Goal: Information Seeking & Learning: Check status

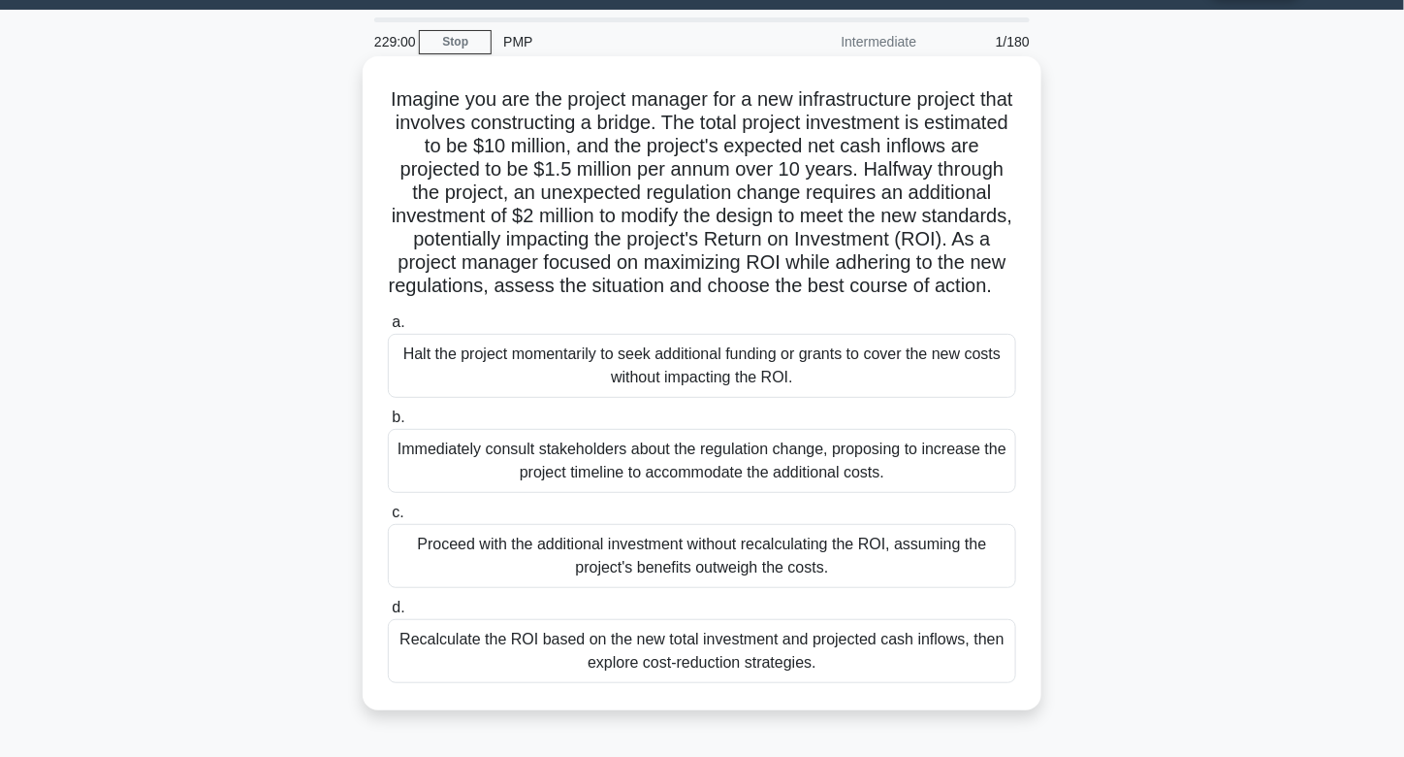
scroll to position [55, 0]
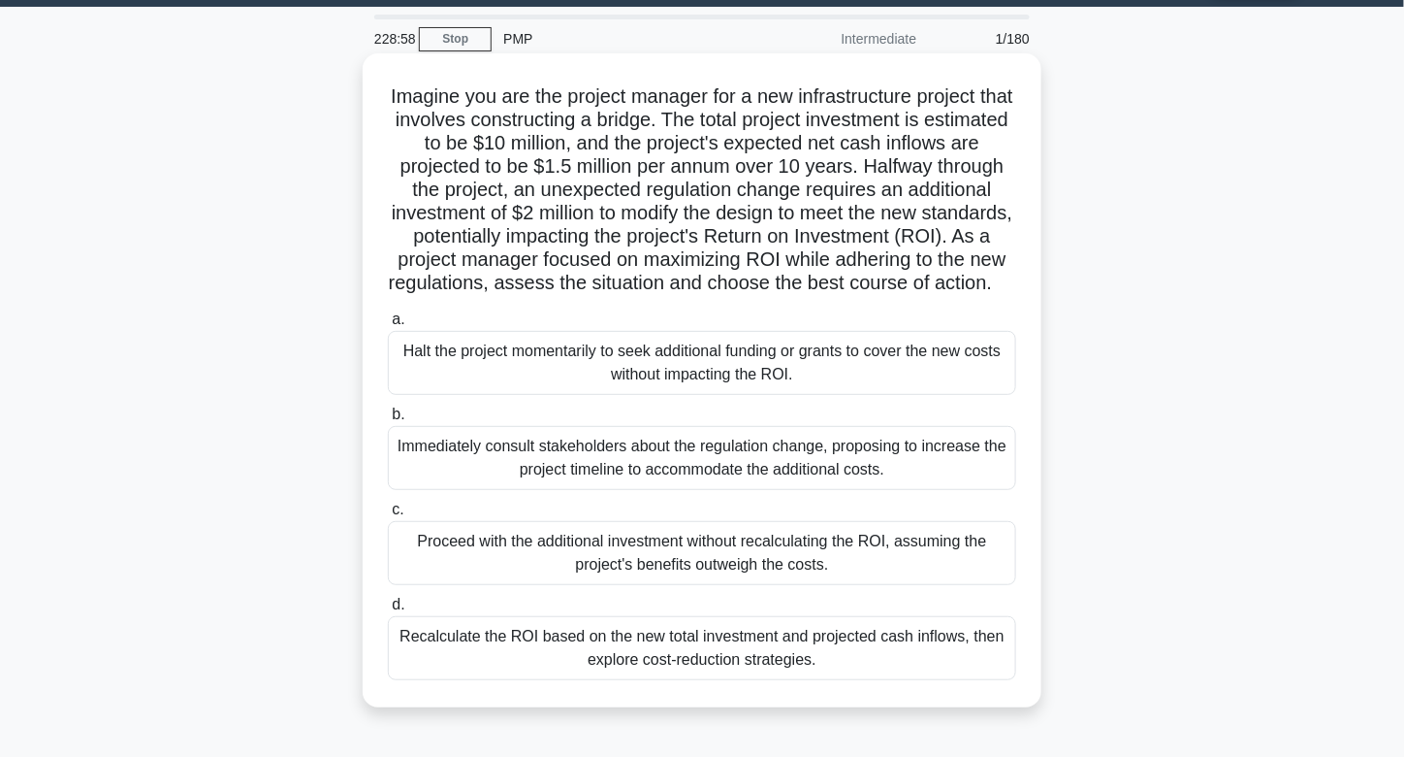
click at [732, 680] on div "Recalculate the ROI based on the new total investment and projected cash inflow…" at bounding box center [702, 648] width 628 height 64
click at [388, 611] on input "d. Recalculate the ROI based on the new total investment and projected cash inf…" at bounding box center [388, 604] width 0 height 13
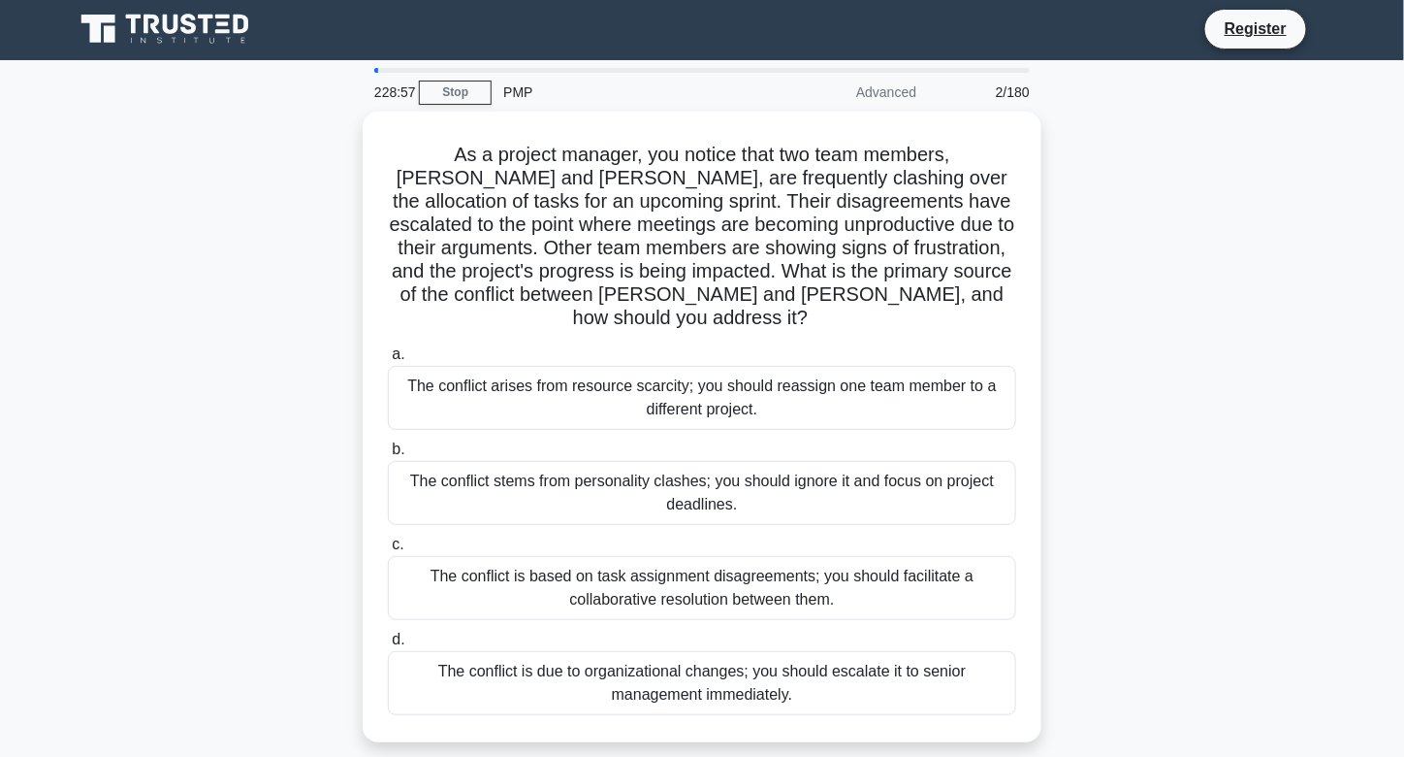
scroll to position [0, 0]
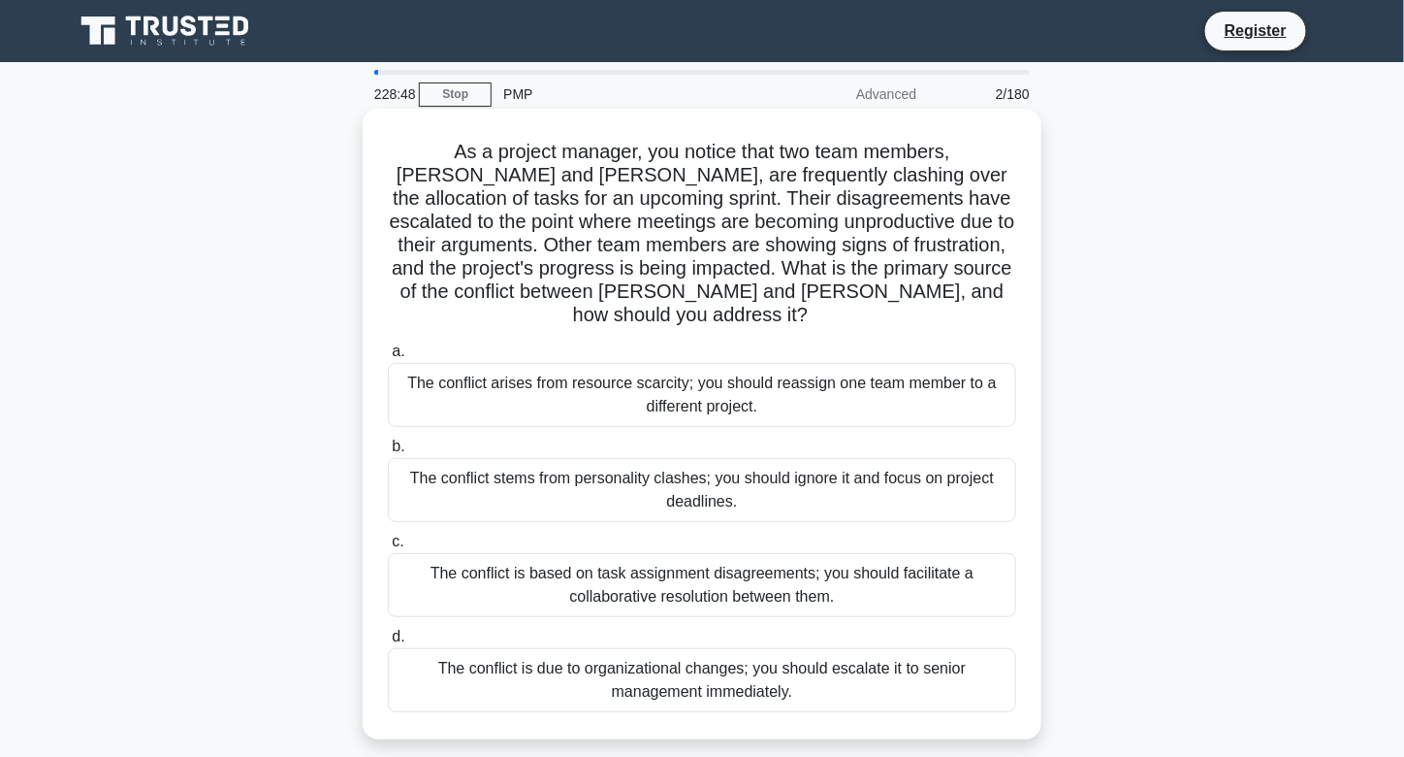
click at [629, 222] on h5 "As a project manager, you notice that two team members, [PERSON_NAME] and [PERS…" at bounding box center [702, 234] width 632 height 188
click at [648, 575] on div "The conflict is based on task assignment disagreements; you should facilitate a…" at bounding box center [702, 585] width 628 height 64
click at [388, 548] on input "c. The conflict is based on task assignment disagreements; you should facilitat…" at bounding box center [388, 541] width 0 height 13
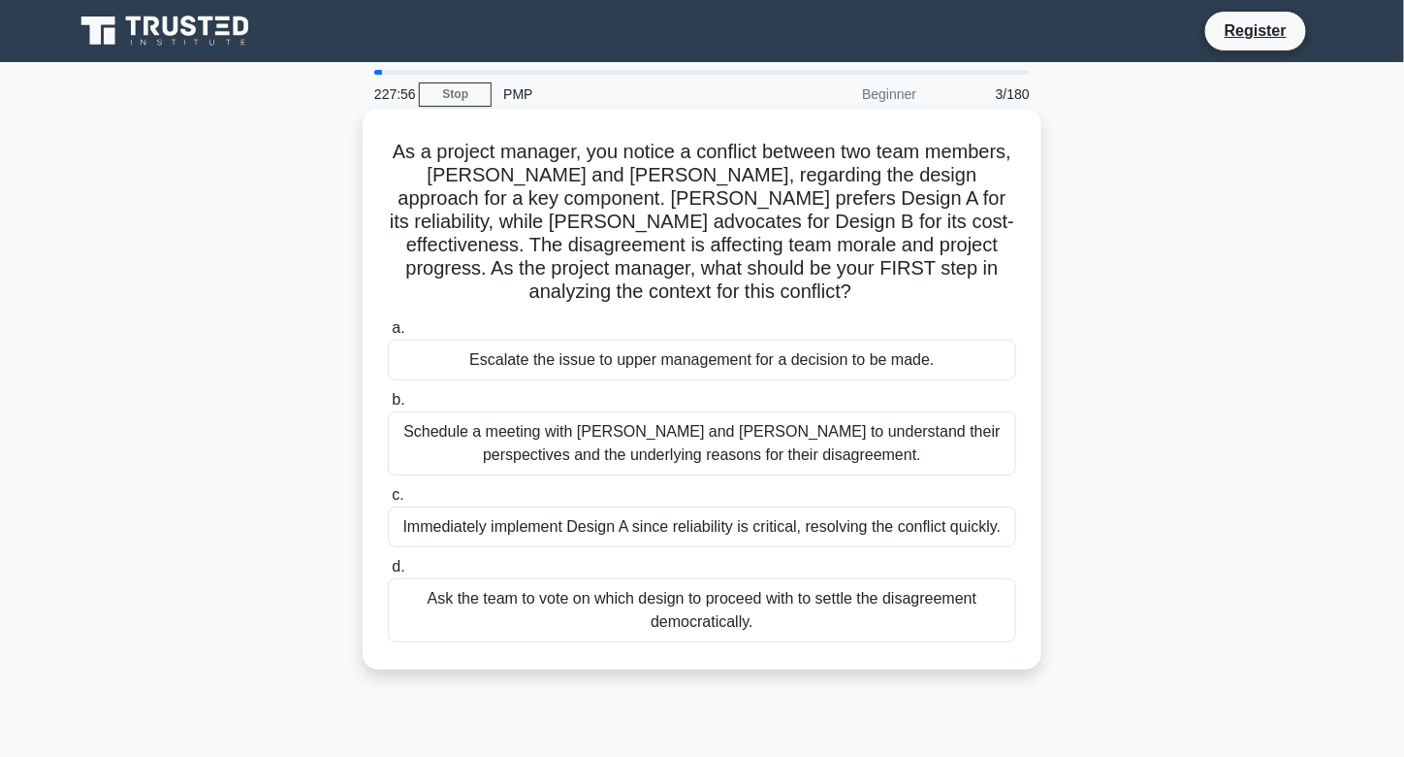
click at [710, 447] on div "Schedule a meeting with [PERSON_NAME] and [PERSON_NAME] to understand their per…" at bounding box center [702, 443] width 628 height 64
click at [388, 406] on input "b. Schedule a meeting with [PERSON_NAME] and [PERSON_NAME] to understand their …" at bounding box center [388, 400] width 0 height 13
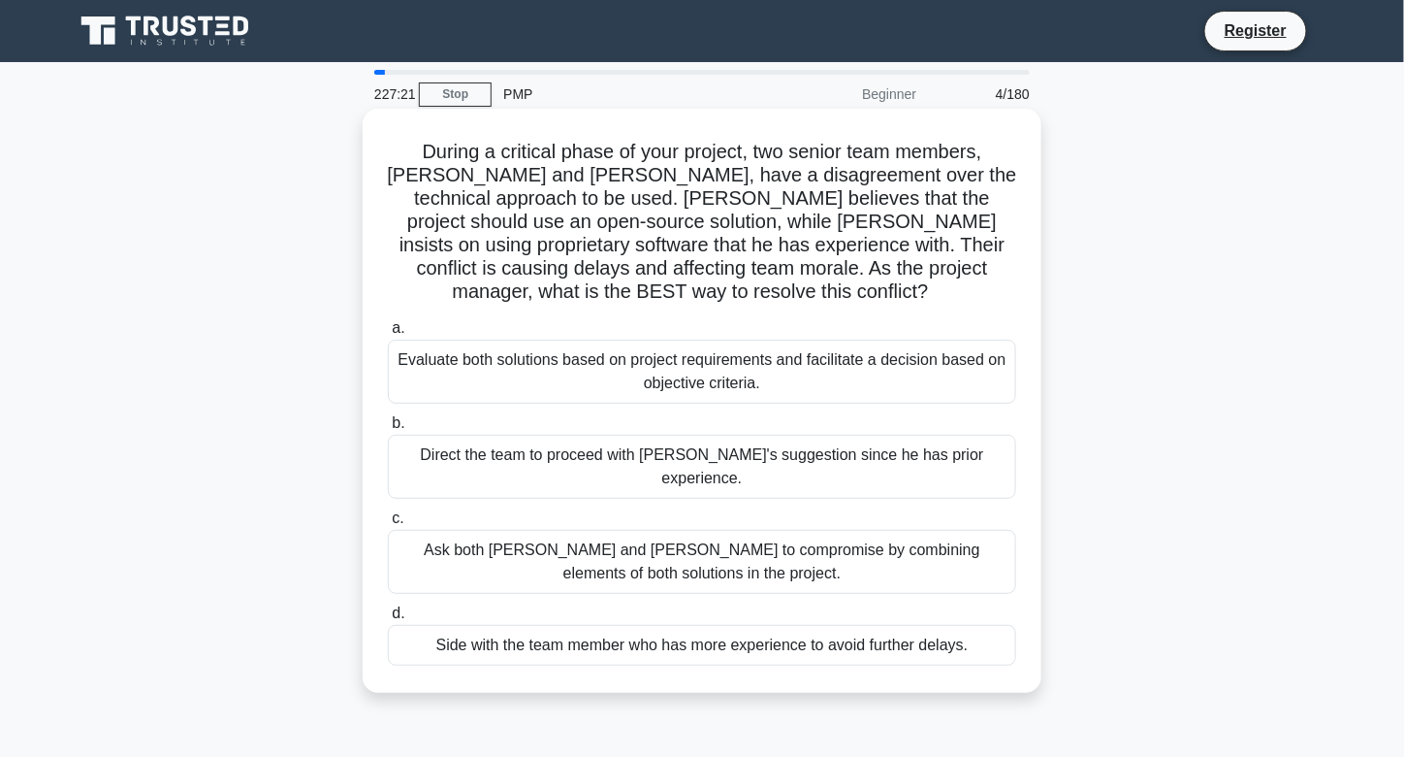
click at [661, 339] on div "Evaluate both solutions based on project requirements and facilitate a decision…" at bounding box center [702, 371] width 628 height 64
click at [388, 335] on input "a. Evaluate both solutions based on project requirements and facilitate a decis…" at bounding box center [388, 328] width 0 height 13
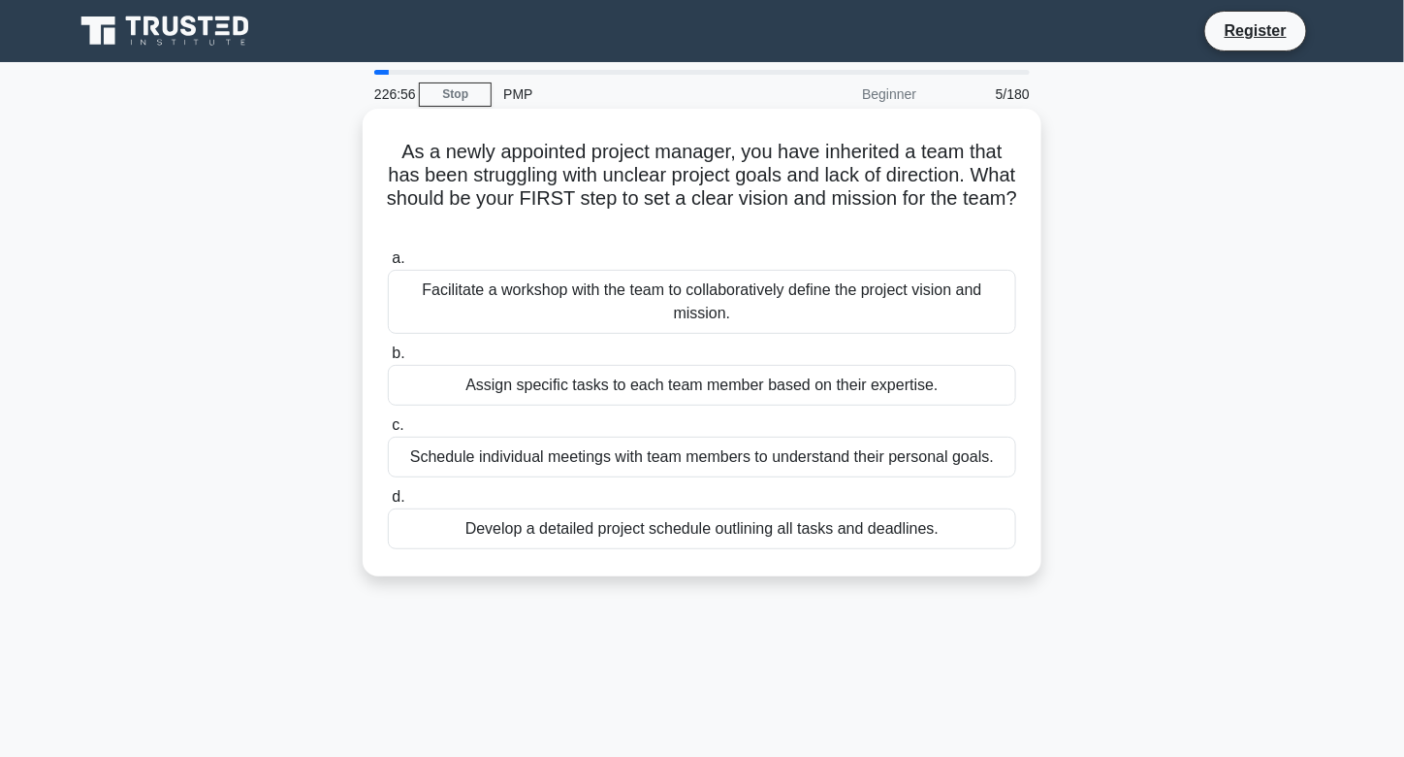
click at [641, 304] on div "Facilitate a workshop with the team to collaboratively define the project visio…" at bounding box center [702, 302] width 628 height 64
click at [388, 265] on input "a. Facilitate a workshop with the team to collaboratively define the project vi…" at bounding box center [388, 258] width 0 height 13
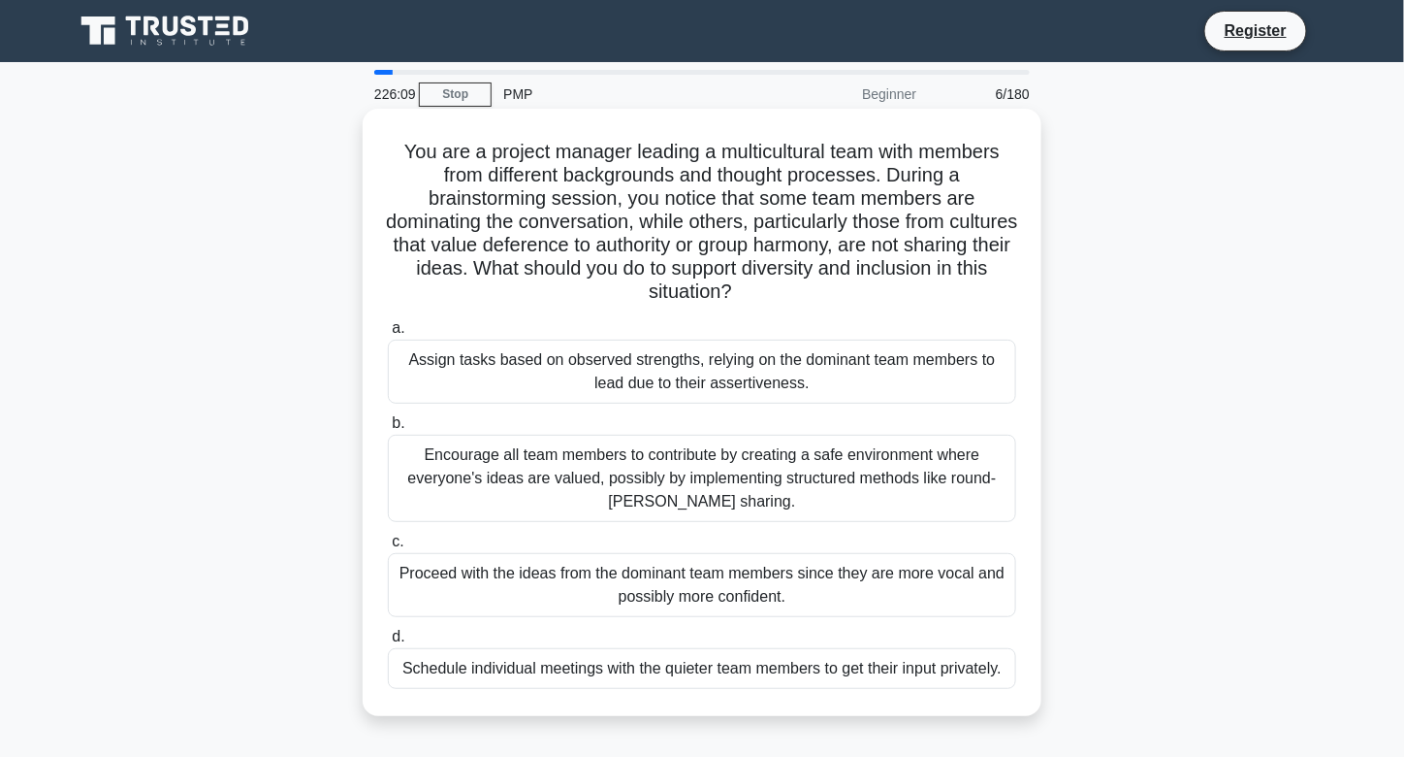
click at [670, 501] on div "Encourage all team members to contribute by creating a safe environment where e…" at bounding box center [702, 478] width 628 height 87
click at [388, 430] on input "b. Encourage all team members to contribute by creating a safe environment wher…" at bounding box center [388, 423] width 0 height 13
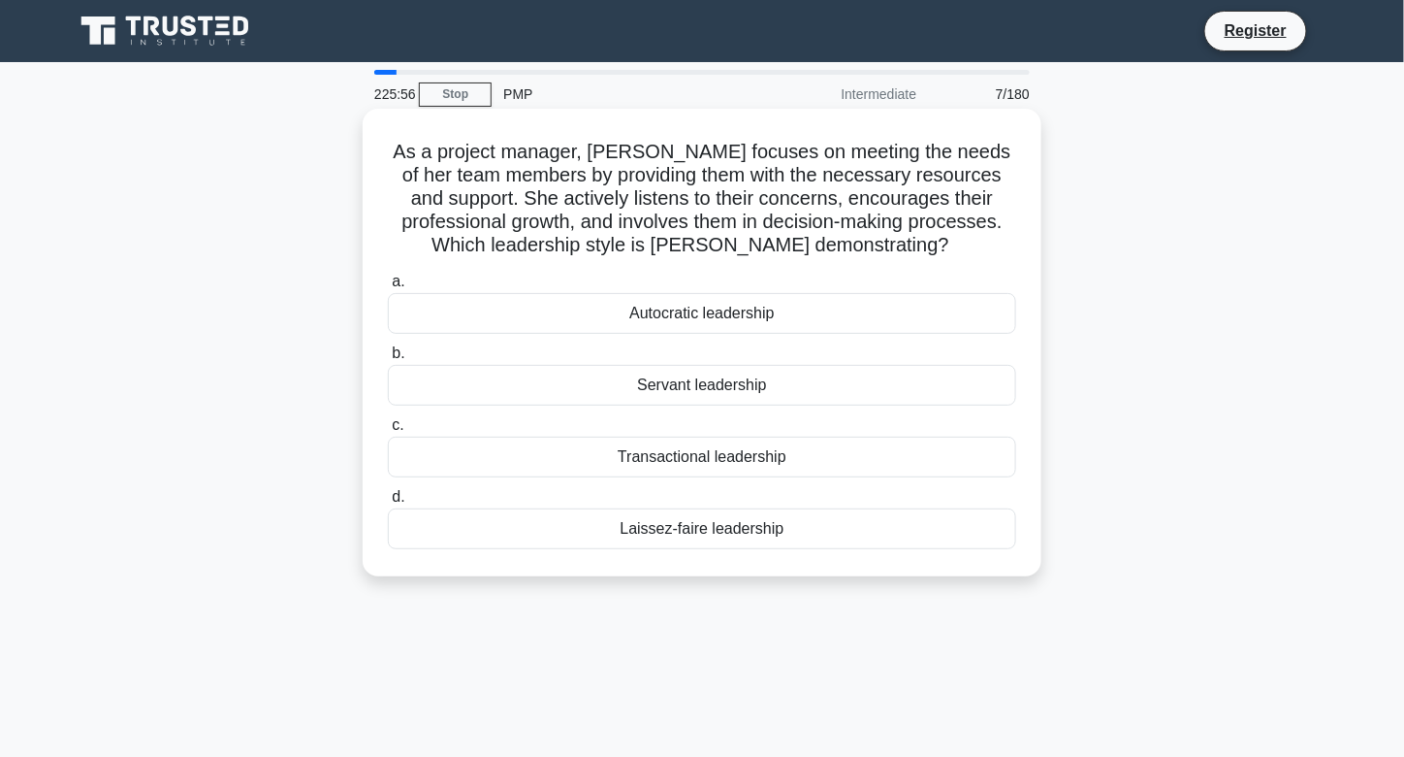
click at [735, 398] on div "Servant leadership" at bounding box center [702, 385] width 628 height 41
click at [388, 360] on input "b. Servant leadership" at bounding box center [388, 353] width 0 height 13
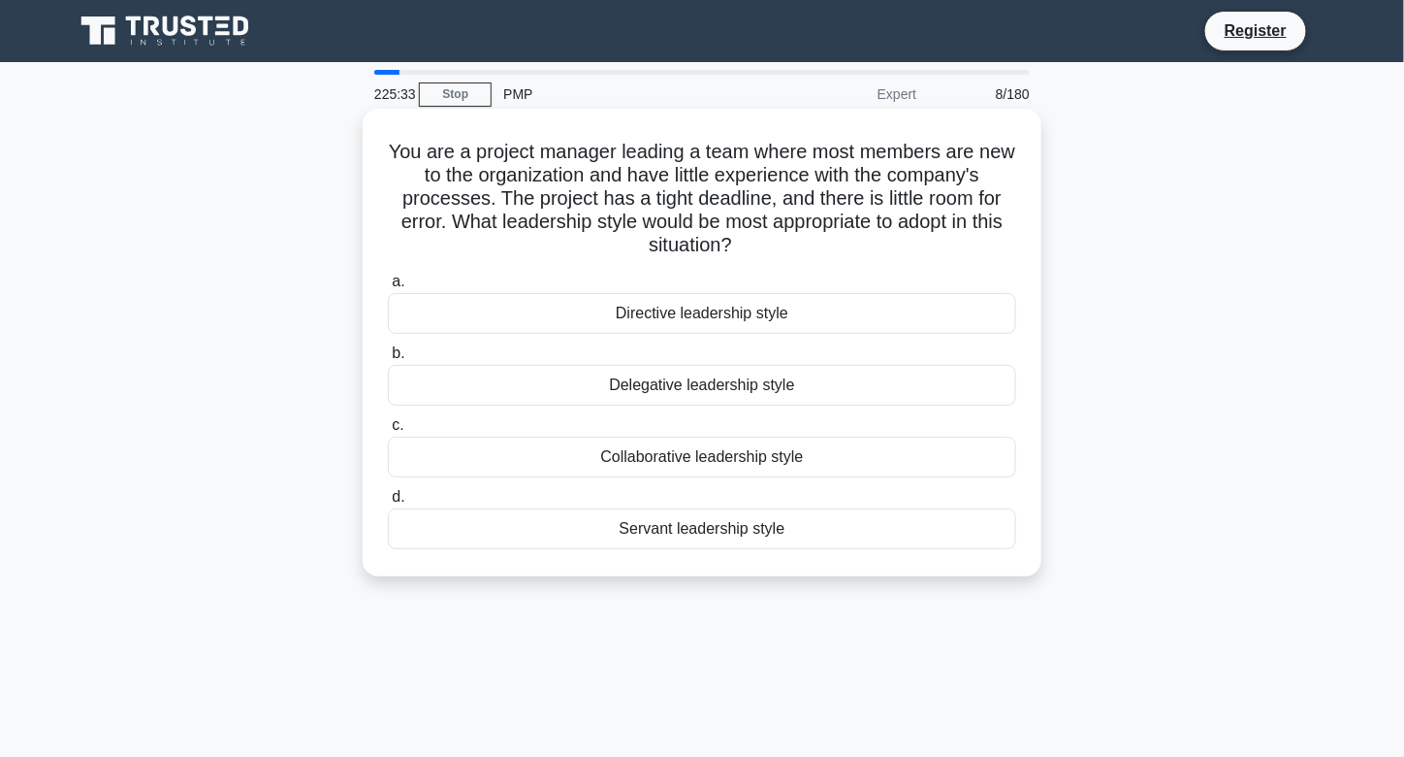
click at [739, 538] on div "Servant leadership style" at bounding box center [702, 528] width 628 height 41
click at [388, 503] on input "d. Servant leadership style" at bounding box center [388, 497] width 0 height 13
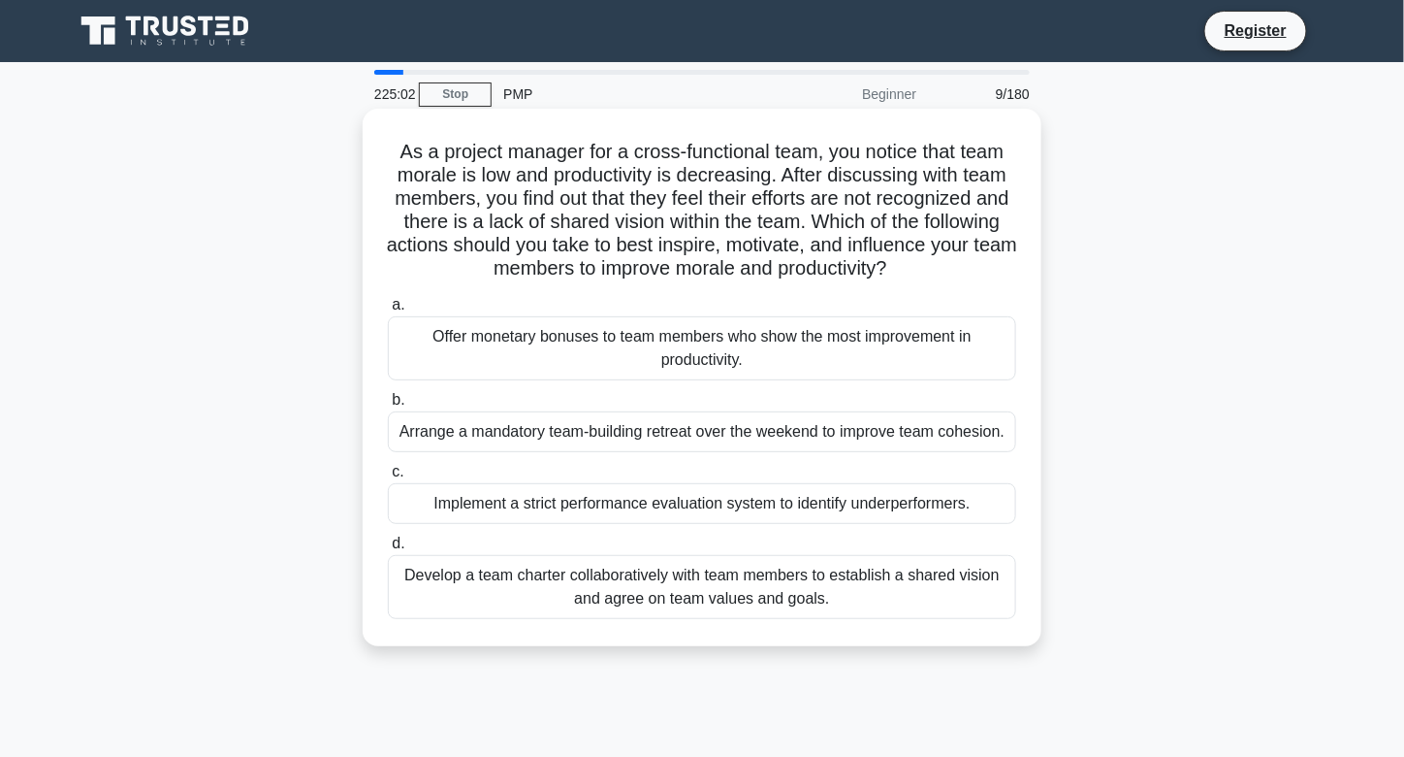
click at [716, 602] on div "Develop a team charter collaboratively with team members to establish a shared …" at bounding box center [702, 587] width 628 height 64
click at [388, 550] on input "d. Develop a team charter collaboratively with team members to establish a shar…" at bounding box center [388, 543] width 0 height 13
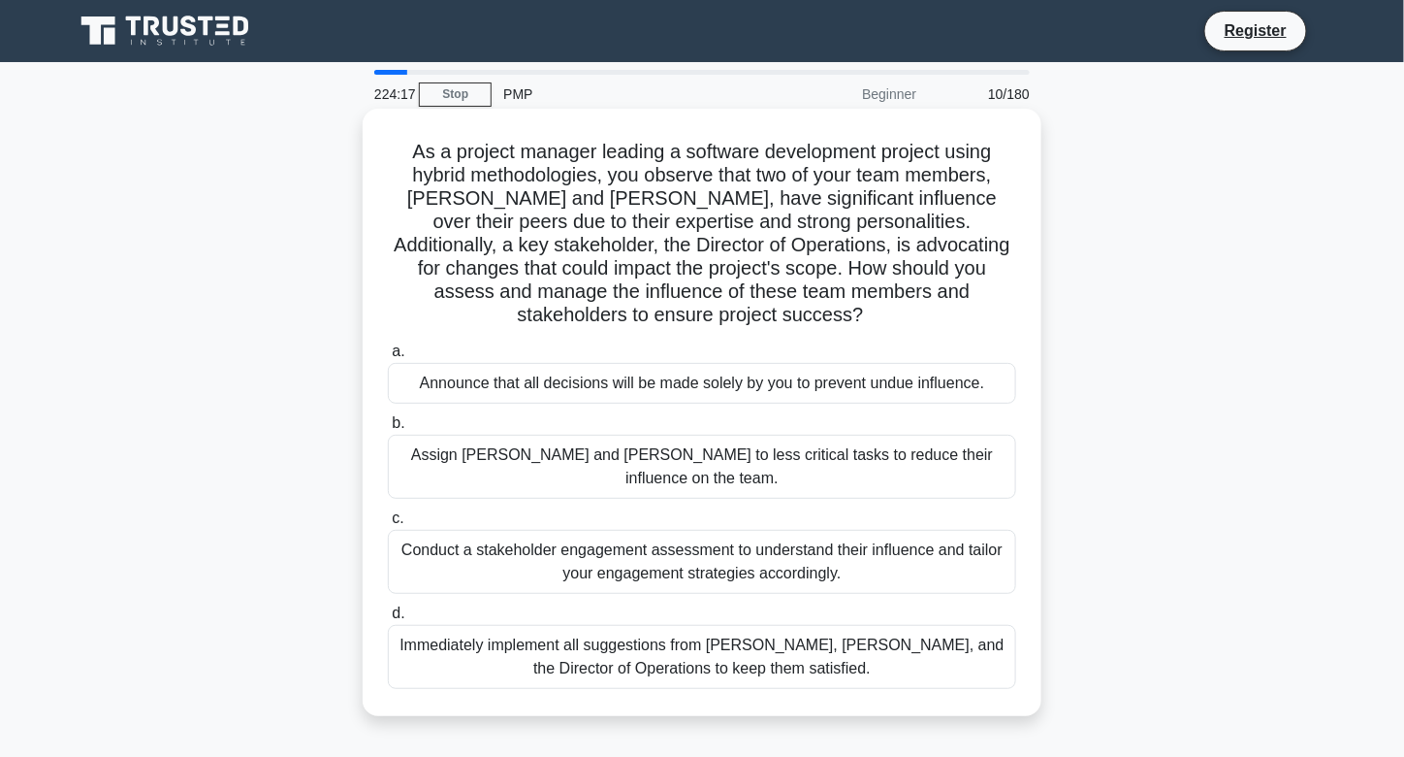
click at [712, 530] on div "Conduct a stakeholder engagement assessment to understand their influence and t…" at bounding box center [702, 562] width 628 height 64
click at [388, 512] on input "c. Conduct a stakeholder engagement assessment to understand their influence an…" at bounding box center [388, 518] width 0 height 13
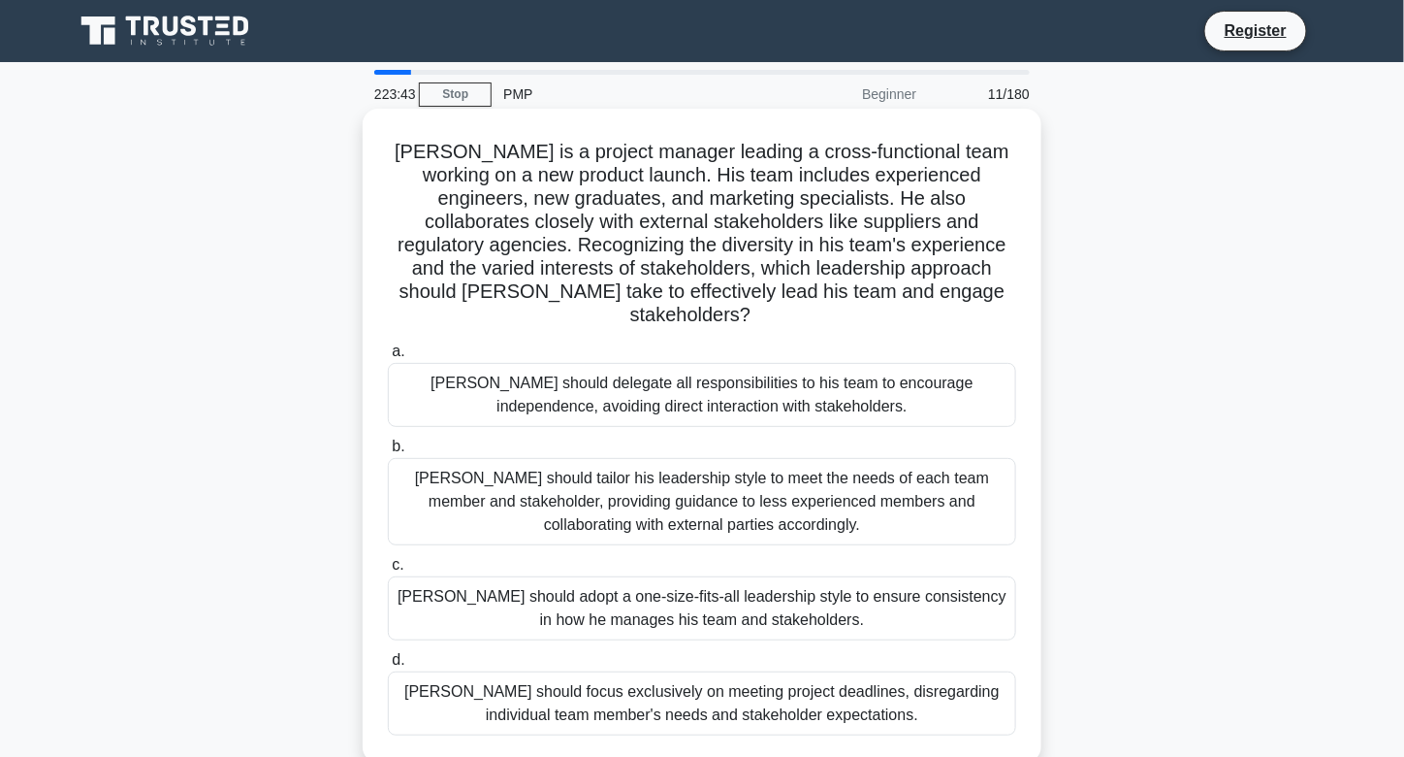
click at [616, 462] on div "[PERSON_NAME] should tailor his leadership style to meet the needs of each team…" at bounding box center [702, 501] width 628 height 87
click at [388, 453] on input "b. [PERSON_NAME] should tailor his leadership style to meet the needs of each t…" at bounding box center [388, 446] width 0 height 13
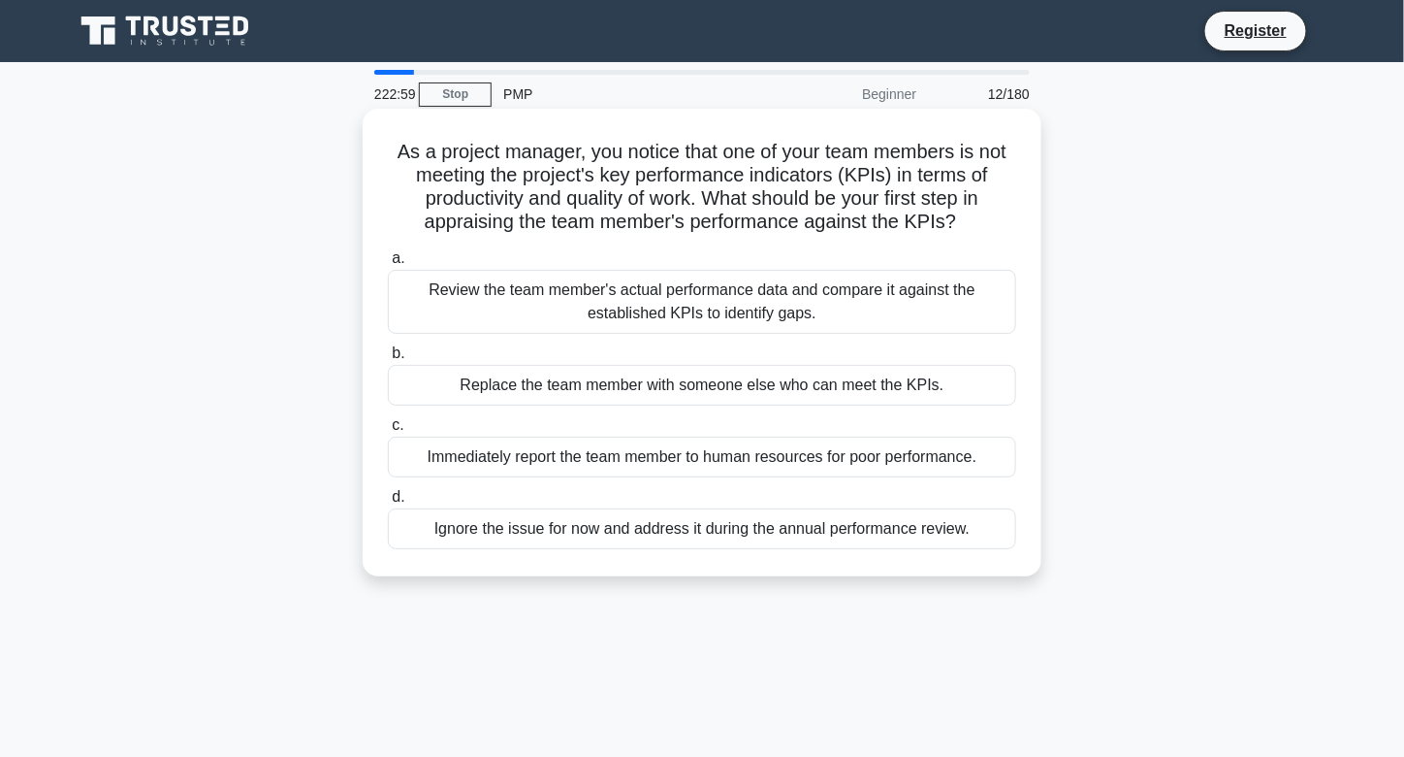
click at [588, 318] on div "Review the team member's actual performance data and compare it against the est…" at bounding box center [702, 302] width 628 height 64
click at [388, 265] on input "a. Review the team member's actual performance data and compare it against the …" at bounding box center [388, 258] width 0 height 13
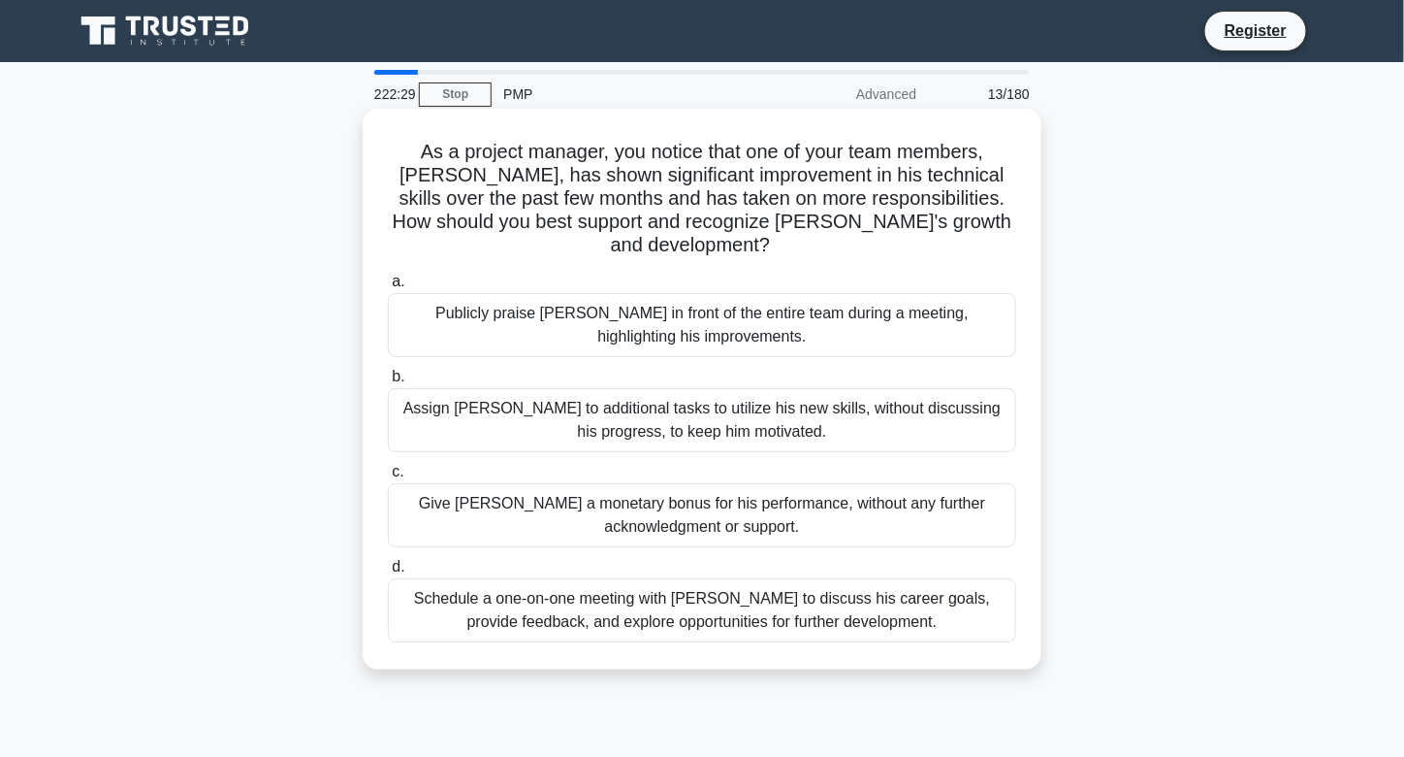
click at [745, 307] on div "Publicly praise [PERSON_NAME] in front of the entire team during a meeting, hig…" at bounding box center [702, 325] width 628 height 64
click at [388, 288] on input "a. Publicly praise [PERSON_NAME] in front of the entire team during a meeting, …" at bounding box center [388, 281] width 0 height 13
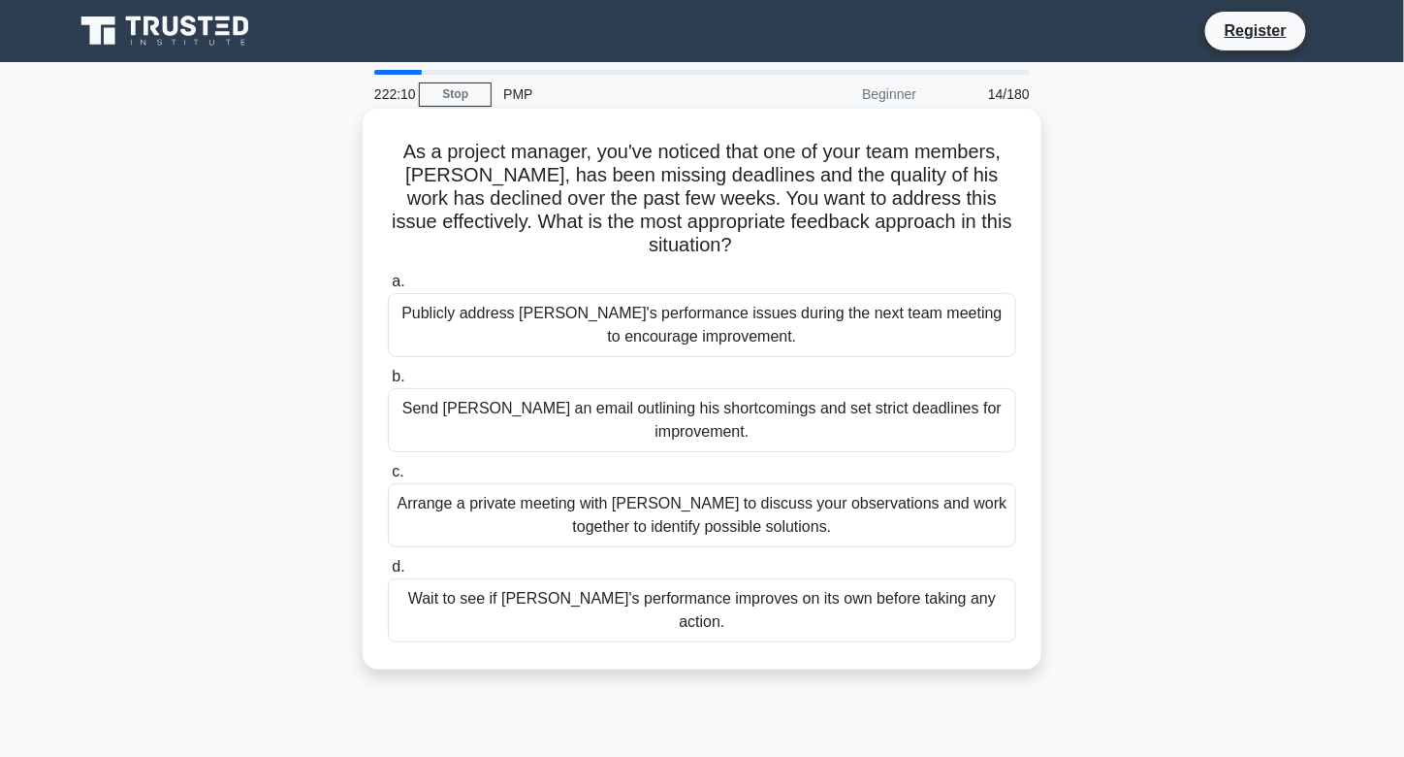
click at [559, 483] on div "Arrange a private meeting with [PERSON_NAME] to discuss your observations and w…" at bounding box center [702, 515] width 628 height 64
click at [388, 478] on input "c. Arrange a private meeting with [PERSON_NAME] to discuss your observations an…" at bounding box center [388, 472] width 0 height 13
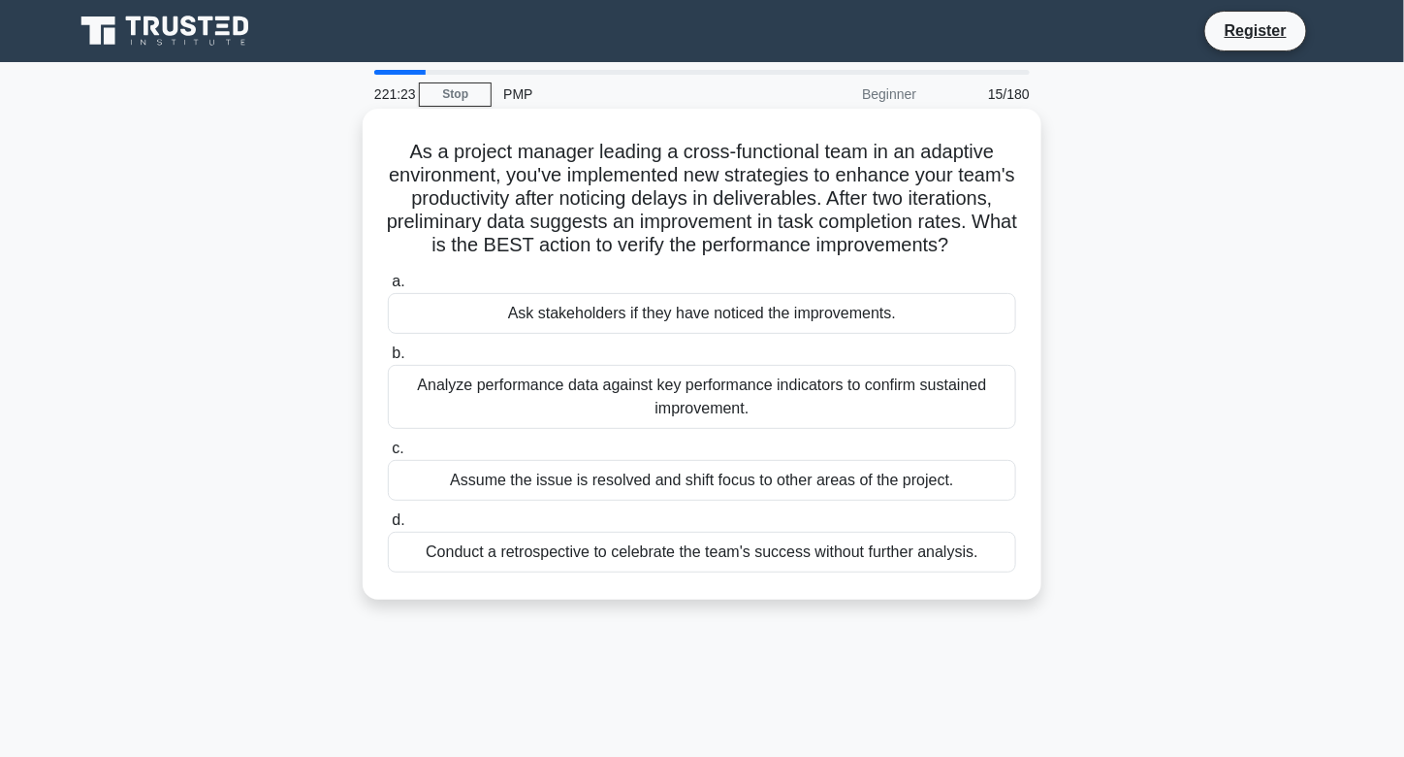
click at [581, 400] on div "Analyze performance data against key performance indicators to confirm sustaine…" at bounding box center [702, 397] width 628 height 64
click at [388, 360] on input "b. Analyze performance data against key performance indicators to confirm susta…" at bounding box center [388, 353] width 0 height 13
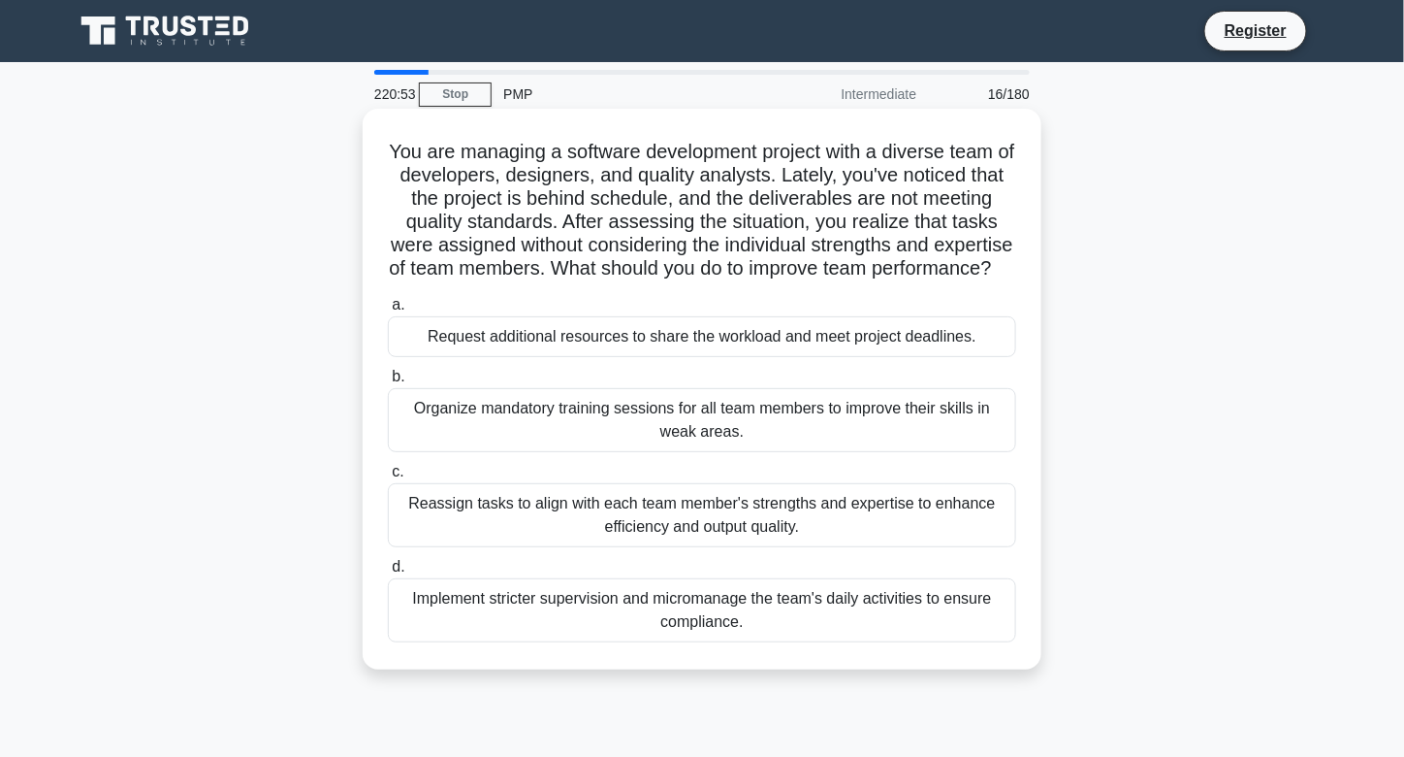
click at [563, 547] on div "Reassign tasks to align with each team member's strengths and expertise to enha…" at bounding box center [702, 515] width 628 height 64
click at [388, 478] on input "c. Reassign tasks to align with each team member's strengths and expertise to e…" at bounding box center [388, 472] width 0 height 13
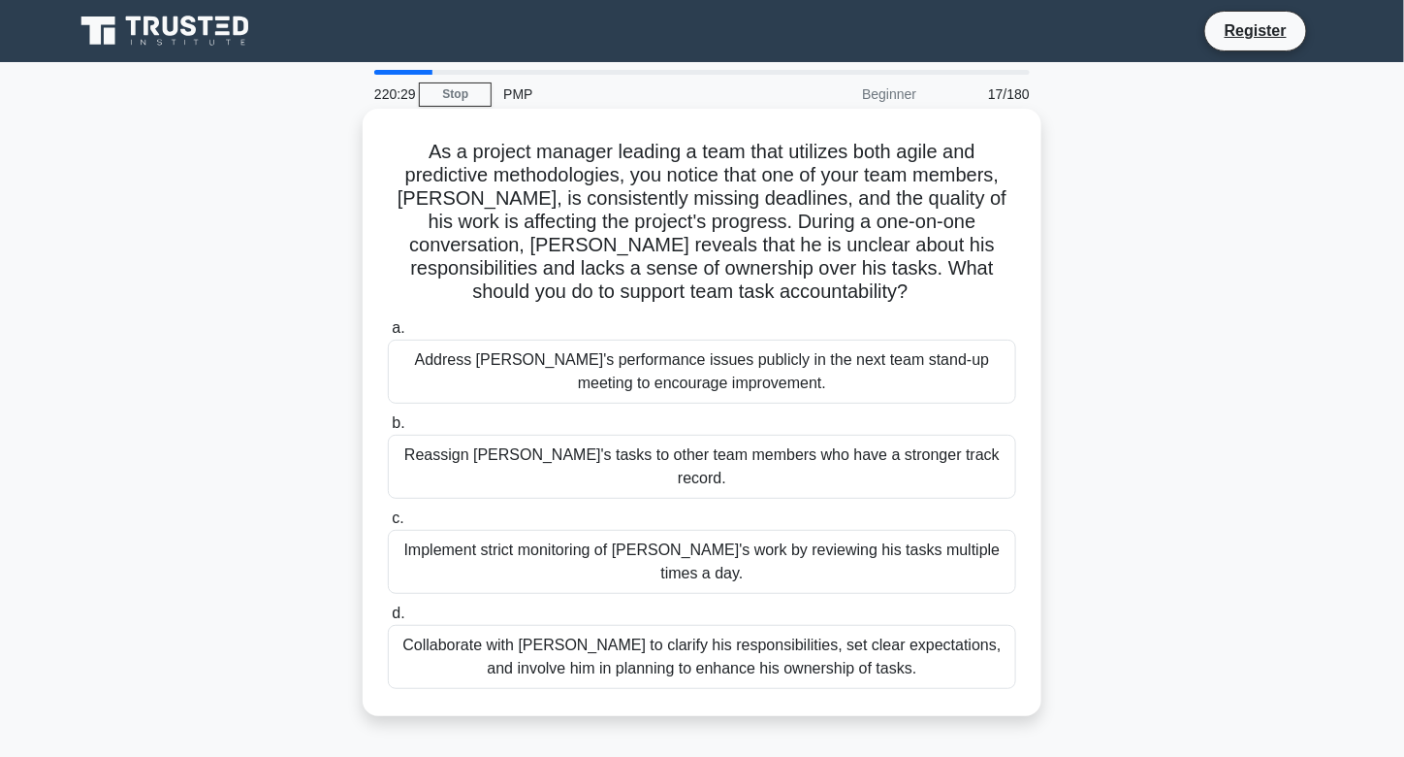
click at [423, 625] on div "Collaborate with [PERSON_NAME] to clarify his responsibilities, set clear expec…" at bounding box center [702, 657] width 628 height 64
click at [388, 618] on input "d. Collaborate with [PERSON_NAME] to clarify his responsibilities, set clear ex…" at bounding box center [388, 613] width 0 height 13
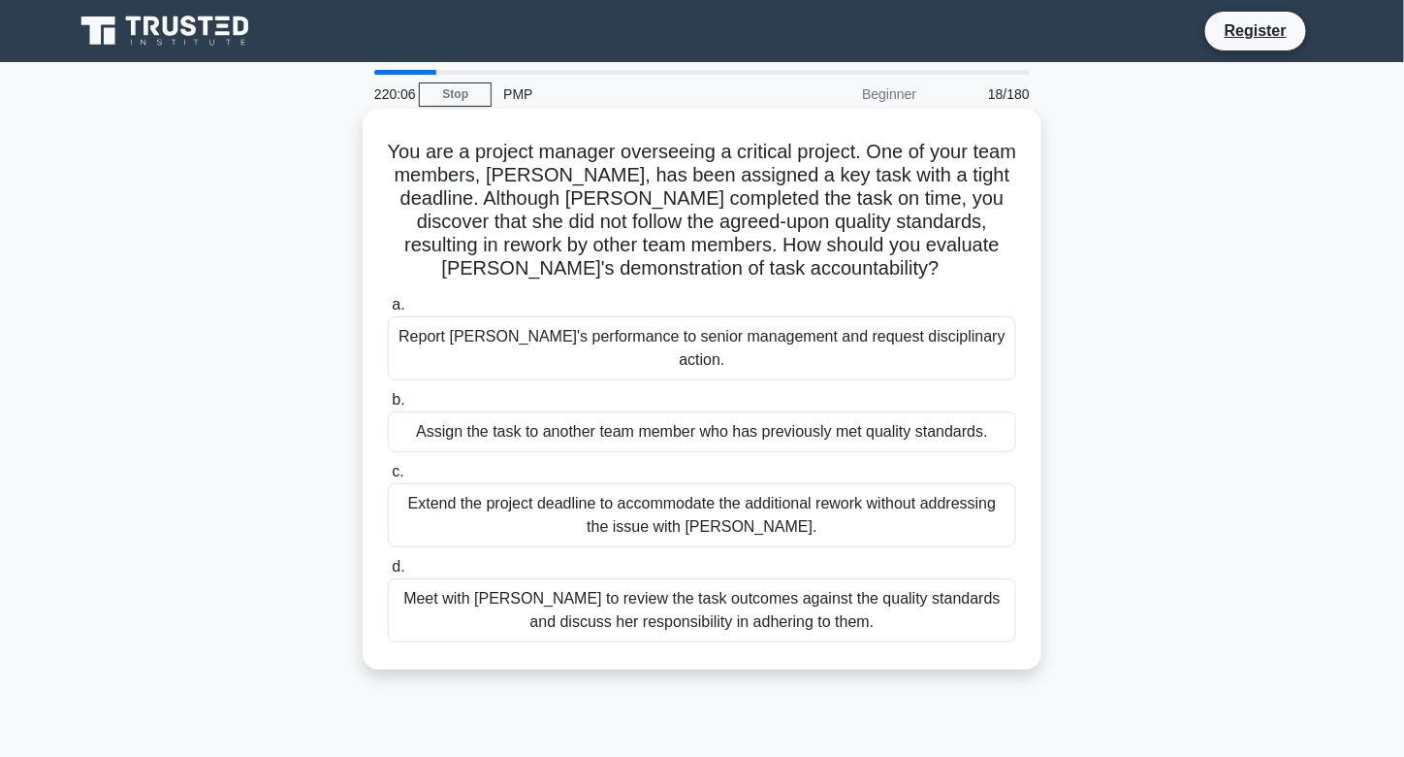
click at [451, 578] on div "Meet with [PERSON_NAME] to review the task outcomes against the quality standar…" at bounding box center [702, 610] width 628 height 64
click at [388, 572] on input "d. Meet with [PERSON_NAME] to review the task outcomes against the quality stan…" at bounding box center [388, 567] width 0 height 13
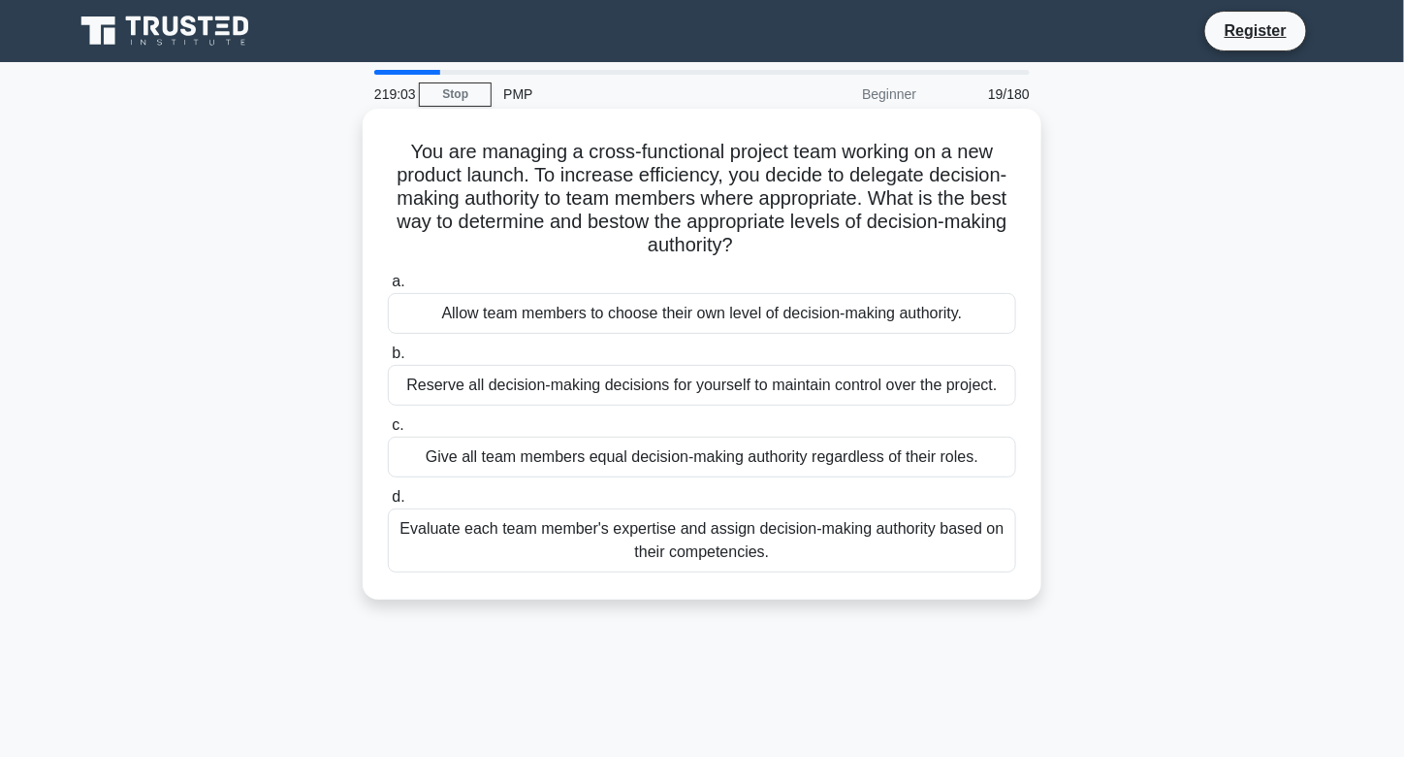
click at [601, 527] on div "Evaluate each team member's expertise and assign decision-making authority base…" at bounding box center [702, 540] width 628 height 64
click at [388, 503] on input "d. Evaluate each team member's expertise and assign decision-making authority b…" at bounding box center [388, 497] width 0 height 13
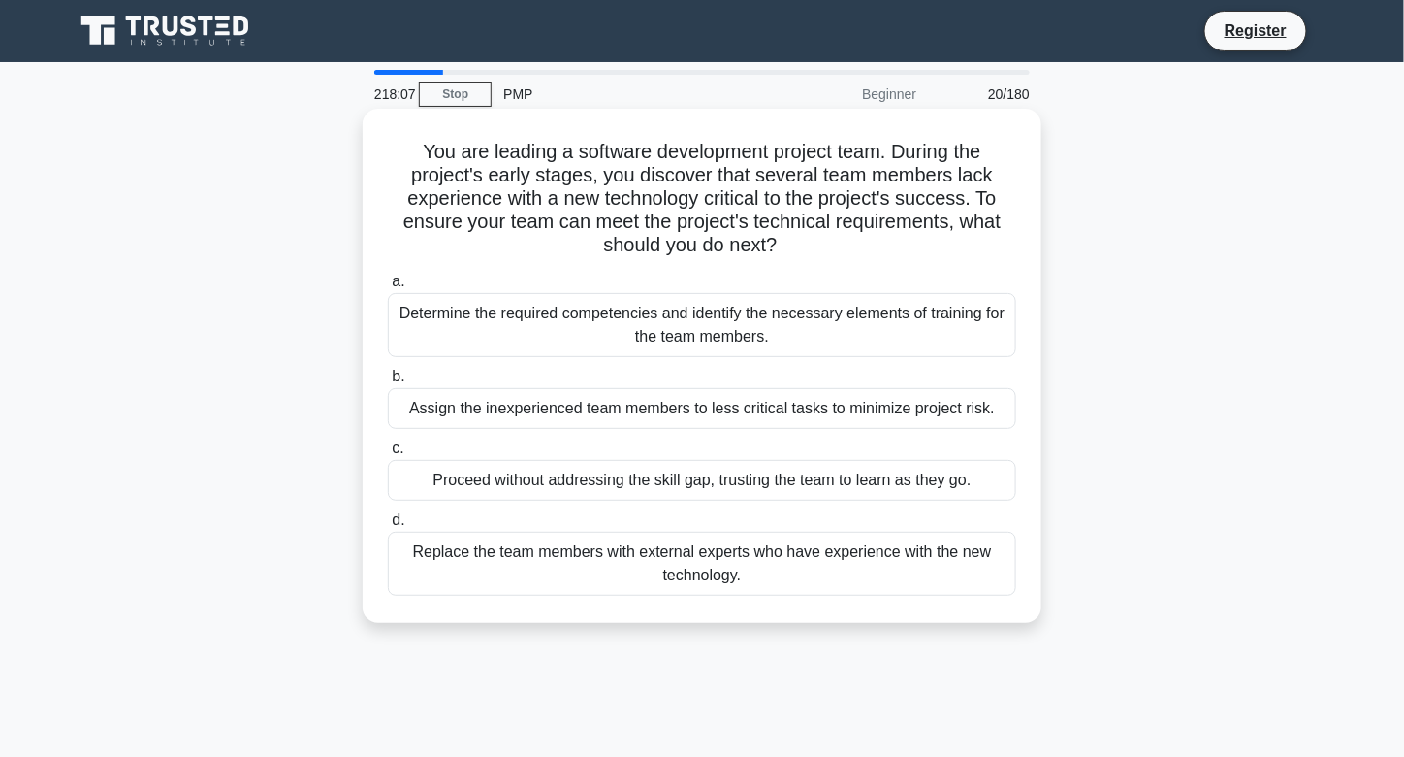
click at [704, 337] on div "Determine the required competencies and identify the necessary elements of trai…" at bounding box center [702, 325] width 628 height 64
click at [388, 288] on input "a. Determine the required competencies and identify the necessary elements of t…" at bounding box center [388, 281] width 0 height 13
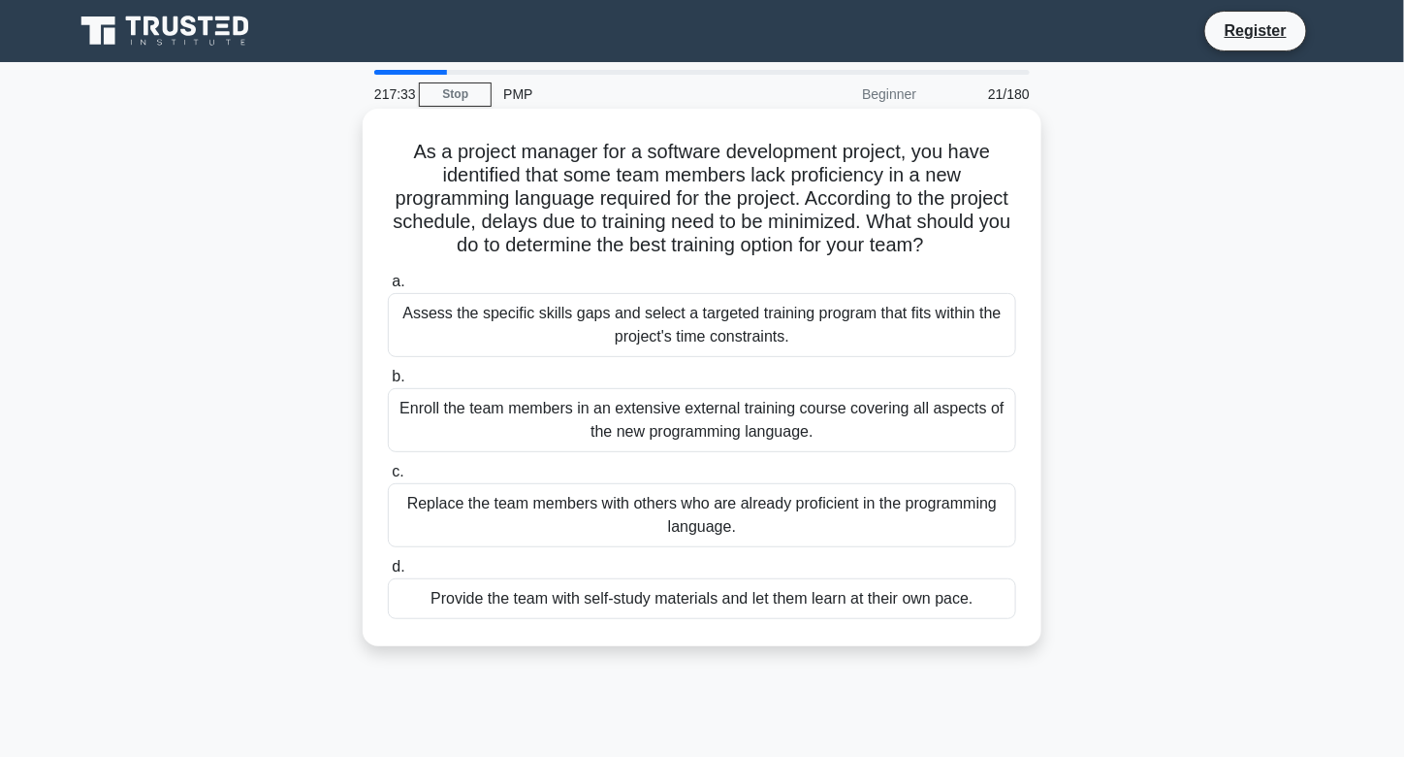
click at [708, 333] on div "Assess the specific skills gaps and select a targeted training program that fit…" at bounding box center [702, 325] width 628 height 64
click at [388, 288] on input "a. Assess the specific skills gaps and select a targeted training program that …" at bounding box center [388, 281] width 0 height 13
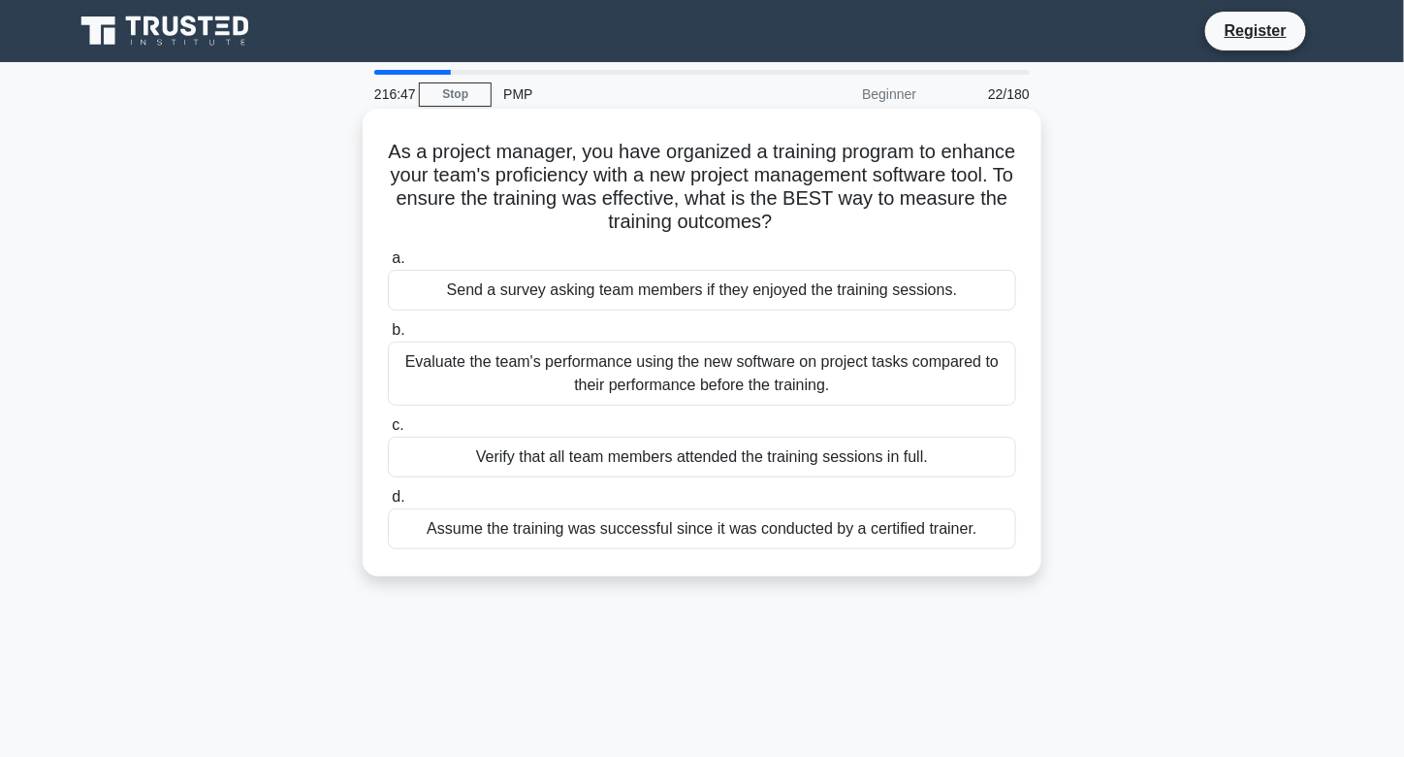
click at [809, 384] on div "Evaluate the team's performance using the new software on project tasks compare…" at bounding box center [702, 373] width 628 height 64
click at [388, 337] on input "b. Evaluate the team's performance using the new software on project tasks comp…" at bounding box center [388, 330] width 0 height 13
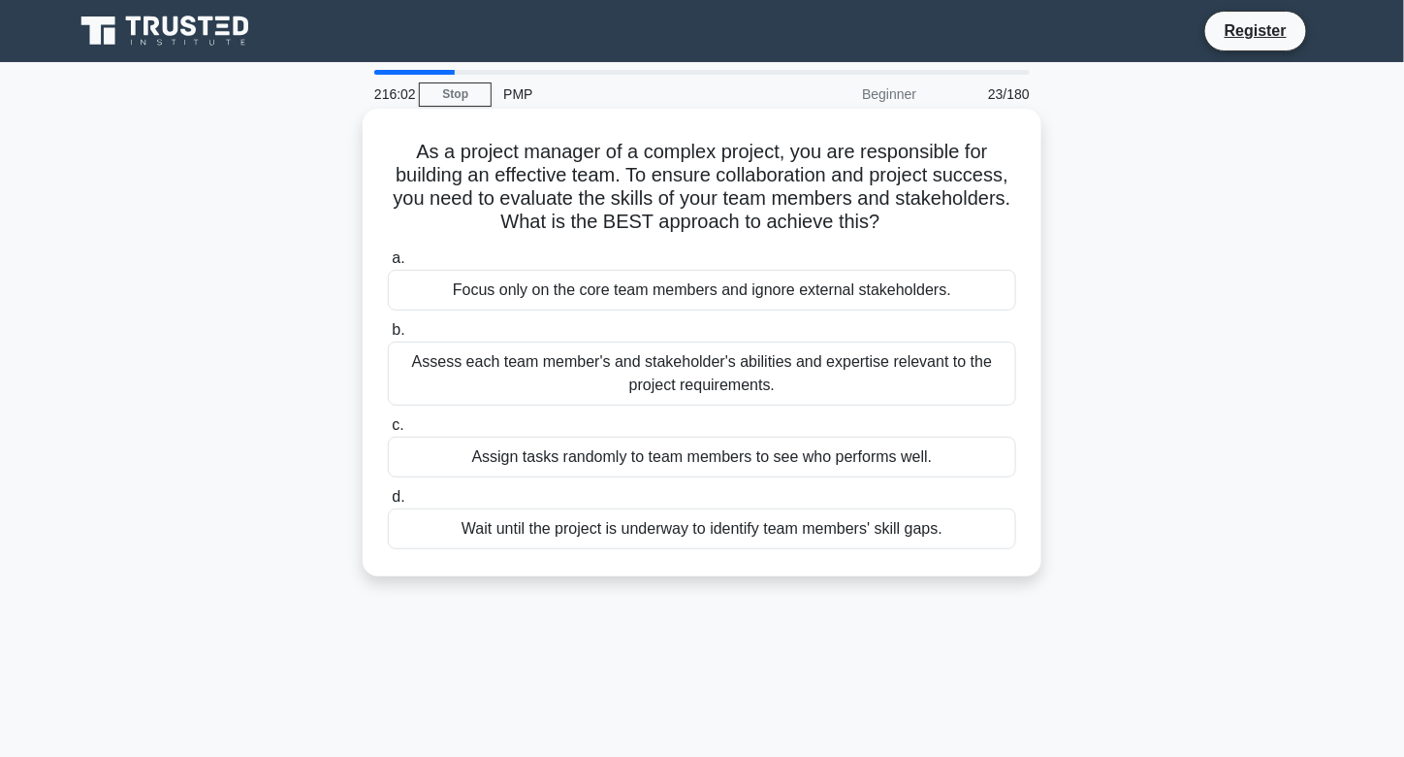
click at [668, 378] on div "Assess each team member's and stakeholder's abilities and expertise relevant to…" at bounding box center [702, 373] width 628 height 64
click at [388, 337] on input "b. Assess each team member's and stakeholder's abilities and expertise relevant…" at bounding box center [388, 330] width 0 height 13
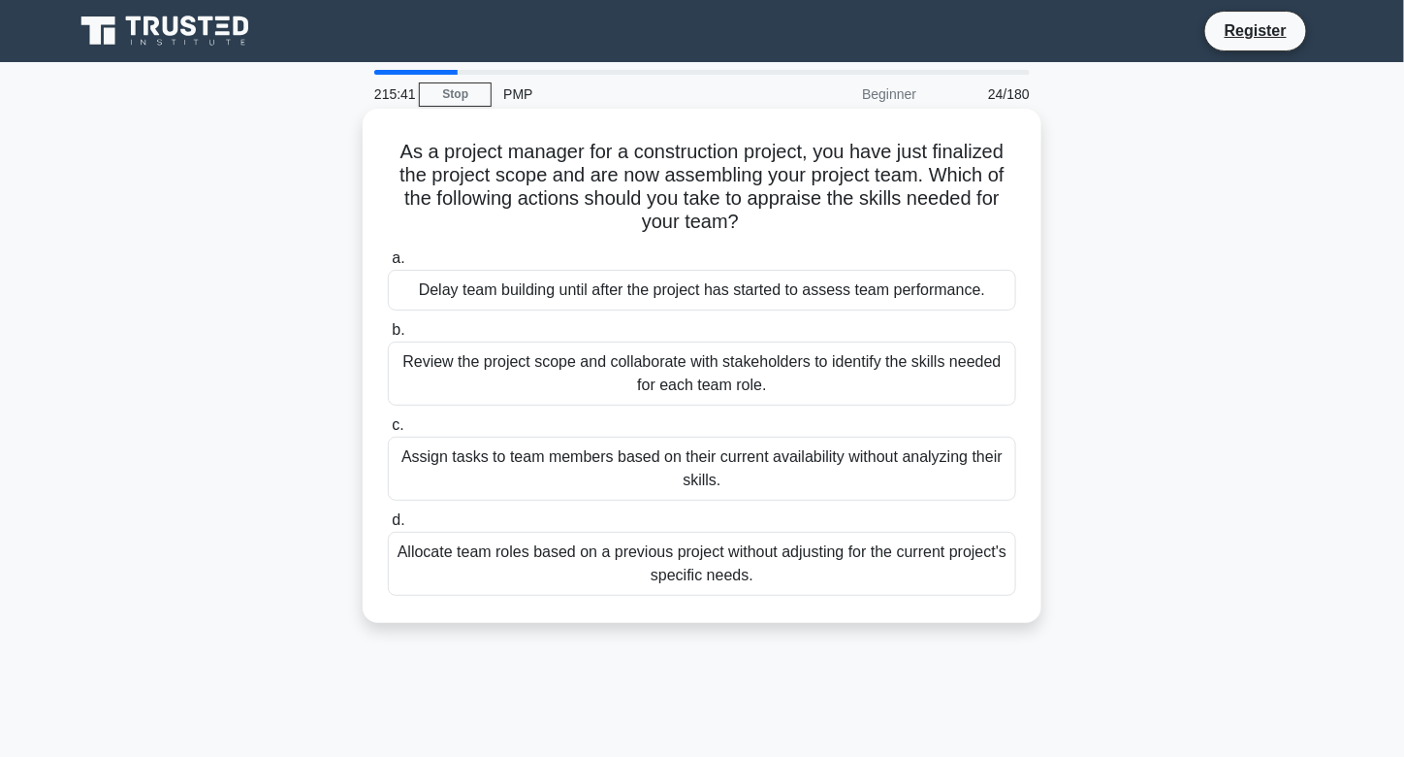
click at [667, 367] on div "Review the project scope and collaborate with stakeholders to identify the skil…" at bounding box center [702, 373] width 628 height 64
click at [388, 337] on input "b. Review the project scope and collaborate with stakeholders to identify the s…" at bounding box center [388, 330] width 0 height 13
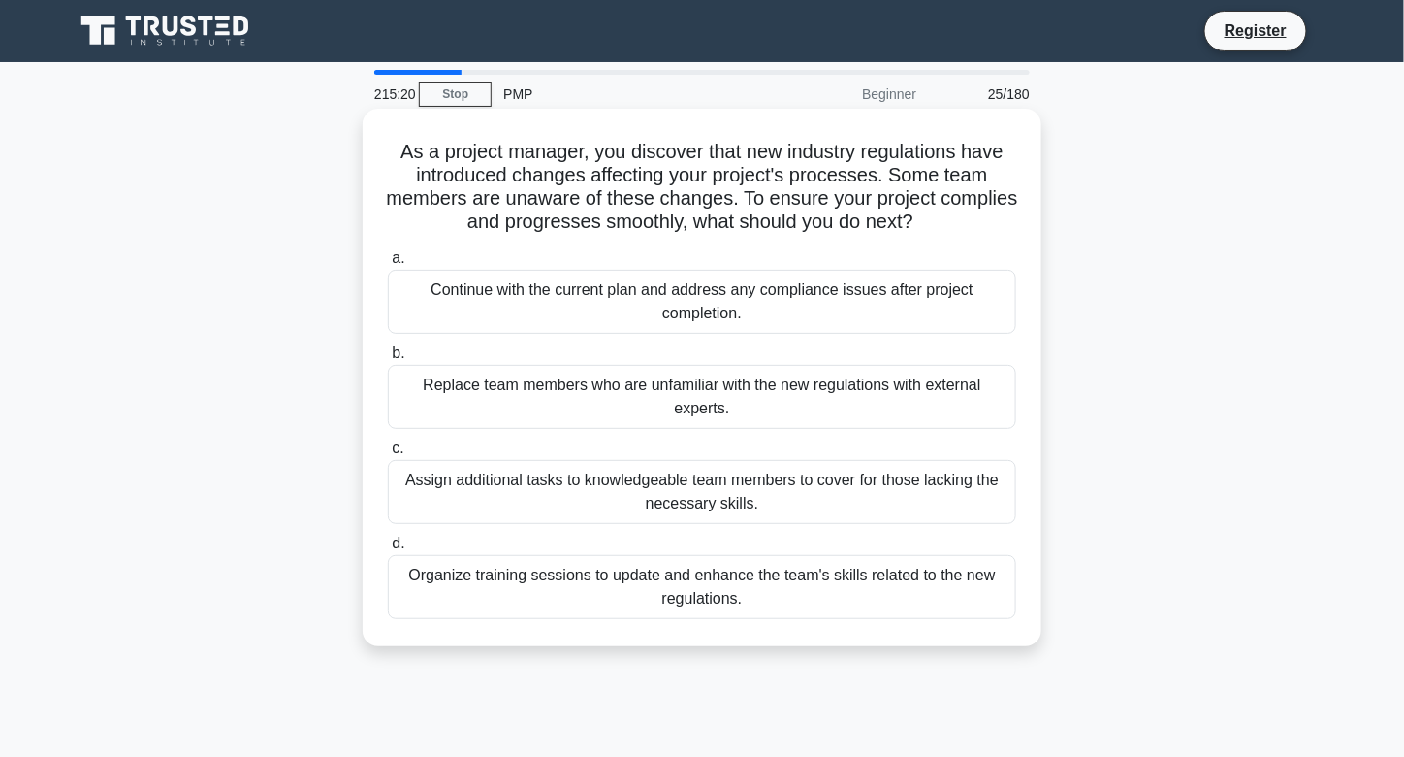
click at [617, 569] on div "Organize training sessions to update and enhance the team's skills related to t…" at bounding box center [702, 587] width 628 height 64
click at [388, 550] on input "d. Organize training sessions to update and enhance the team's skills related t…" at bounding box center [388, 543] width 0 height 13
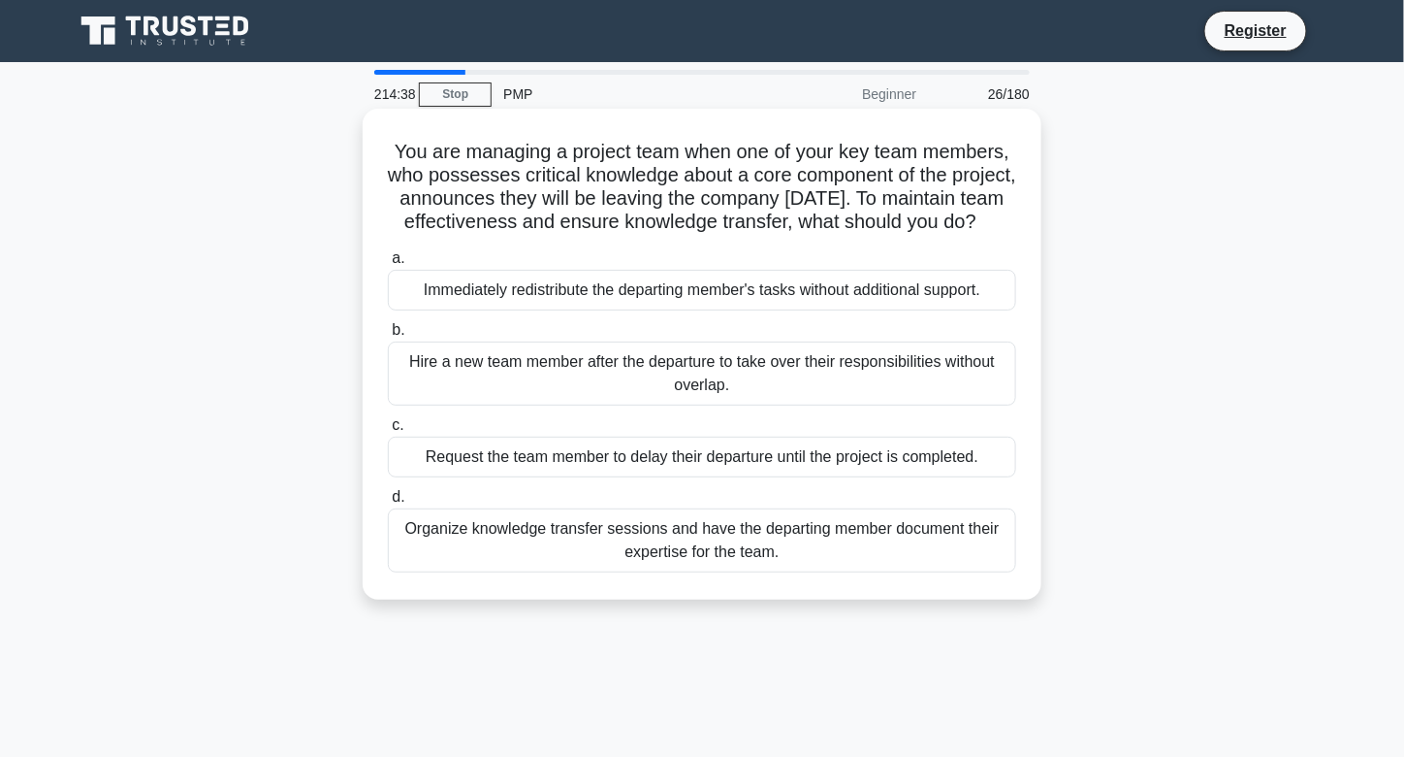
click at [727, 561] on div "Organize knowledge transfer sessions and have the departing member document the…" at bounding box center [702, 540] width 628 height 64
click at [388, 503] on input "d. Organize knowledge transfer sessions and have the departing member document …" at bounding box center [388, 497] width 0 height 13
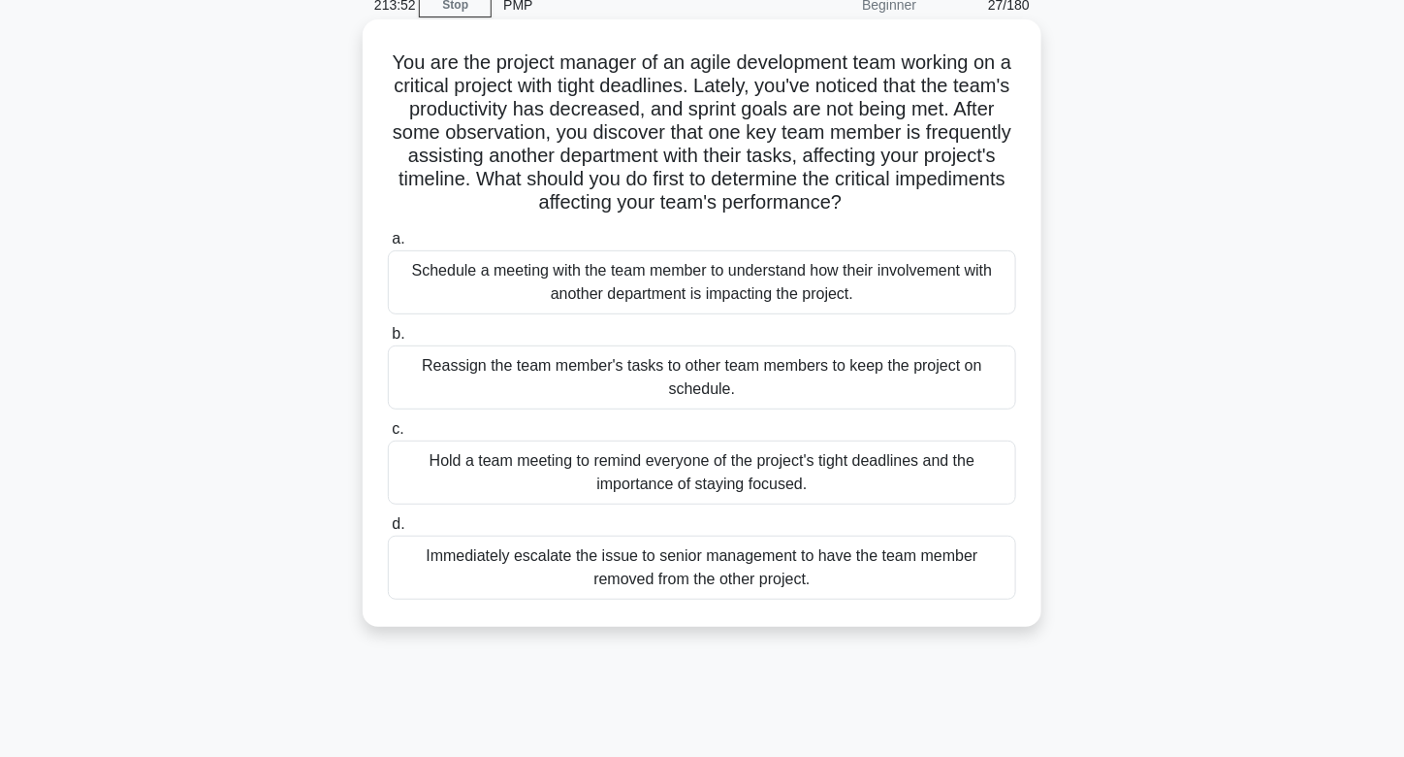
scroll to position [87, 0]
click at [677, 280] on div "Schedule a meeting with the team member to understand how their involvement wit…" at bounding box center [702, 284] width 628 height 64
click at [388, 247] on input "a. Schedule a meeting with the team member to understand how their involvement …" at bounding box center [388, 241] width 0 height 13
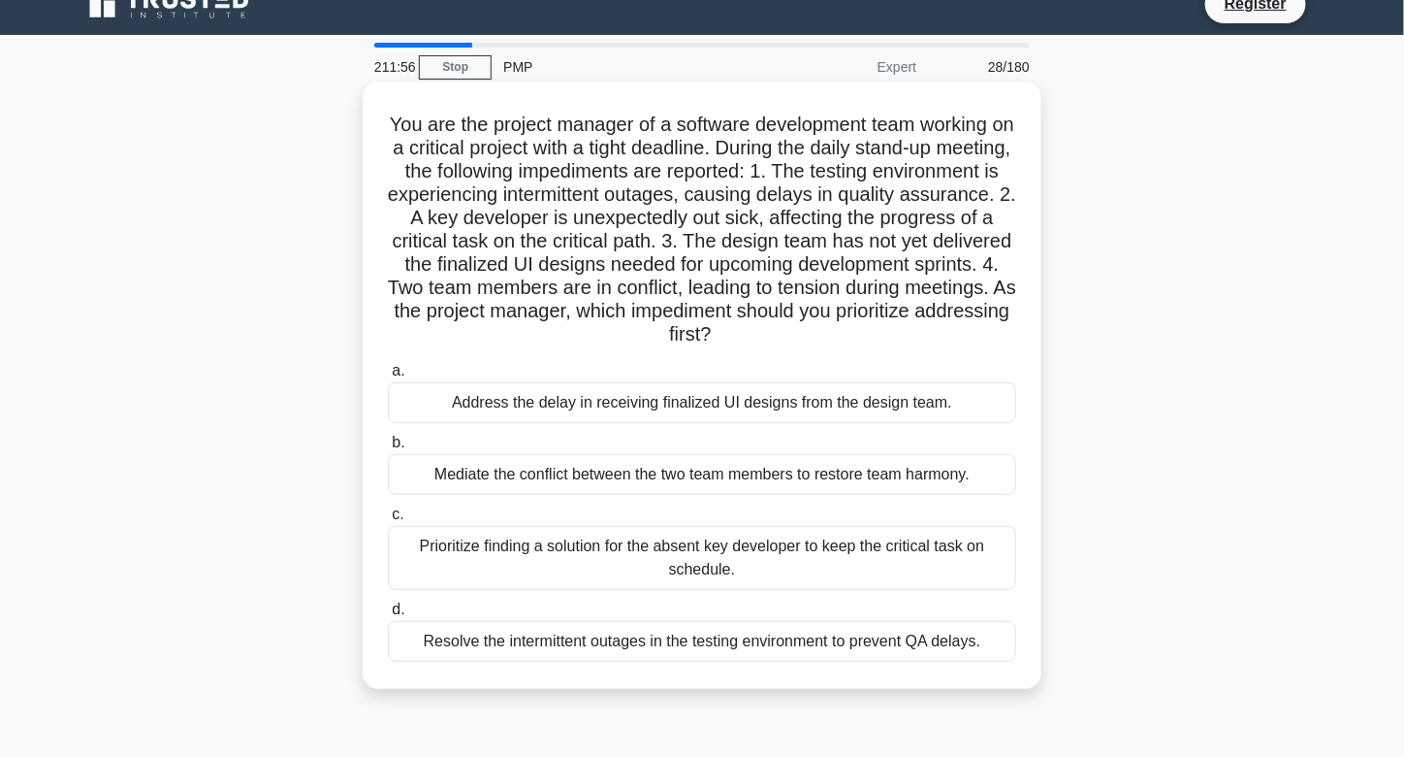
scroll to position [2, 0]
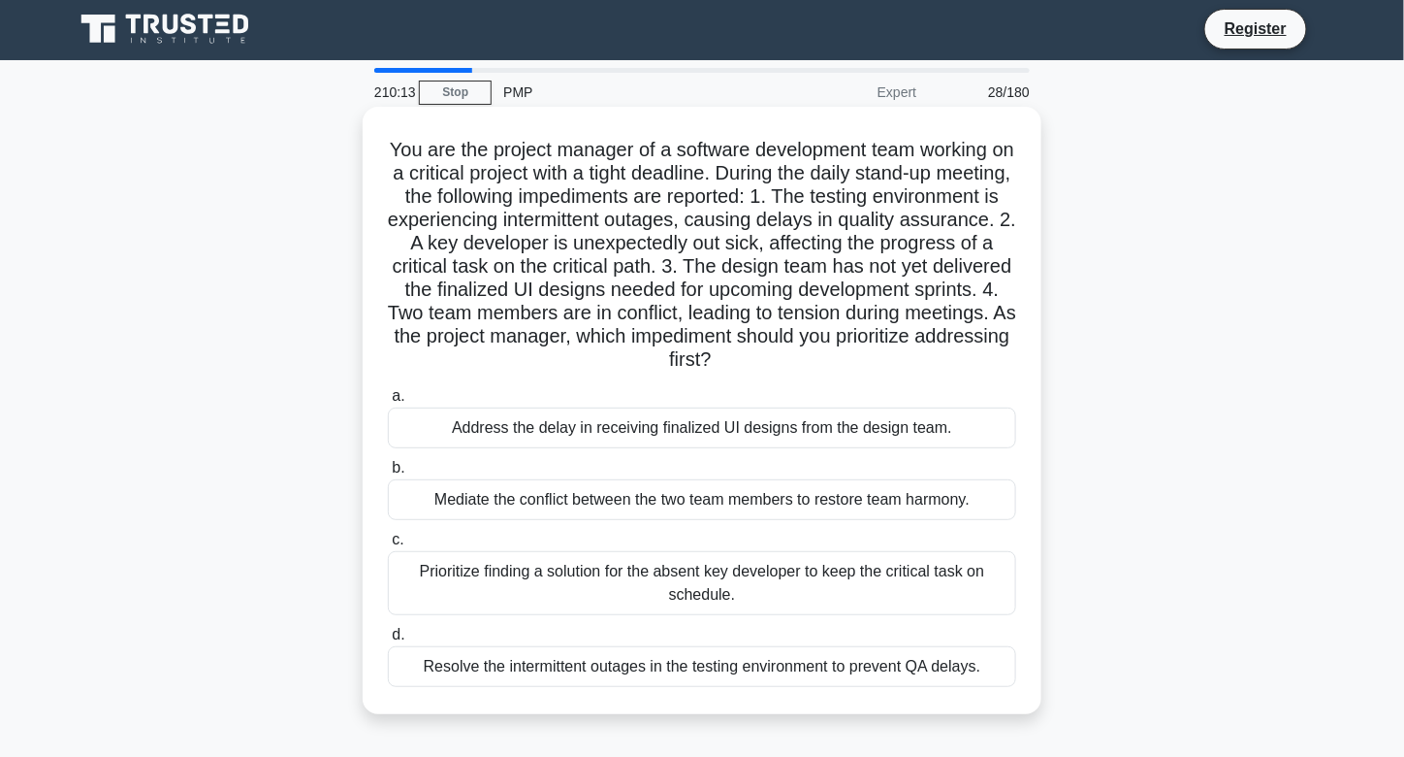
click at [709, 583] on div "Prioritize finding a solution for the absent key developer to keep the critical…" at bounding box center [702, 583] width 628 height 64
click at [388, 546] on input "c. Prioritize finding a solution for the absent key developer to keep the criti…" at bounding box center [388, 539] width 0 height 13
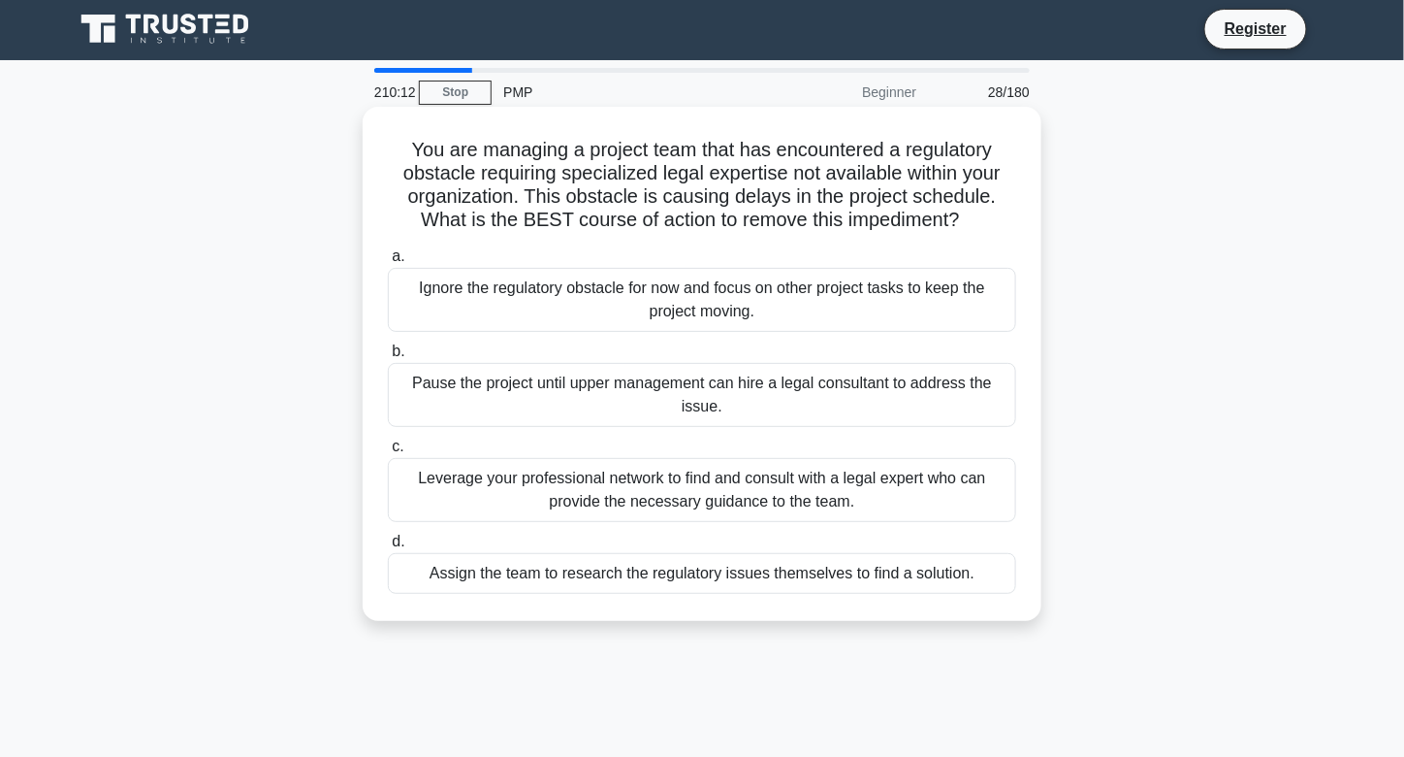
scroll to position [0, 0]
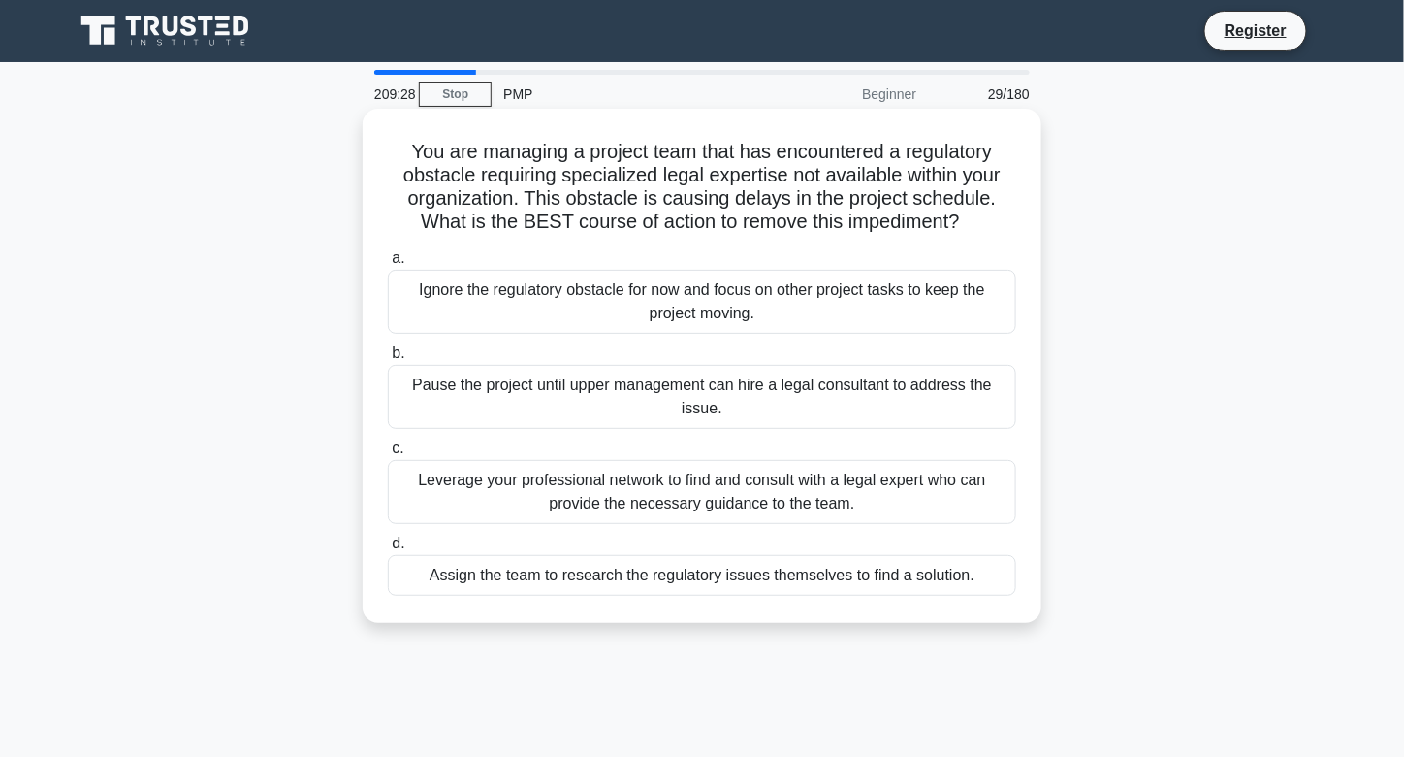
click at [599, 499] on div "Leverage your professional network to find and consult with a legal expert who …" at bounding box center [702, 492] width 628 height 64
click at [388, 455] on input "c. Leverage your professional network to find and consult with a legal expert w…" at bounding box center [388, 448] width 0 height 13
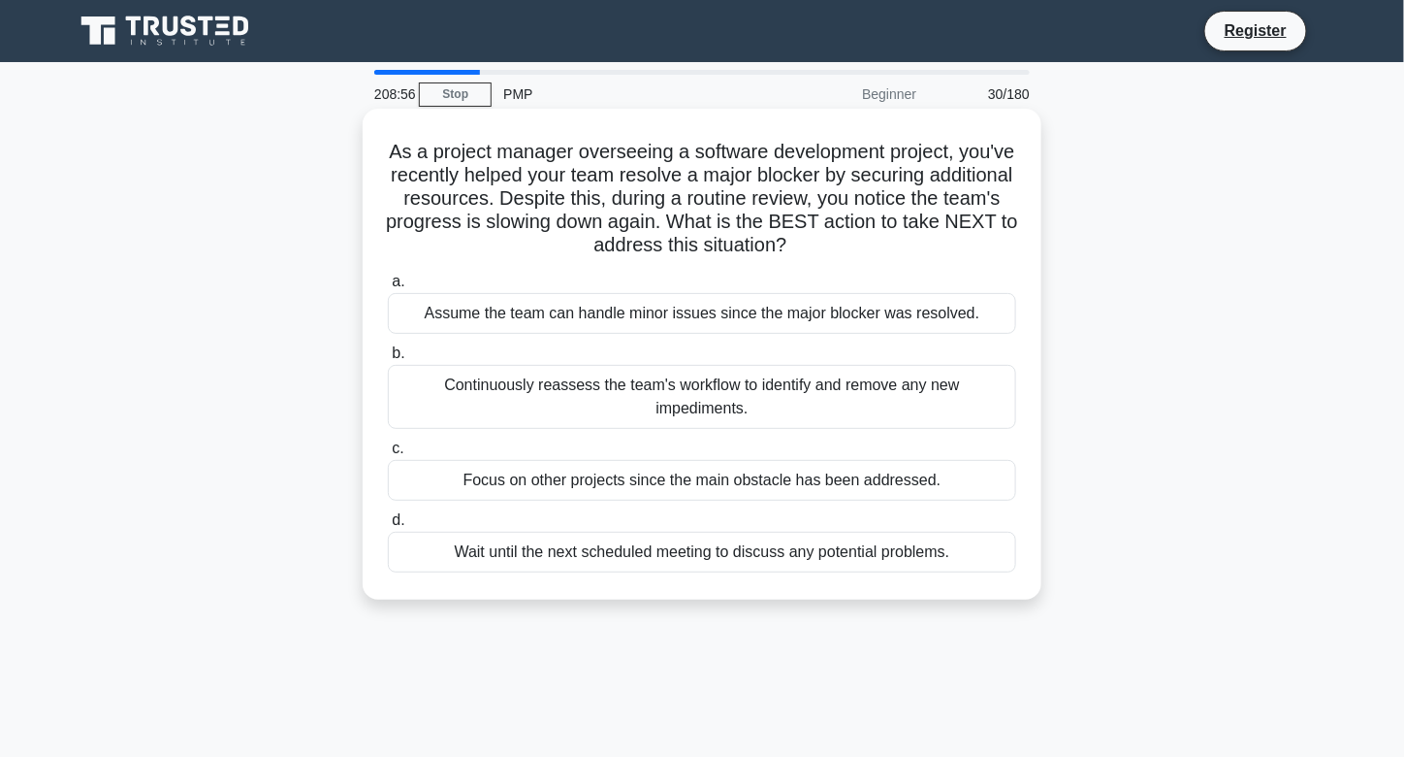
click at [583, 382] on div "Continuously reassess the team's workflow to identify and remove any new impedi…" at bounding box center [702, 397] width 628 height 64
click at [388, 360] on input "b. Continuously reassess the team's workflow to identify and remove any new imp…" at bounding box center [388, 353] width 0 height 13
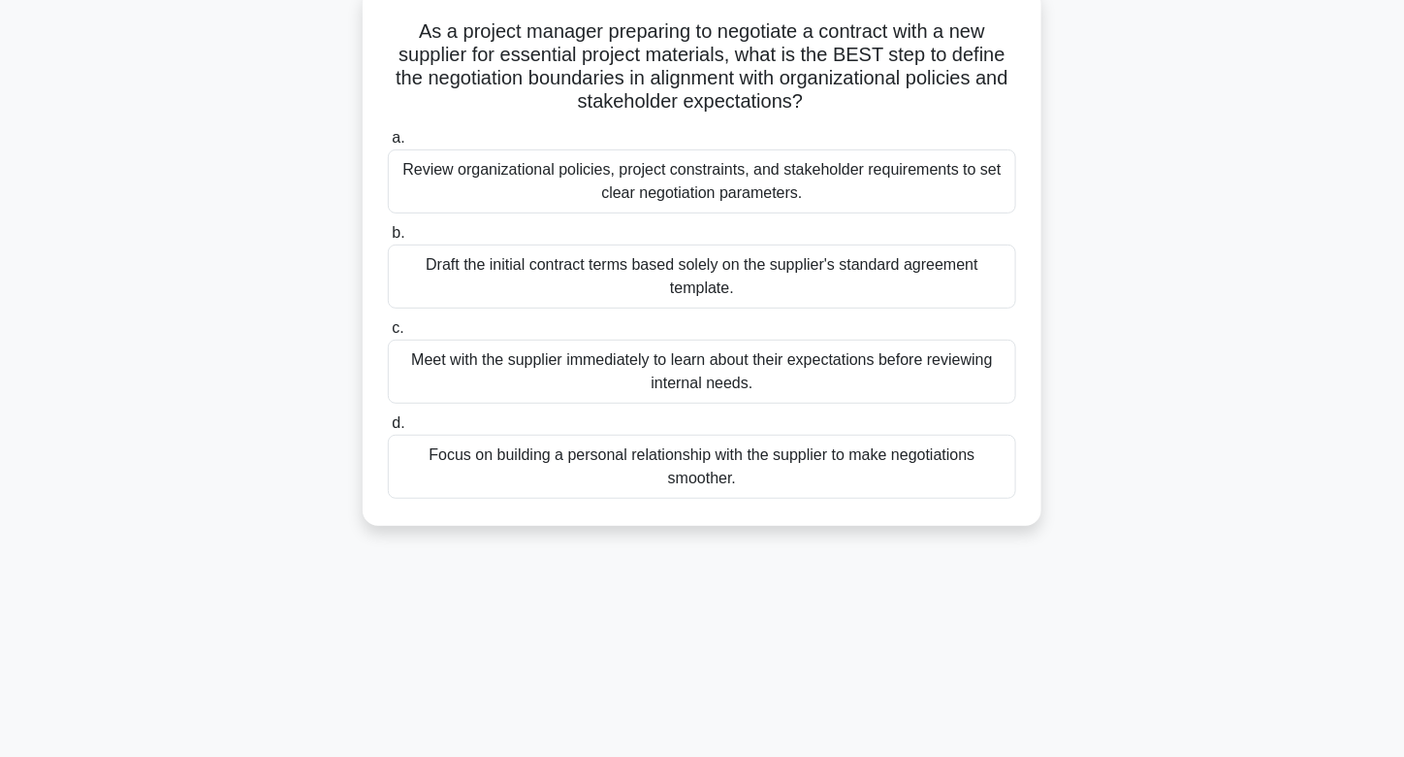
scroll to position [118, 0]
click at [676, 186] on div "Review organizational policies, project constraints, and stakeholder requiremen…" at bounding box center [702, 183] width 628 height 64
click at [388, 146] on input "a. Review organizational policies, project constraints, and stakeholder require…" at bounding box center [388, 140] width 0 height 13
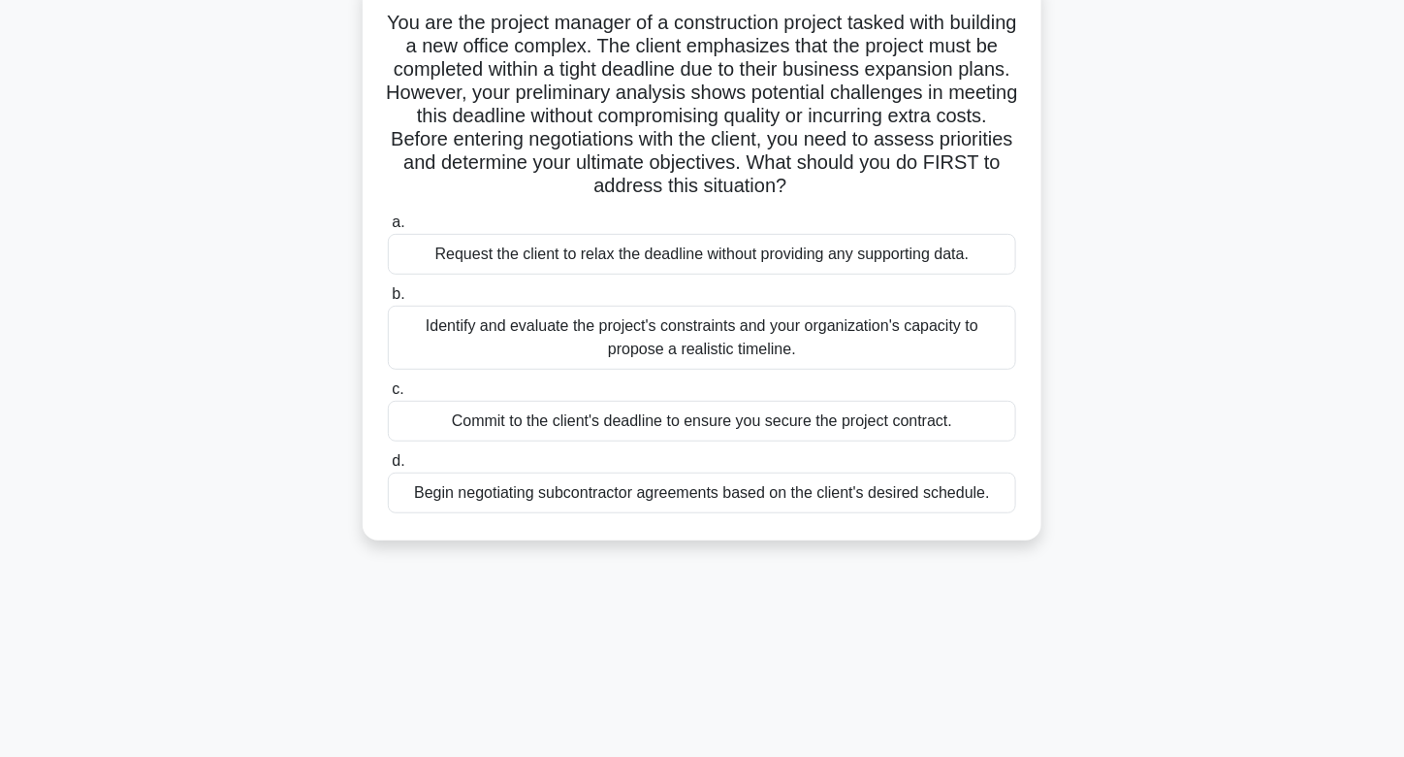
scroll to position [133, 0]
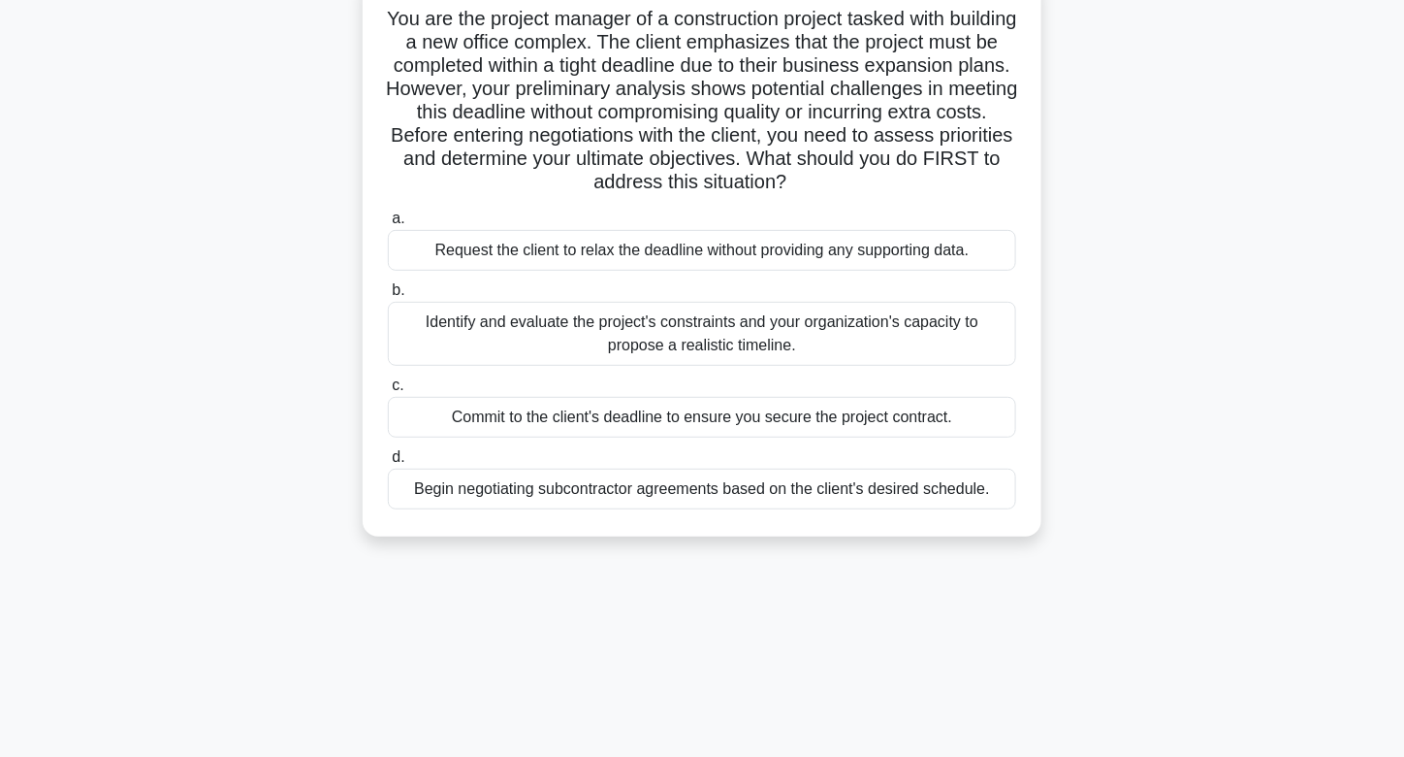
click at [763, 317] on div "Identify and evaluate the project's constraints and your organization's capacit…" at bounding box center [702, 334] width 628 height 64
click at [388, 297] on input "b. Identify and evaluate the project's constraints and your organization's capa…" at bounding box center [388, 290] width 0 height 13
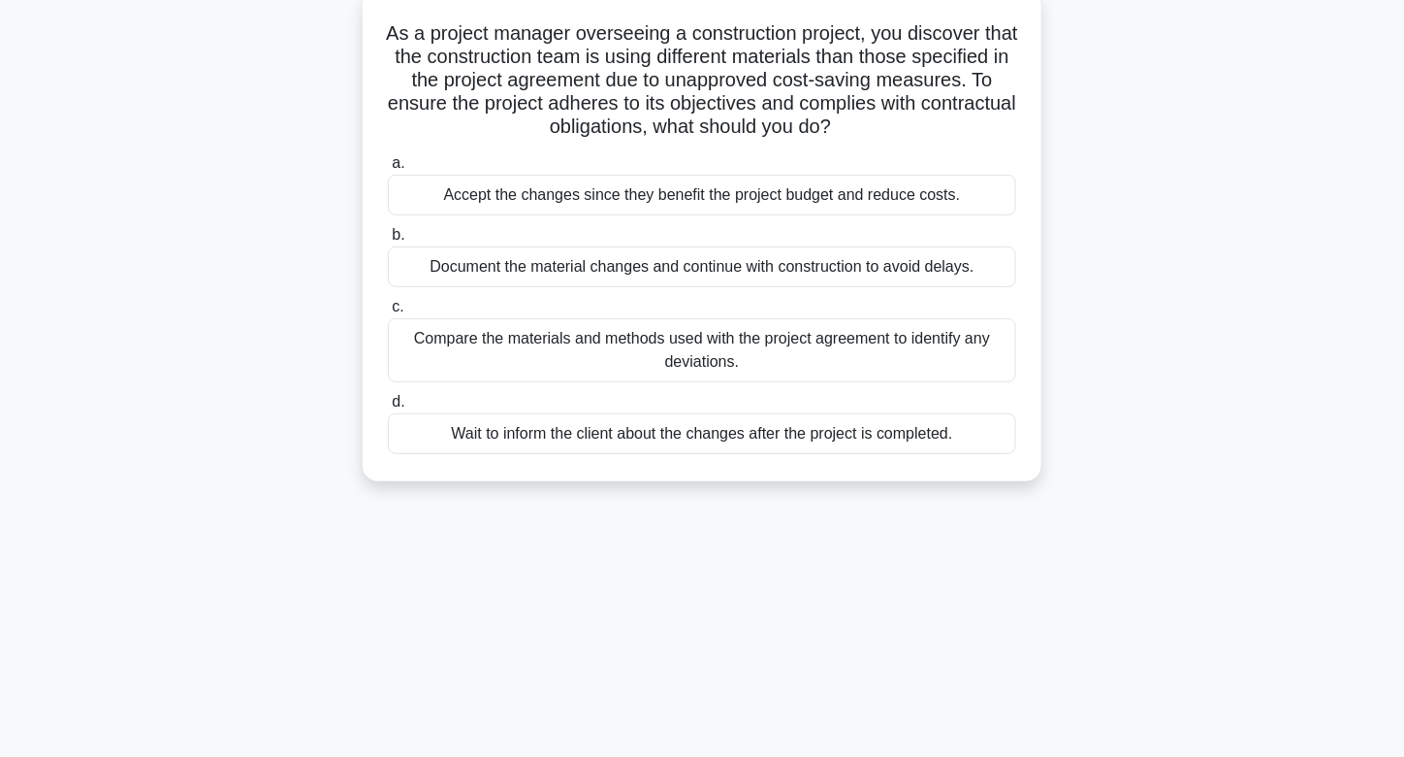
scroll to position [120, 0]
click at [801, 347] on div "Compare the materials and methods used with the project agreement to identify a…" at bounding box center [702, 348] width 628 height 64
click at [388, 311] on input "c. Compare the materials and methods used with the project agreement to identif…" at bounding box center [388, 305] width 0 height 13
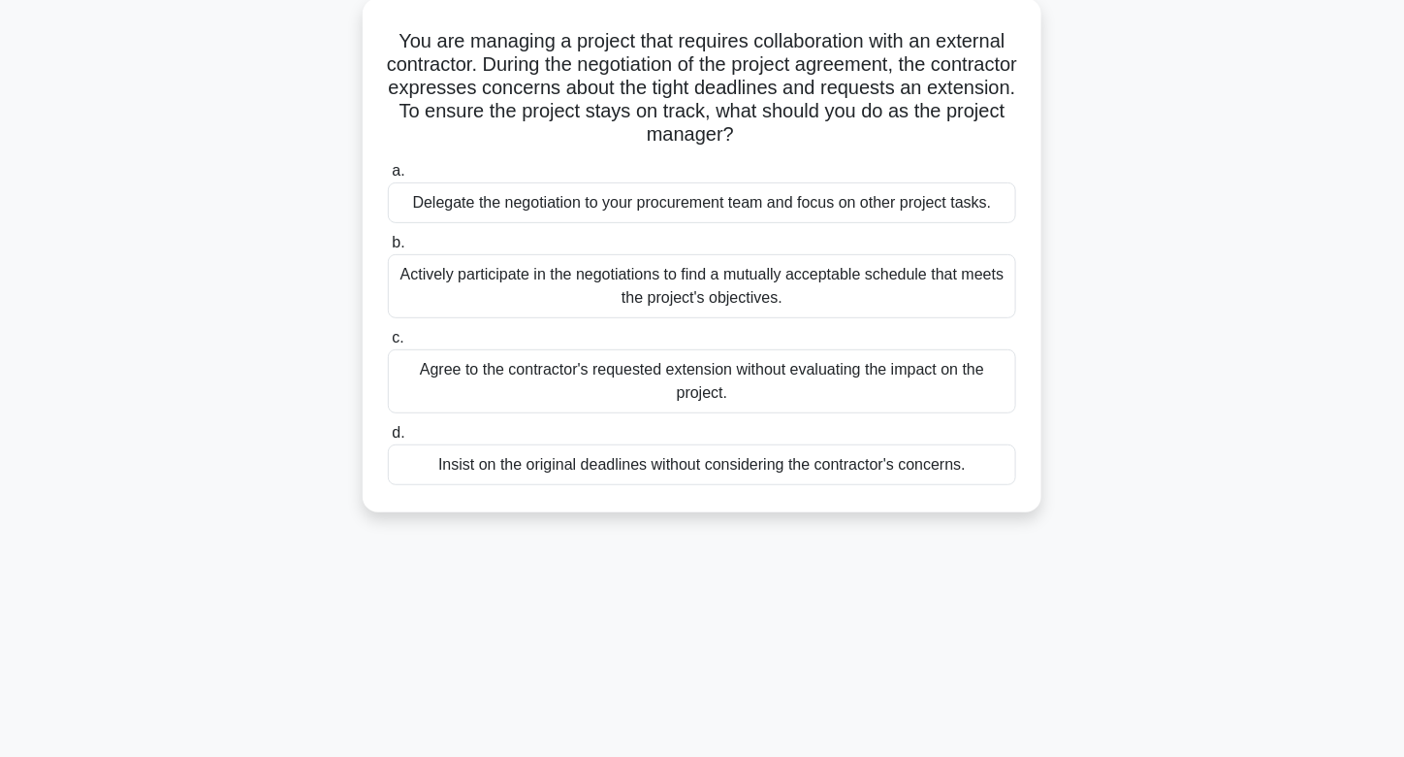
scroll to position [110, 0]
click at [716, 297] on div "Actively participate in the negotiations to find a mutually acceptable schedule…" at bounding box center [702, 287] width 628 height 64
click at [388, 250] on input "b. Actively participate in the negotiations to find a mutually acceptable sched…" at bounding box center [388, 244] width 0 height 13
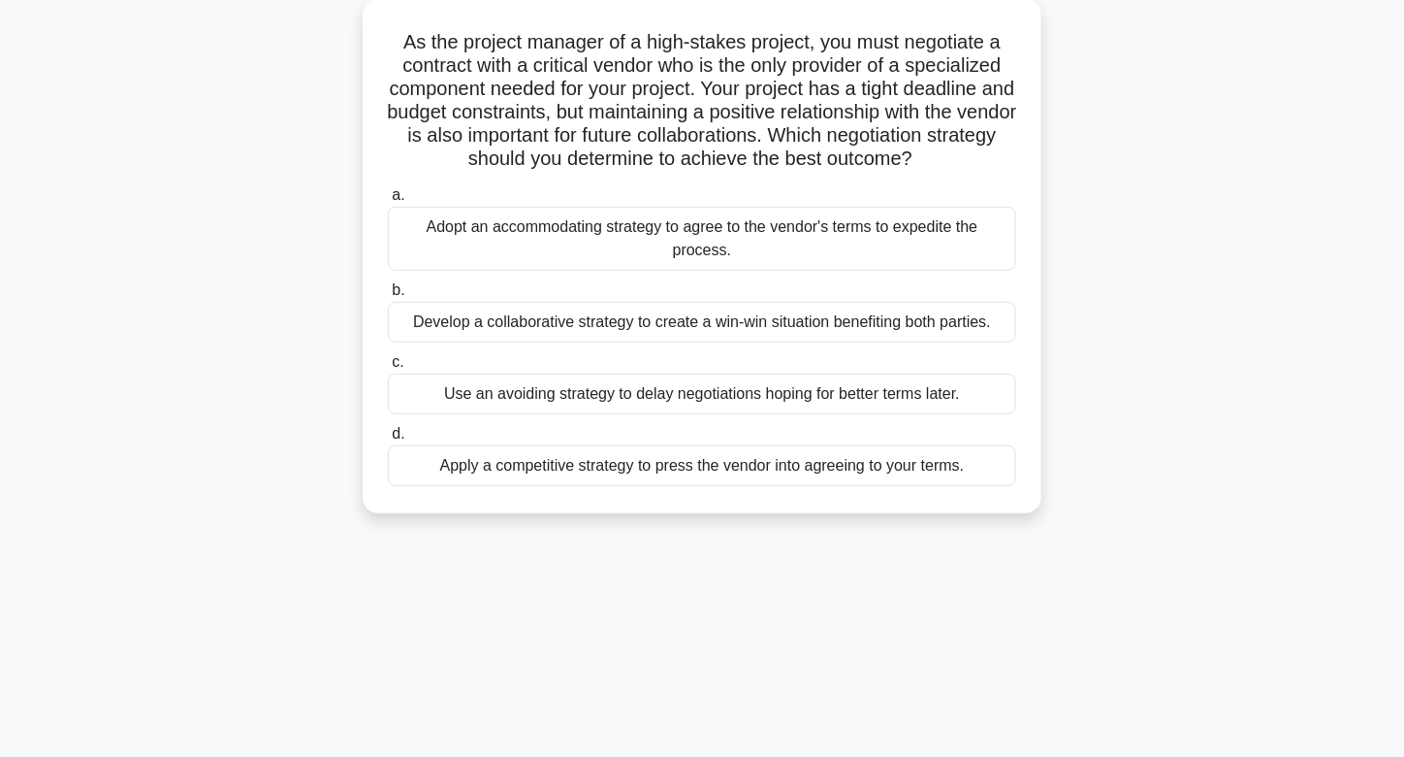
click at [820, 318] on div "Develop a collaborative strategy to create a win-win situation benefiting both …" at bounding box center [702, 322] width 628 height 41
click at [388, 297] on input "b. Develop a collaborative strategy to create a win-win situation benefiting bo…" at bounding box center [388, 290] width 0 height 13
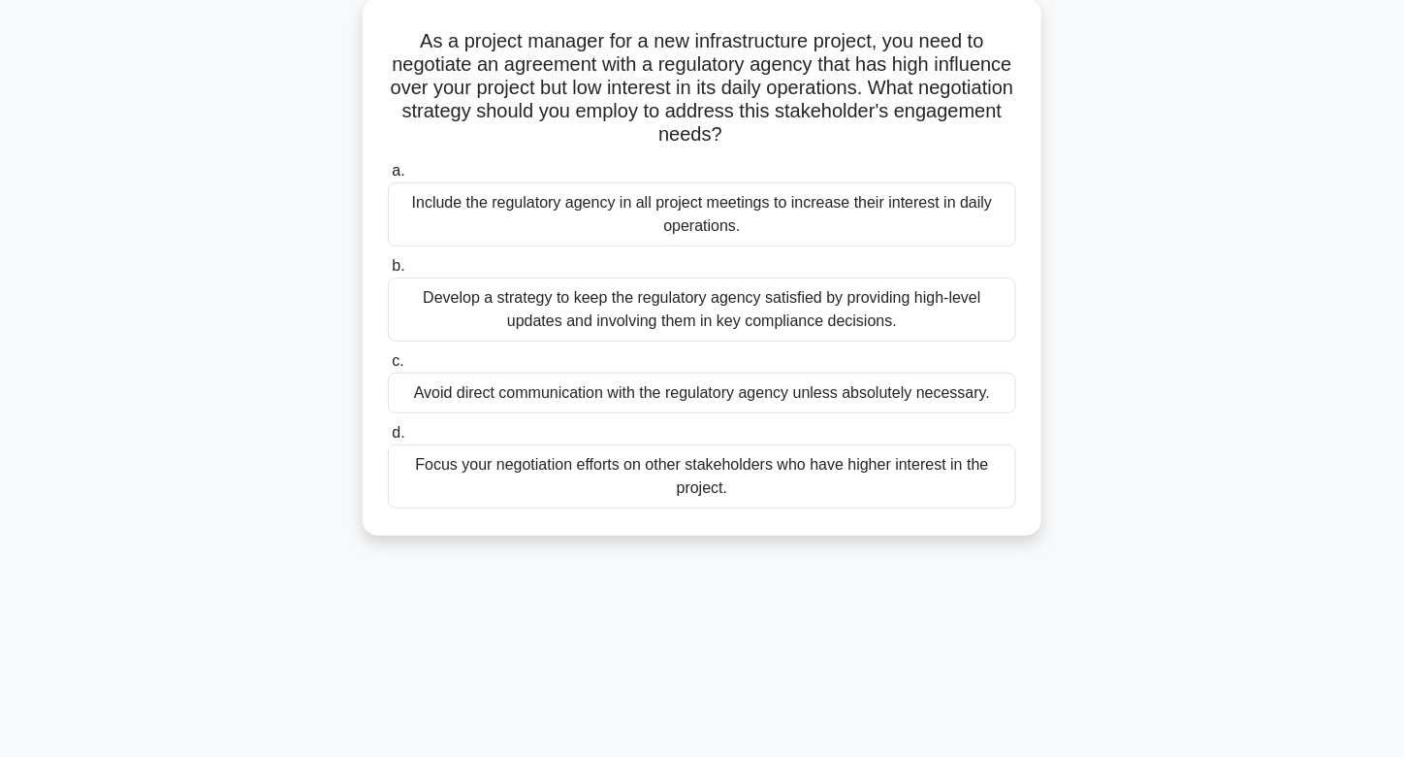
scroll to position [114, 0]
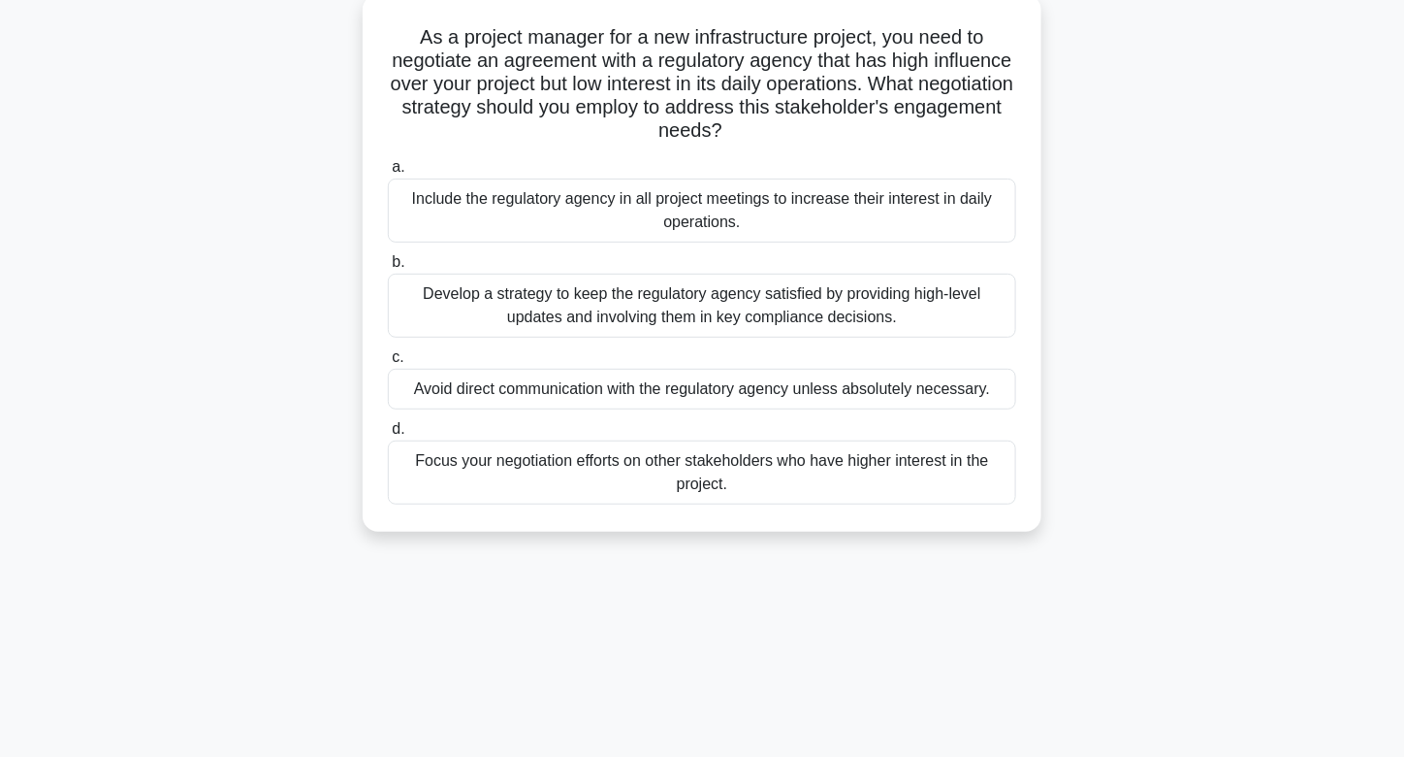
click at [752, 319] on div "Develop a strategy to keep the regulatory agency satisfied by providing high-le…" at bounding box center [702, 306] width 628 height 64
click at [388, 269] on input "b. Develop a strategy to keep the regulatory agency satisfied by providing high…" at bounding box center [388, 262] width 0 height 13
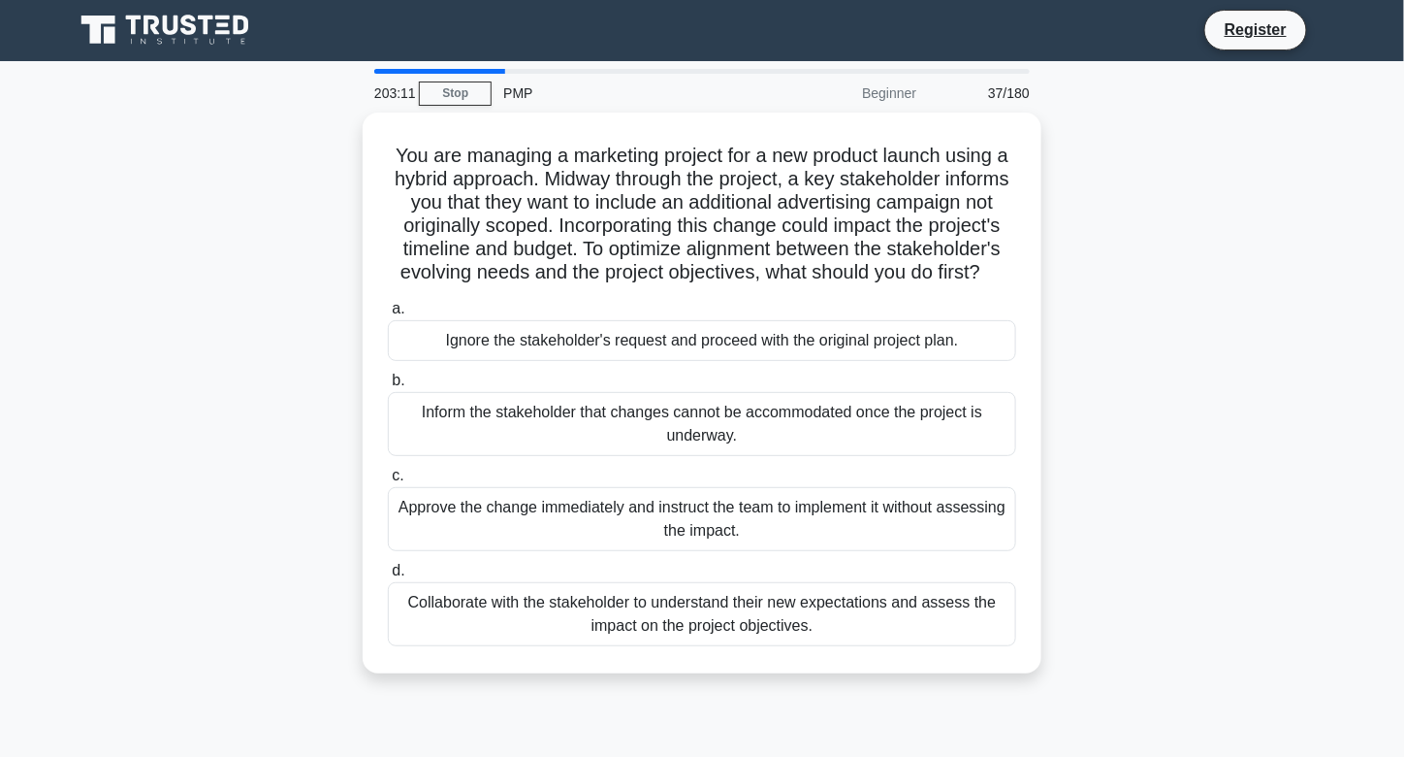
scroll to position [0, 0]
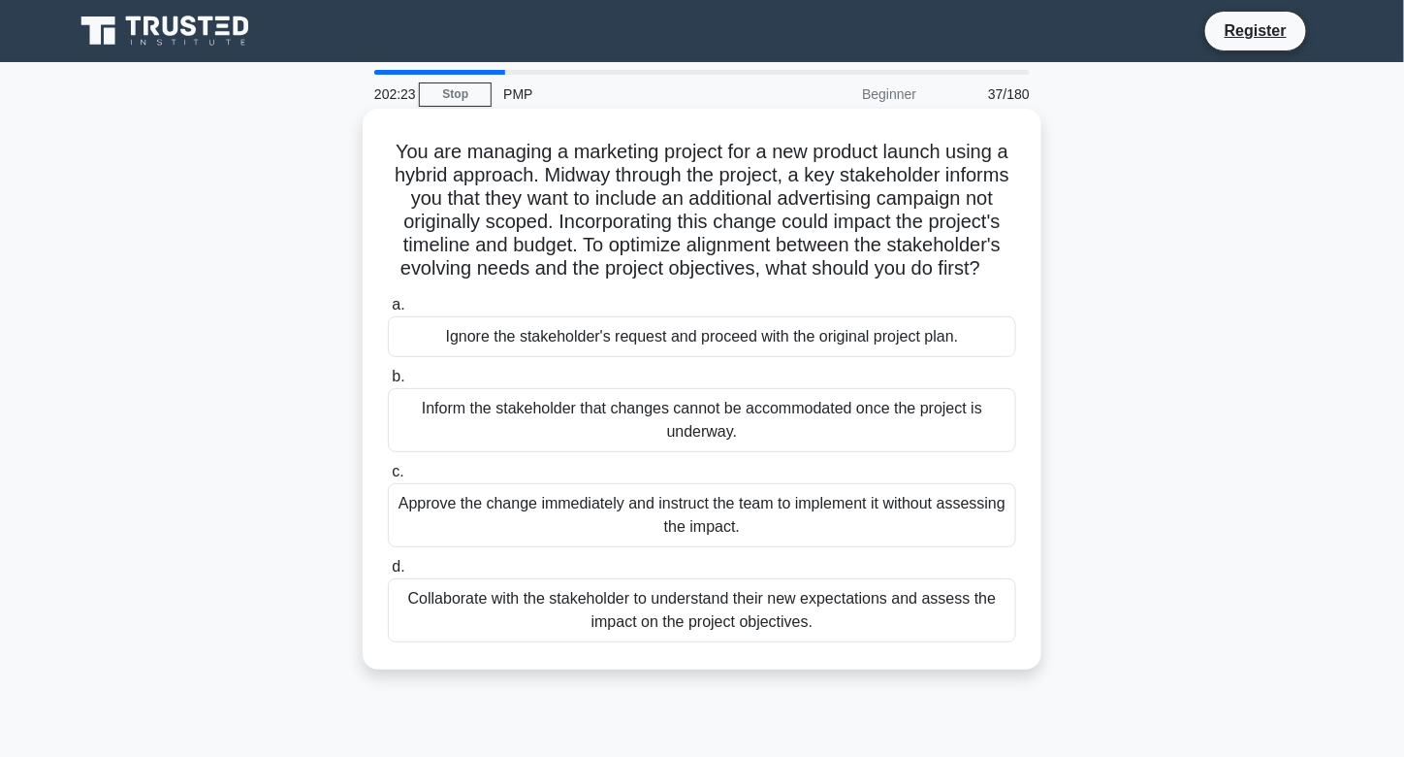
click at [676, 630] on div "Collaborate with the stakeholder to understand their new expectations and asses…" at bounding box center [702, 610] width 628 height 64
click at [388, 573] on input "d. Collaborate with the stakeholder to understand their new expectations and as…" at bounding box center [388, 567] width 0 height 13
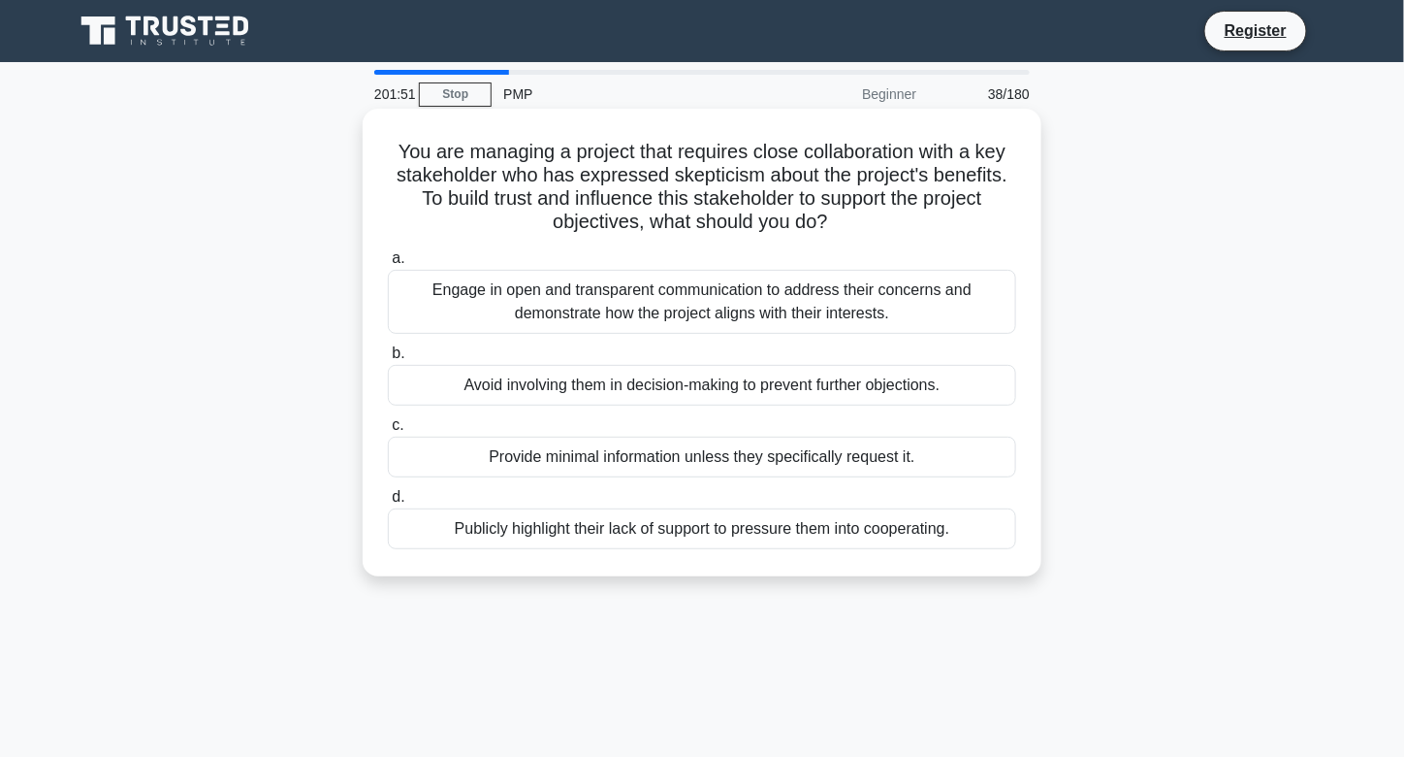
click at [741, 291] on div "Engage in open and transparent communication to address their concerns and demo…" at bounding box center [702, 302] width 628 height 64
click at [388, 265] on input "a. Engage in open and transparent communication to address their concerns and d…" at bounding box center [388, 258] width 0 height 13
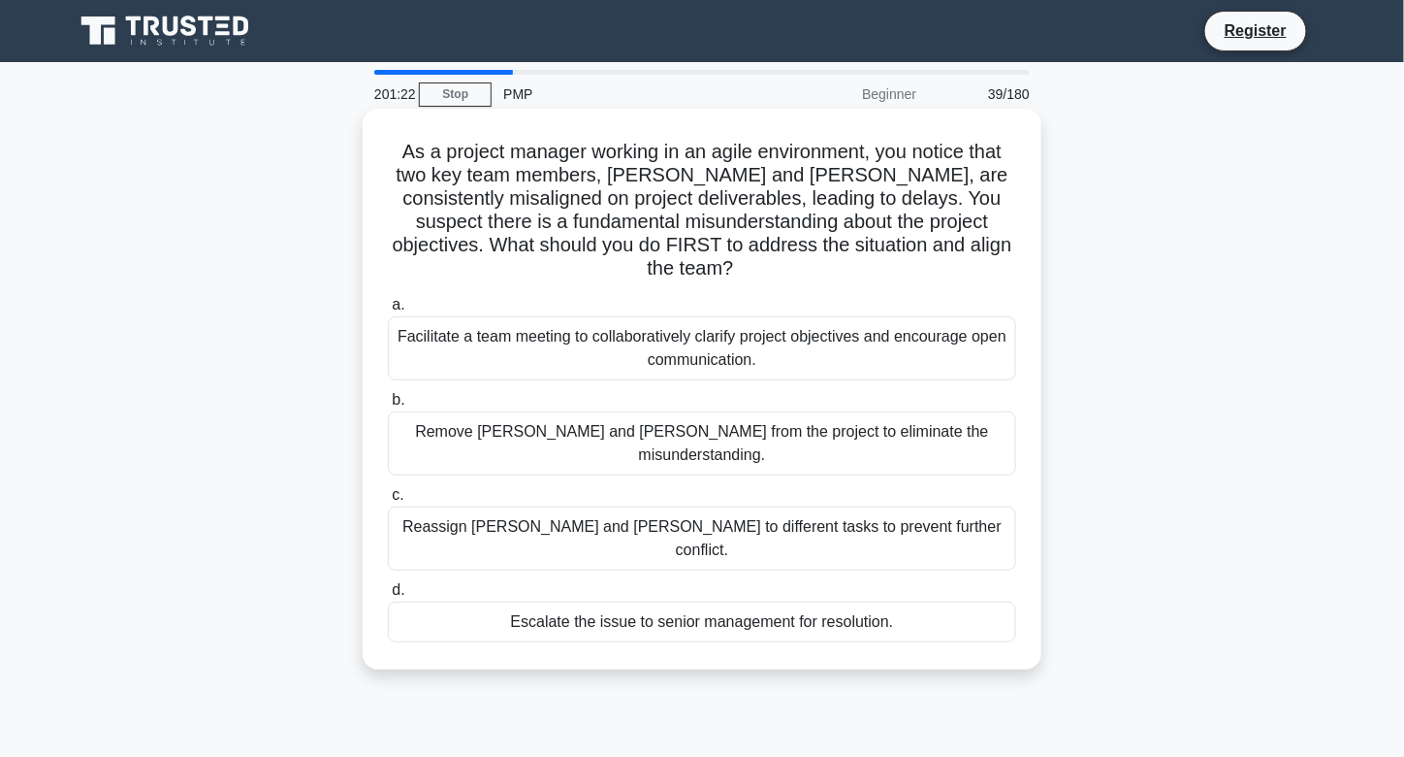
click at [694, 322] on div "Facilitate a team meeting to collaboratively clarify project objectives and enc…" at bounding box center [702, 348] width 628 height 64
click at [388, 311] on input "a. Facilitate a team meeting to collaboratively clarify project objectives and …" at bounding box center [388, 305] width 0 height 13
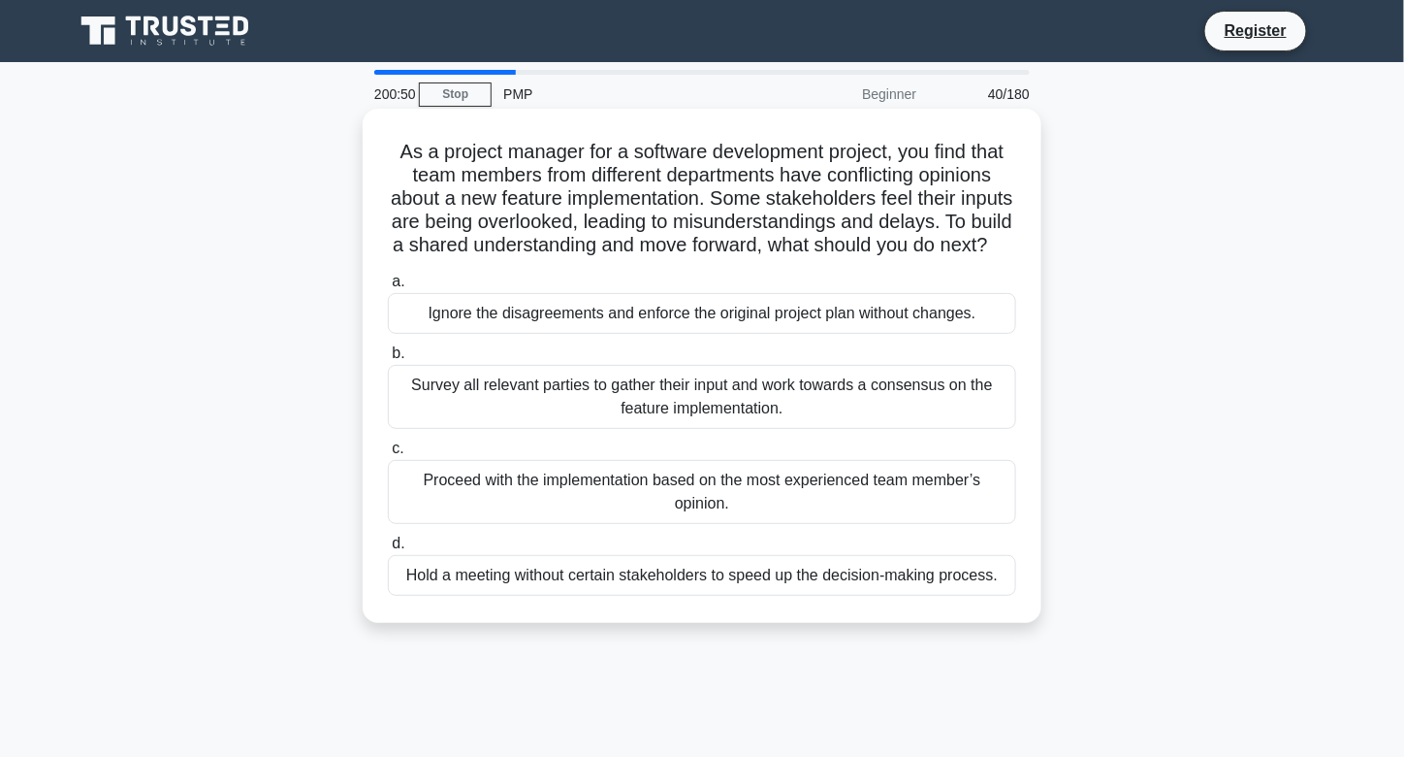
click at [743, 421] on div "Survey all relevant parties to gather their input and work towards a consensus …" at bounding box center [702, 397] width 628 height 64
click at [388, 360] on input "b. Survey all relevant parties to gather their input and work towards a consens…" at bounding box center [388, 353] width 0 height 13
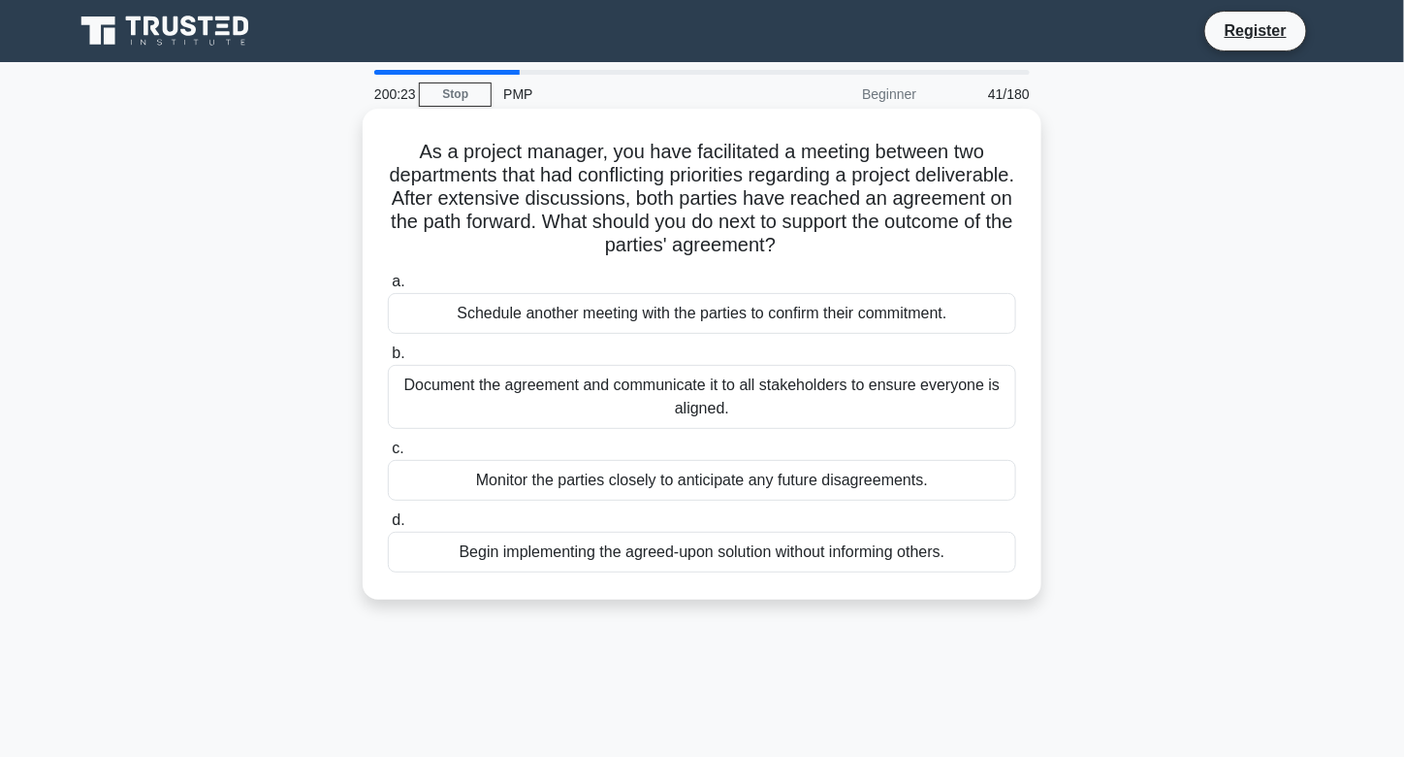
click at [674, 394] on div "Document the agreement and communicate it to all stakeholders to ensure everyon…" at bounding box center [702, 397] width 628 height 64
click at [388, 360] on input "b. Document the agreement and communicate it to all stakeholders to ensure ever…" at bounding box center [388, 353] width 0 height 13
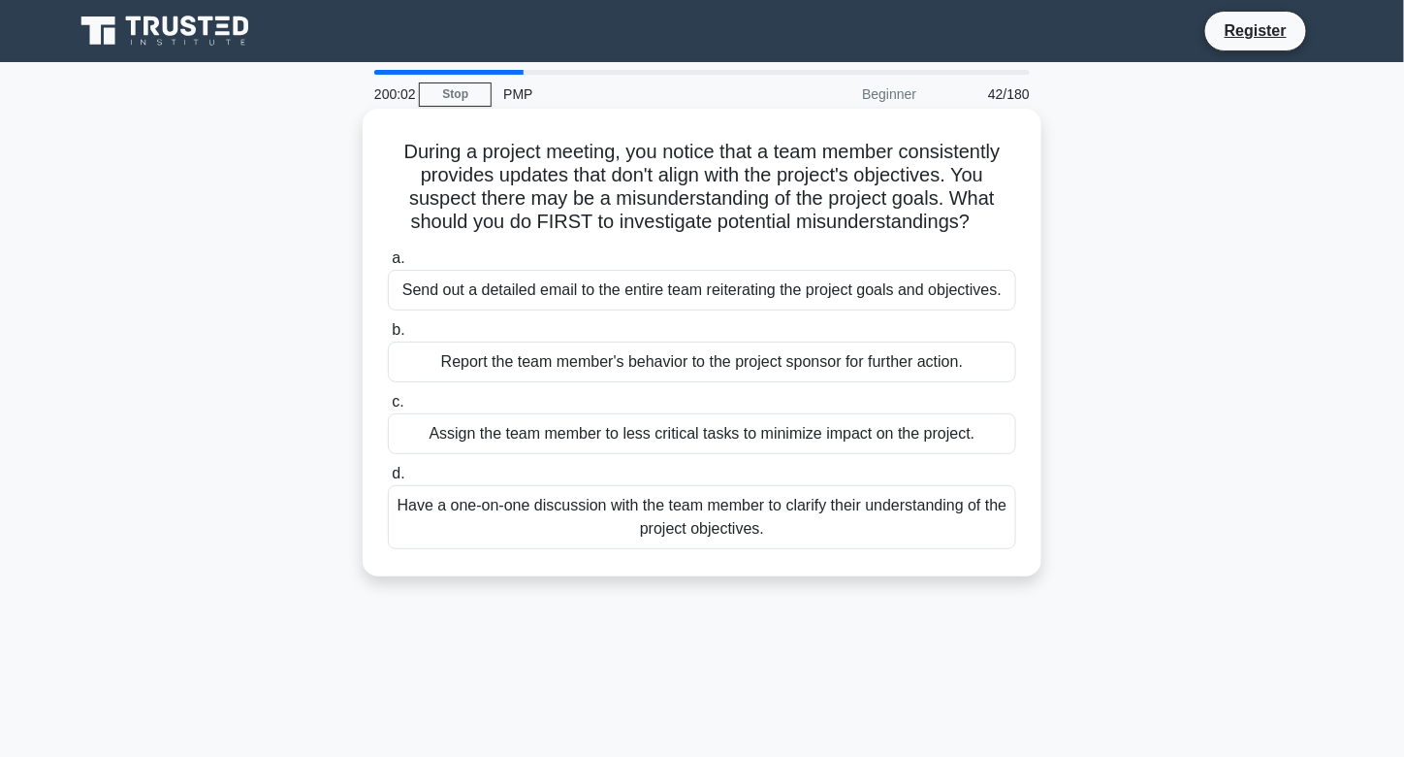
click at [638, 530] on div "Have a one-on-one discussion with the team member to clarify their understandin…" at bounding box center [702, 517] width 628 height 64
click at [388, 480] on input "d. Have a one-on-one discussion with the team member to clarify their understan…" at bounding box center [388, 473] width 0 height 13
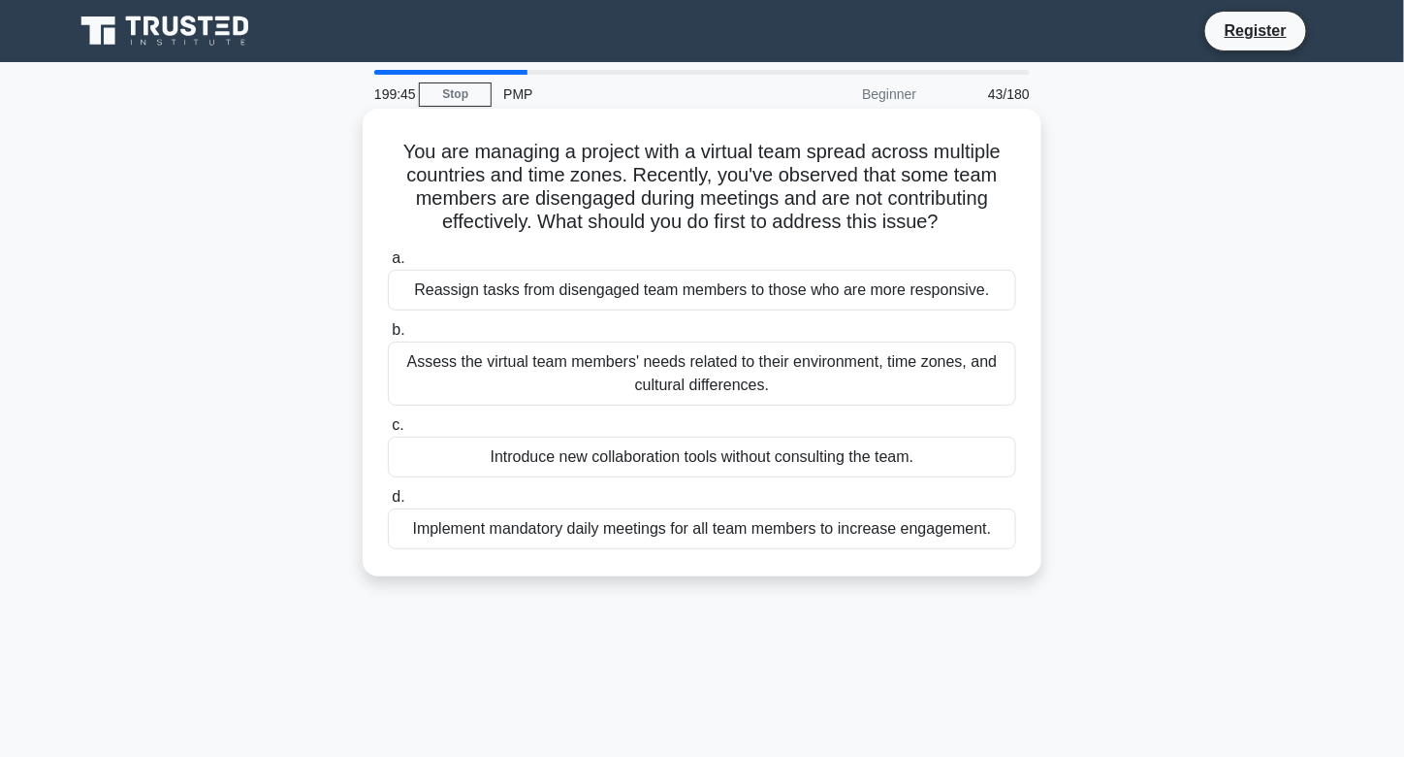
click at [725, 365] on div "Assess the virtual team members' needs related to their environment, time zones…" at bounding box center [702, 373] width 628 height 64
click at [388, 337] on input "b. Assess the virtual team members' needs related to their environment, time zo…" at bounding box center [388, 330] width 0 height 13
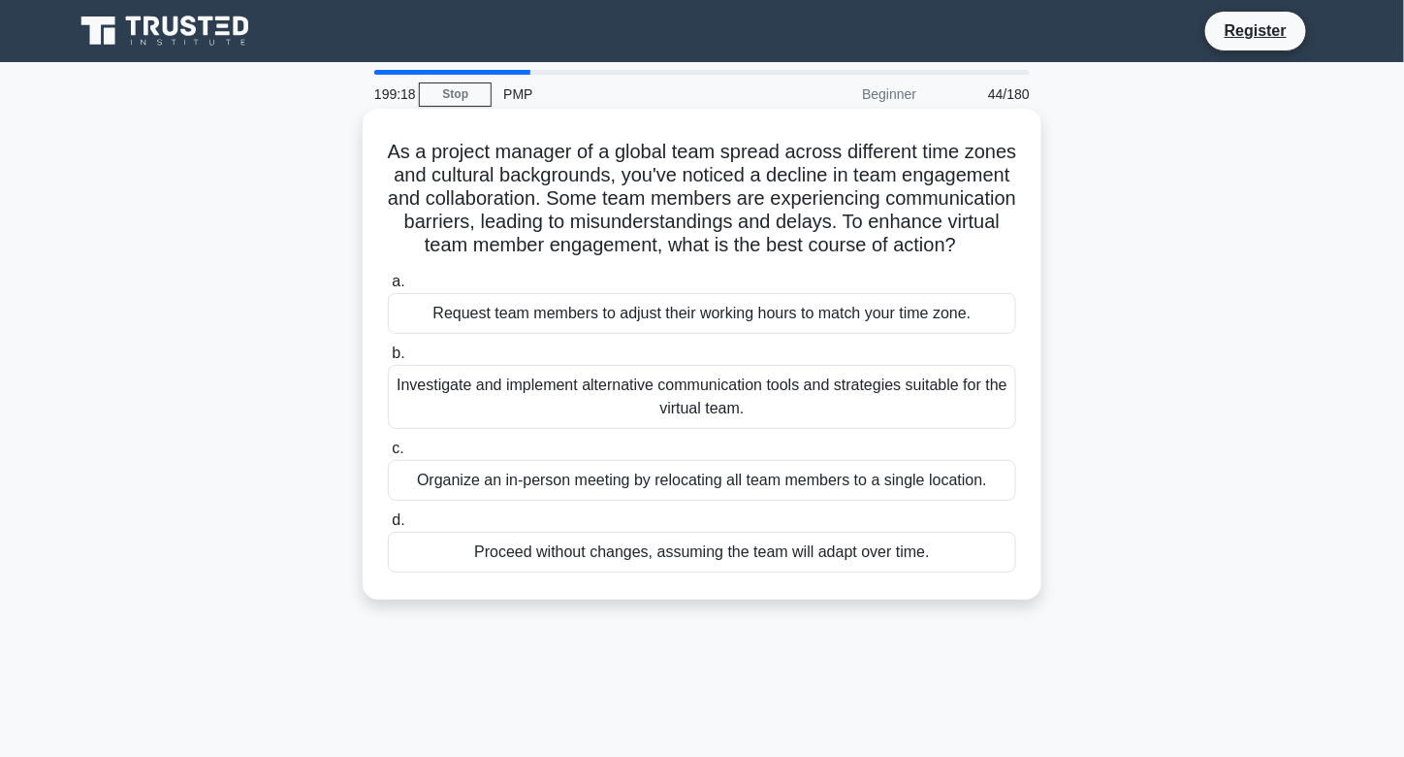
click at [790, 407] on div "Investigate and implement alternative communication tools and strategies suitab…" at bounding box center [702, 397] width 628 height 64
click at [388, 360] on input "b. Investigate and implement alternative communication tools and strategies sui…" at bounding box center [388, 353] width 0 height 13
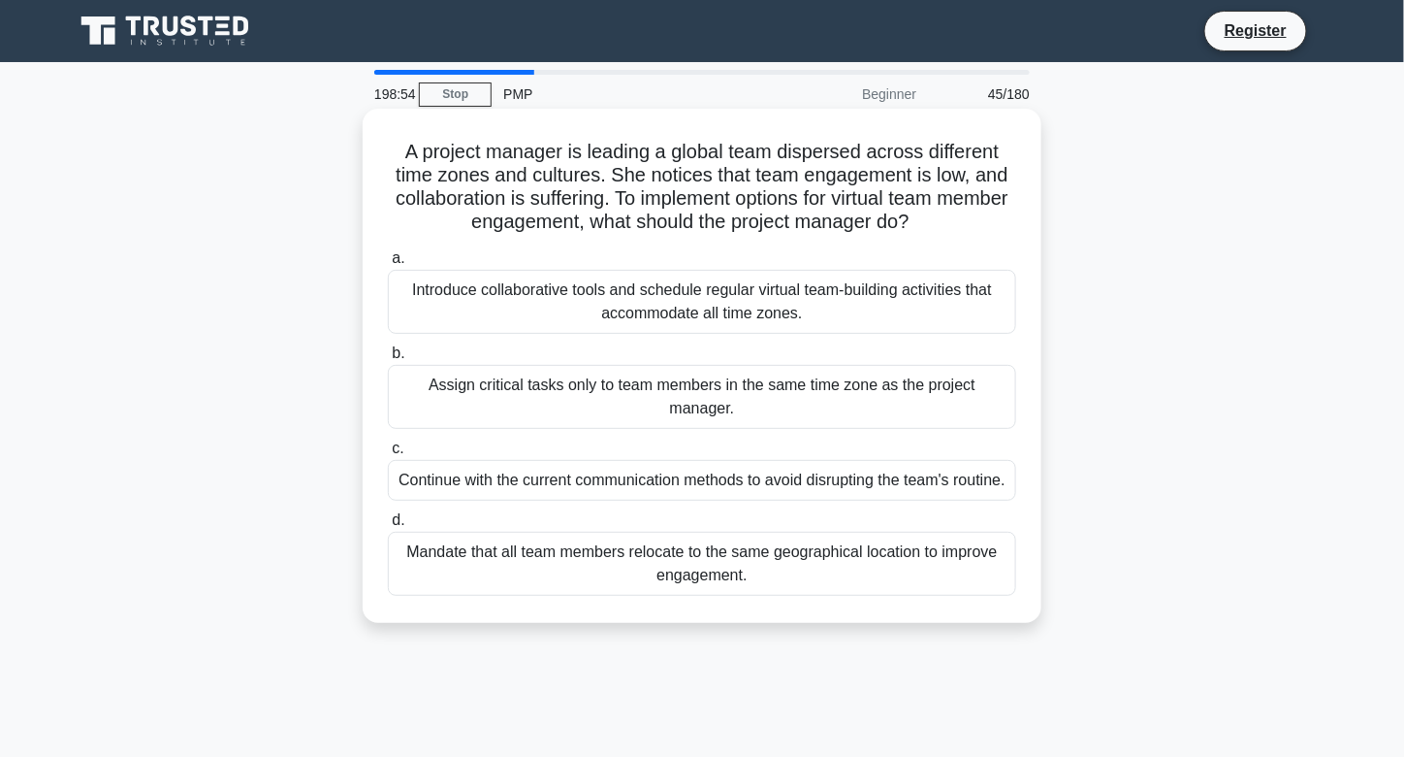
click at [870, 294] on div "Introduce collaborative tools and schedule regular virtual team-building activi…" at bounding box center [702, 302] width 628 height 64
click at [388, 265] on input "a. Introduce collaborative tools and schedule regular virtual team-building act…" at bounding box center [388, 258] width 0 height 13
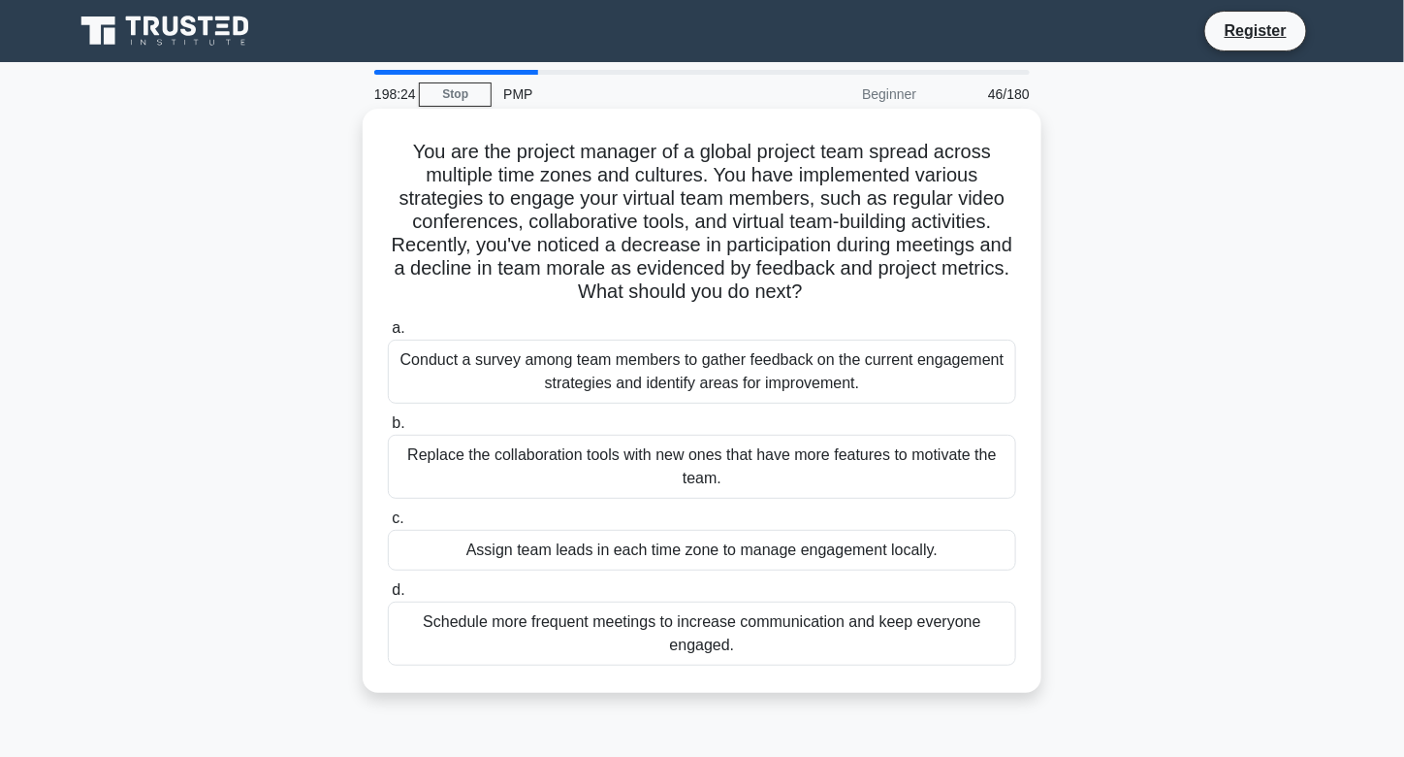
click at [575, 366] on div "Conduct a survey among team members to gather feedback on the current engagemen…" at bounding box center [702, 371] width 628 height 64
click at [388, 335] on input "a. Conduct a survey among team members to gather feedback on the current engage…" at bounding box center [388, 328] width 0 height 13
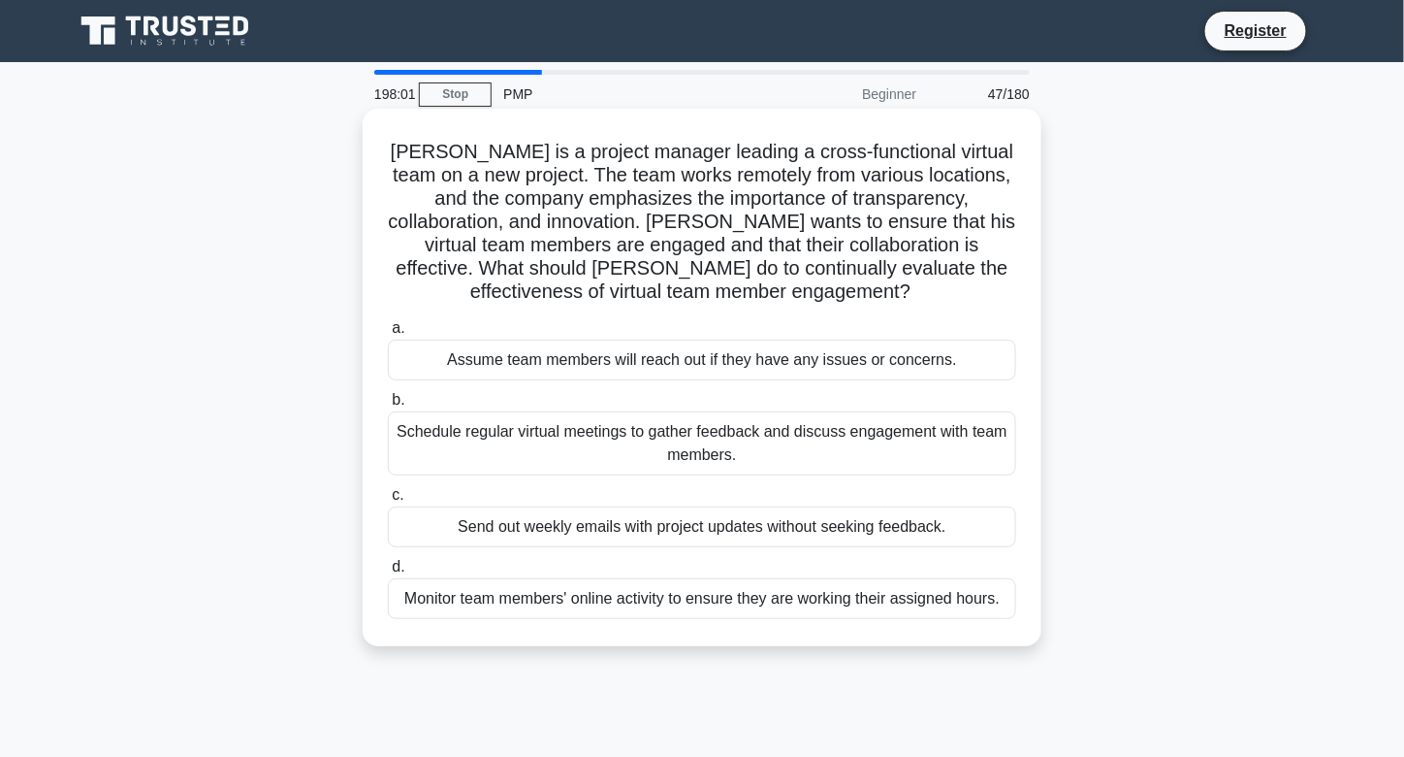
click at [757, 440] on div "Schedule regular virtual meetings to gather feedback and discuss engagement wit…" at bounding box center [702, 443] width 628 height 64
click at [388, 406] on input "b. Schedule regular virtual meetings to gather feedback and discuss engagement …" at bounding box center [388, 400] width 0 height 13
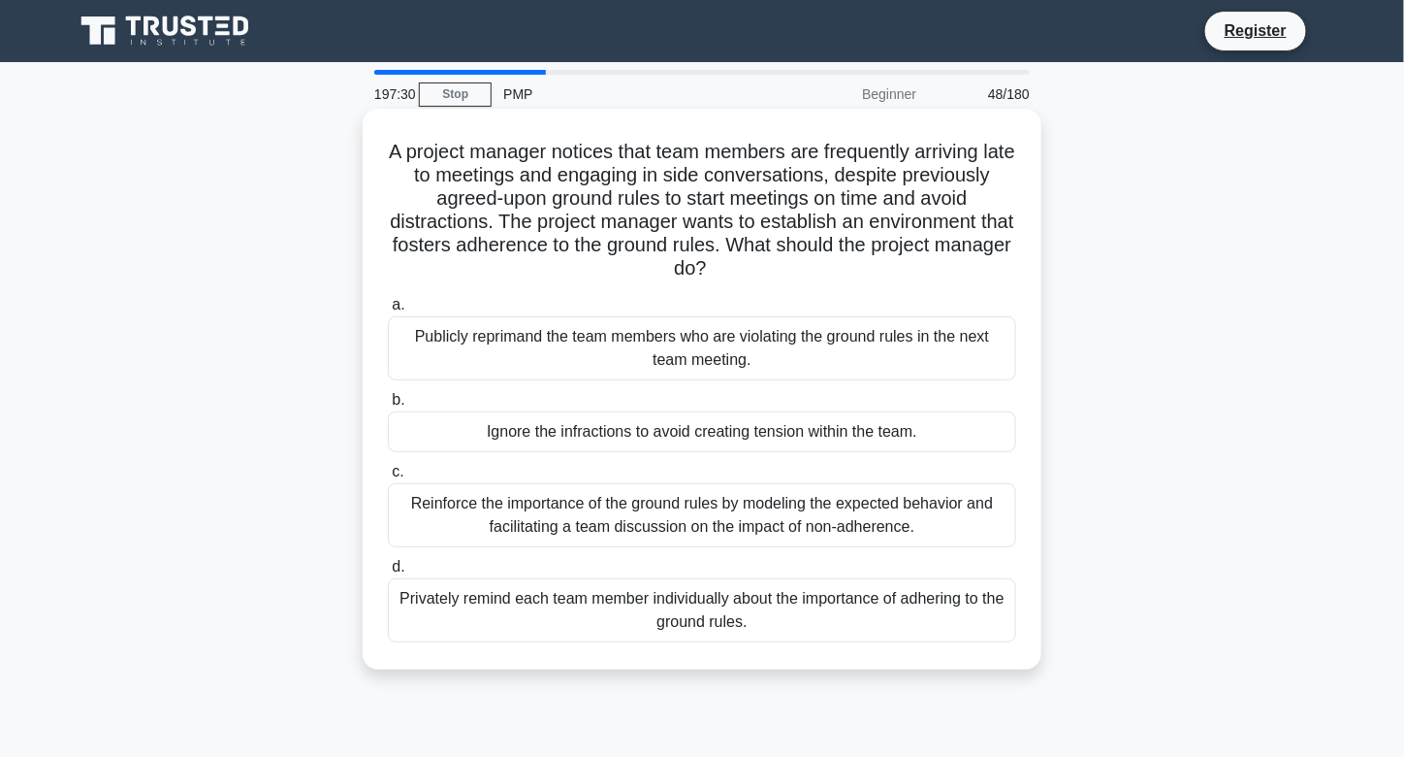
click at [768, 518] on div "Reinforce the importance of the ground rules by modeling the expected behavior …" at bounding box center [702, 515] width 628 height 64
click at [388, 478] on input "c. Reinforce the importance of the ground rules by modeling the expected behavi…" at bounding box center [388, 472] width 0 height 13
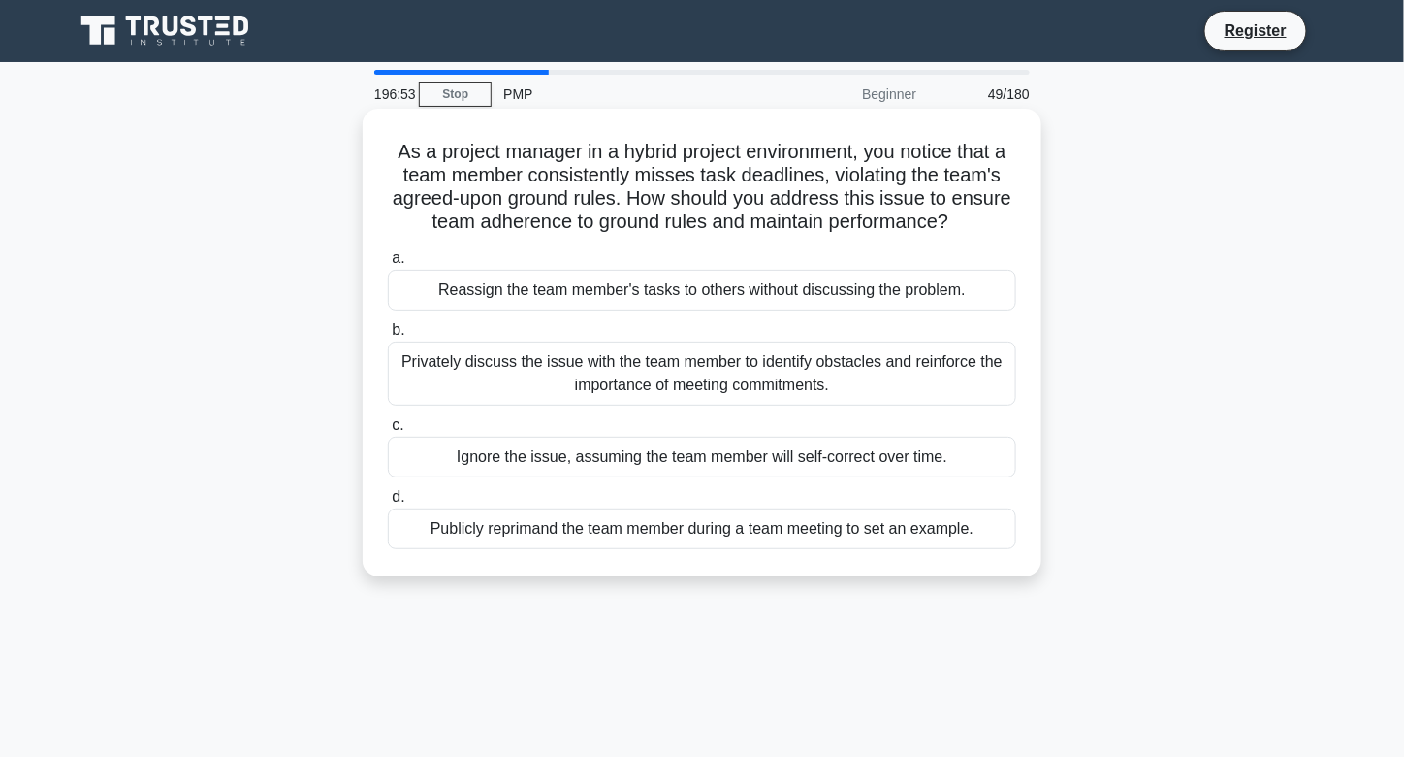
click at [735, 383] on div "Privately discuss the issue with the team member to identify obstacles and rein…" at bounding box center [702, 373] width 628 height 64
click at [388, 337] on input "b. Privately discuss the issue with the team member to identify obstacles and r…" at bounding box center [388, 330] width 0 height 13
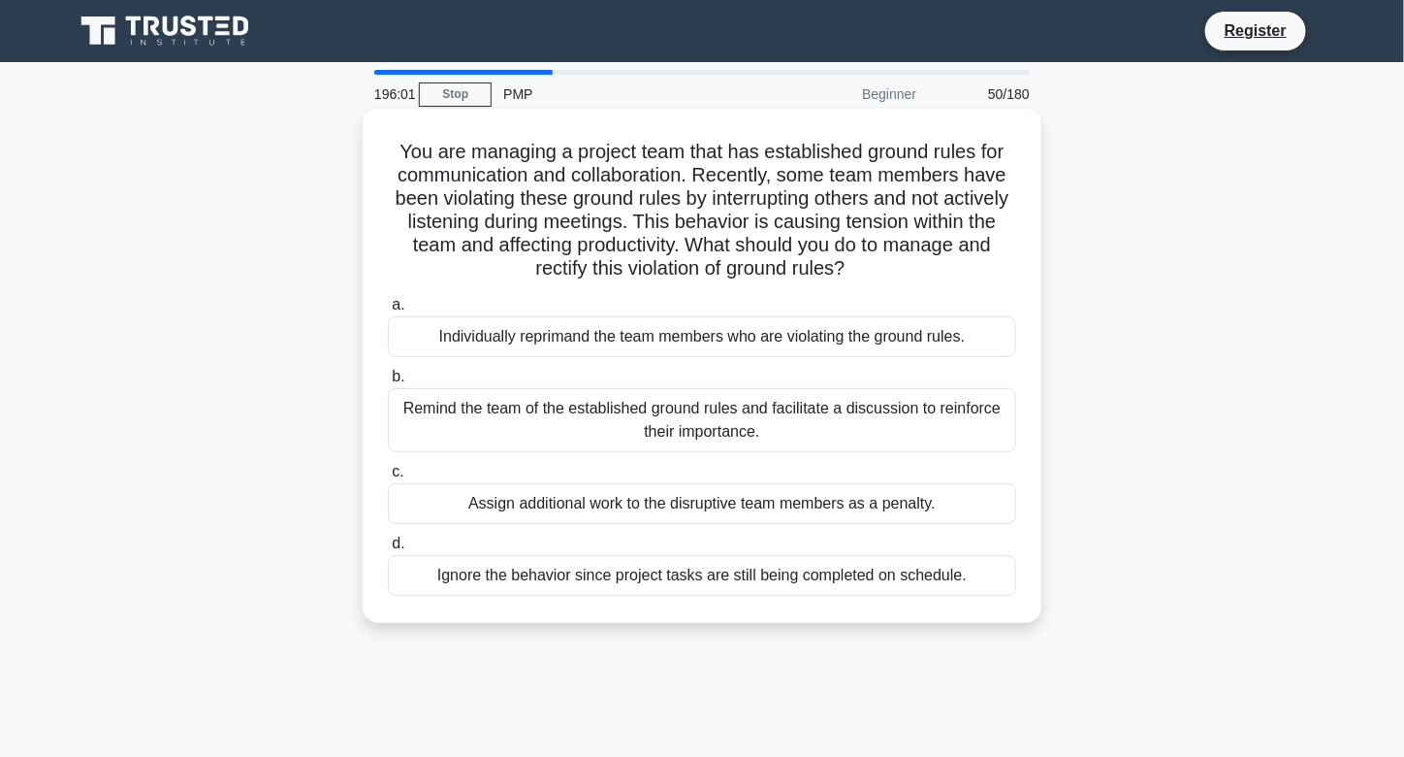
click at [742, 417] on div "Remind the team of the established ground rules and facilitate a discussion to …" at bounding box center [702, 420] width 628 height 64
click at [388, 383] on input "b. Remind the team of the established ground rules and facilitate a discussion …" at bounding box center [388, 376] width 0 height 13
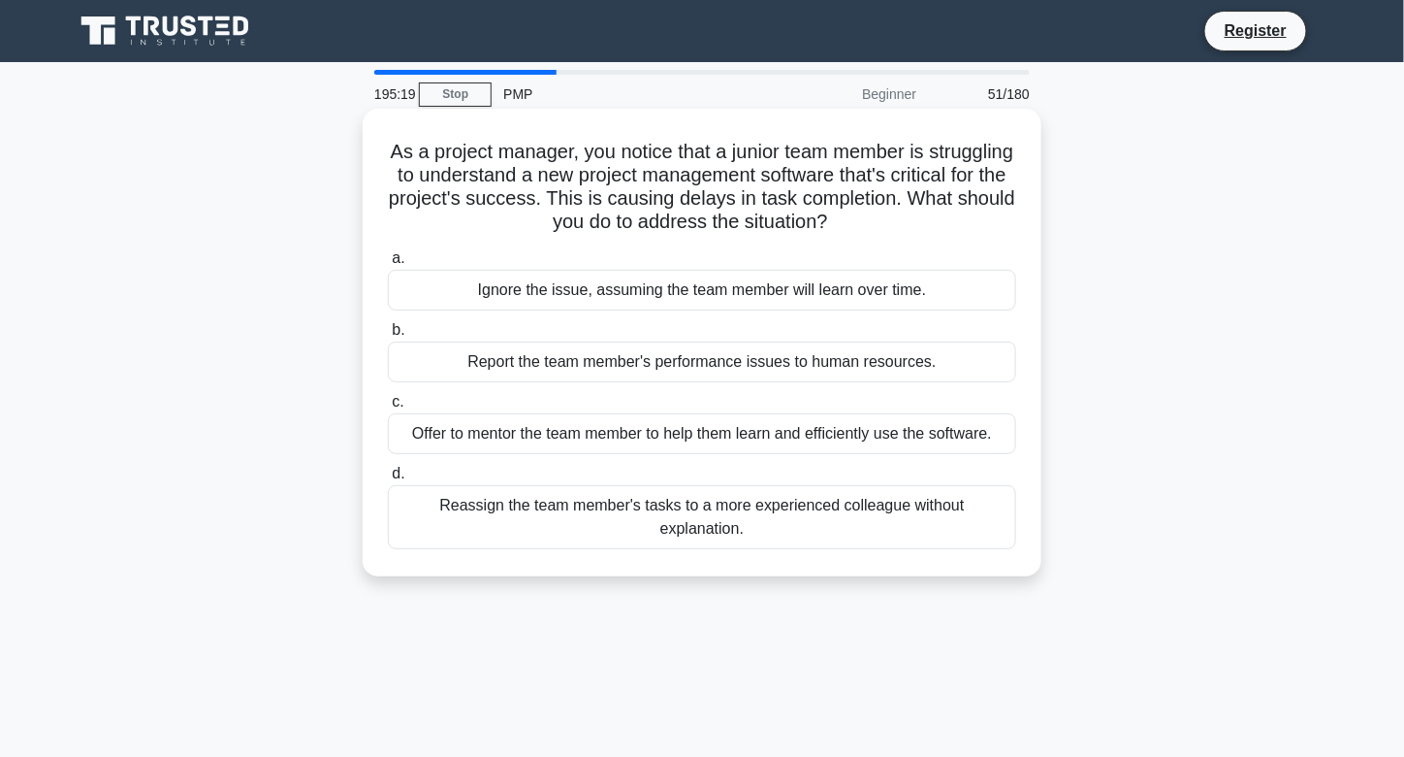
click at [766, 162] on h5 "As a project manager, you notice that a junior team member is struggling to und…" at bounding box center [702, 187] width 632 height 95
click at [777, 435] on div "Offer to mentor the team member to help them learn and efficiently use the soft…" at bounding box center [702, 433] width 628 height 41
click at [388, 408] on input "c. Offer to mentor the team member to help them learn and efficiently use the s…" at bounding box center [388, 402] width 0 height 13
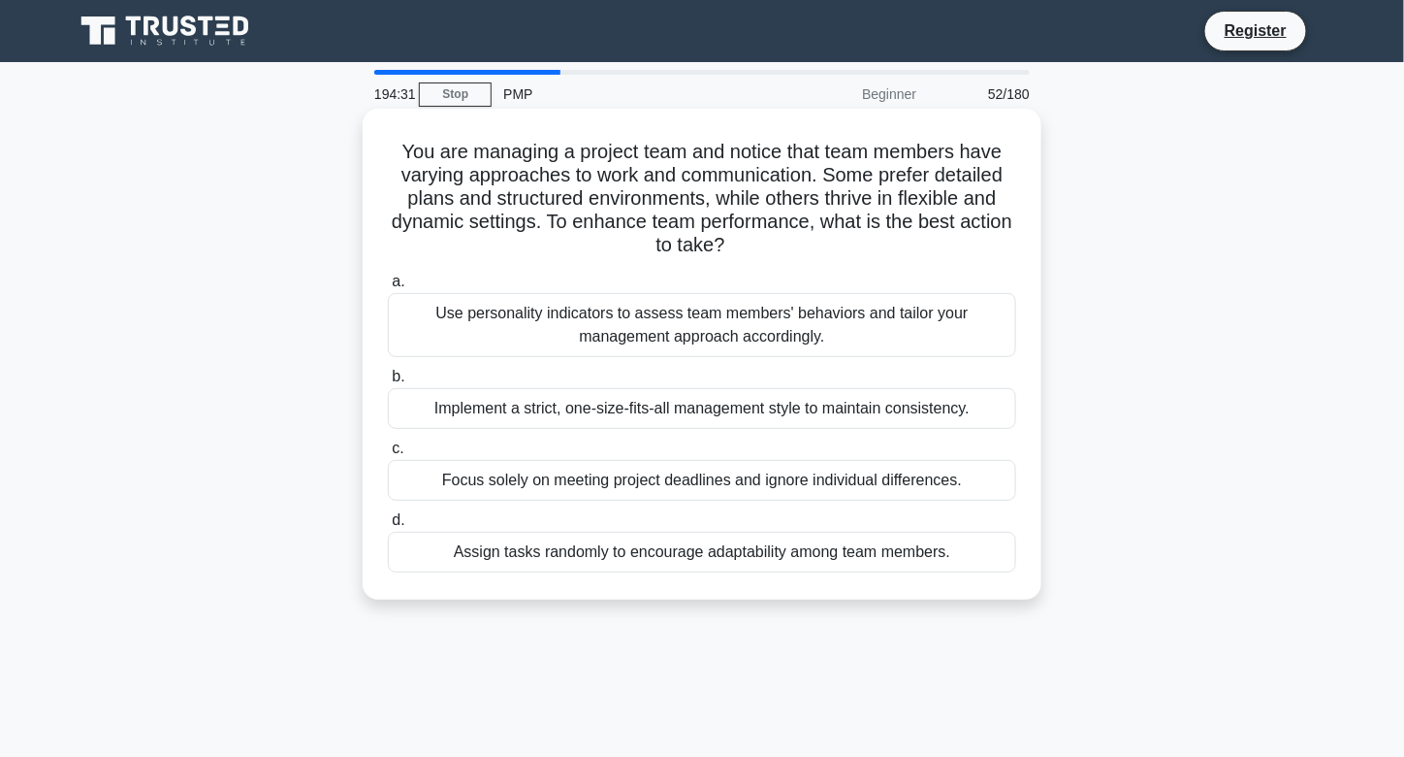
click at [912, 334] on div "Use personality indicators to assess team members' behaviors and tailor your ma…" at bounding box center [702, 325] width 628 height 64
click at [388, 288] on input "a. Use personality indicators to assess team members' behaviors and tailor your…" at bounding box center [388, 281] width 0 height 13
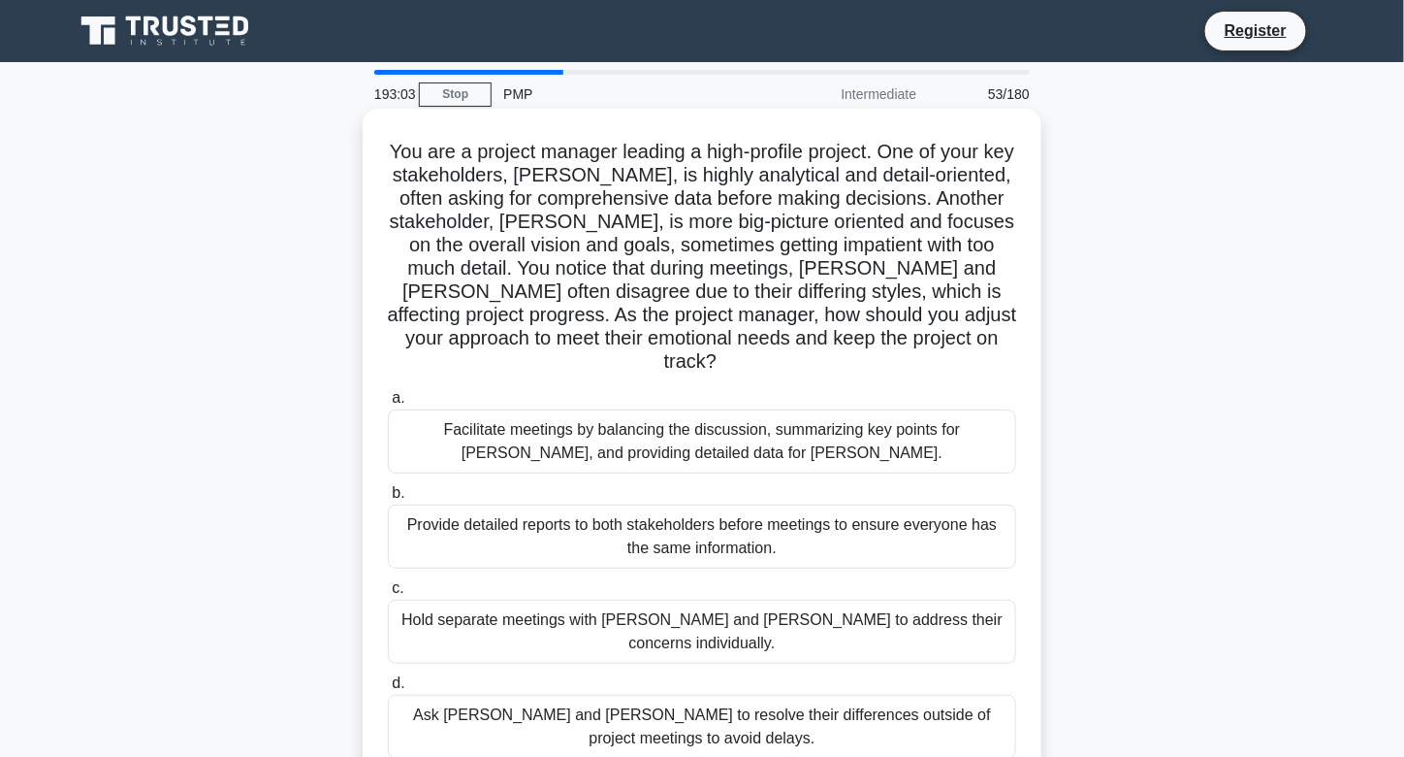
click at [768, 432] on div "Facilitate meetings by balancing the discussion, summarizing key points for [PE…" at bounding box center [702, 441] width 628 height 64
click at [388, 404] on input "a. Facilitate meetings by balancing the discussion, summarizing key points for …" at bounding box center [388, 398] width 0 height 13
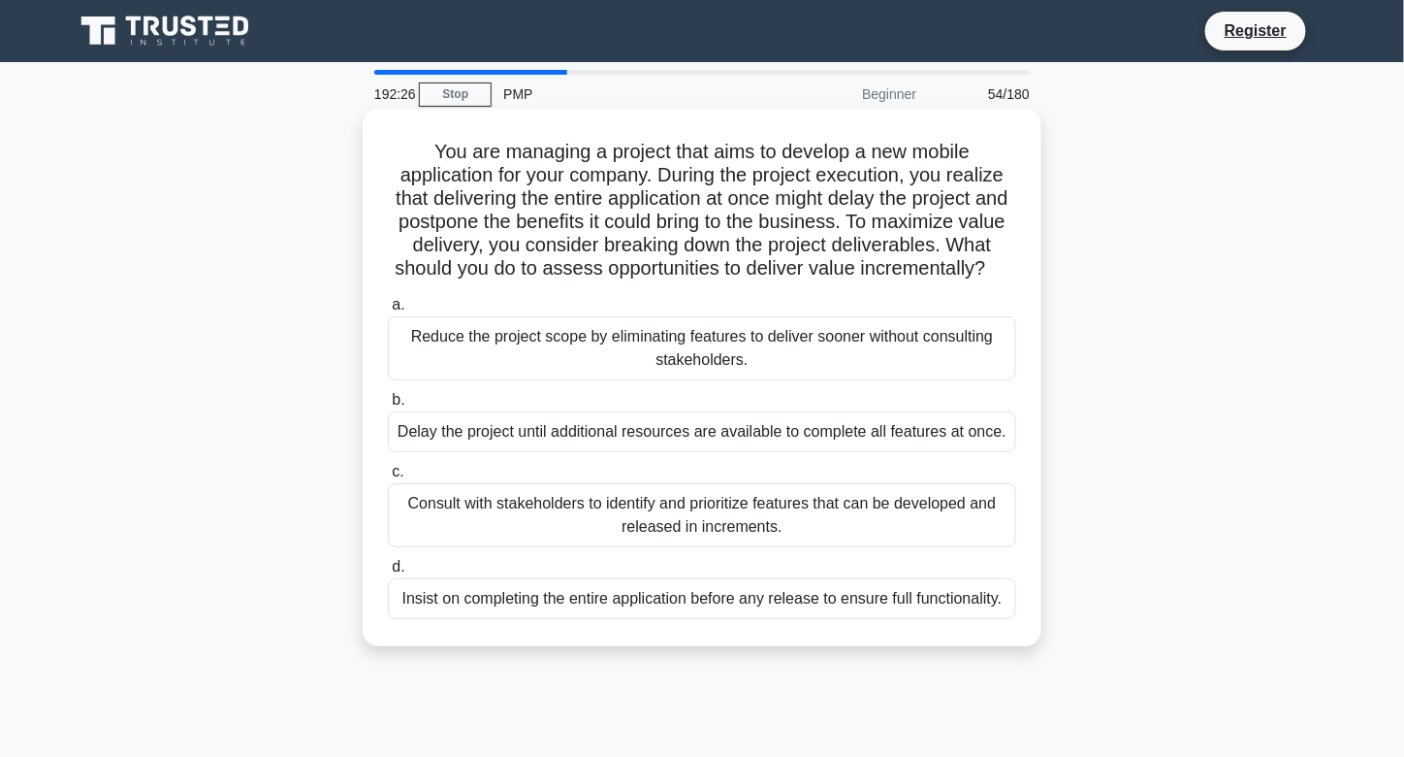
click at [694, 547] on div "Consult with stakeholders to identify and prioritize features that can be devel…" at bounding box center [702, 515] width 628 height 64
click at [388, 478] on input "c. Consult with stakeholders to identify and prioritize features that can be de…" at bounding box center [388, 472] width 0 height 13
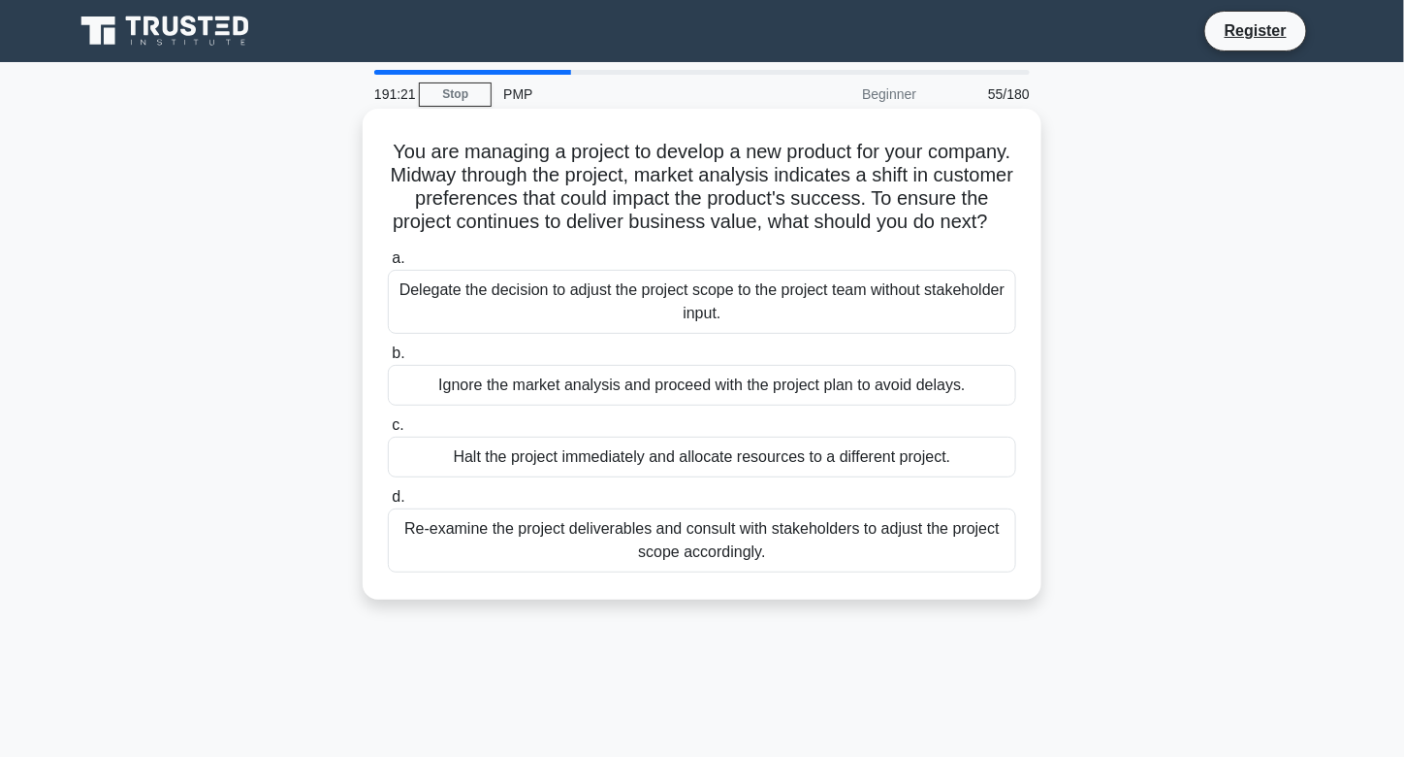
click at [586, 540] on div "Re-examine the project deliverables and consult with stakeholders to adjust the…" at bounding box center [702, 540] width 628 height 64
click at [388, 503] on input "d. Re-examine the project deliverables and consult with stakeholders to adjust …" at bounding box center [388, 497] width 0 height 13
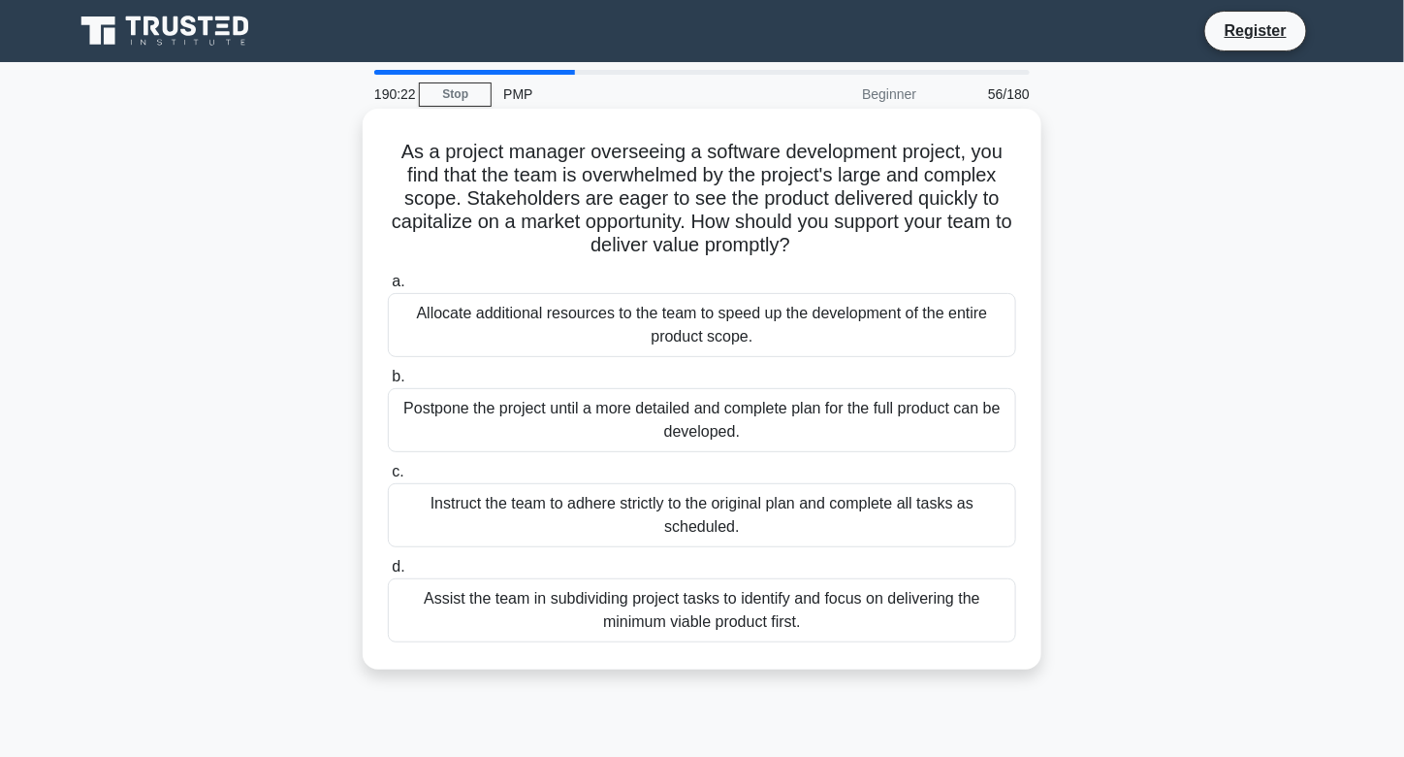
click at [583, 615] on div "Assist the team in subdividing project tasks to identify and focus on deliverin…" at bounding box center [702, 610] width 628 height 64
click at [388, 573] on input "d. Assist the team in subdividing project tasks to identify and focus on delive…" at bounding box center [388, 567] width 0 height 13
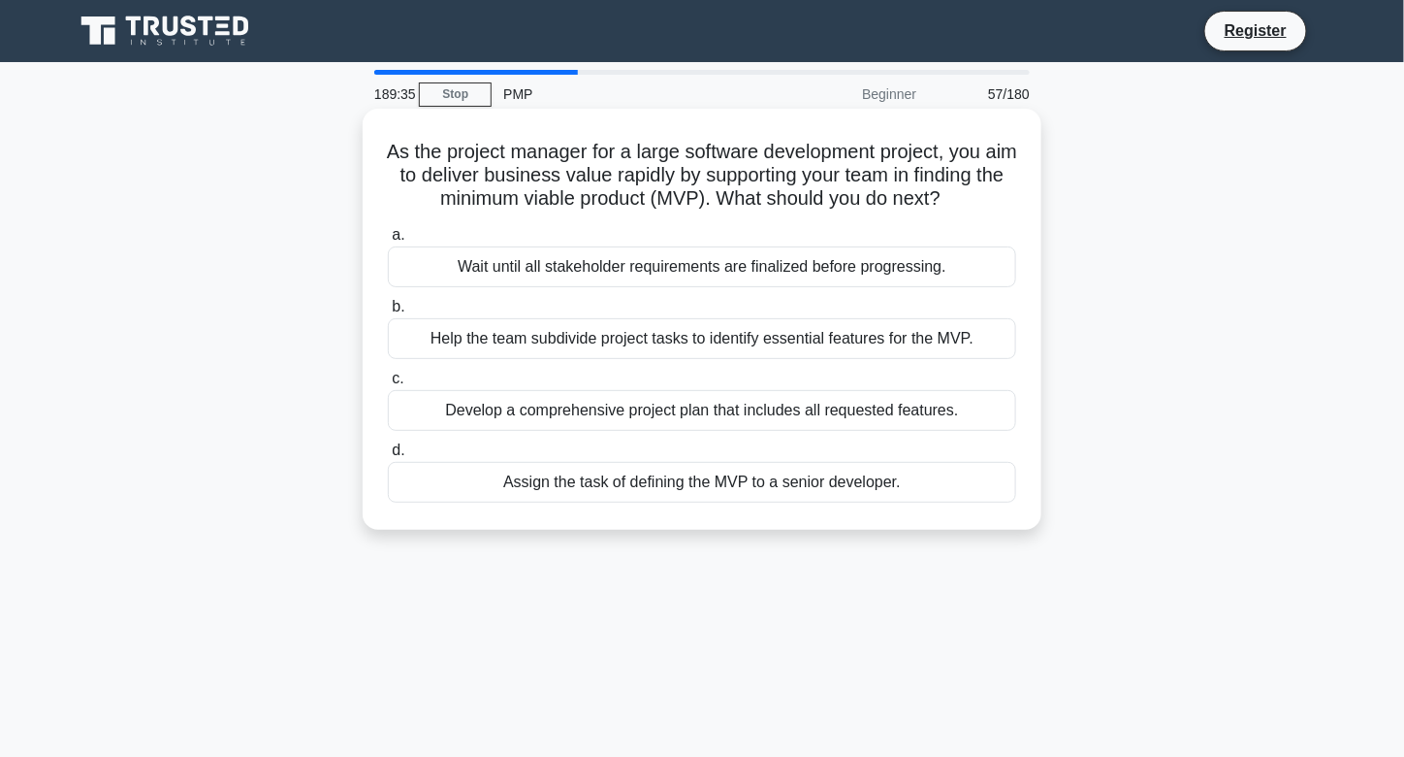
click at [587, 359] on div "Help the team subdivide project tasks to identify essential features for the MV…" at bounding box center [702, 338] width 628 height 41
click at [388, 313] on input "b. Help the team subdivide project tasks to identify essential features for the…" at bounding box center [388, 307] width 0 height 13
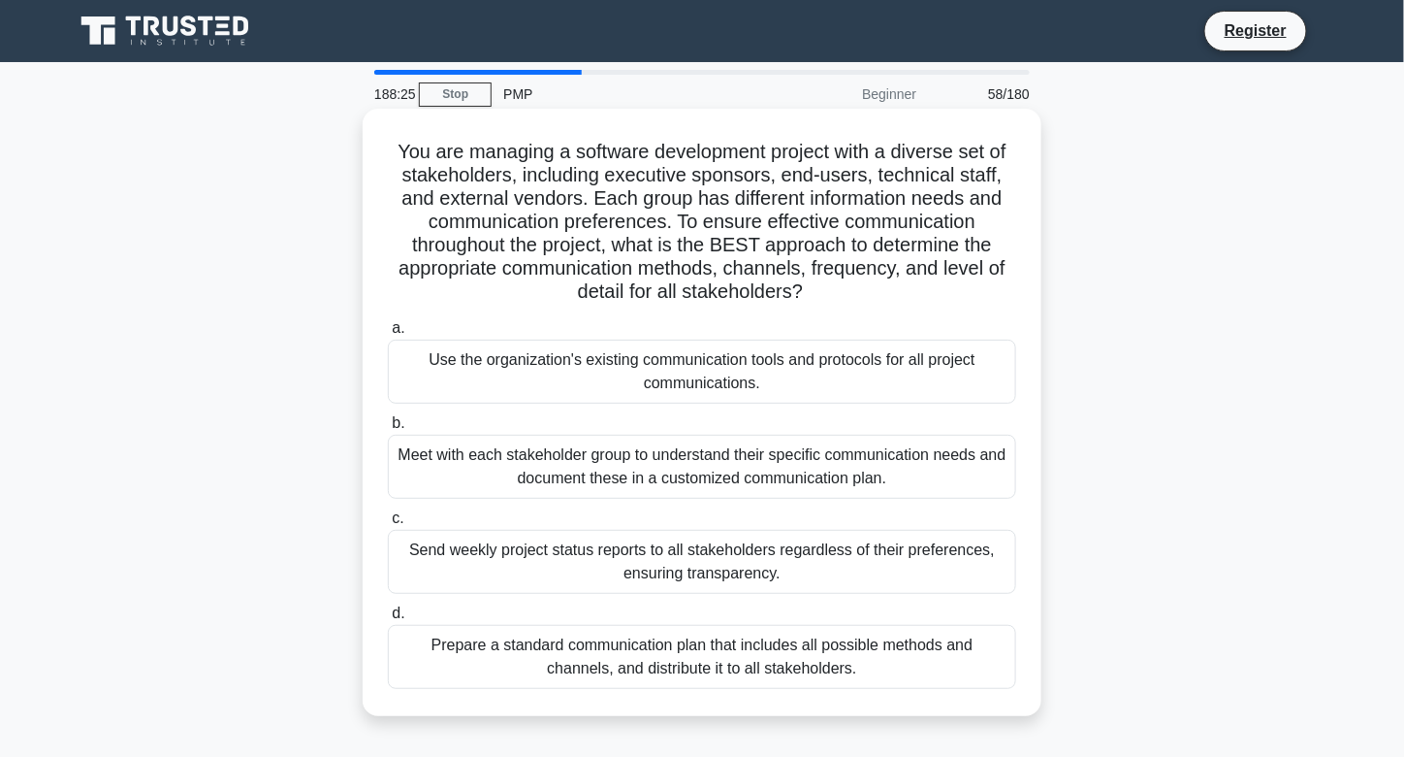
click at [628, 444] on div "Meet with each stakeholder group to understand their specific communication nee…" at bounding box center [702, 467] width 628 height 64
click at [388, 430] on input "b. Meet with each stakeholder group to understand their specific communication …" at bounding box center [388, 423] width 0 height 13
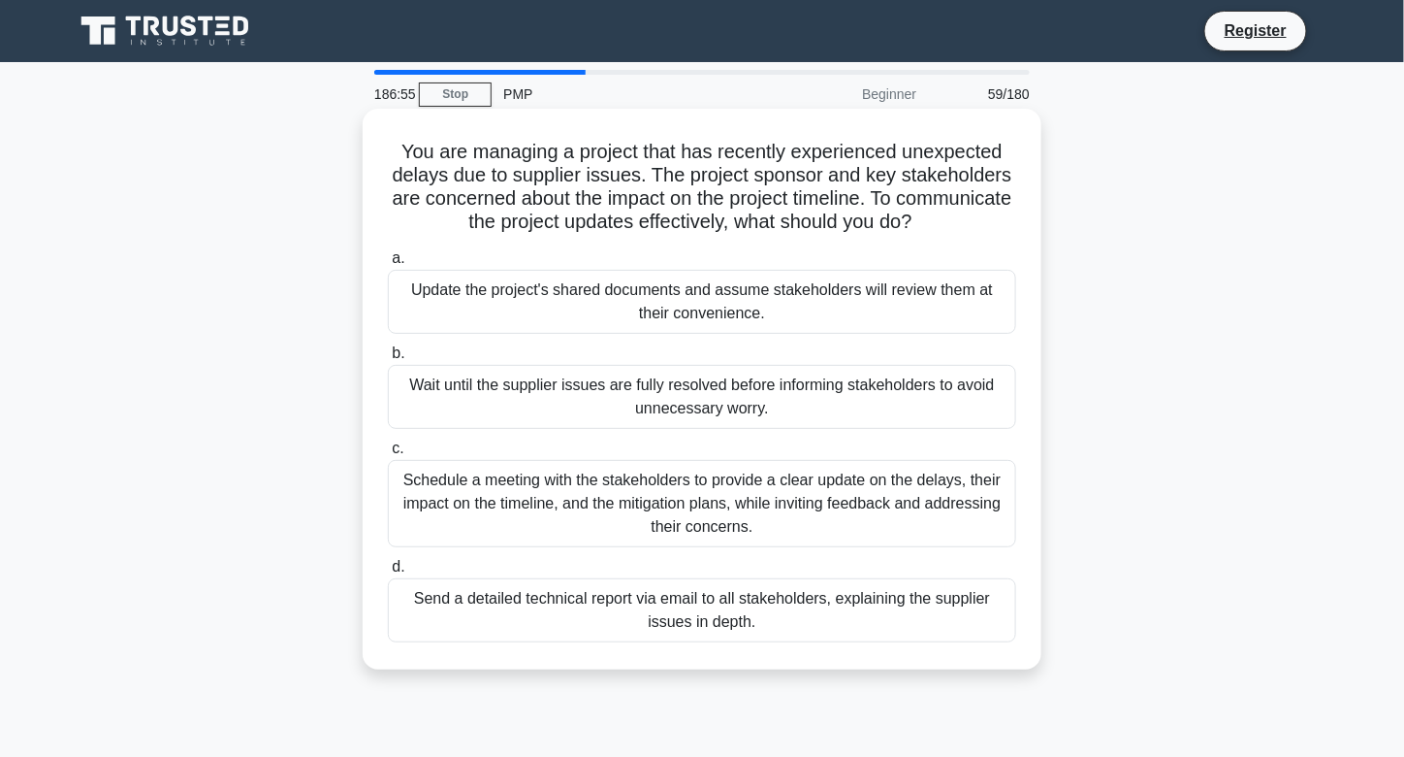
click at [747, 484] on div "Schedule a meeting with the stakeholders to provide a clear update on the delay…" at bounding box center [702, 503] width 628 height 87
click at [388, 455] on input "c. Schedule a meeting with the stakeholders to provide a clear update on the de…" at bounding box center [388, 448] width 0 height 13
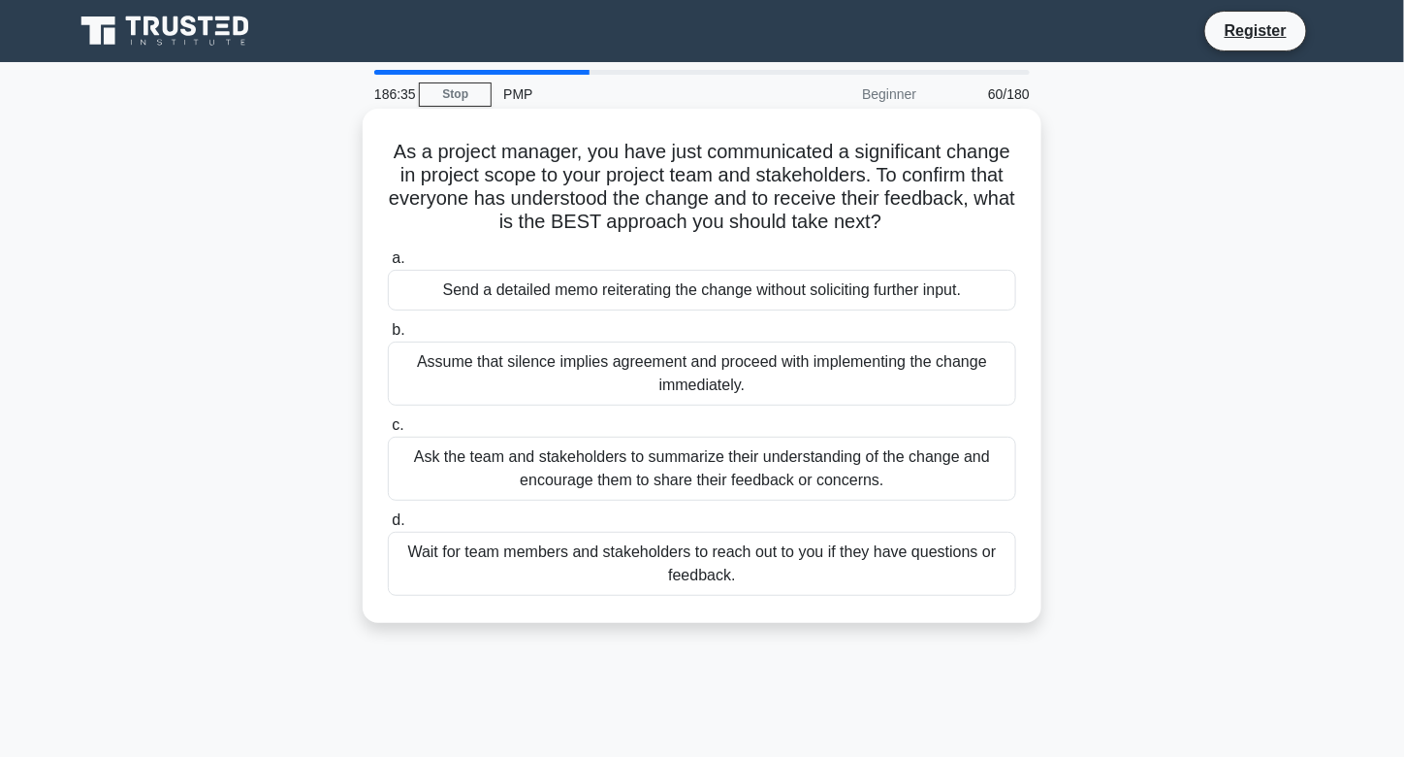
click at [644, 461] on div "Ask the team and stakeholders to summarize their understanding of the change an…" at bounding box center [702, 468] width 628 height 64
click at [388, 432] on input "c. Ask the team and stakeholders to summarize their understanding of the change…" at bounding box center [388, 425] width 0 height 13
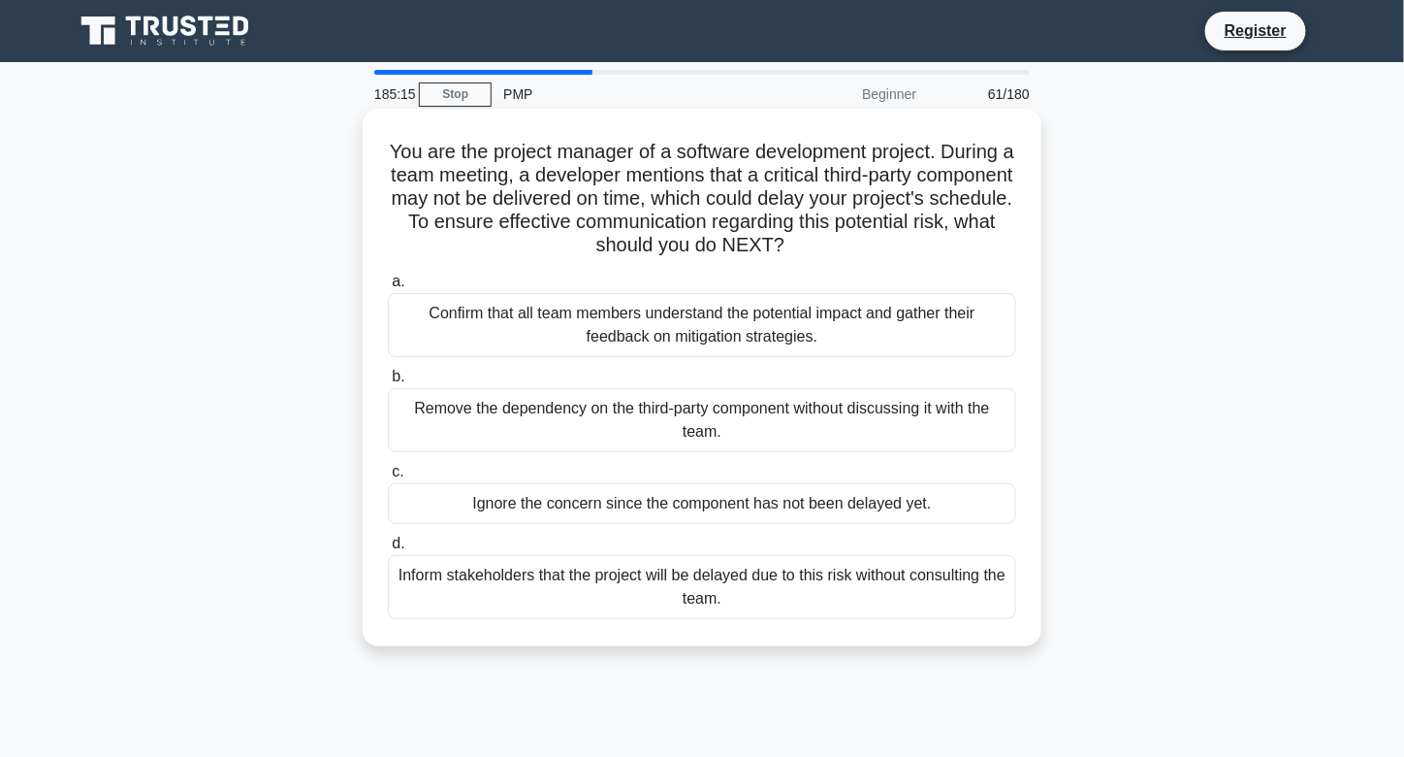
click at [614, 313] on div "Confirm that all team members understand the potential impact and gather their …" at bounding box center [702, 325] width 628 height 64
click at [388, 288] on input "a. Confirm that all team members understand the potential impact and gather the…" at bounding box center [388, 281] width 0 height 13
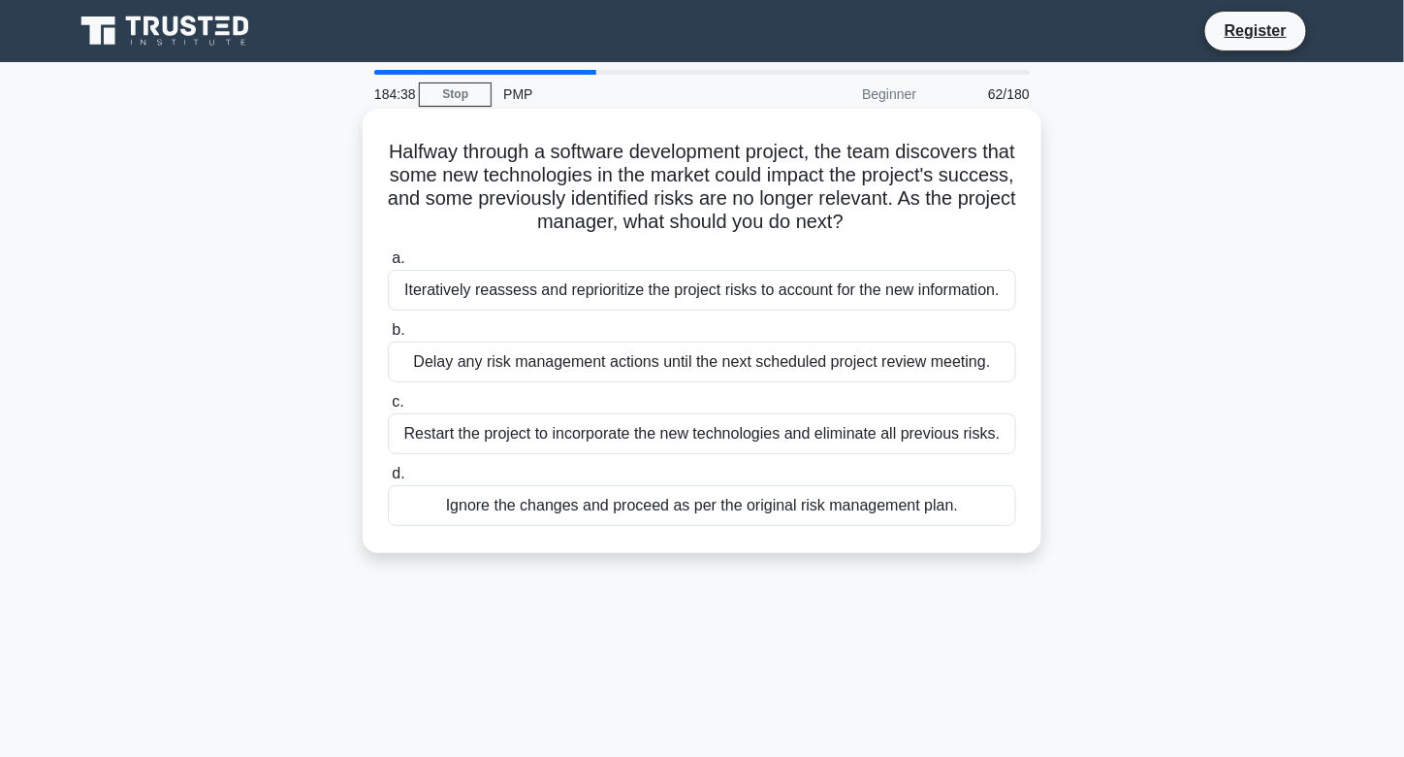
click at [532, 306] on div "Iteratively reassess and reprioritize the project risks to account for the new …" at bounding box center [702, 290] width 628 height 41
click at [388, 265] on input "a. Iteratively reassess and reprioritize the project risks to account for the n…" at bounding box center [388, 258] width 0 height 13
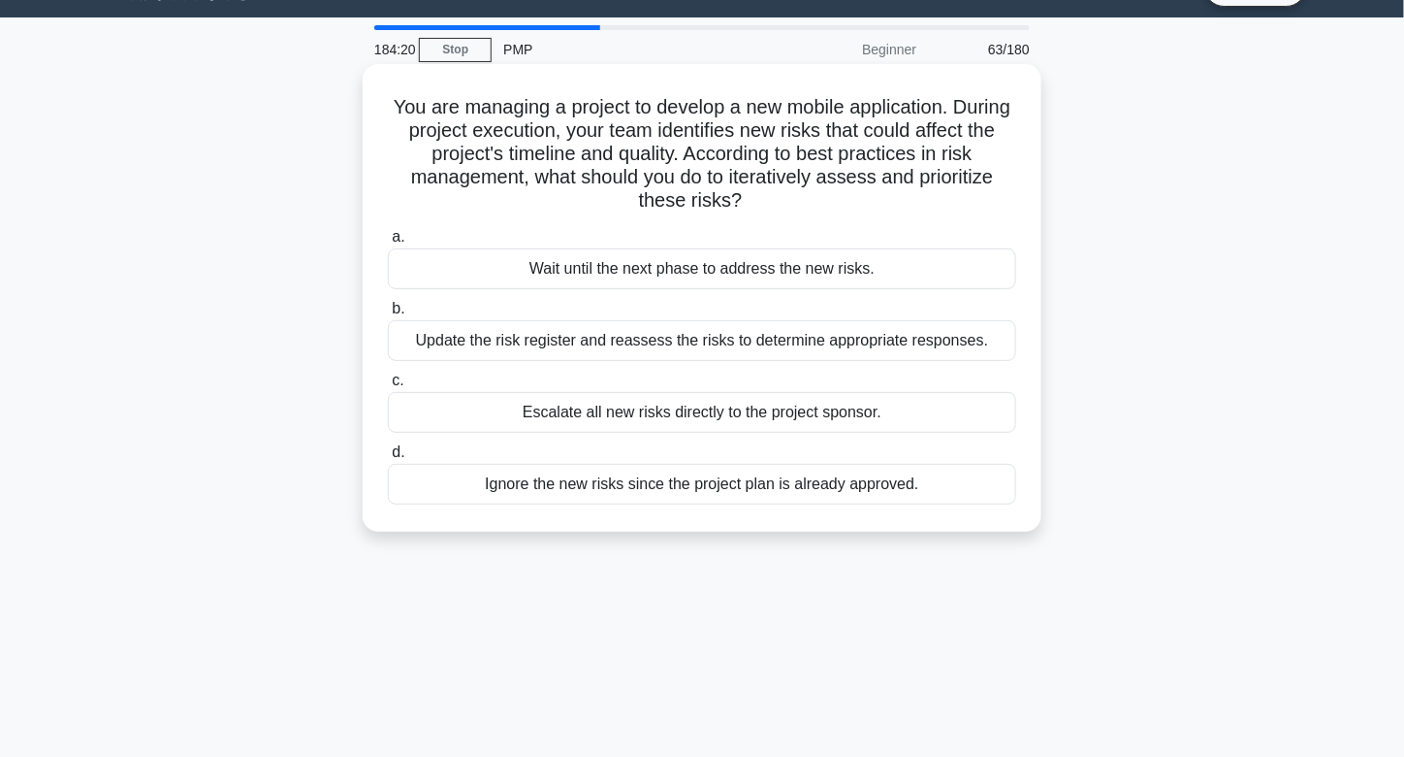
scroll to position [48, 0]
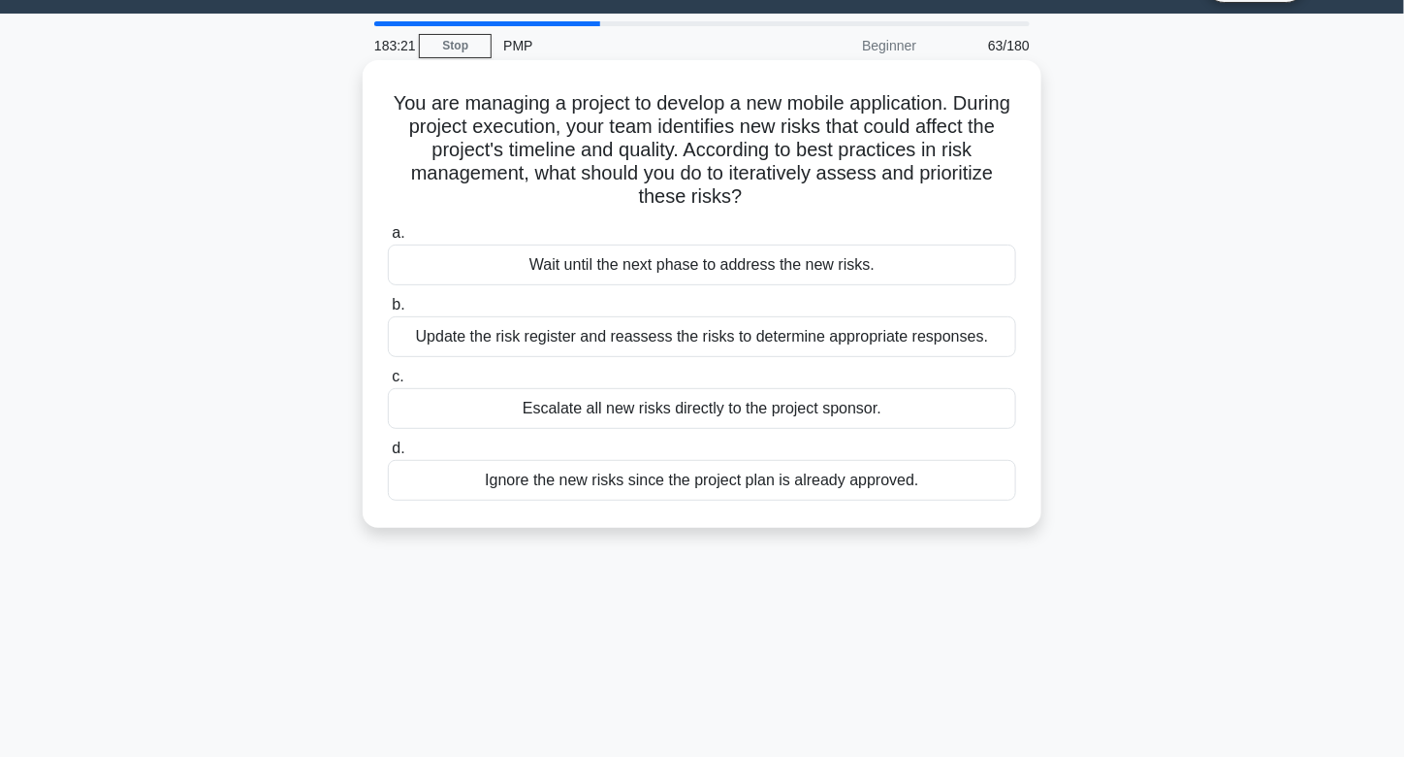
click at [675, 339] on div "Update the risk register and reassess the risks to determine appropriate respon…" at bounding box center [702, 336] width 628 height 41
click at [388, 311] on input "b. Update the risk register and reassess the risks to determine appropriate res…" at bounding box center [388, 305] width 0 height 13
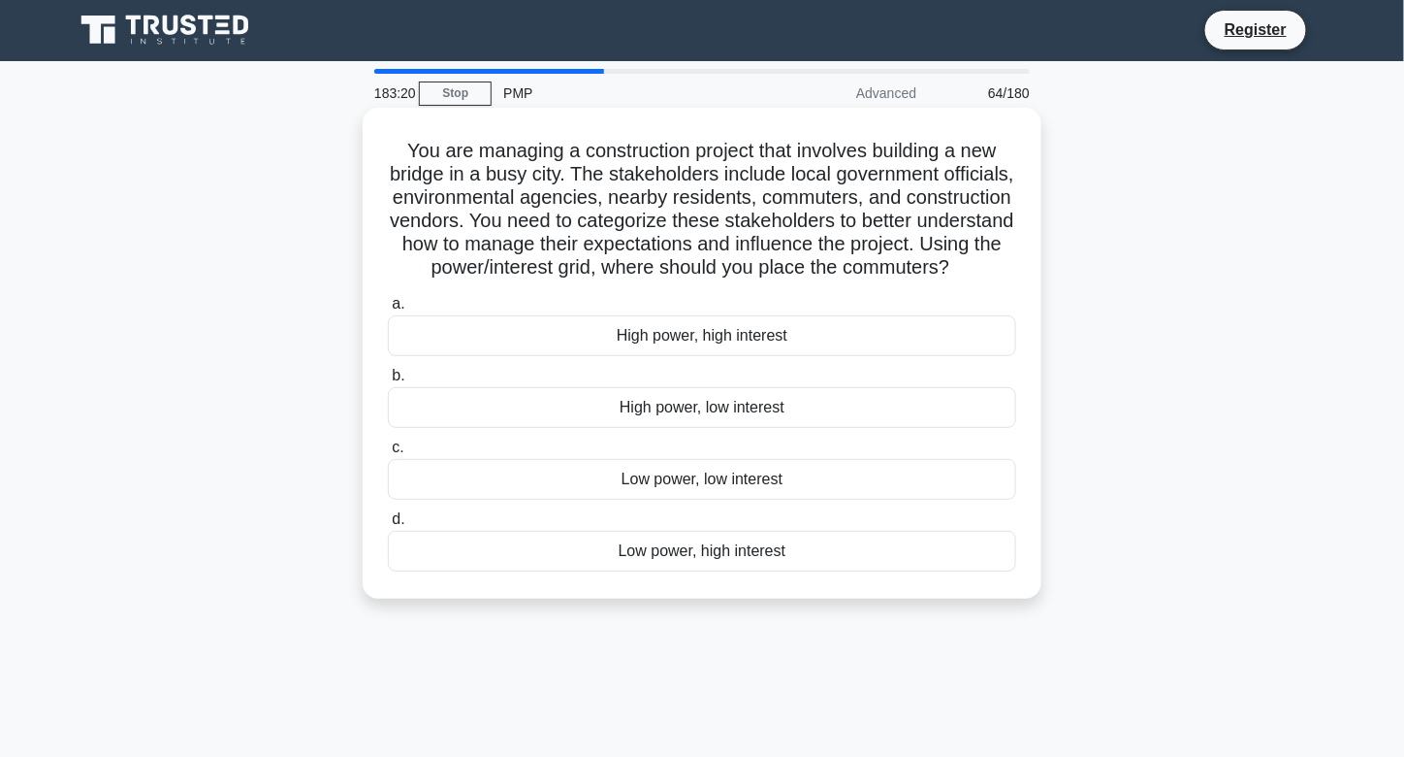
scroll to position [0, 0]
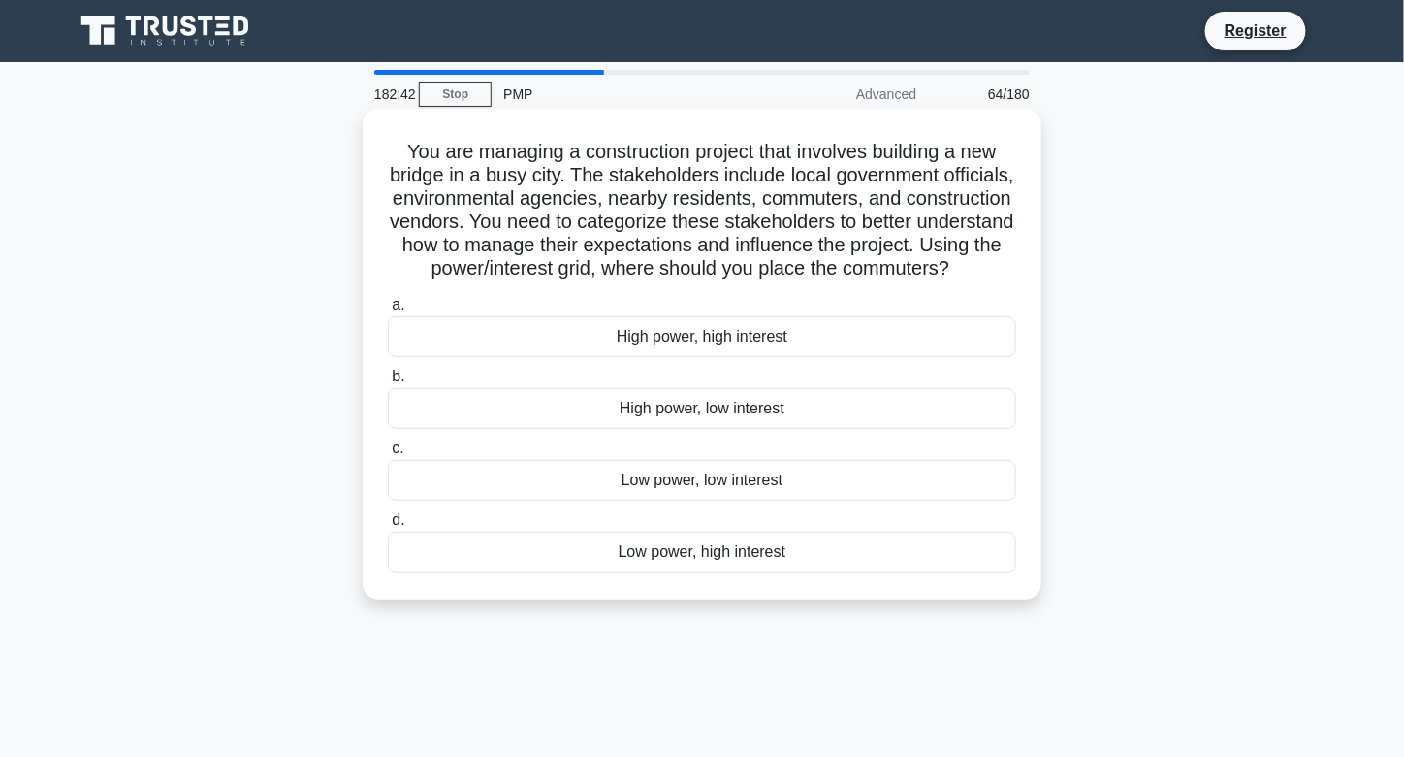
click at [658, 572] on div "Low power, high interest" at bounding box center [702, 551] width 628 height 41
click at [388, 527] on input "d. Low power, high interest" at bounding box center [388, 520] width 0 height 13
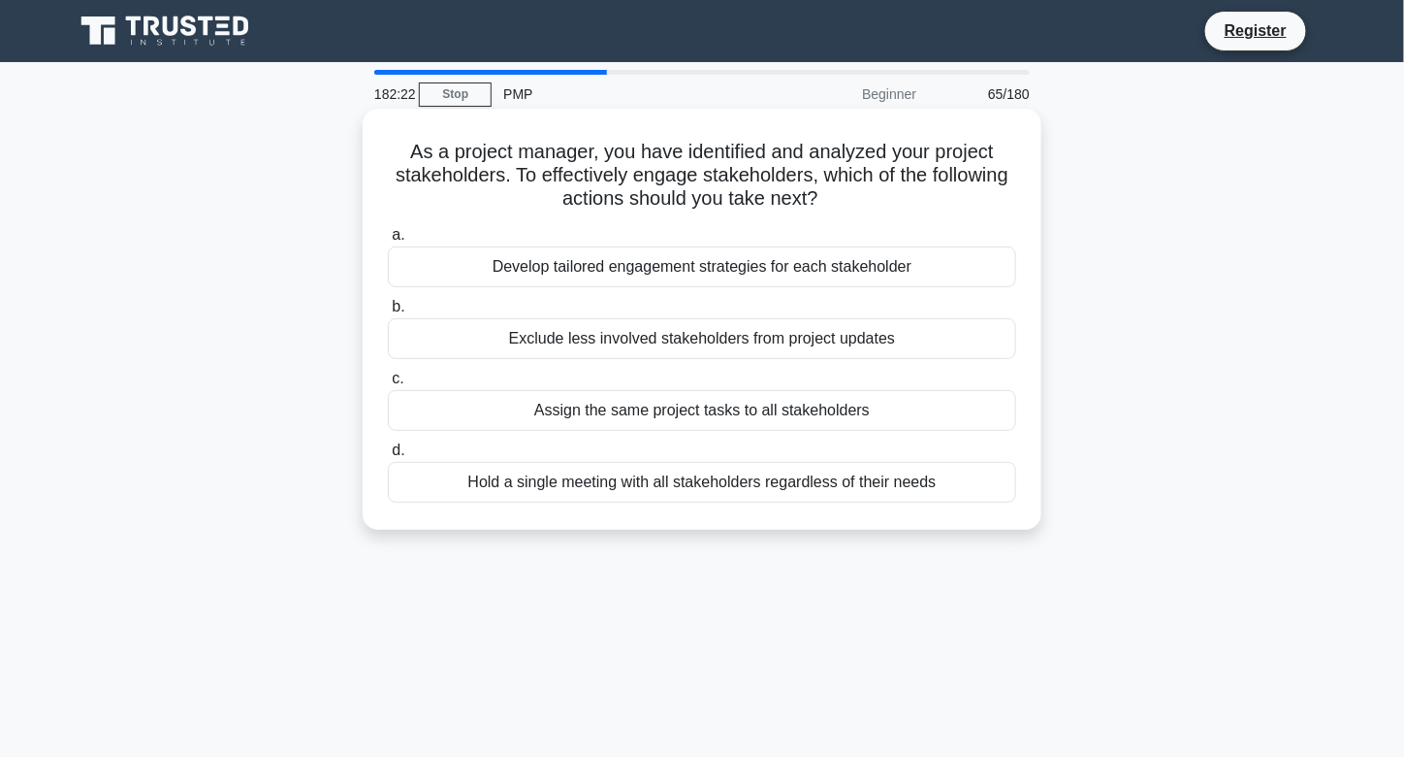
click at [673, 274] on div "Develop tailored engagement strategies for each stakeholder" at bounding box center [702, 266] width 628 height 41
click at [388, 241] on input "a. Develop tailored engagement strategies for each stakeholder" at bounding box center [388, 235] width 0 height 13
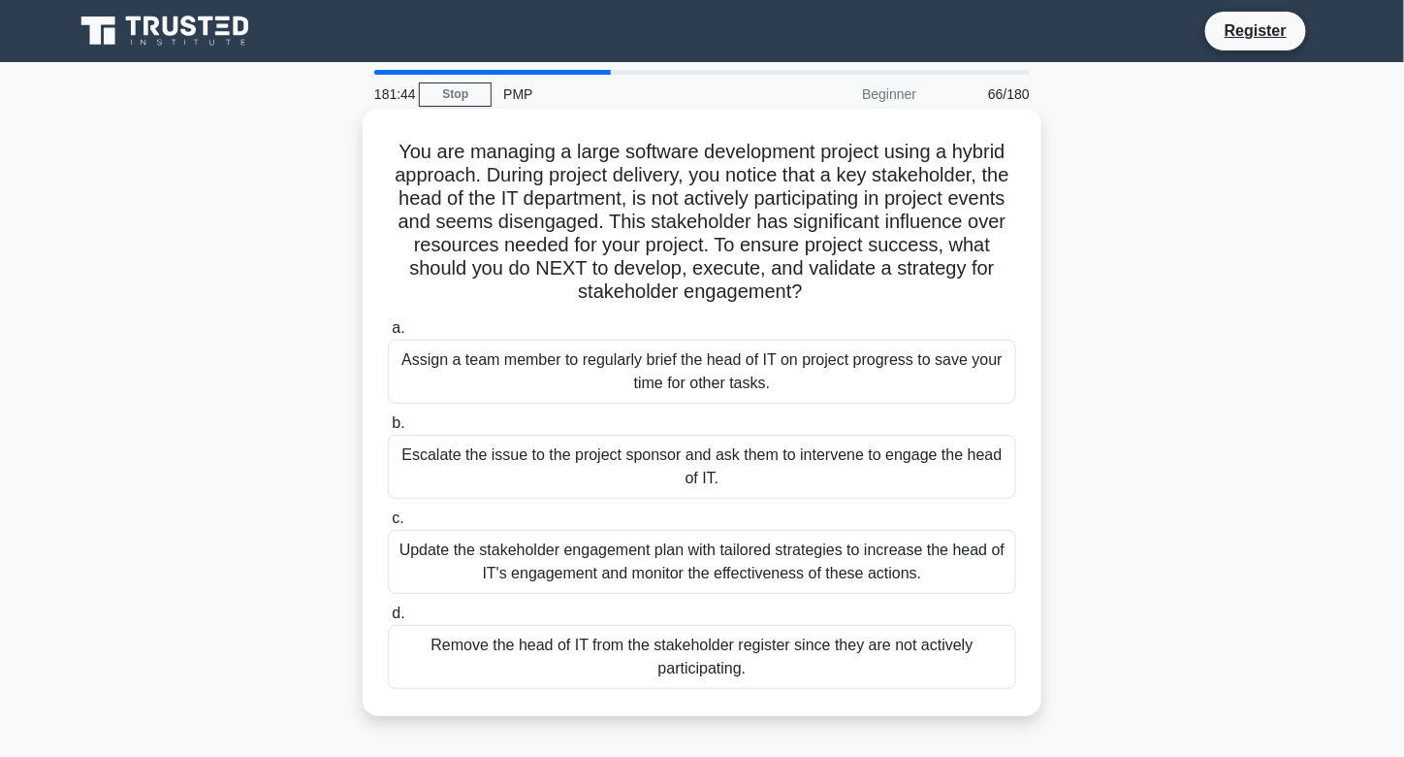
click at [814, 553] on div "Update the stakeholder engagement plan with tailored strategies to increase the…" at bounding box center [702, 562] width 628 height 64
click at [388, 525] on input "c. Update the stakeholder engagement plan with tailored strategies to increase …" at bounding box center [388, 518] width 0 height 13
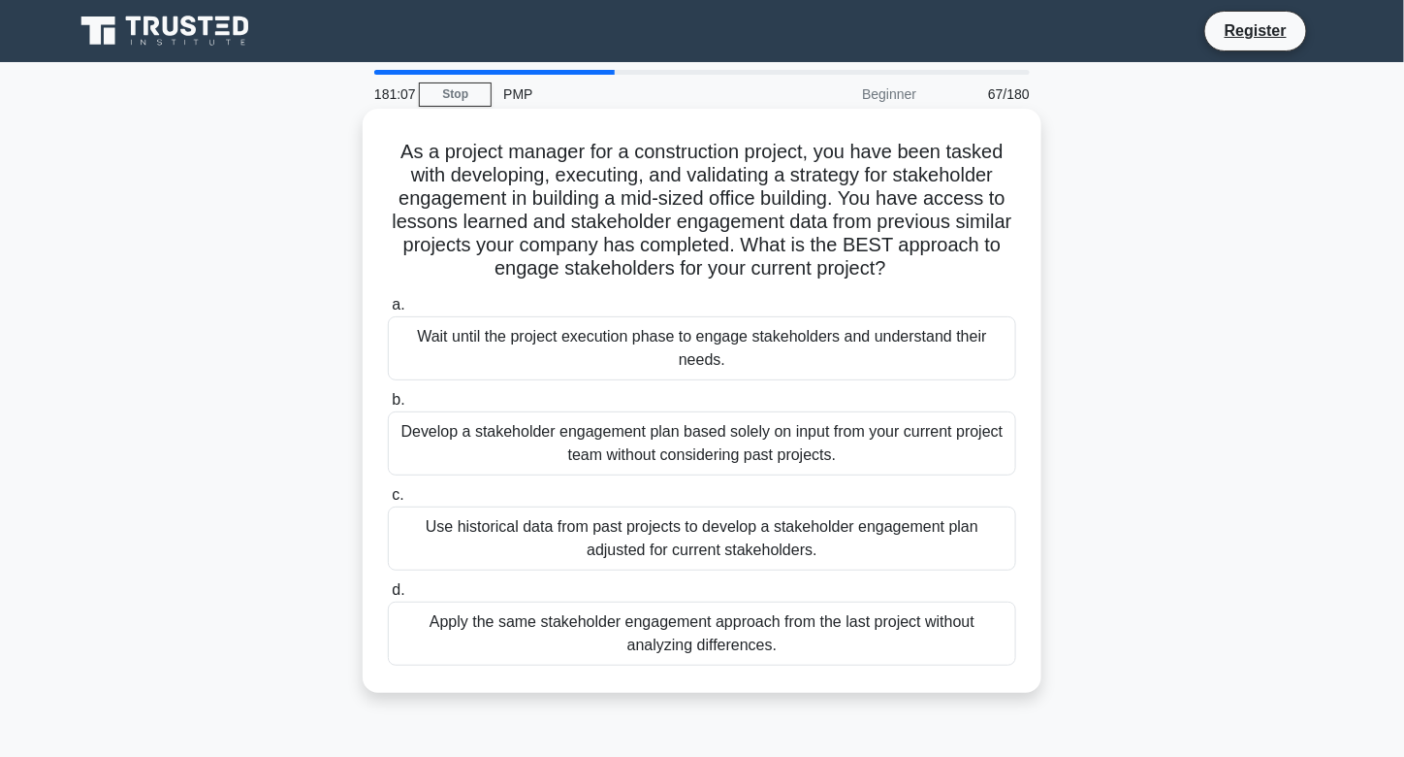
click at [636, 545] on div "Use historical data from past projects to develop a stakeholder engagement plan…" at bounding box center [702, 538] width 628 height 64
click at [388, 501] on input "c. Use historical data from past projects to develop a stakeholder engagement p…" at bounding box center [388, 495] width 0 height 13
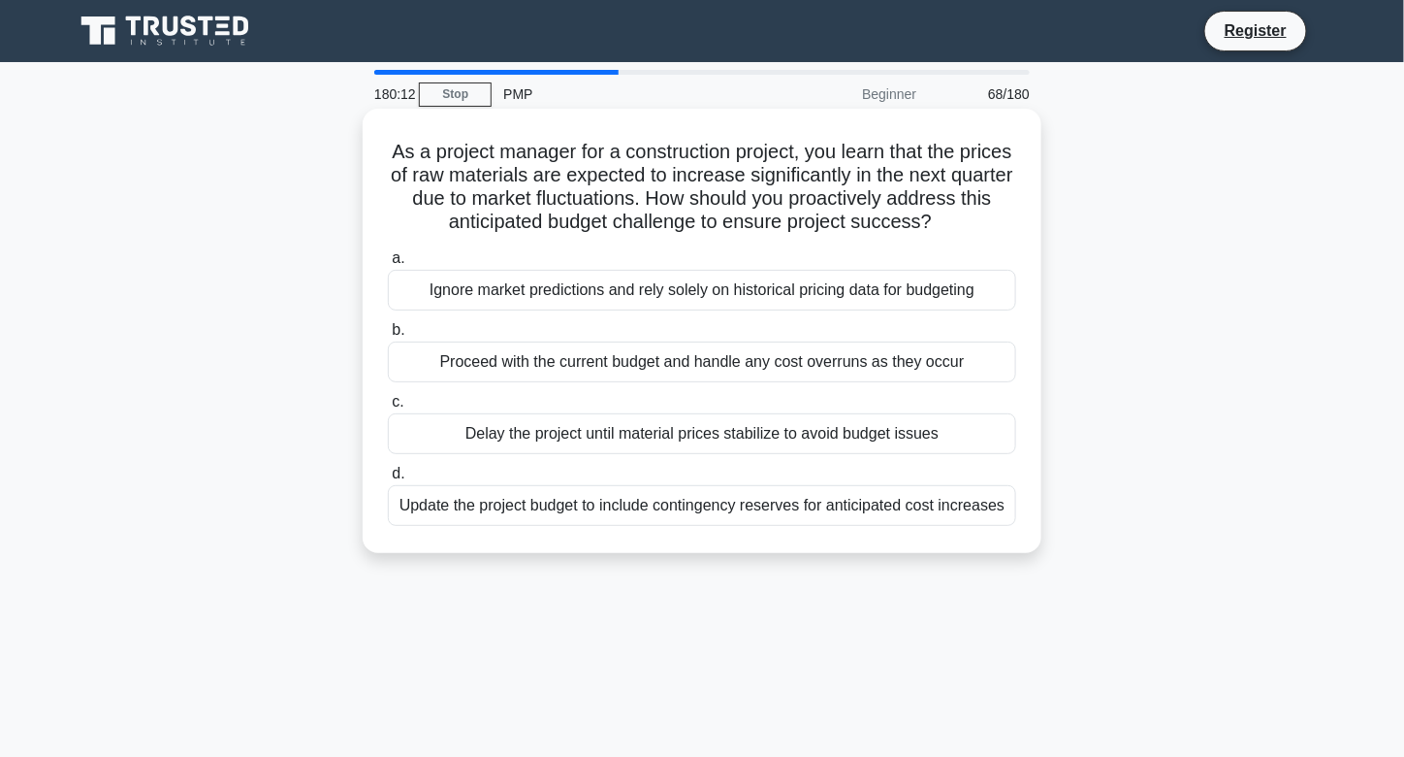
click at [563, 515] on div "Update the project budget to include contingency reserves for anticipated cost …" at bounding box center [702, 505] width 628 height 41
click at [388, 480] on input "d. Update the project budget to include contingency reserves for anticipated co…" at bounding box center [388, 473] width 0 height 13
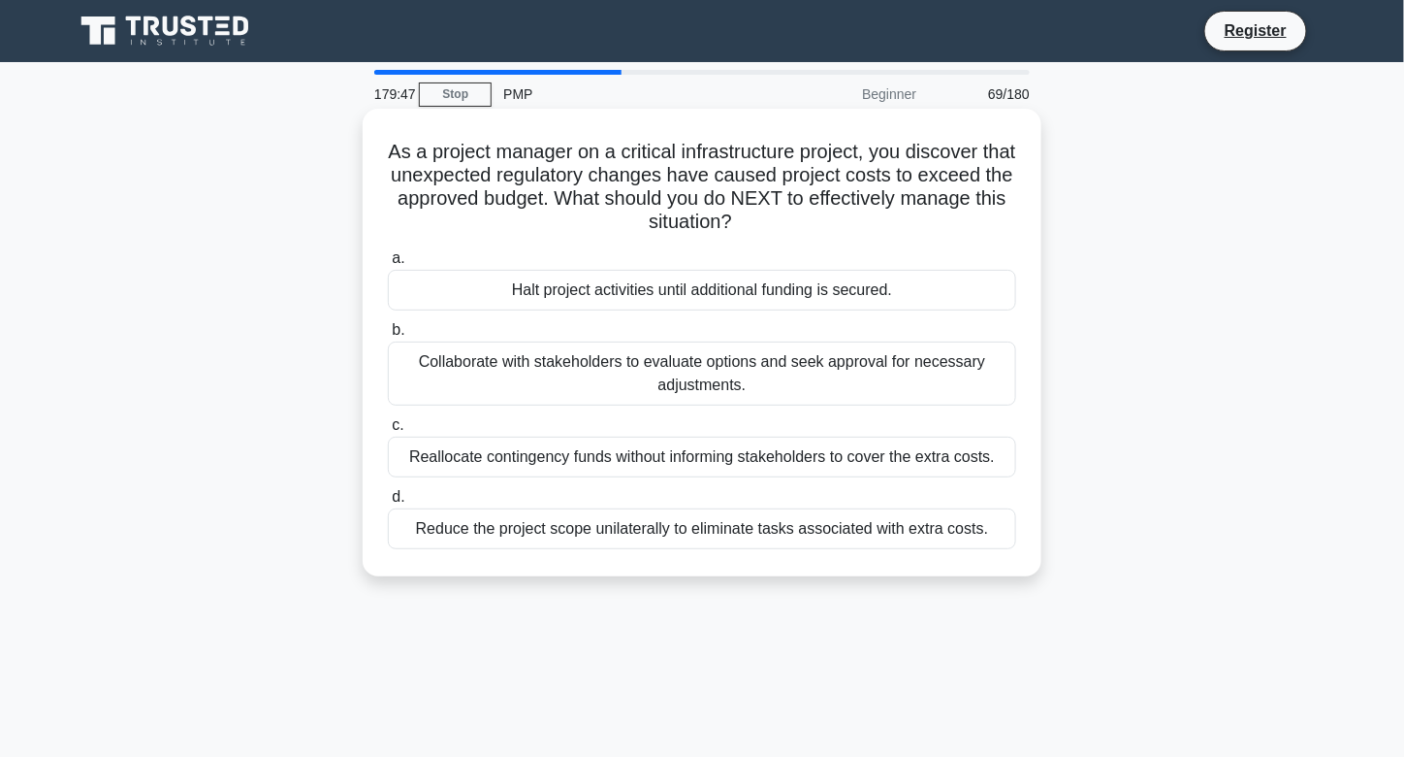
click at [689, 369] on div "Collaborate with stakeholders to evaluate options and seek approval for necessa…" at bounding box center [702, 373] width 628 height 64
click at [388, 337] on input "b. Collaborate with stakeholders to evaluate options and seek approval for nece…" at bounding box center [388, 330] width 0 height 13
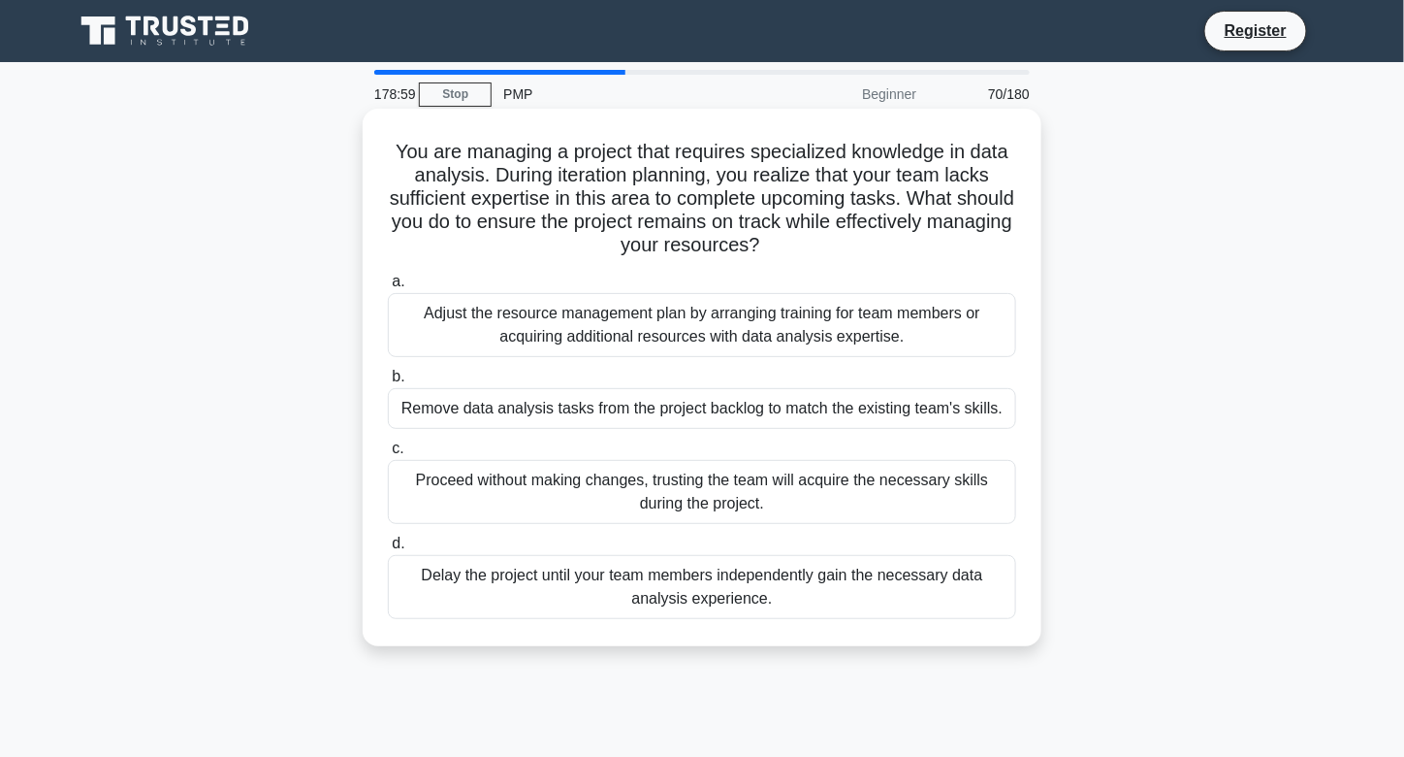
click at [722, 338] on div "Adjust the resource management plan by arranging training for team members or a…" at bounding box center [702, 325] width 628 height 64
click at [388, 288] on input "a. Adjust the resource management plan by arranging training for team members o…" at bounding box center [388, 281] width 0 height 13
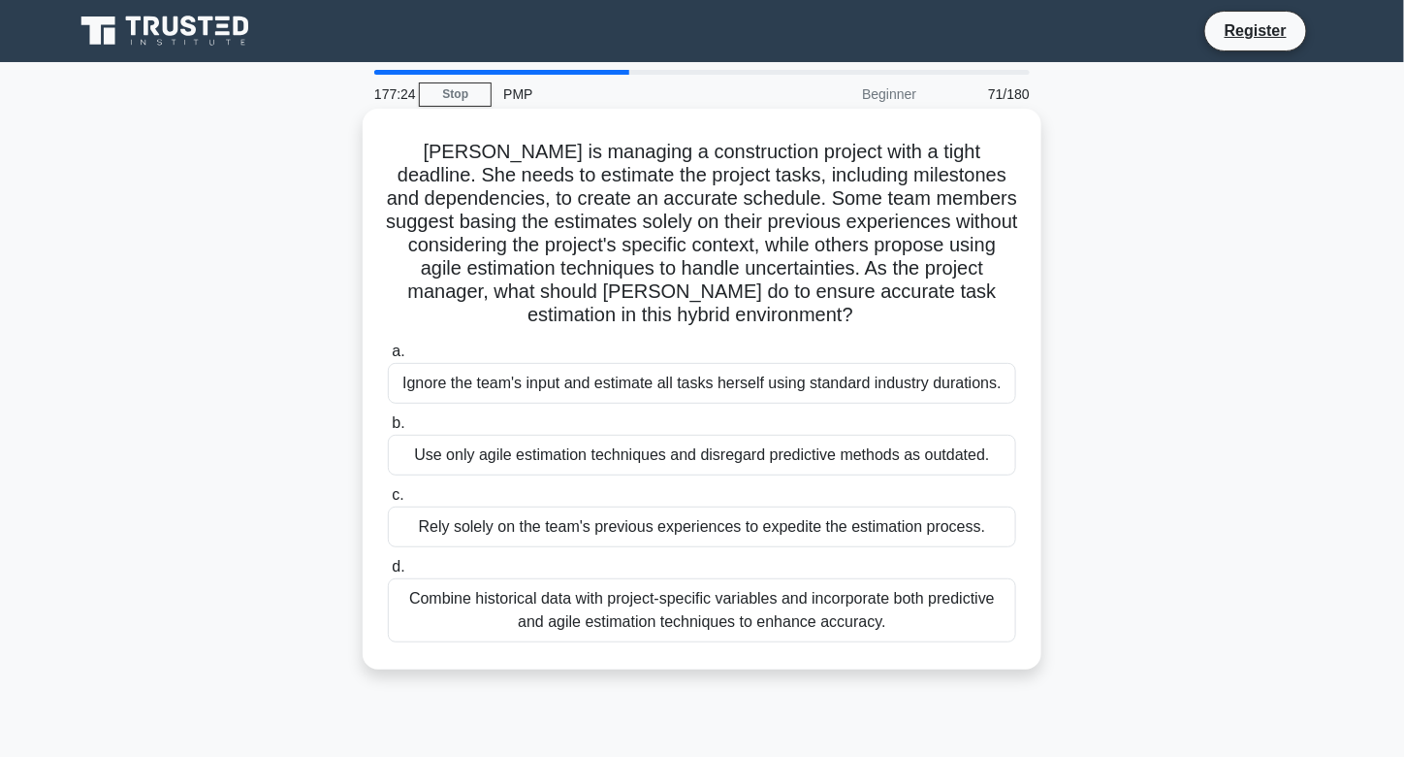
click at [658, 628] on div "Combine historical data with project-specific variables and incorporate both pr…" at bounding box center [702, 610] width 628 height 64
click at [388, 573] on input "d. Combine historical data with project-specific variables and incorporate both…" at bounding box center [388, 567] width 0 height 13
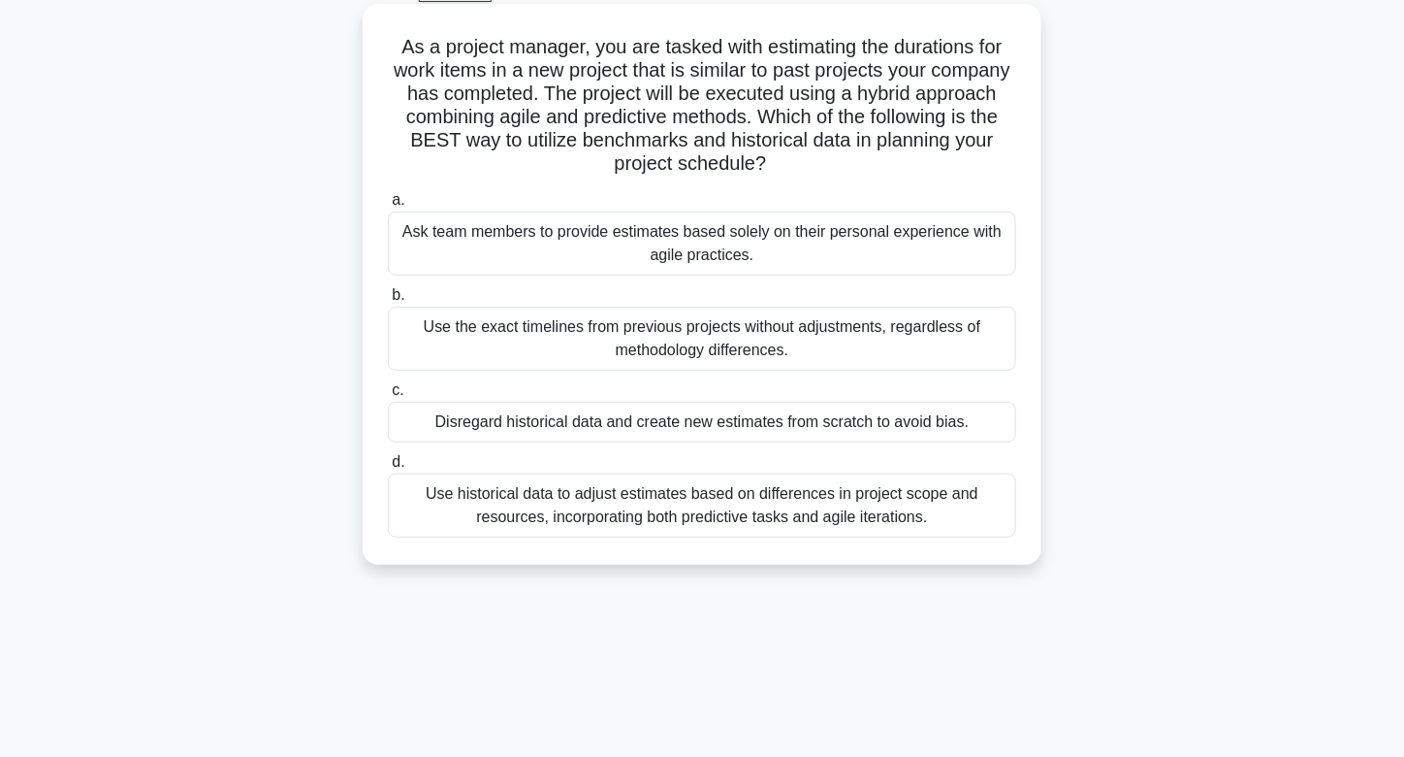
scroll to position [106, 0]
click at [684, 509] on div "Use historical data to adjust estimates based on differences in project scope a…" at bounding box center [702, 504] width 628 height 64
click at [388, 467] on input "d. Use historical data to adjust estimates based on differences in project scop…" at bounding box center [388, 461] width 0 height 13
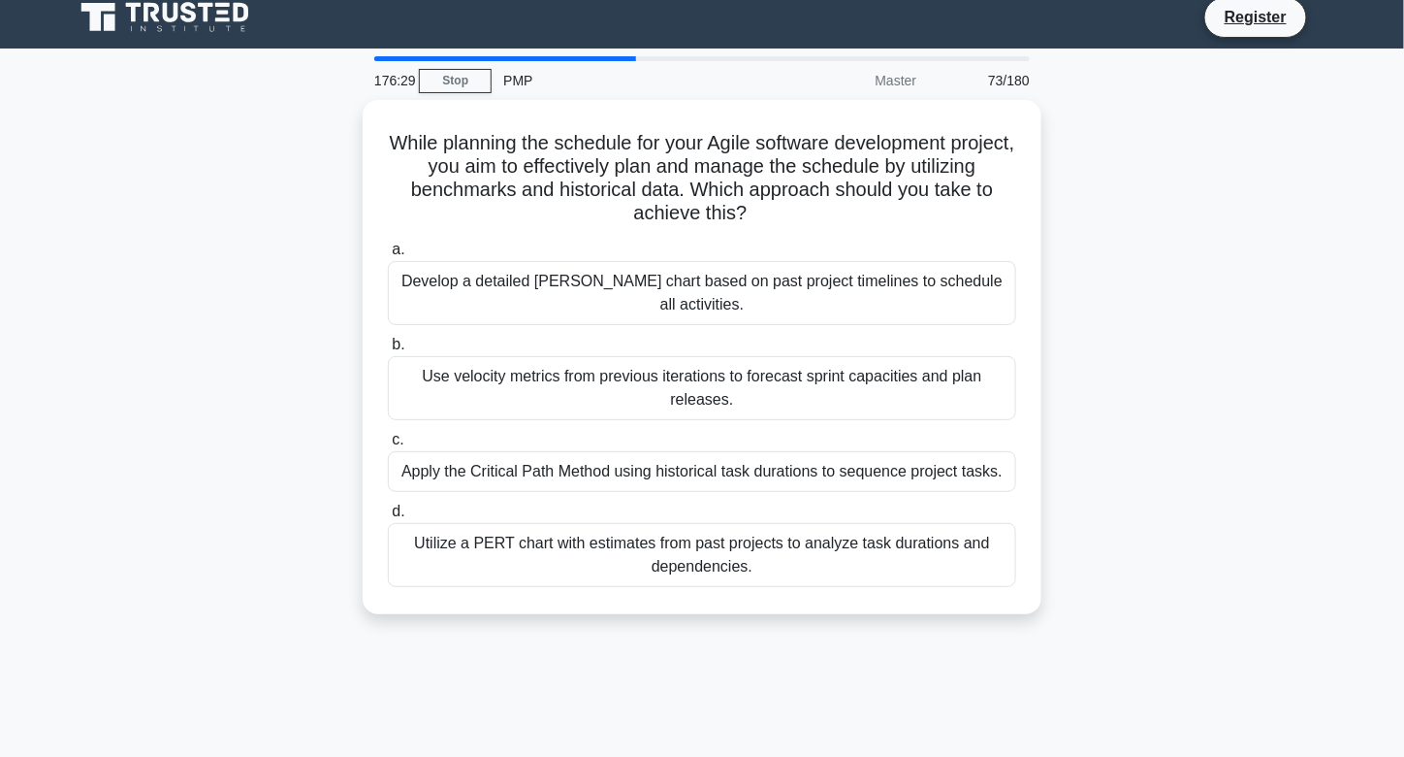
scroll to position [0, 0]
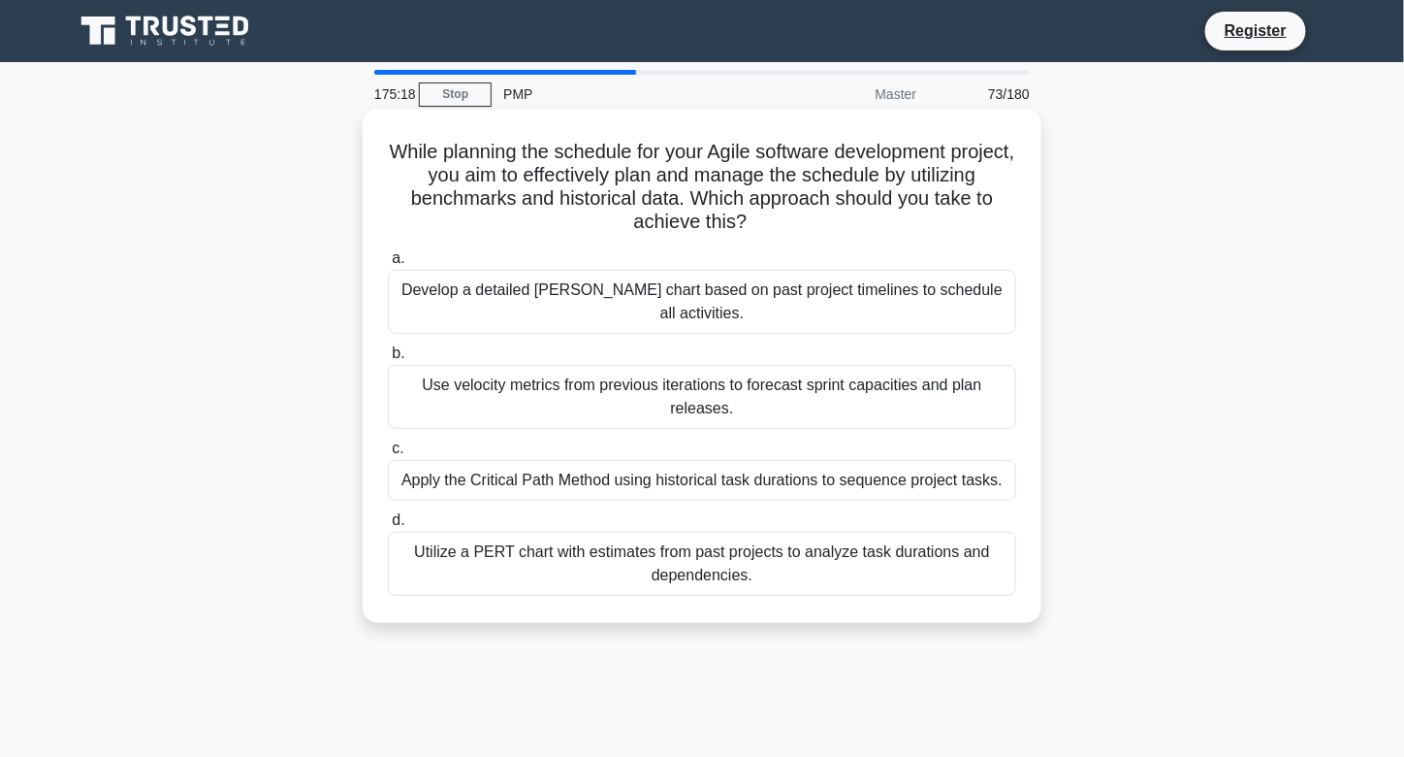
click at [618, 460] on div "Apply the Critical Path Method using historical task durations to sequence proj…" at bounding box center [702, 480] width 628 height 41
click at [388, 455] on input "c. Apply the Critical Path Method using historical task durations to sequence p…" at bounding box center [388, 448] width 0 height 13
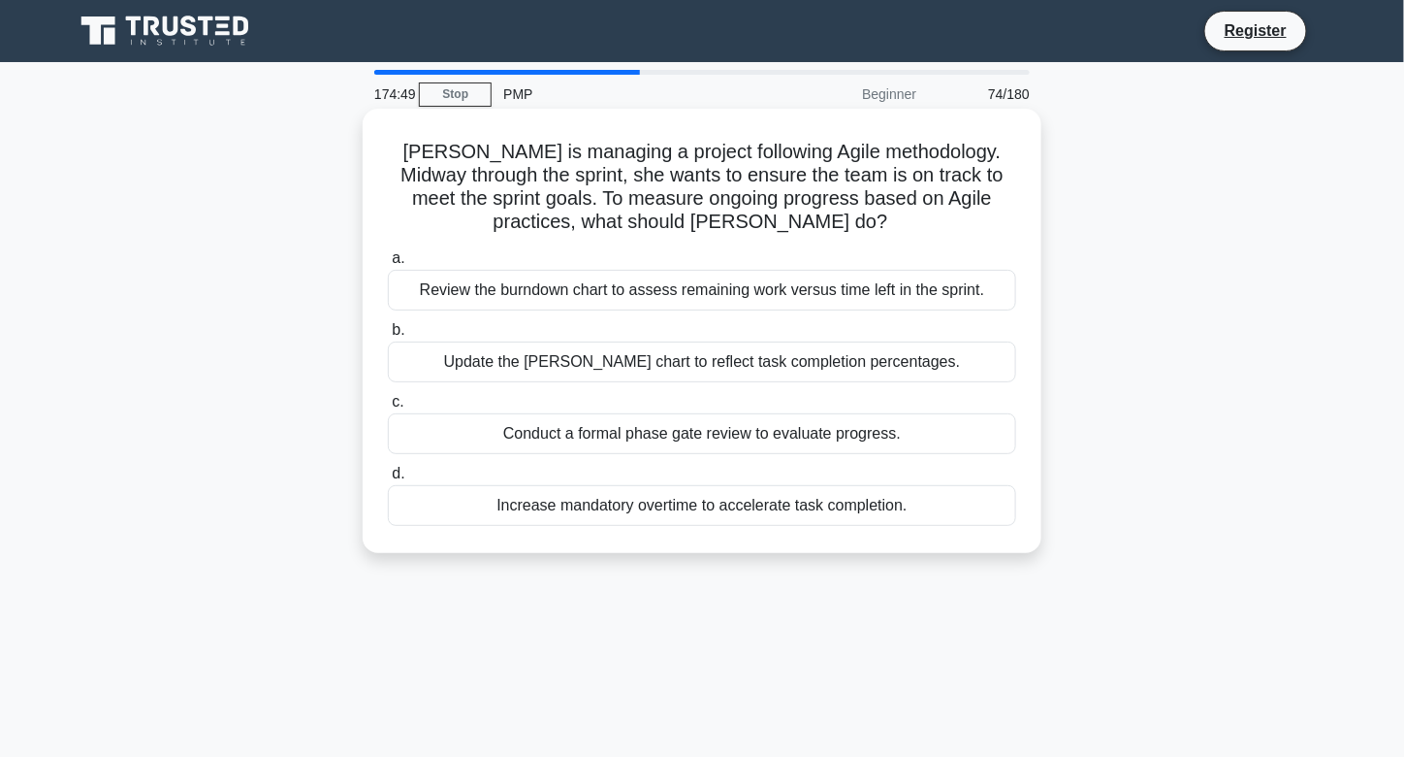
click at [651, 299] on div "Review the burndown chart to assess remaining work versus time left in the spri…" at bounding box center [702, 290] width 628 height 41
click at [388, 265] on input "a. Review the burndown chart to assess remaining work versus time left in the s…" at bounding box center [388, 258] width 0 height 13
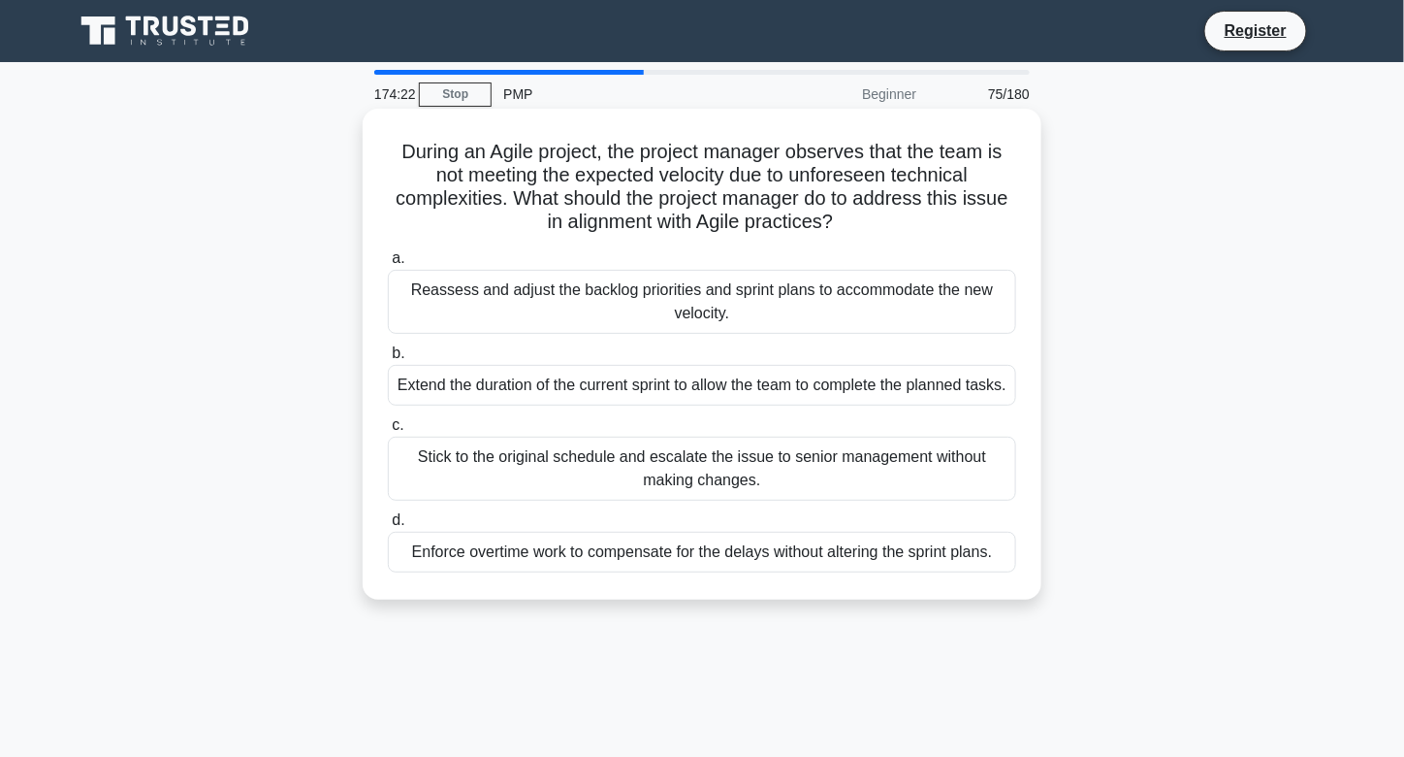
click at [614, 301] on div "Reassess and adjust the backlog priorities and sprint plans to accommodate the …" at bounding box center [702, 302] width 628 height 64
click at [388, 265] on input "a. Reassess and adjust the backlog priorities and sprint plans to accommodate t…" at bounding box center [388, 258] width 0 height 13
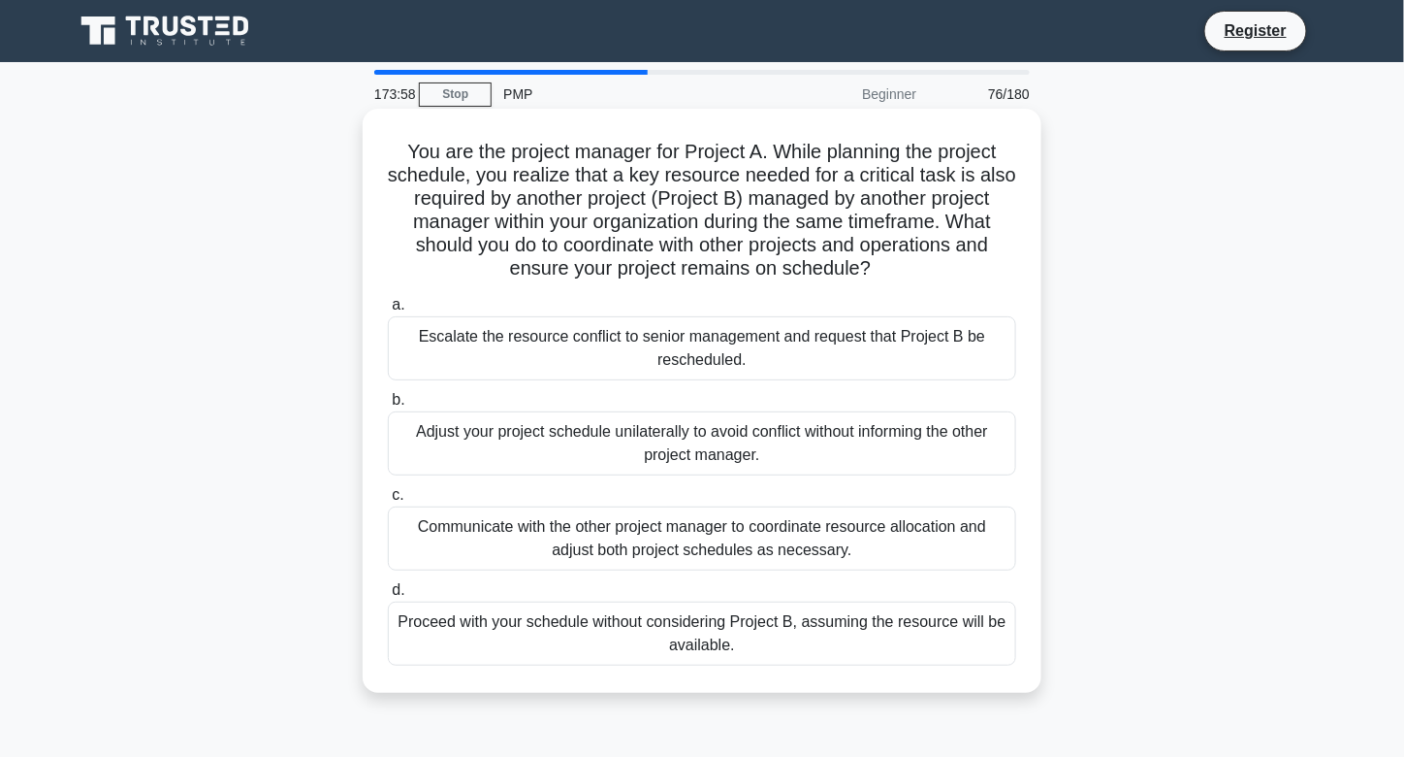
click at [776, 533] on div "Communicate with the other project manager to coordinate resource allocation an…" at bounding box center [702, 538] width 628 height 64
click at [388, 501] on input "c. Communicate with the other project manager to coordinate resource allocation…" at bounding box center [388, 495] width 0 height 13
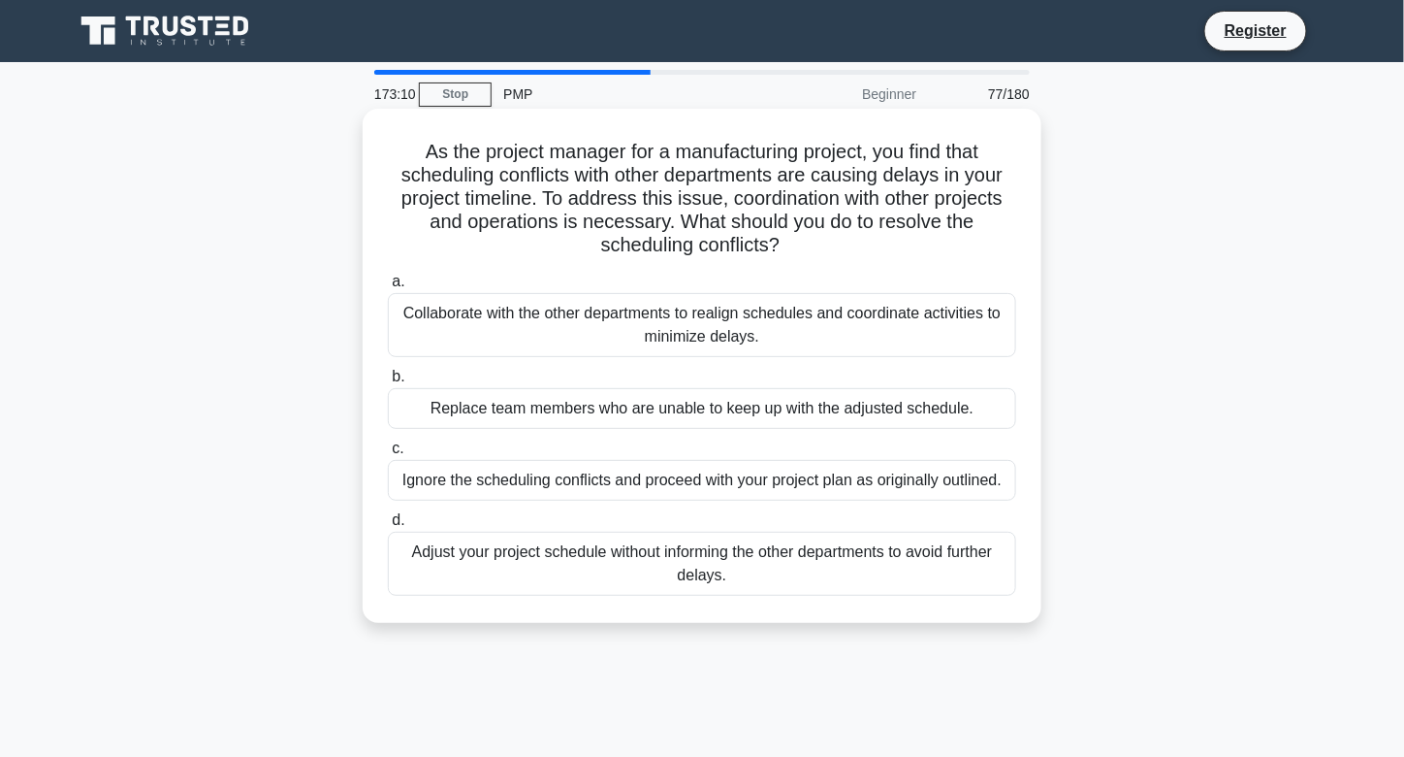
click at [780, 319] on div "Collaborate with the other departments to realign schedules and coordinate acti…" at bounding box center [702, 325] width 628 height 64
click at [388, 288] on input "a. Collaborate with the other departments to realign schedules and coordinate a…" at bounding box center [388, 281] width 0 height 13
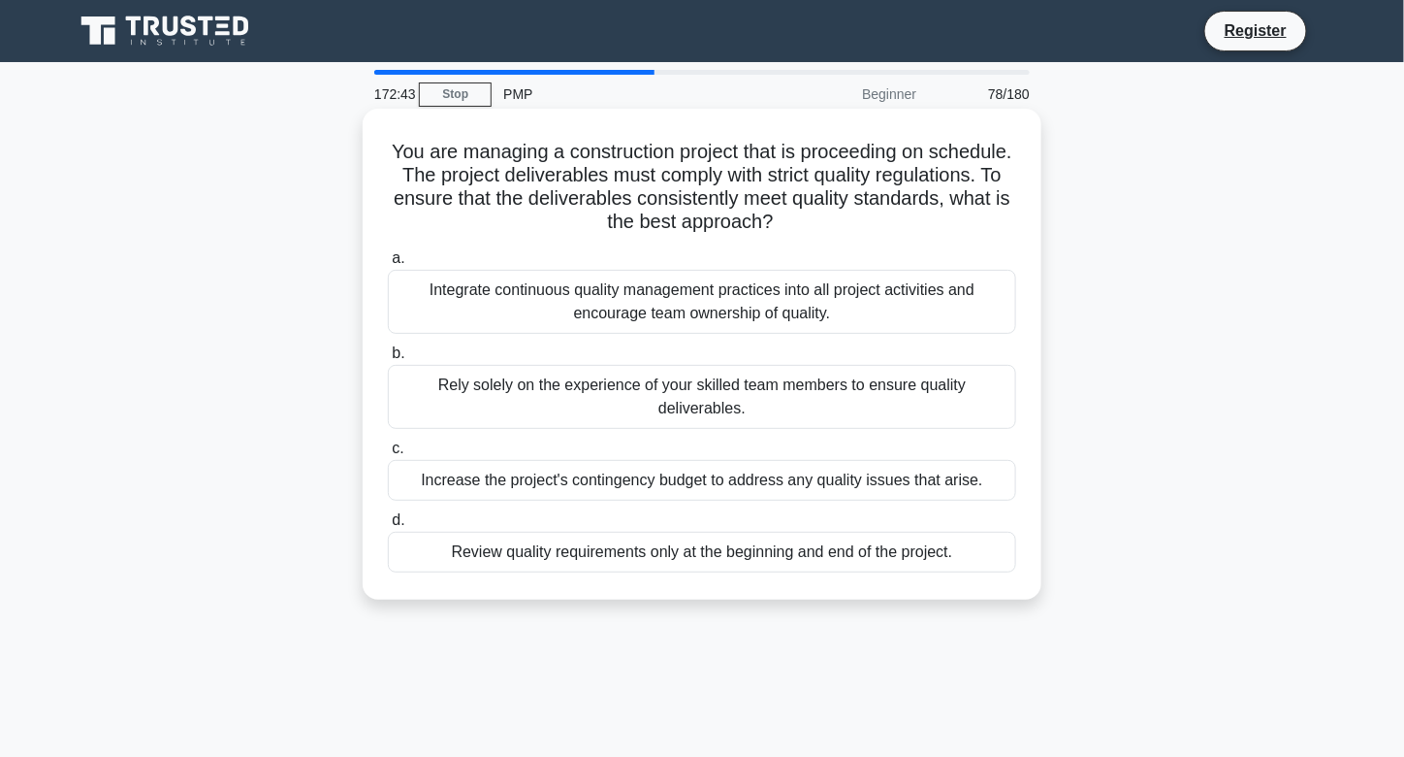
click at [684, 300] on div "Integrate continuous quality management practices into all project activities a…" at bounding box center [702, 302] width 628 height 64
click at [388, 265] on input "a. Integrate continuous quality management practices into all project activitie…" at bounding box center [388, 258] width 0 height 13
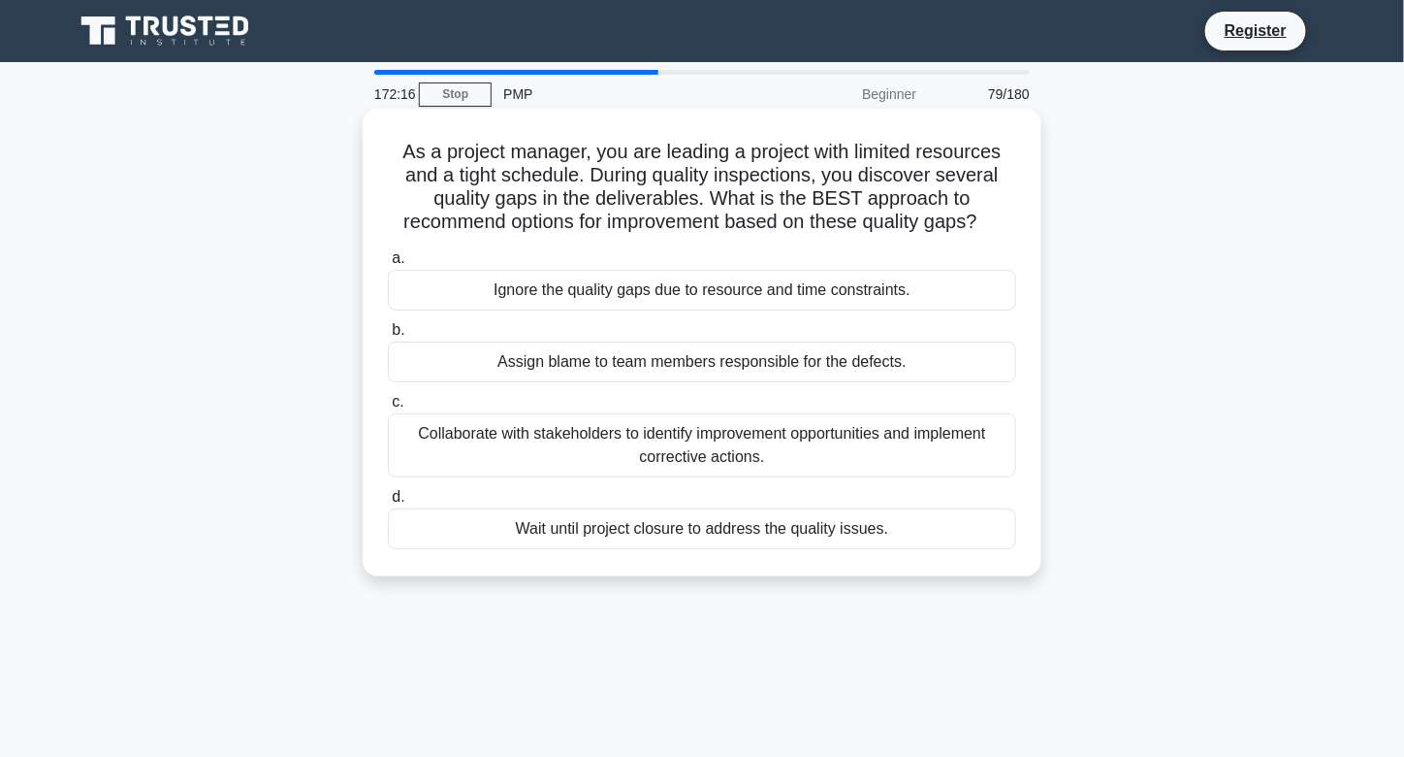
click at [533, 433] on div "Collaborate with stakeholders to identify improvement opportunities and impleme…" at bounding box center [702, 445] width 628 height 64
click at [388, 408] on input "c. Collaborate with stakeholders to identify improvement opportunities and impl…" at bounding box center [388, 402] width 0 height 13
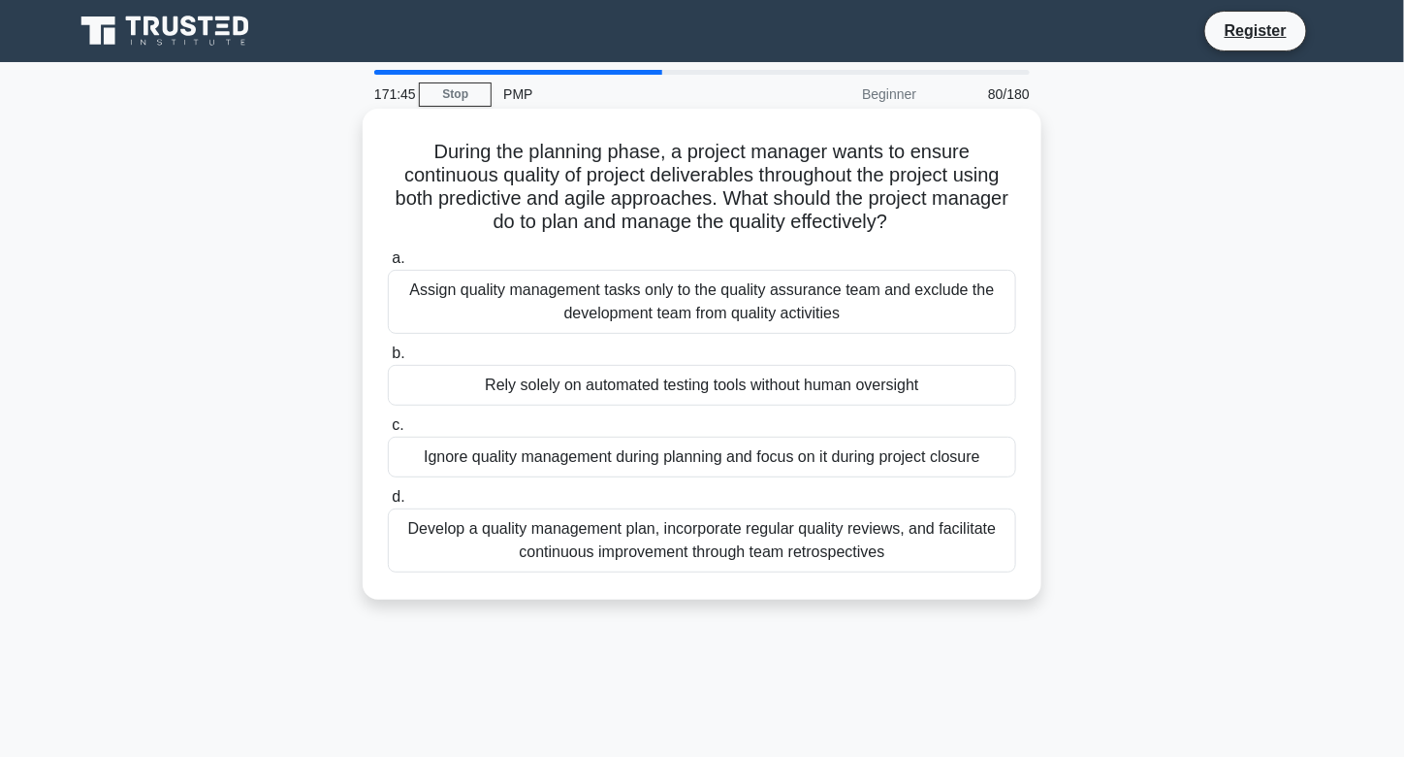
click at [602, 541] on div "Develop a quality management plan, incorporate regular quality reviews, and fac…" at bounding box center [702, 540] width 628 height 64
click at [388, 503] on input "d. Develop a quality management plan, incorporate regular quality reviews, and …" at bounding box center [388, 497] width 0 height 13
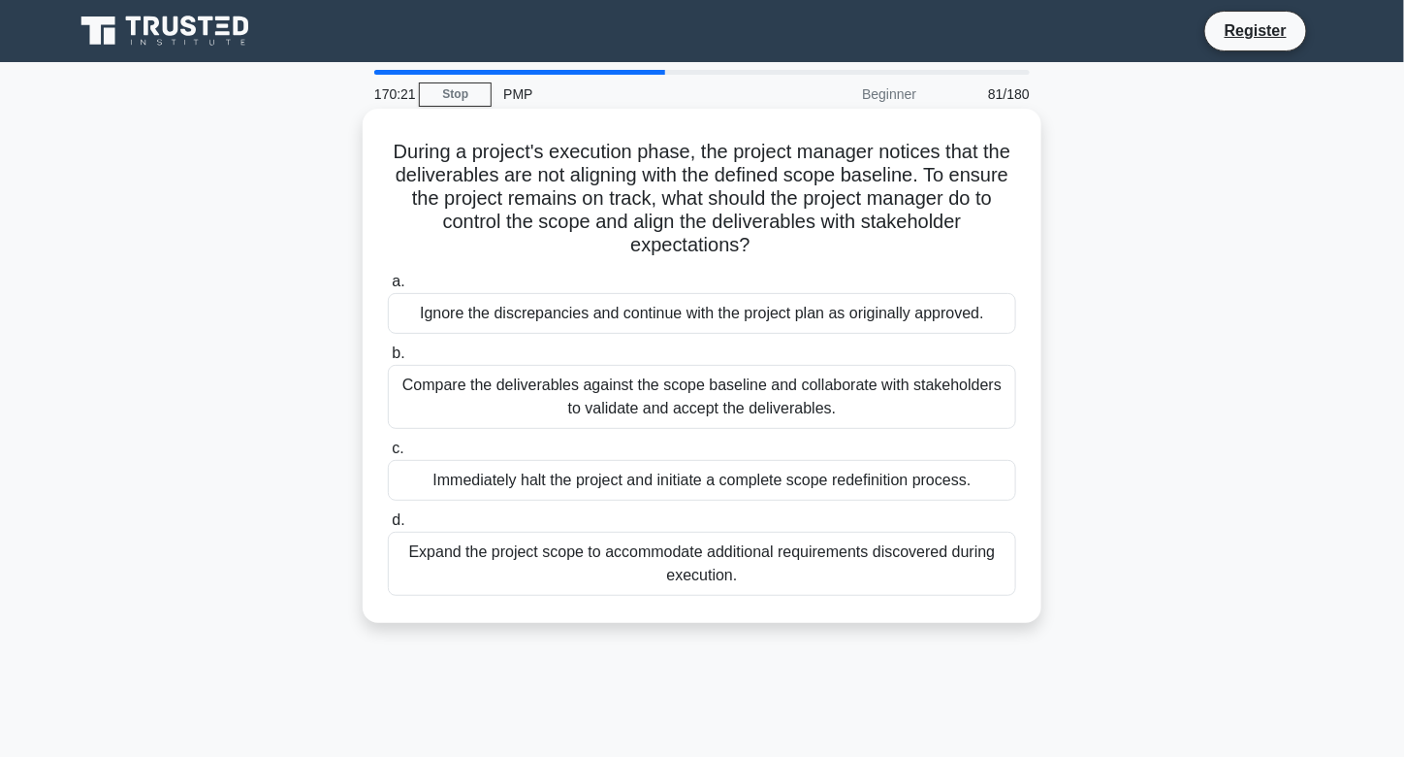
click at [692, 397] on div "Compare the deliverables against the scope baseline and collaborate with stakeh…" at bounding box center [702, 397] width 628 height 64
click at [388, 360] on input "b. Compare the deliverables against the scope baseline and collaborate with sta…" at bounding box center [388, 353] width 0 height 13
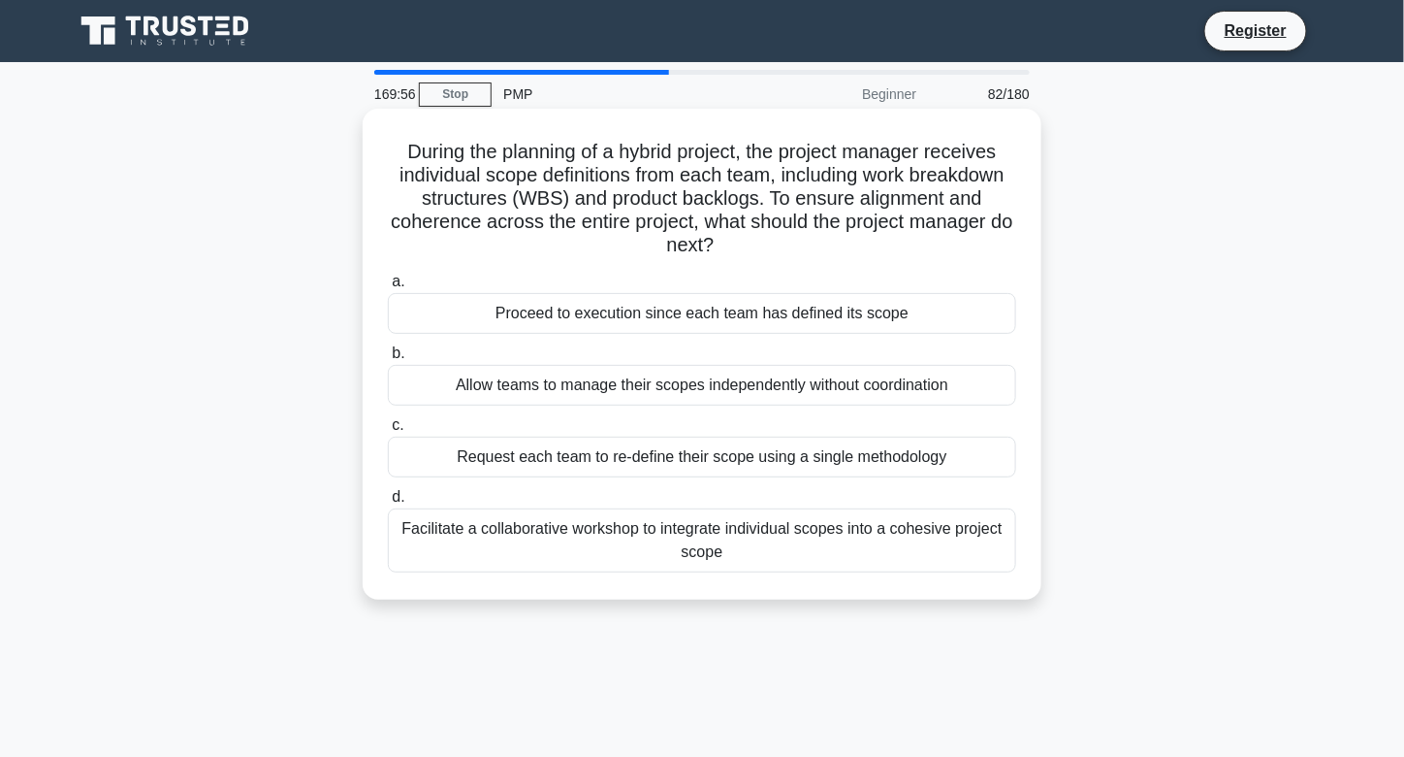
click at [703, 559] on div "Facilitate a collaborative workshop to integrate individual scopes into a cohes…" at bounding box center [702, 540] width 628 height 64
click at [388, 503] on input "d. Facilitate a collaborative workshop to integrate individual scopes into a co…" at bounding box center [388, 497] width 0 height 13
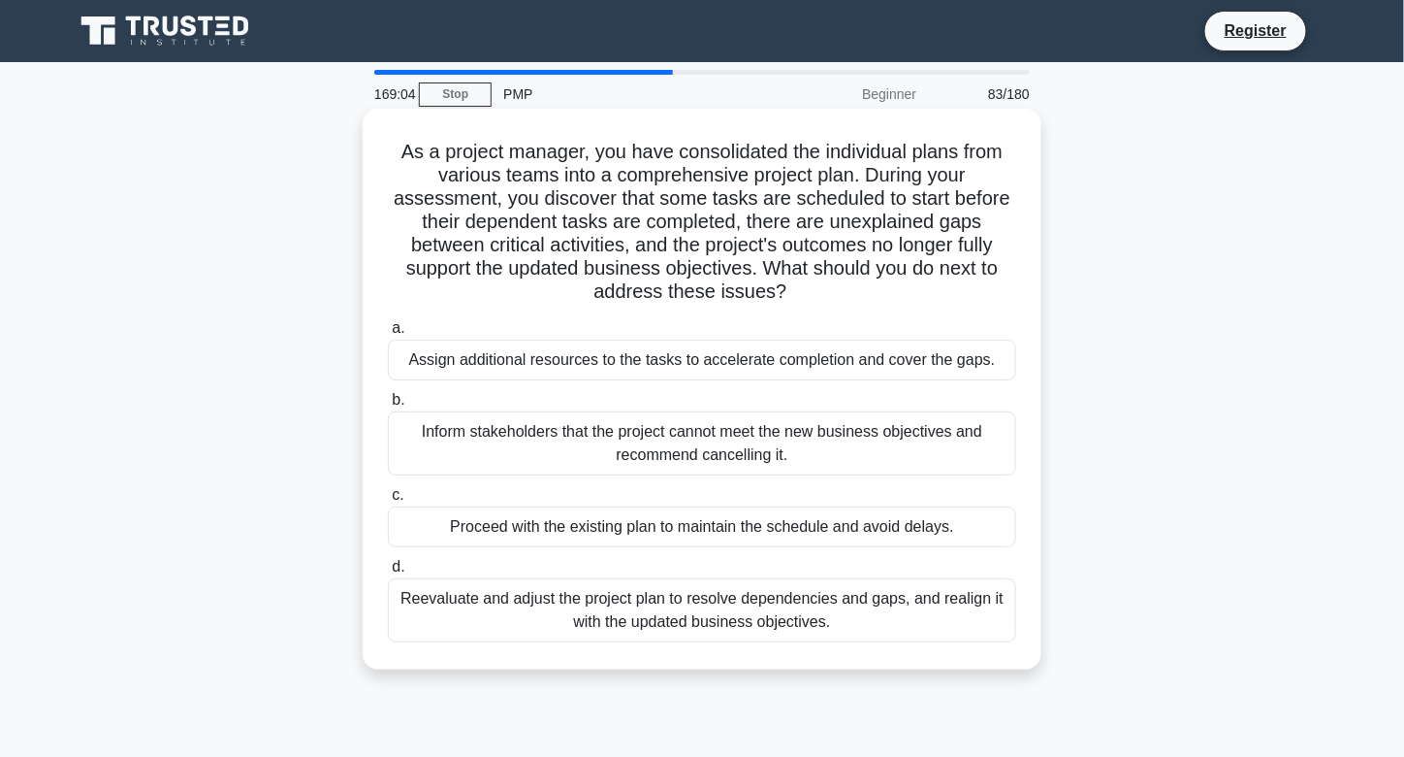
click at [701, 605] on div "Reevaluate and adjust the project plan to resolve dependencies and gaps, and re…" at bounding box center [702, 610] width 628 height 64
click at [388, 573] on input "d. Reevaluate and adjust the project plan to resolve dependencies and gaps, and…" at bounding box center [388, 567] width 0 height 13
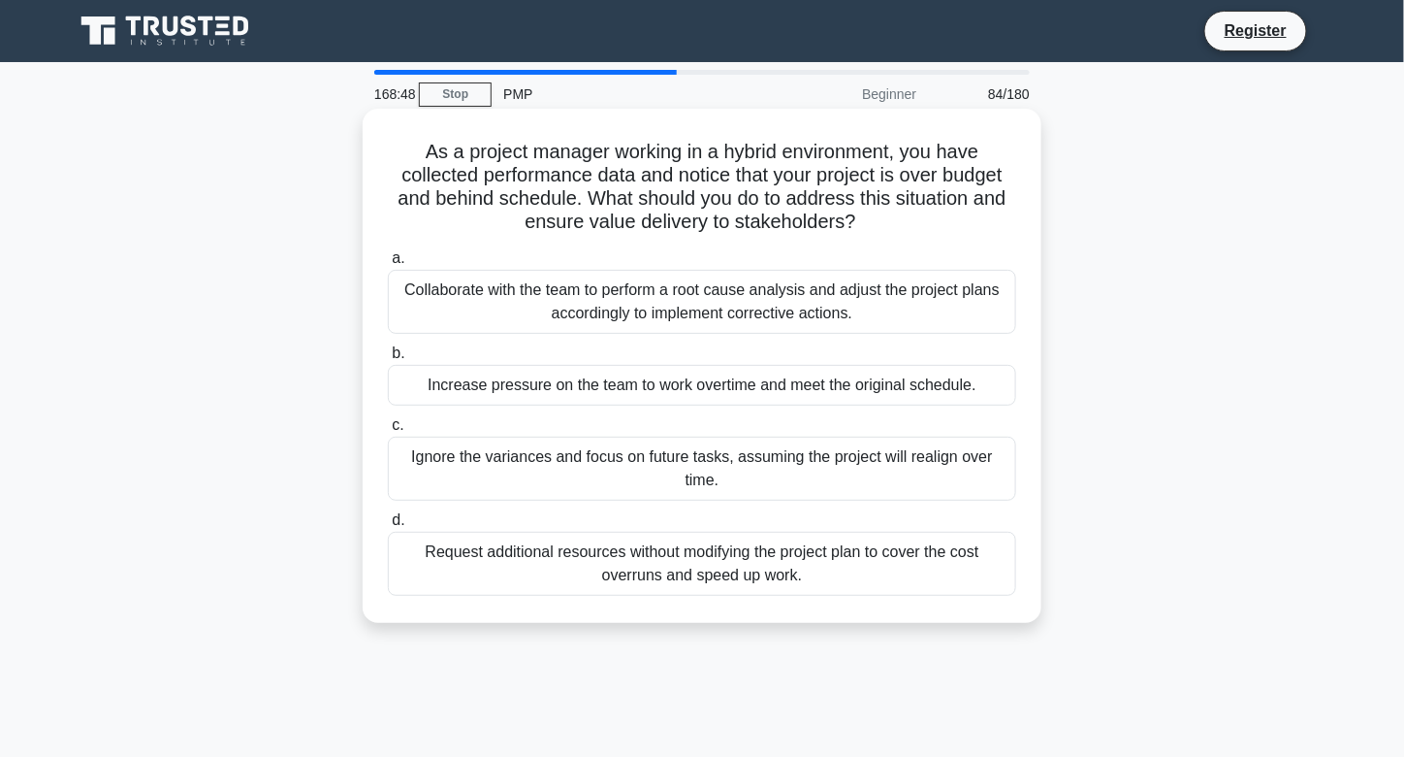
click at [650, 290] on div "Collaborate with the team to perform a root cause analysis and adjust the proje…" at bounding box center [702, 302] width 628 height 64
click at [388, 265] on input "a. Collaborate with the team to perform a root cause analysis and adjust the pr…" at bounding box center [388, 258] width 0 height 13
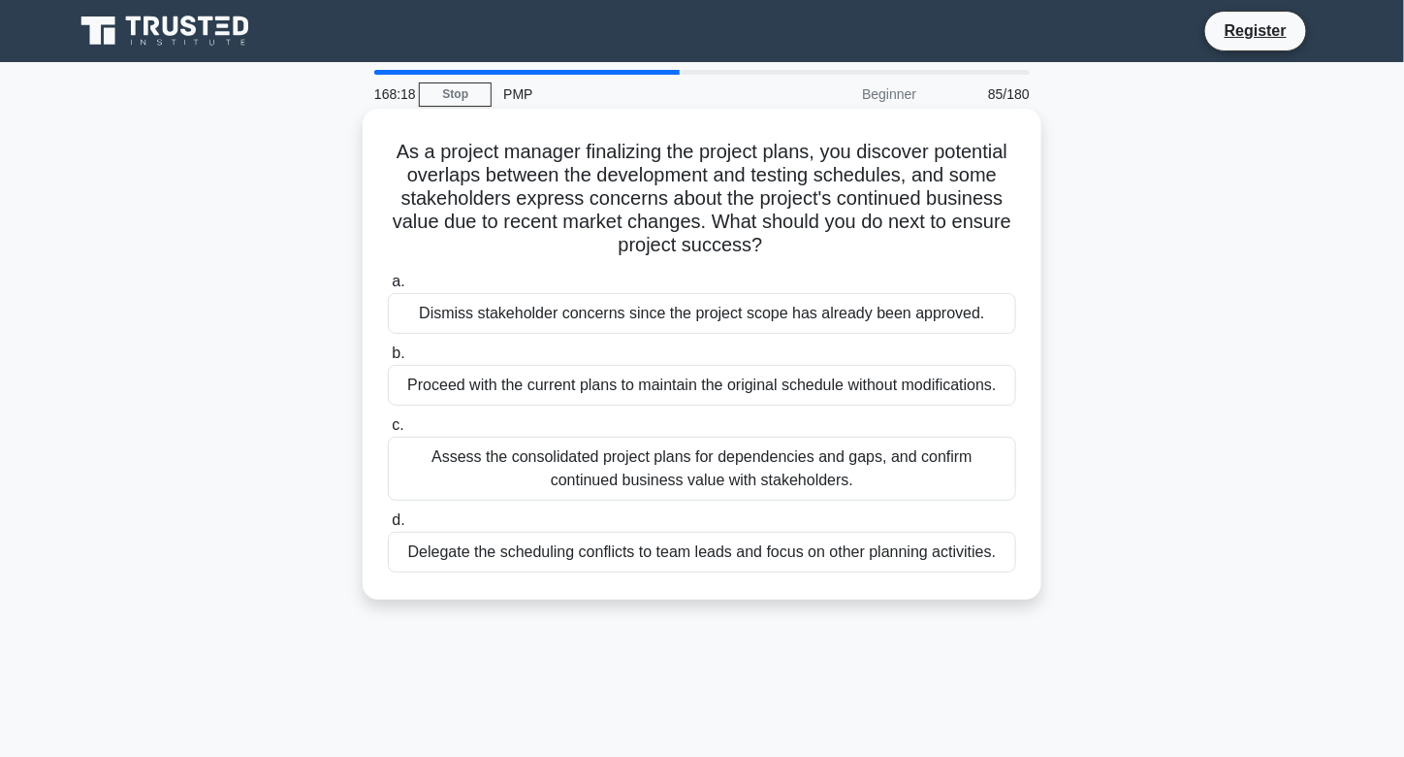
click at [724, 484] on div "Assess the consolidated project plans for dependencies and gaps, and confirm co…" at bounding box center [702, 468] width 628 height 64
click at [388, 432] on input "c. Assess the consolidated project plans for dependencies and gaps, and confirm…" at bounding box center [388, 425] width 0 height 13
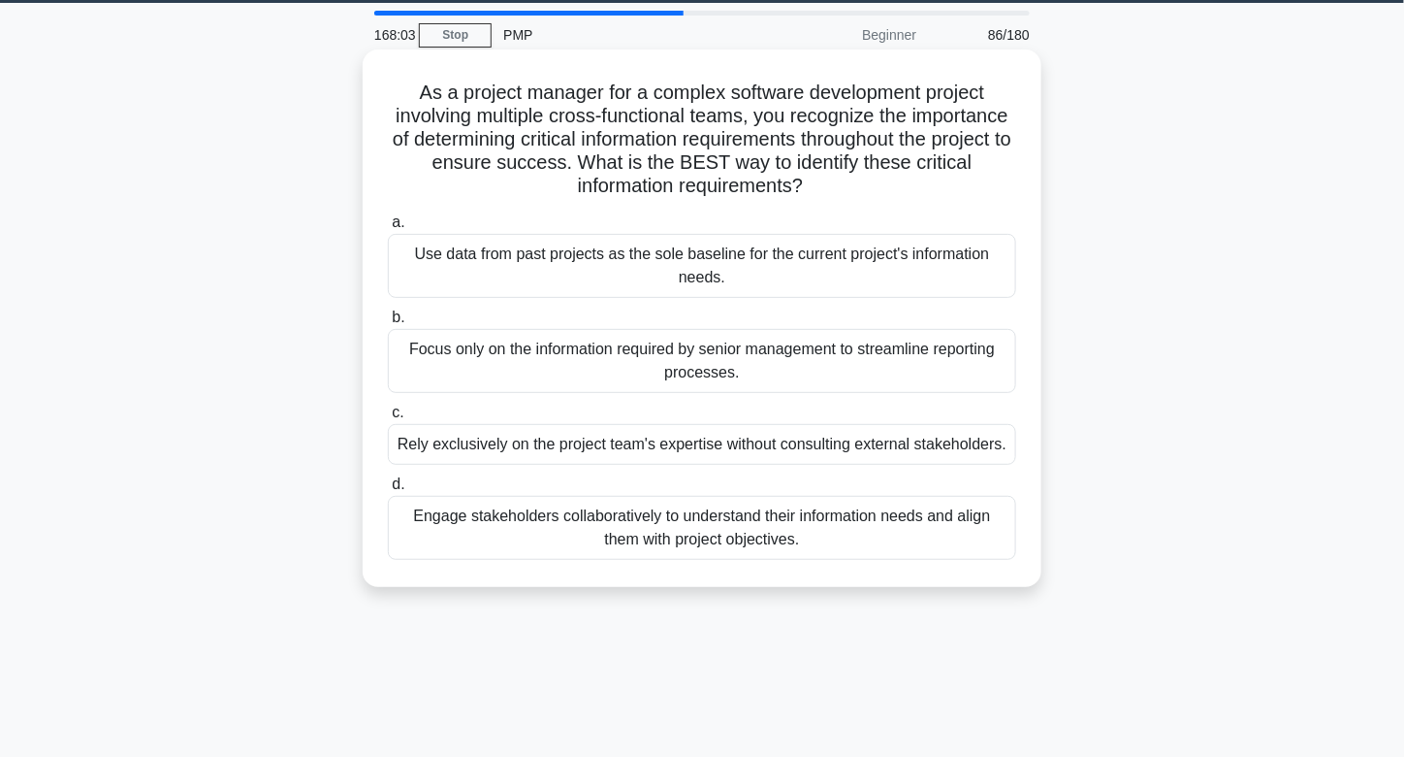
scroll to position [63, 0]
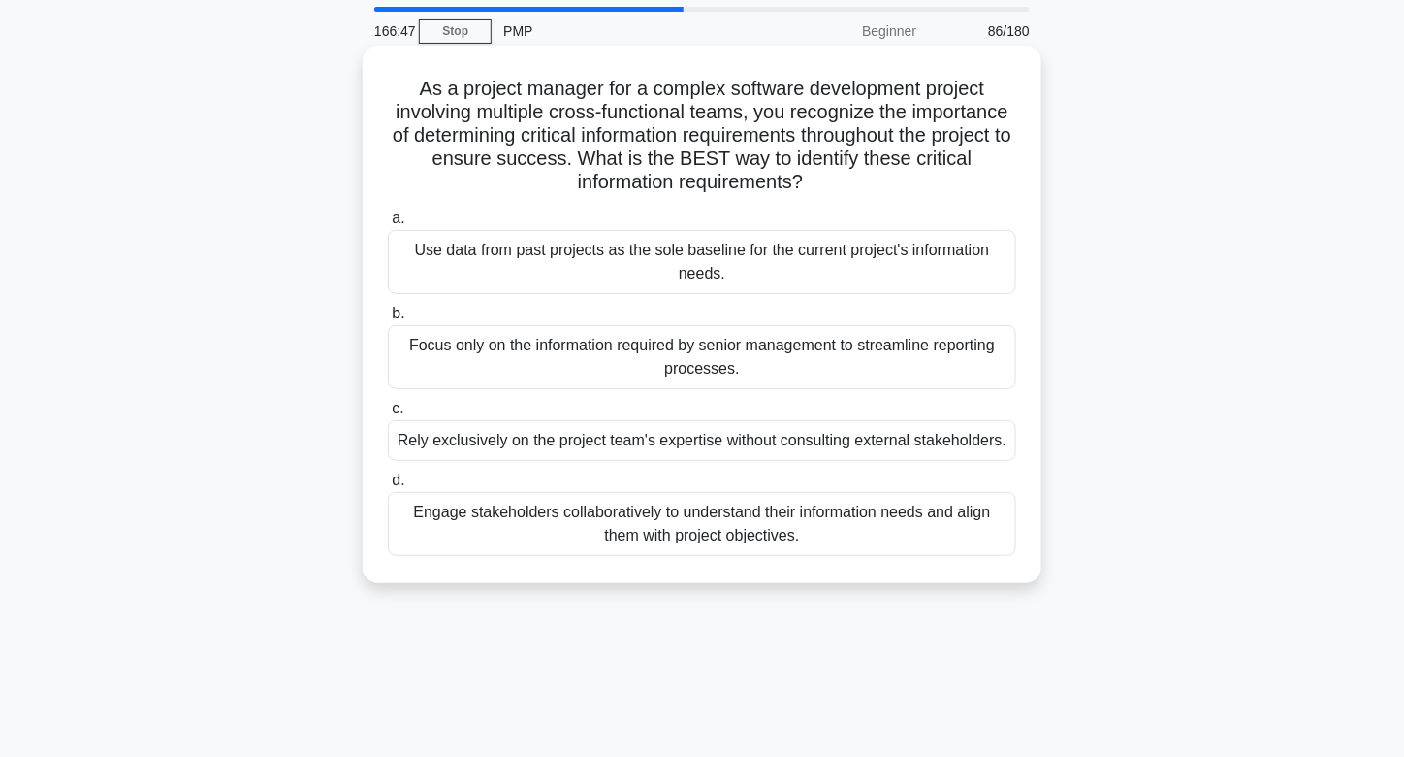
click at [653, 538] on div "Engage stakeholders collaboratively to understand their information needs and a…" at bounding box center [702, 524] width 628 height 64
click at [388, 487] on input "d. Engage stakeholders collaboratively to understand their information needs an…" at bounding box center [388, 480] width 0 height 13
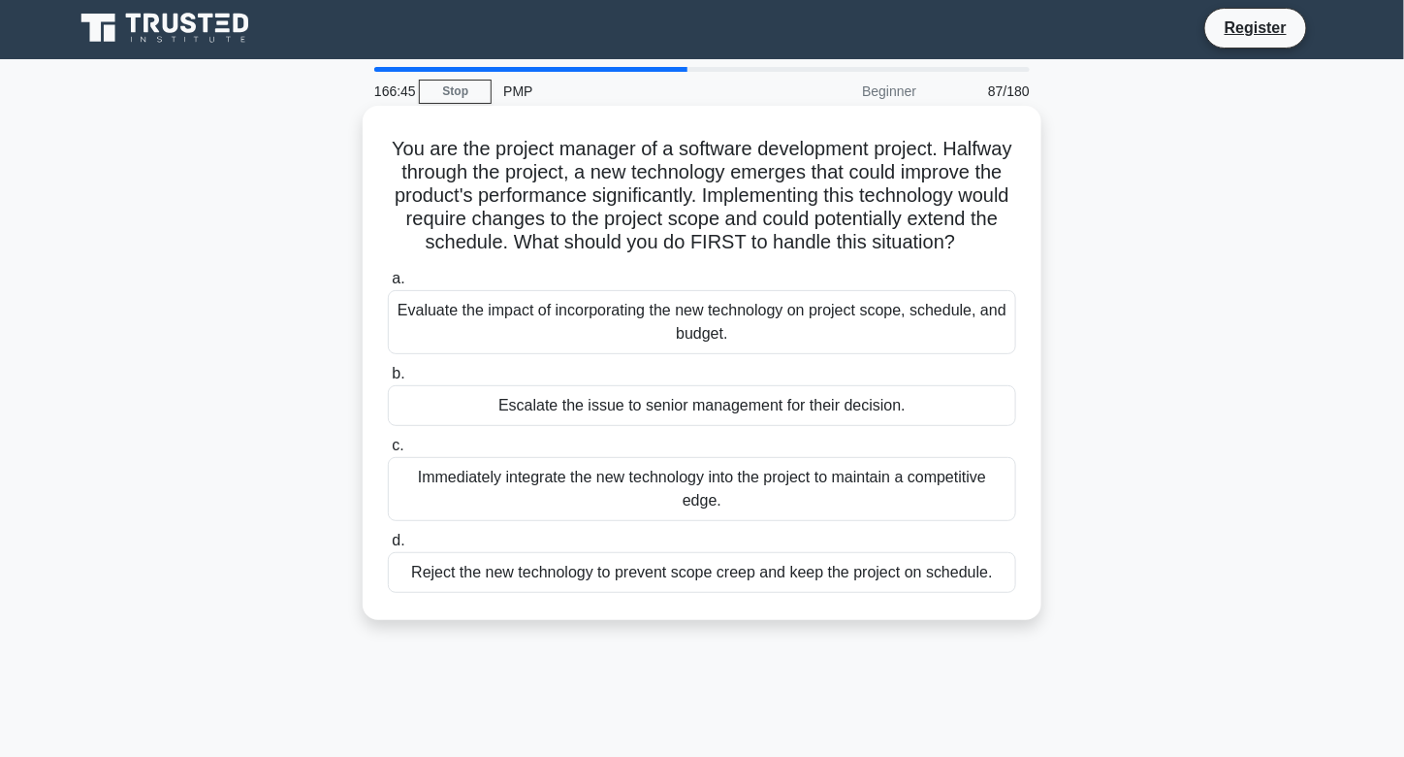
scroll to position [0, 0]
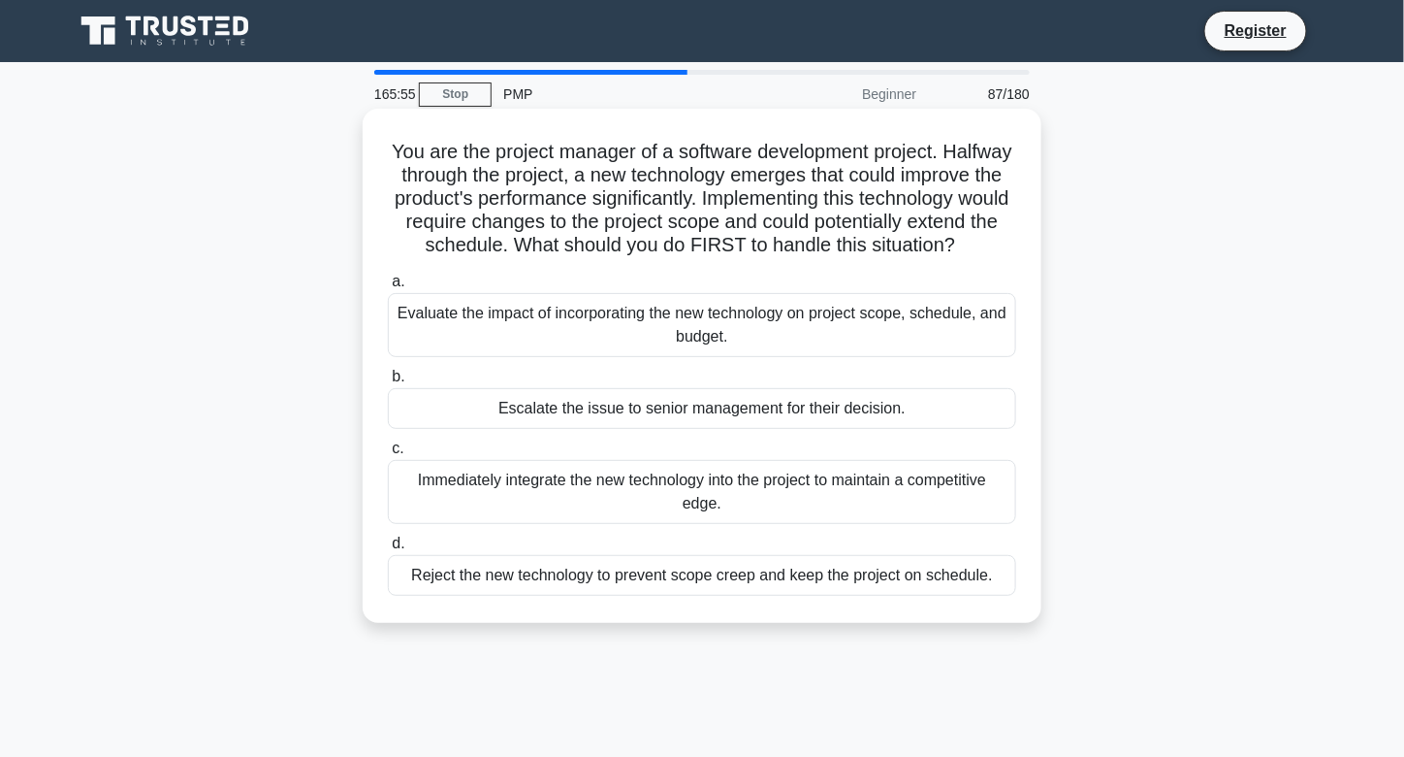
click at [713, 344] on div "Evaluate the impact of incorporating the new technology on project scope, sched…" at bounding box center [702, 325] width 628 height 64
click at [388, 288] on input "a. Evaluate the impact of incorporating the new technology on project scope, sc…" at bounding box center [388, 281] width 0 height 13
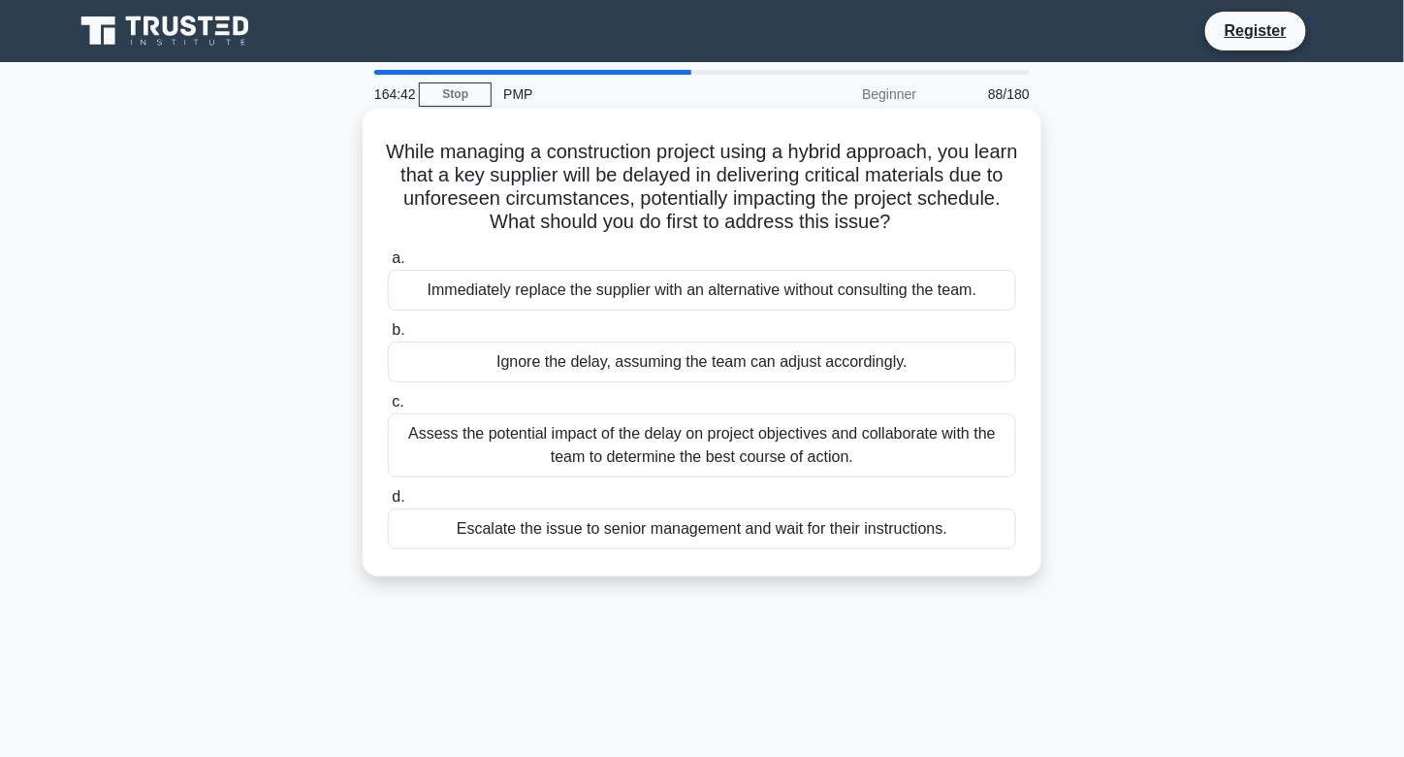
click at [630, 455] on div "Assess the potential impact of the delay on project objectives and collaborate …" at bounding box center [702, 445] width 628 height 64
click at [388, 408] on input "c. Assess the potential impact of the delay on project objectives and collabora…" at bounding box center [388, 402] width 0 height 13
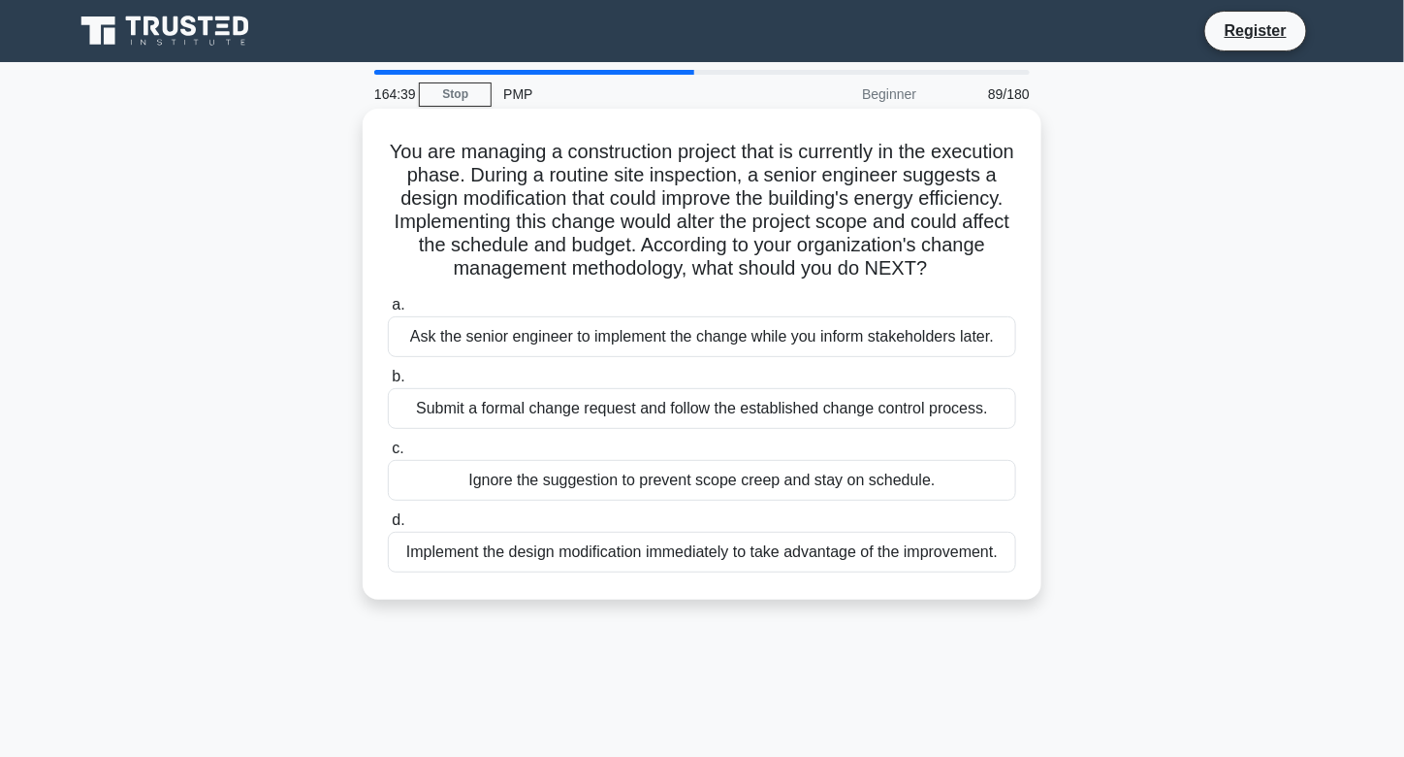
click at [429, 150] on h5 "You are managing a construction project that is currently in the execution phas…" at bounding box center [702, 211] width 632 height 142
click at [517, 179] on h5 "You are managing a construction project that is currently in the execution phas…" at bounding box center [702, 211] width 632 height 142
drag, startPoint x: 426, startPoint y: 147, endPoint x: 817, endPoint y: 294, distance: 417.4
click at [817, 281] on h5 "You are managing a construction project that is currently in the execution phas…" at bounding box center [702, 211] width 632 height 142
click at [623, 424] on div "Submit a formal change request and follow the established change control proces…" at bounding box center [702, 408] width 628 height 41
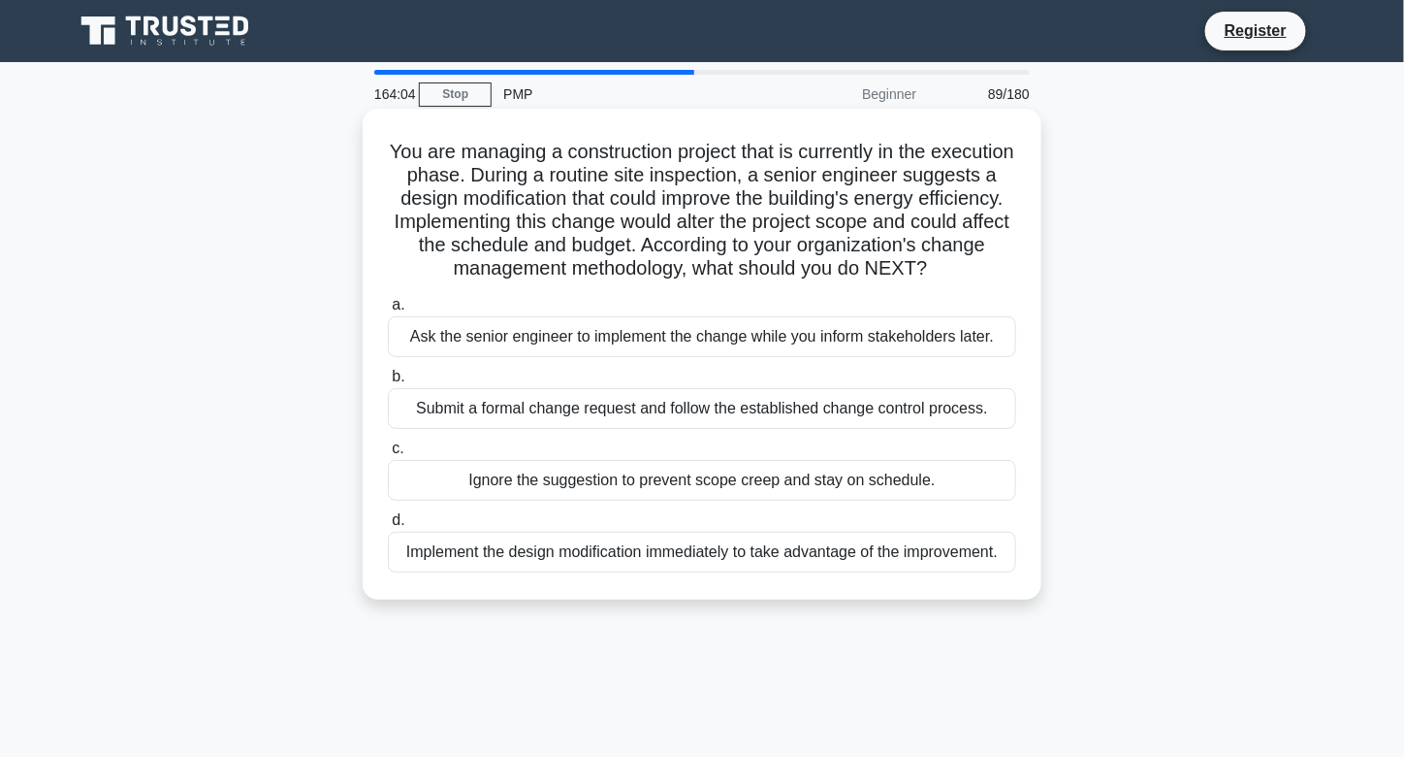
click at [388, 383] on input "b. Submit a formal change request and follow the established change control pro…" at bounding box center [388, 376] width 0 height 13
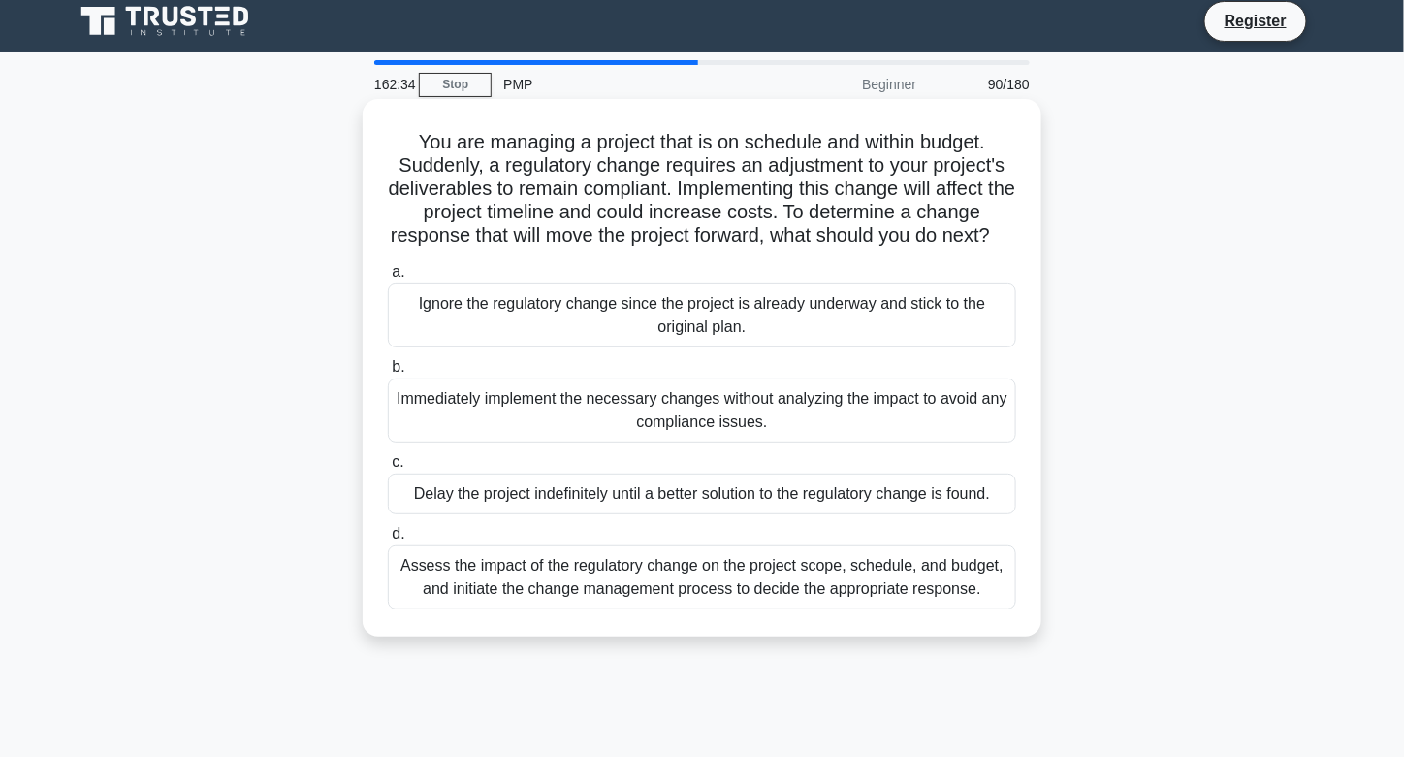
scroll to position [12, 0]
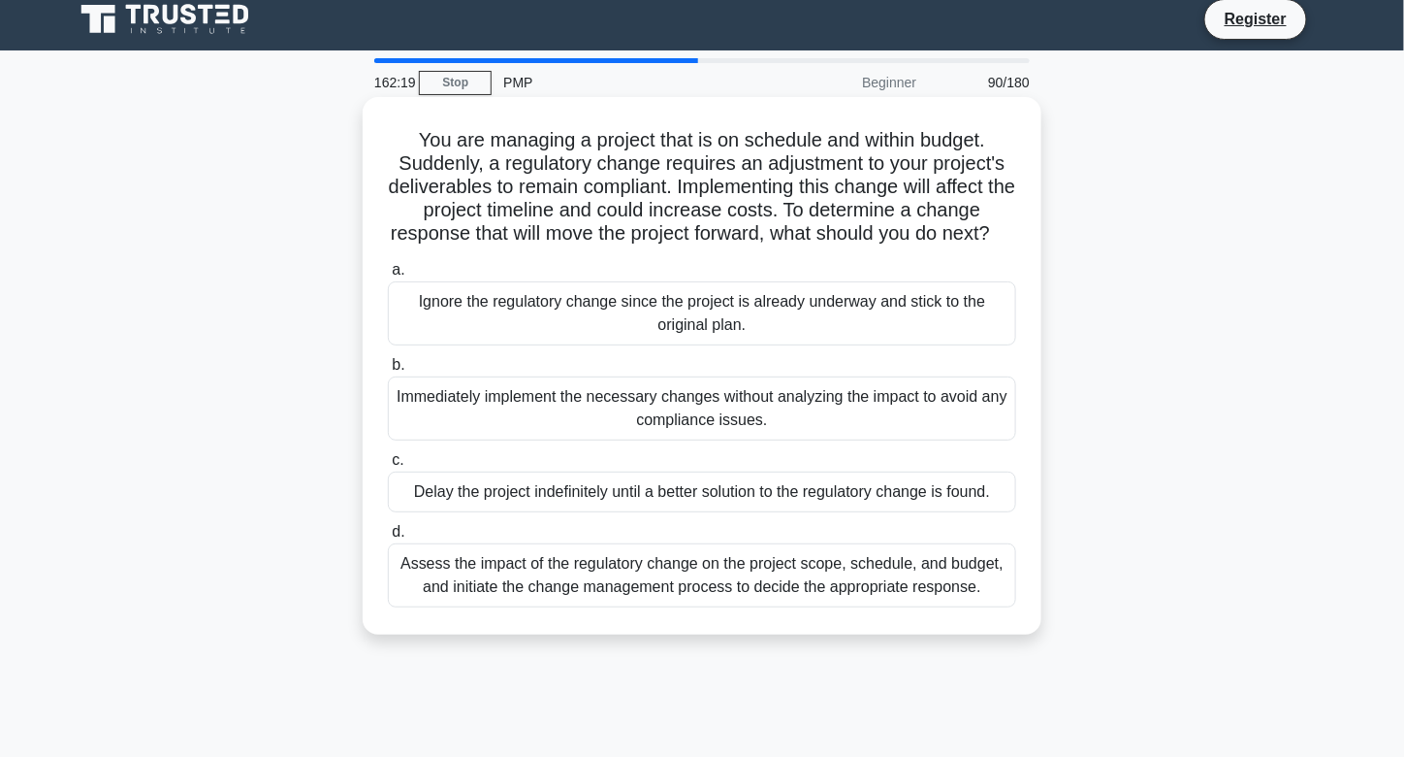
click at [658, 601] on div "Assess the impact of the regulatory change on the project scope, schedule, and …" at bounding box center [702, 575] width 628 height 64
click at [388, 538] on input "d. Assess the impact of the regulatory change on the project scope, schedule, a…" at bounding box center [388, 532] width 0 height 13
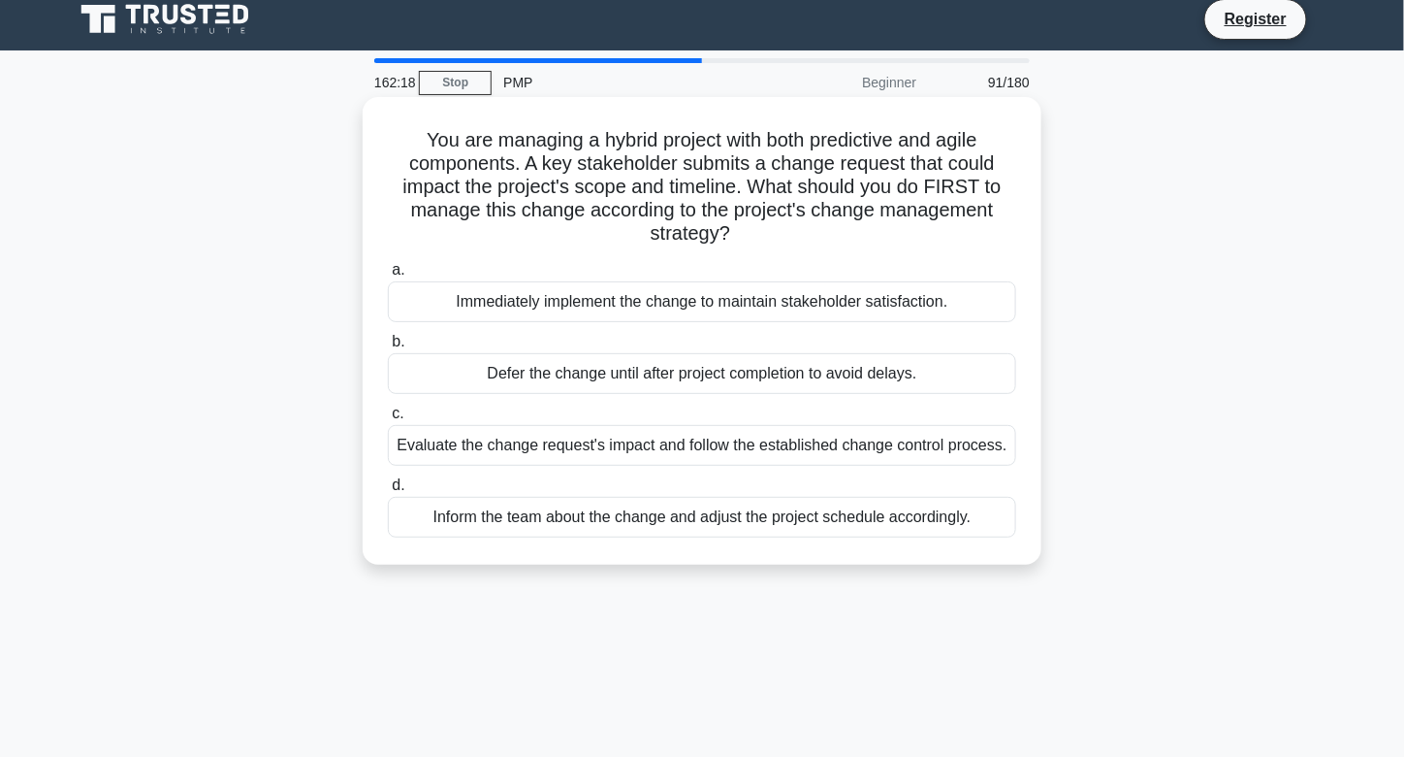
scroll to position [0, 0]
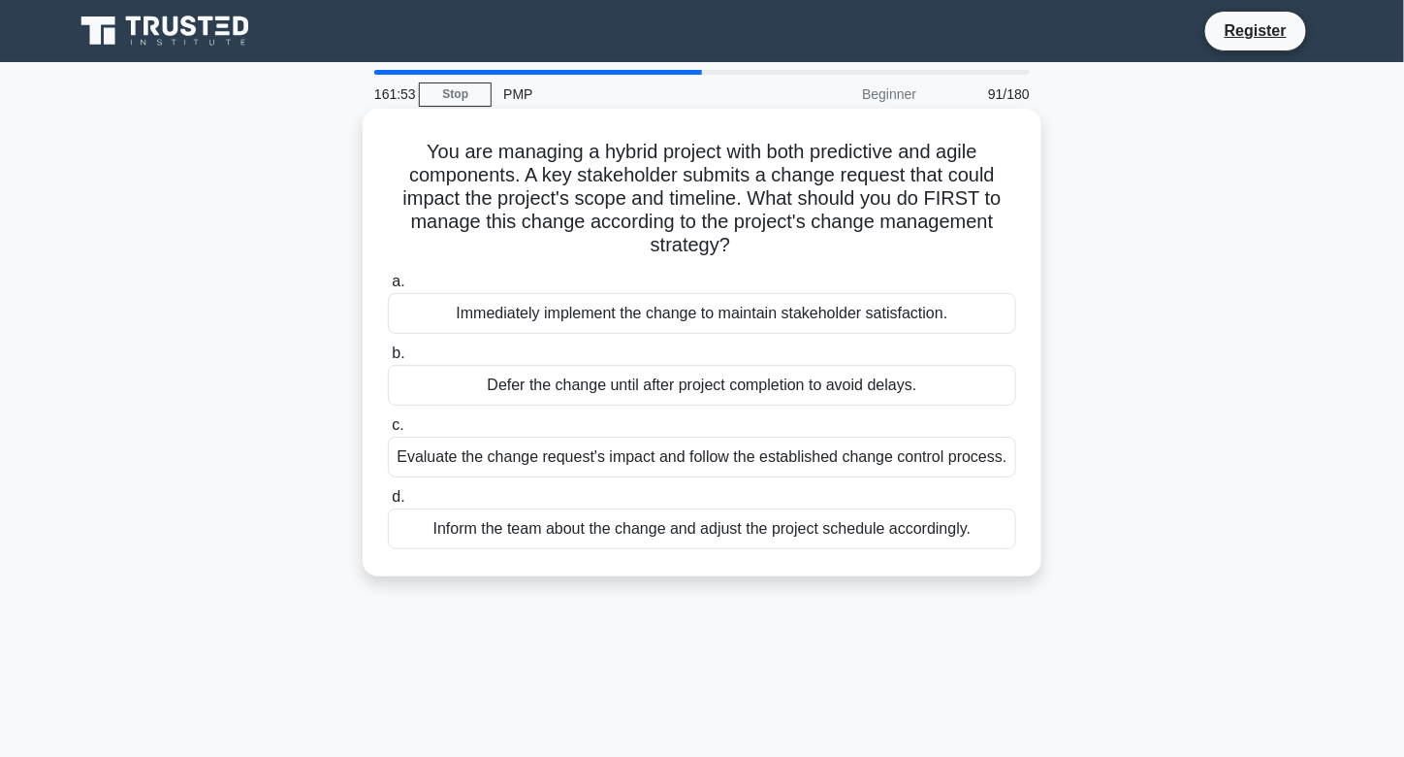
click at [641, 460] on div "Evaluate the change request's impact and follow the established change control …" at bounding box center [702, 456] width 628 height 41
click at [388, 432] on input "c. Evaluate the change request's impact and follow the established change contr…" at bounding box center [388, 425] width 0 height 13
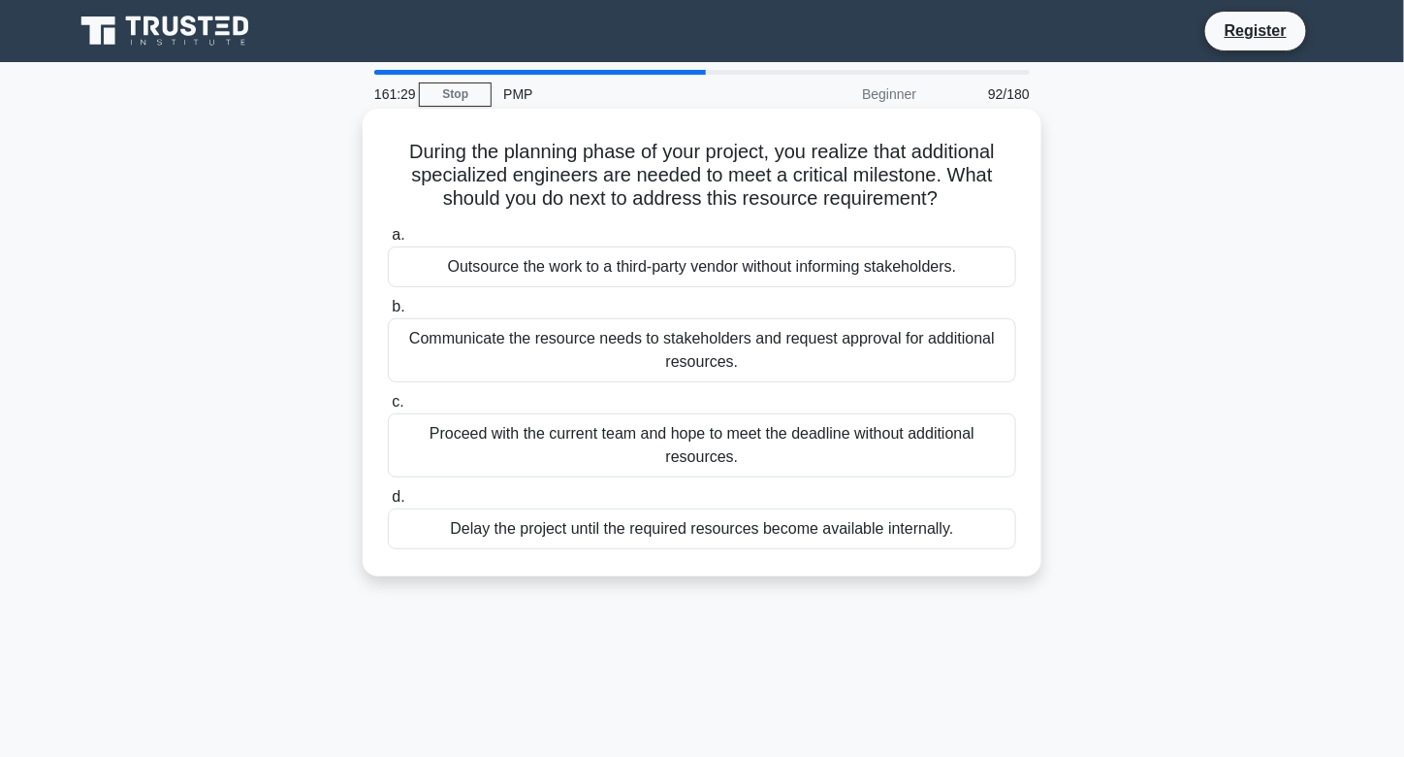
click at [621, 353] on div "Communicate the resource needs to stakeholders and request approval for additio…" at bounding box center [702, 350] width 628 height 64
click at [388, 313] on input "b. Communicate the resource needs to stakeholders and request approval for addi…" at bounding box center [388, 307] width 0 height 13
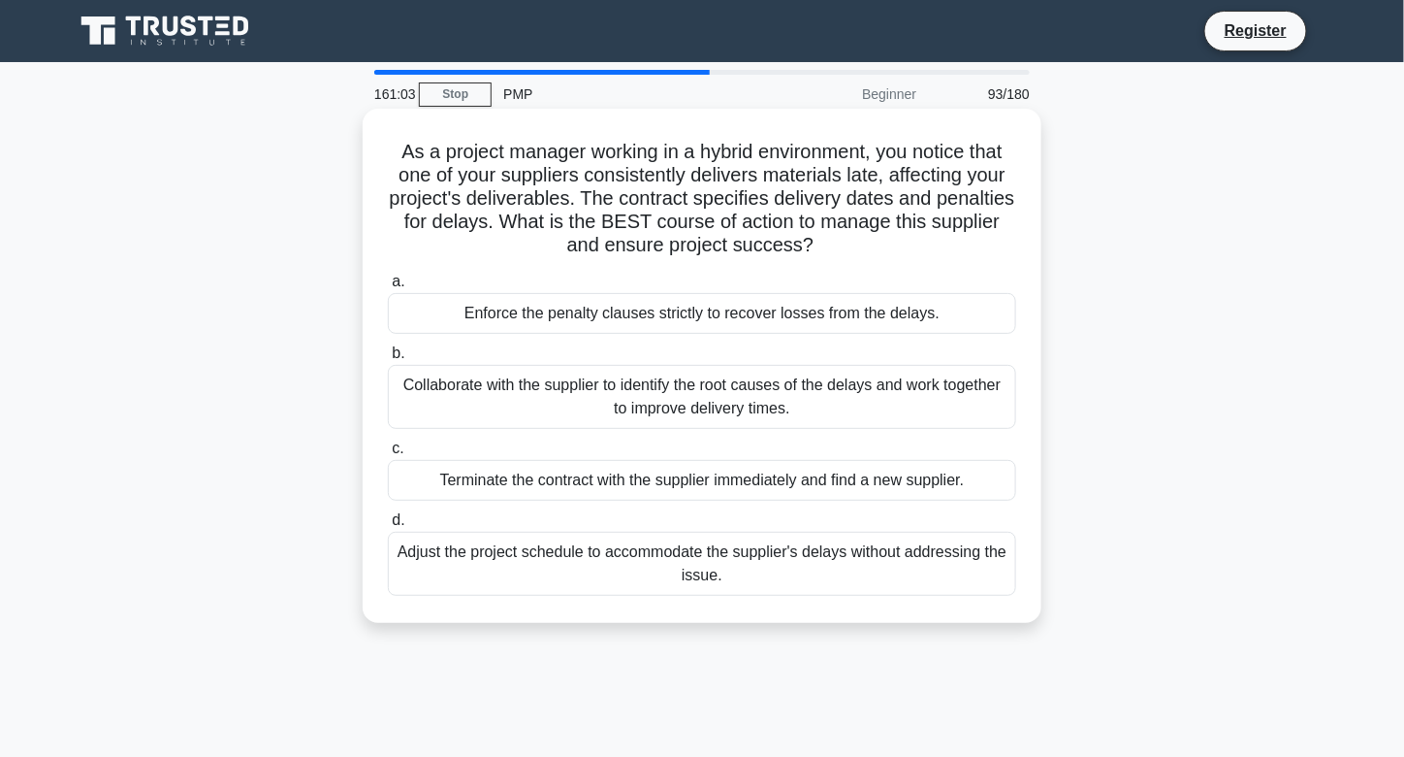
click at [629, 405] on div "Collaborate with the supplier to identify the root causes of the delays and wor…" at bounding box center [702, 397] width 628 height 64
click at [388, 360] on input "b. Collaborate with the supplier to identify the root causes of the delays and …" at bounding box center [388, 353] width 0 height 13
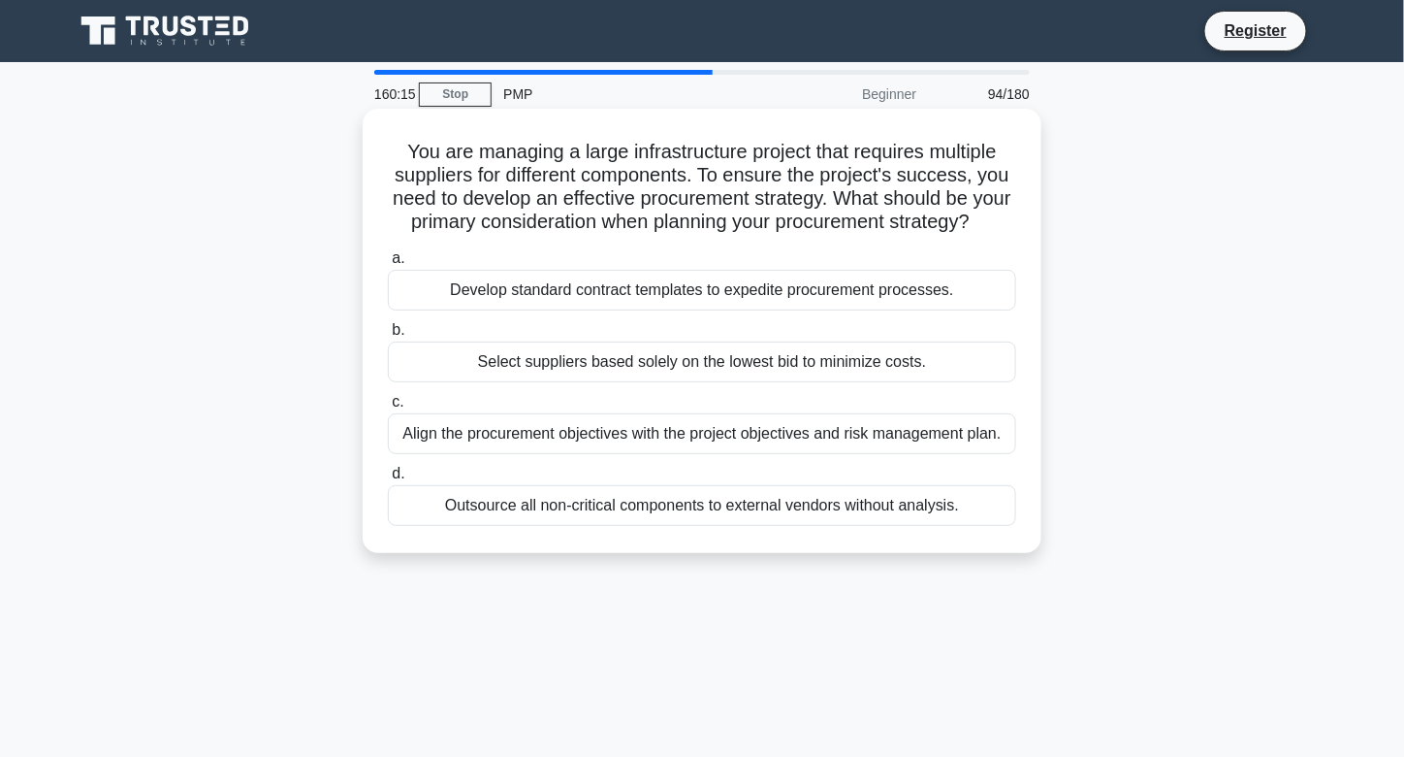
click at [638, 454] on div "Align the procurement objectives with the project objectives and risk managemen…" at bounding box center [702, 433] width 628 height 41
click at [388, 408] on input "c. Align the procurement objectives with the project objectives and risk manage…" at bounding box center [388, 402] width 0 height 13
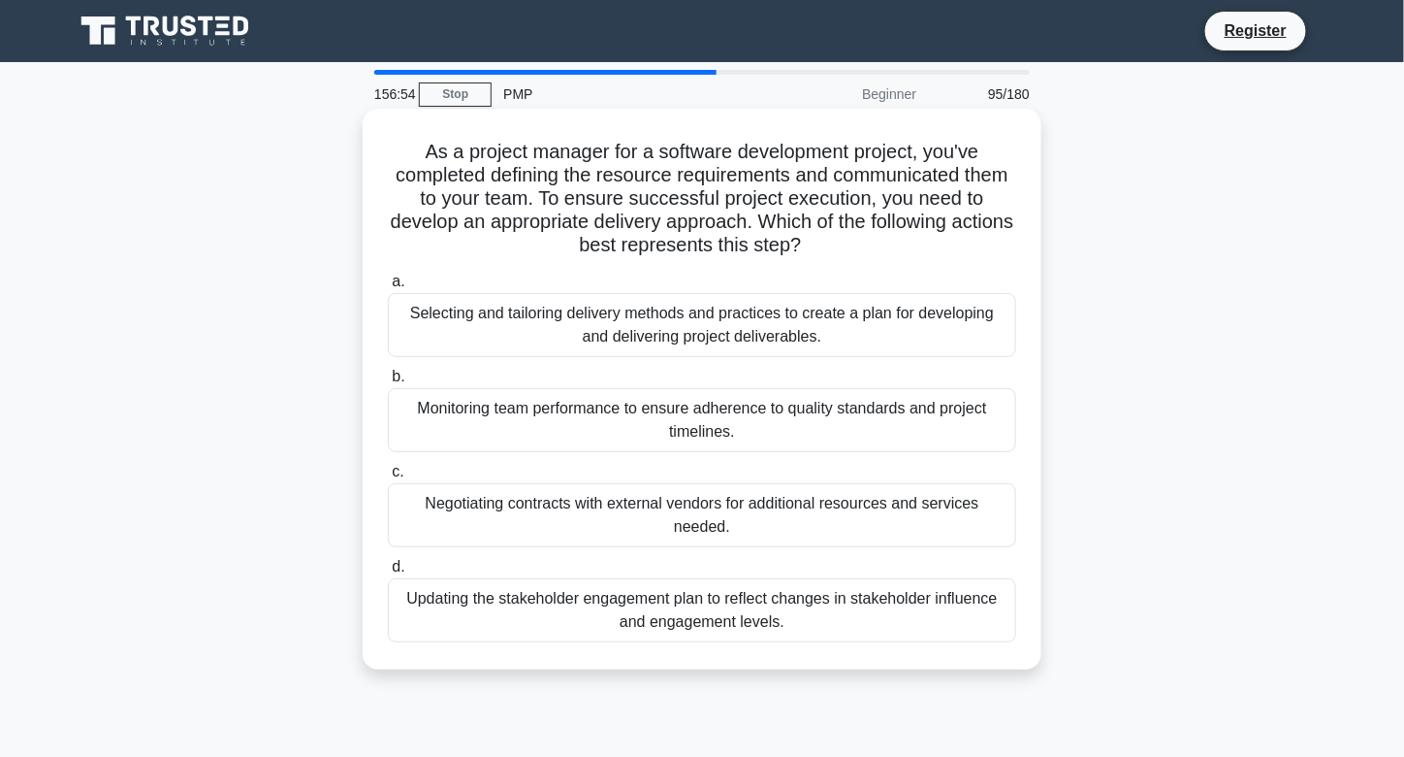
click at [602, 335] on div "Selecting and tailoring delivery methods and practices to create a plan for dev…" at bounding box center [702, 325] width 628 height 64
click at [388, 288] on input "a. Selecting and tailoring delivery methods and practices to create a plan for …" at bounding box center [388, 281] width 0 height 13
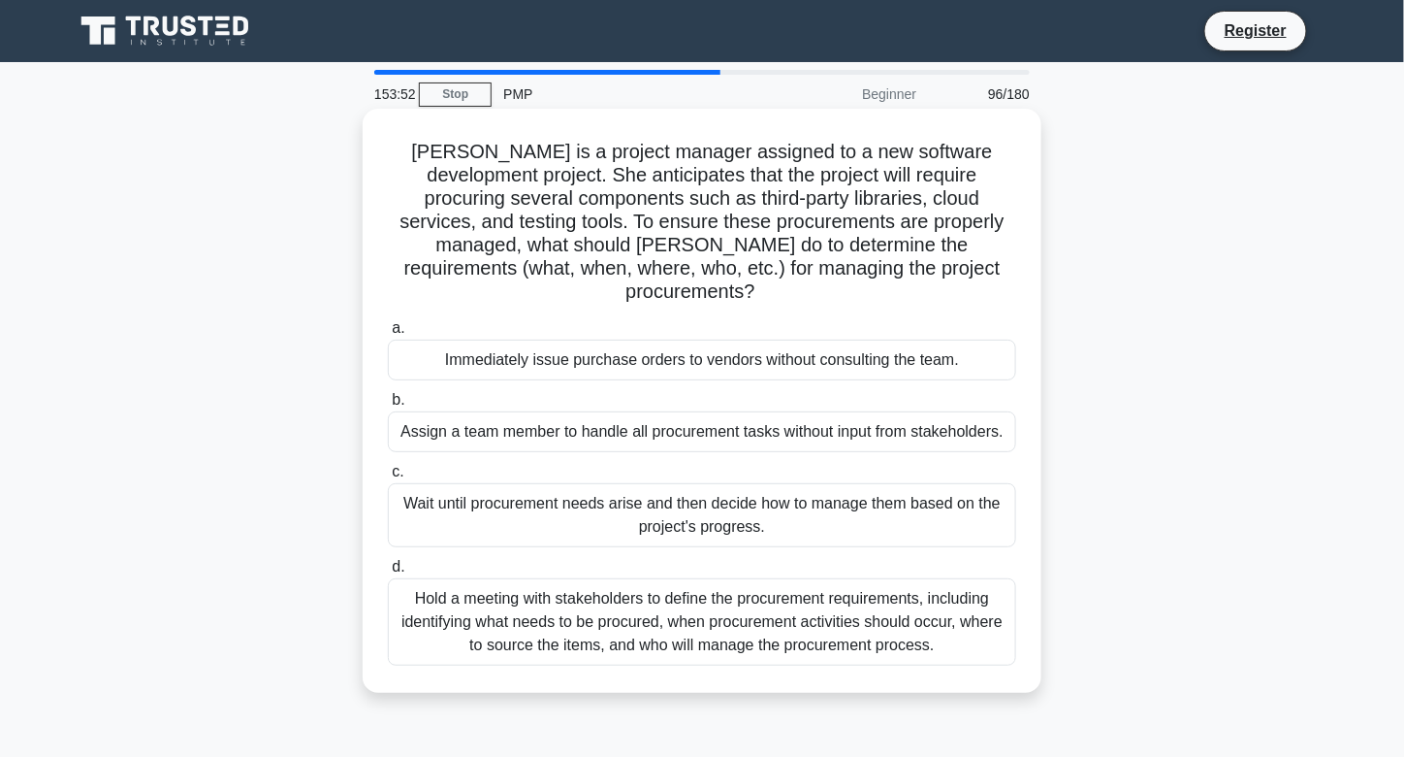
click at [614, 599] on div "Hold a meeting with stakeholders to define the procurement requirements, includ…" at bounding box center [702, 621] width 628 height 87
click at [388, 573] on input "d. Hold a meeting with stakeholders to define the procurement requirements, inc…" at bounding box center [388, 567] width 0 height 13
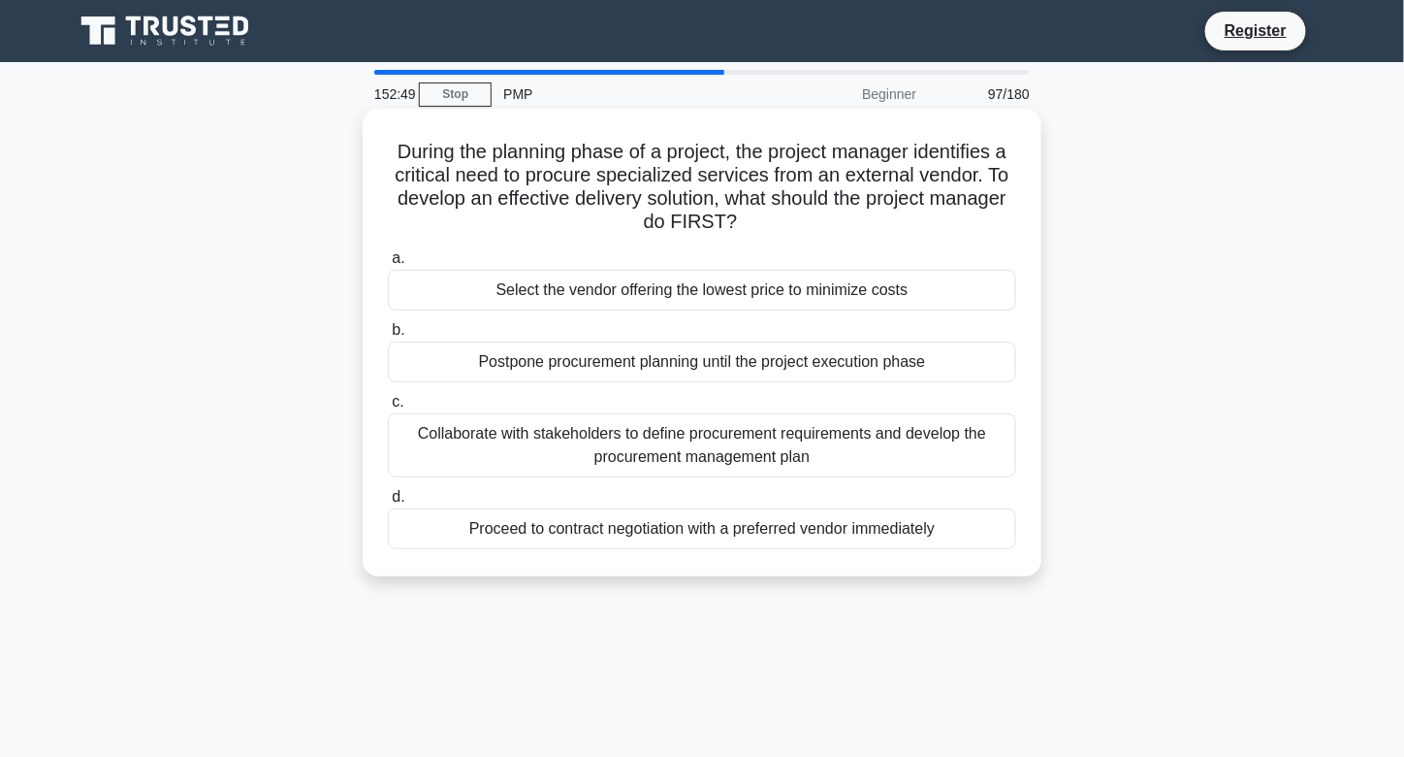
click at [758, 434] on div "Collaborate with stakeholders to define procurement requirements and develop th…" at bounding box center [702, 445] width 628 height 64
click at [388, 408] on input "c. Collaborate with stakeholders to define procurement requirements and develop…" at bounding box center [388, 402] width 0 height 13
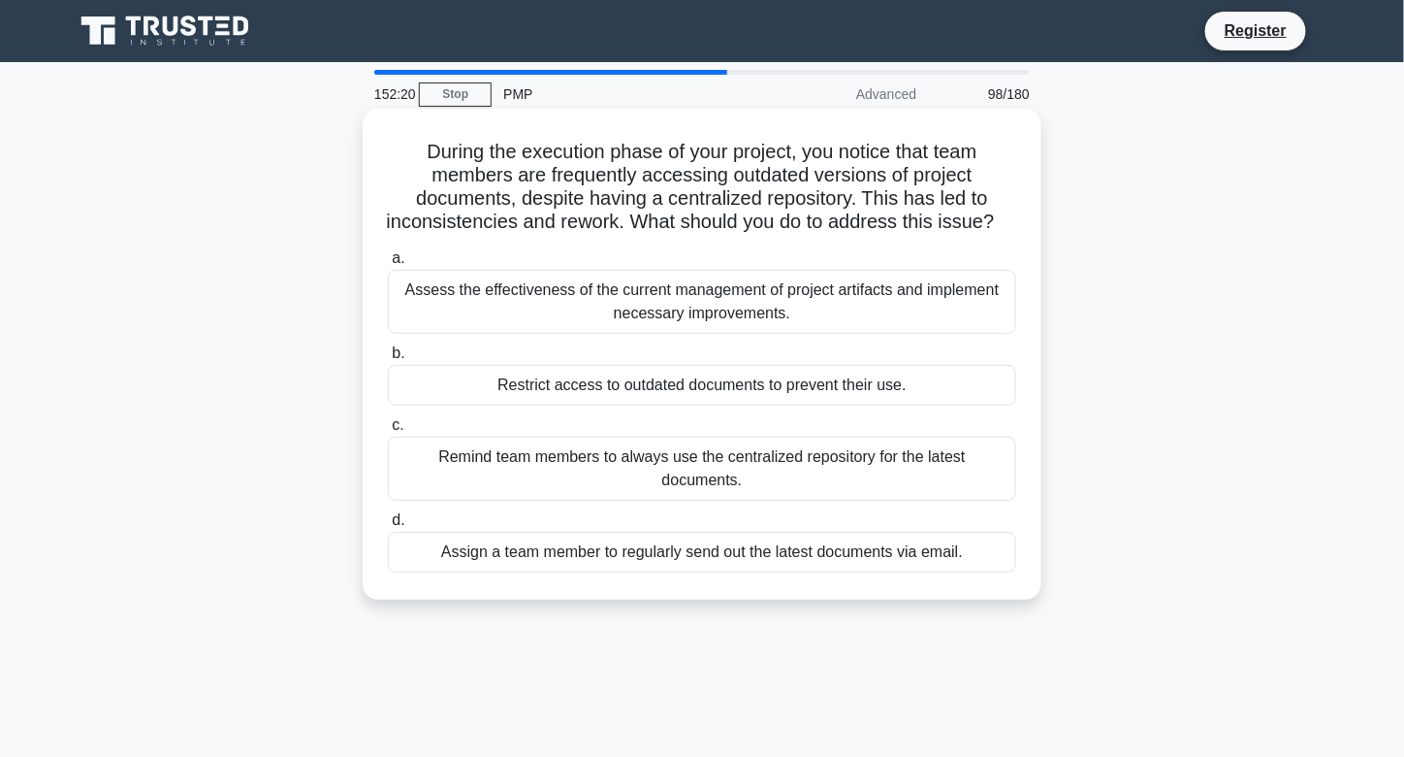
click at [665, 314] on div "Assess the effectiveness of the current management of project artifacts and imp…" at bounding box center [702, 302] width 628 height 64
click at [388, 265] on input "a. Assess the effectiveness of the current management of project artifacts and …" at bounding box center [388, 258] width 0 height 13
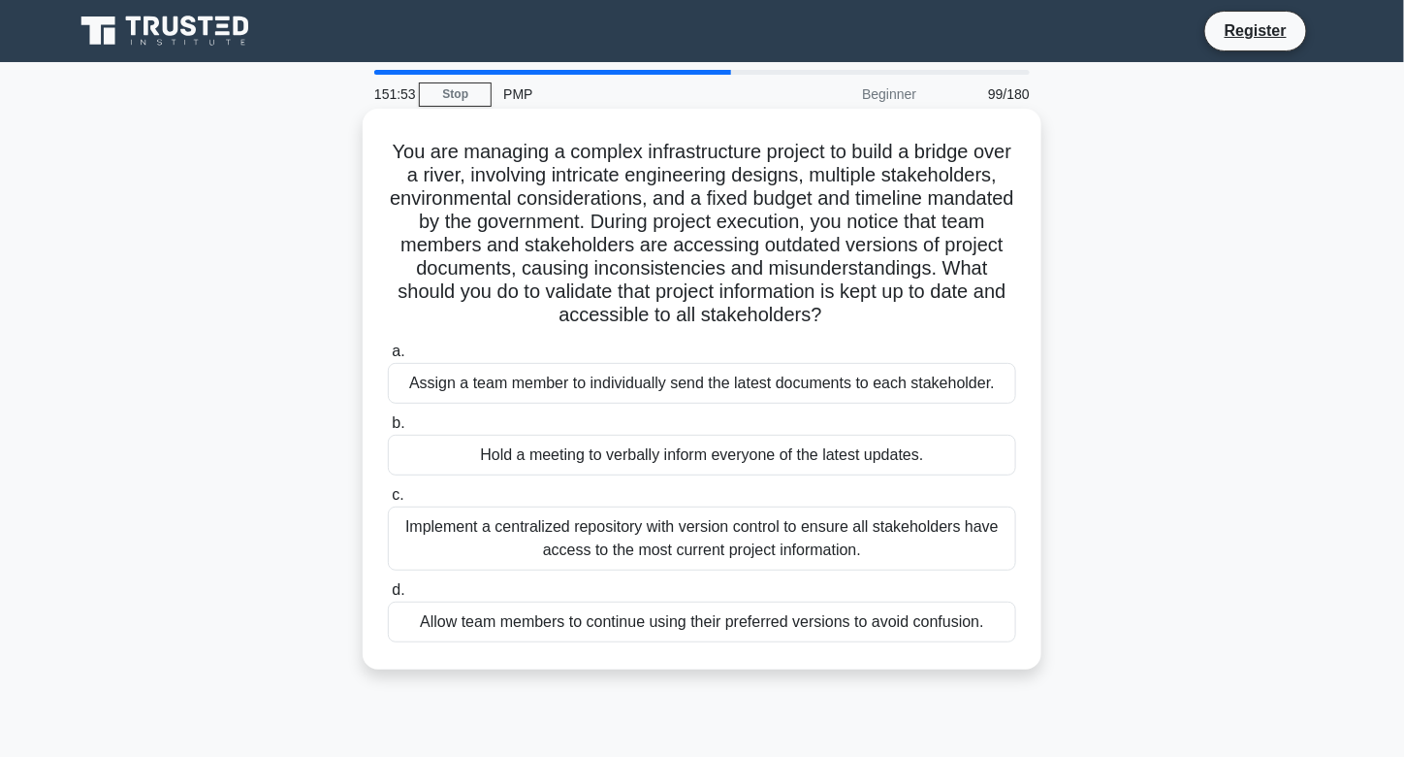
click at [729, 545] on div "Implement a centralized repository with version control to ensure all stakehold…" at bounding box center [702, 538] width 628 height 64
click at [388, 501] on input "c. Implement a centralized repository with version control to ensure all stakeh…" at bounding box center [388, 495] width 0 height 13
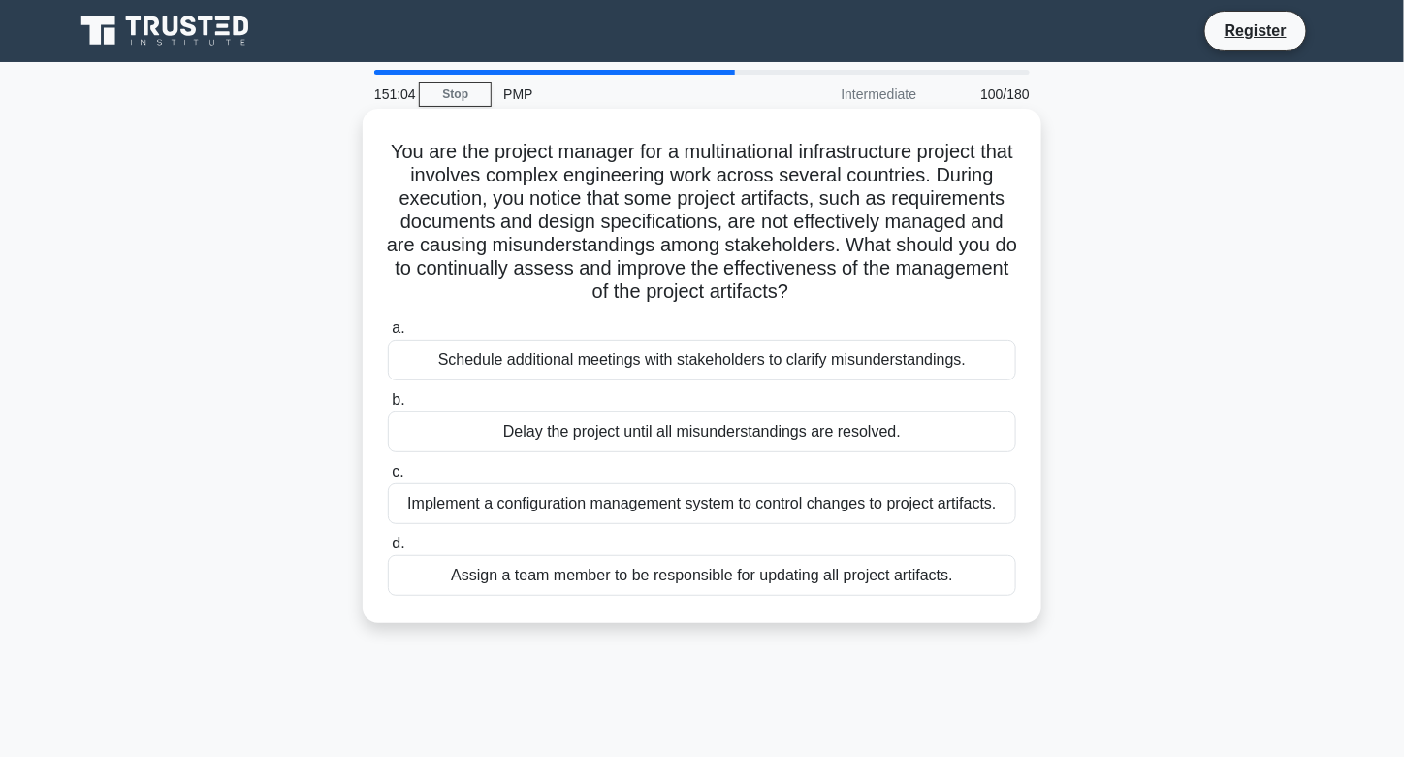
click at [879, 513] on div "Implement a configuration management system to control changes to project artif…" at bounding box center [702, 503] width 628 height 41
click at [388, 478] on input "c. Implement a configuration management system to control changes to project ar…" at bounding box center [388, 472] width 0 height 13
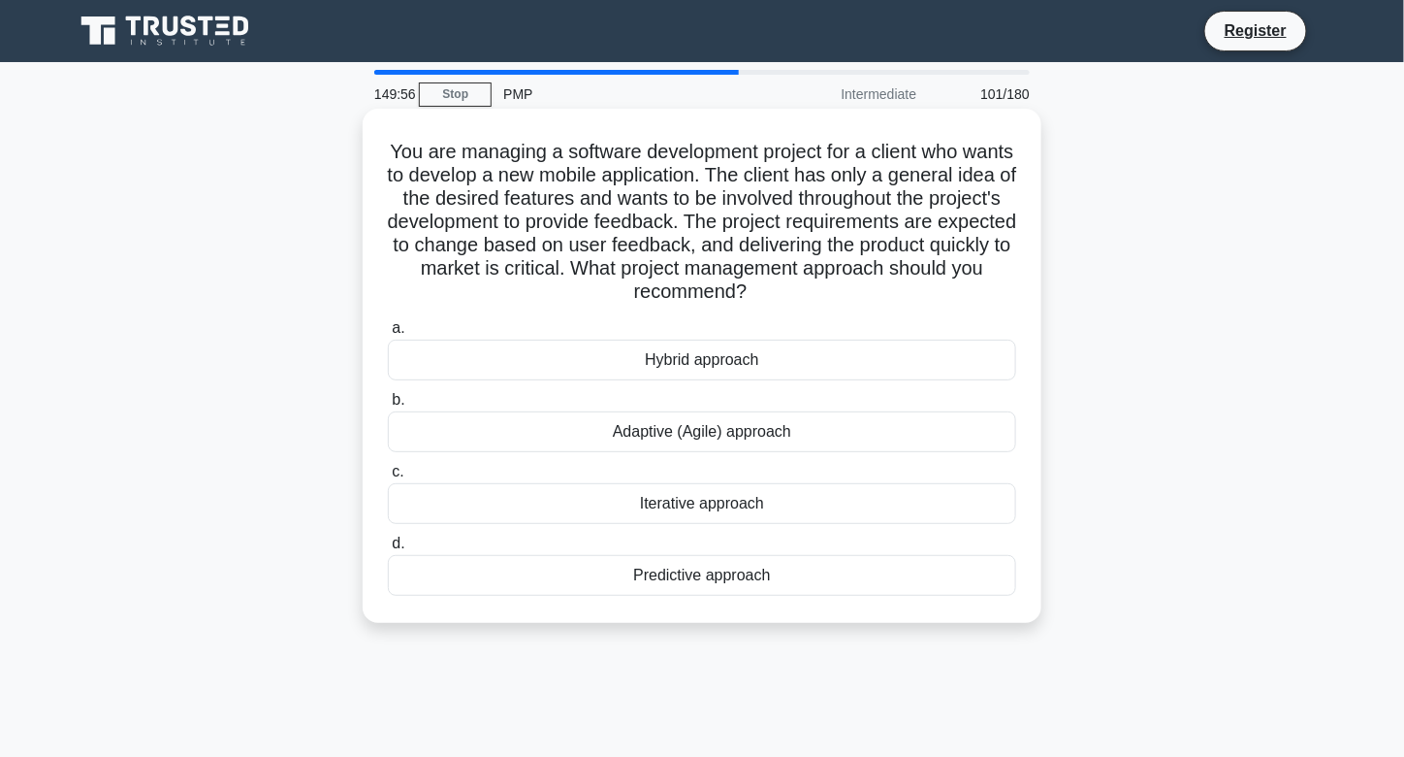
click at [710, 436] on div "Adaptive (Agile) approach" at bounding box center [702, 431] width 628 height 41
click at [388, 406] on input "b. Adaptive (Agile) approach" at bounding box center [388, 400] width 0 height 13
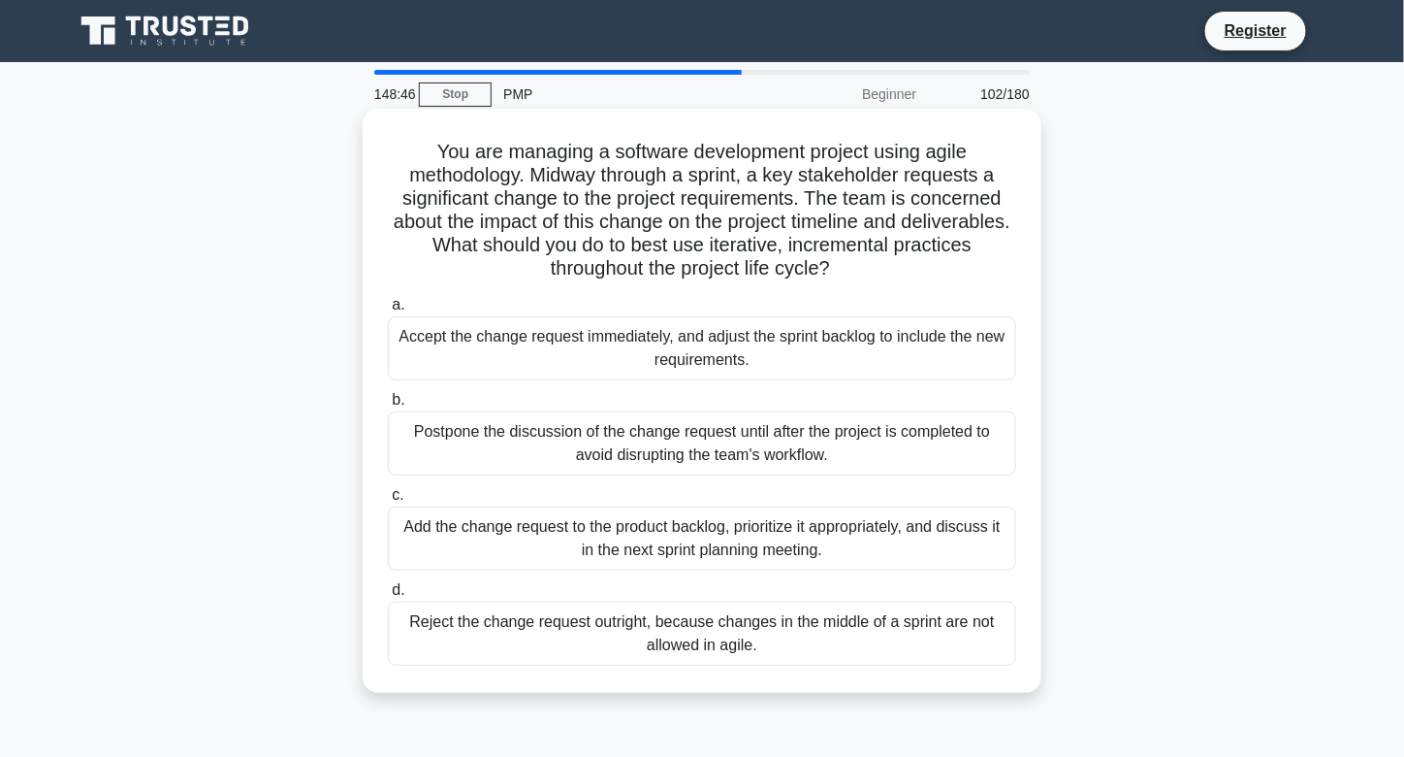
click at [584, 527] on div "Add the change request to the product backlog, prioritize it appropriately, and…" at bounding box center [702, 538] width 628 height 64
click at [388, 501] on input "c. Add the change request to the product backlog, prioritize it appropriately, …" at bounding box center [388, 495] width 0 height 13
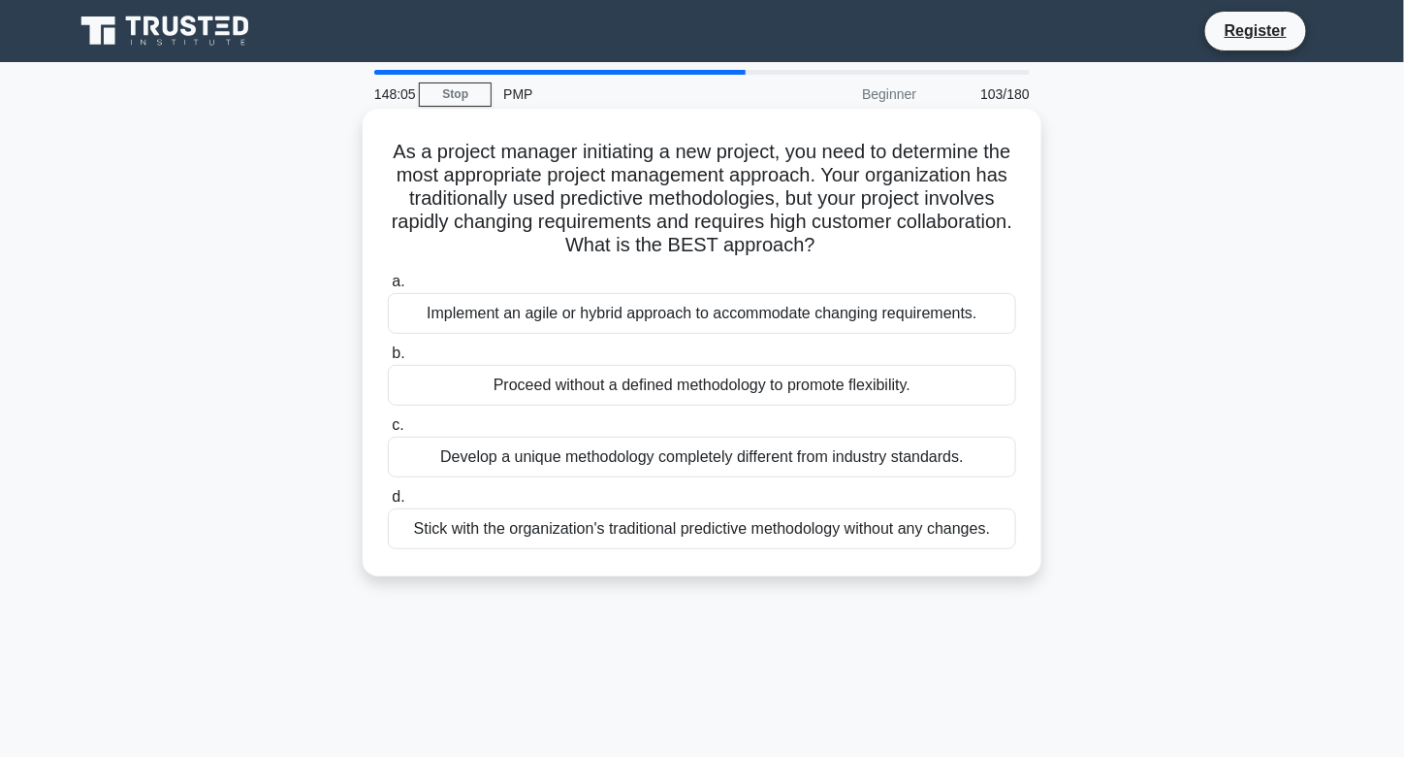
click at [575, 310] on div "Implement an agile or hybrid approach to accommodate changing requirements." at bounding box center [702, 313] width 628 height 41
click at [388, 288] on input "a. Implement an agile or hybrid approach to accommodate changing requirements." at bounding box center [388, 281] width 0 height 13
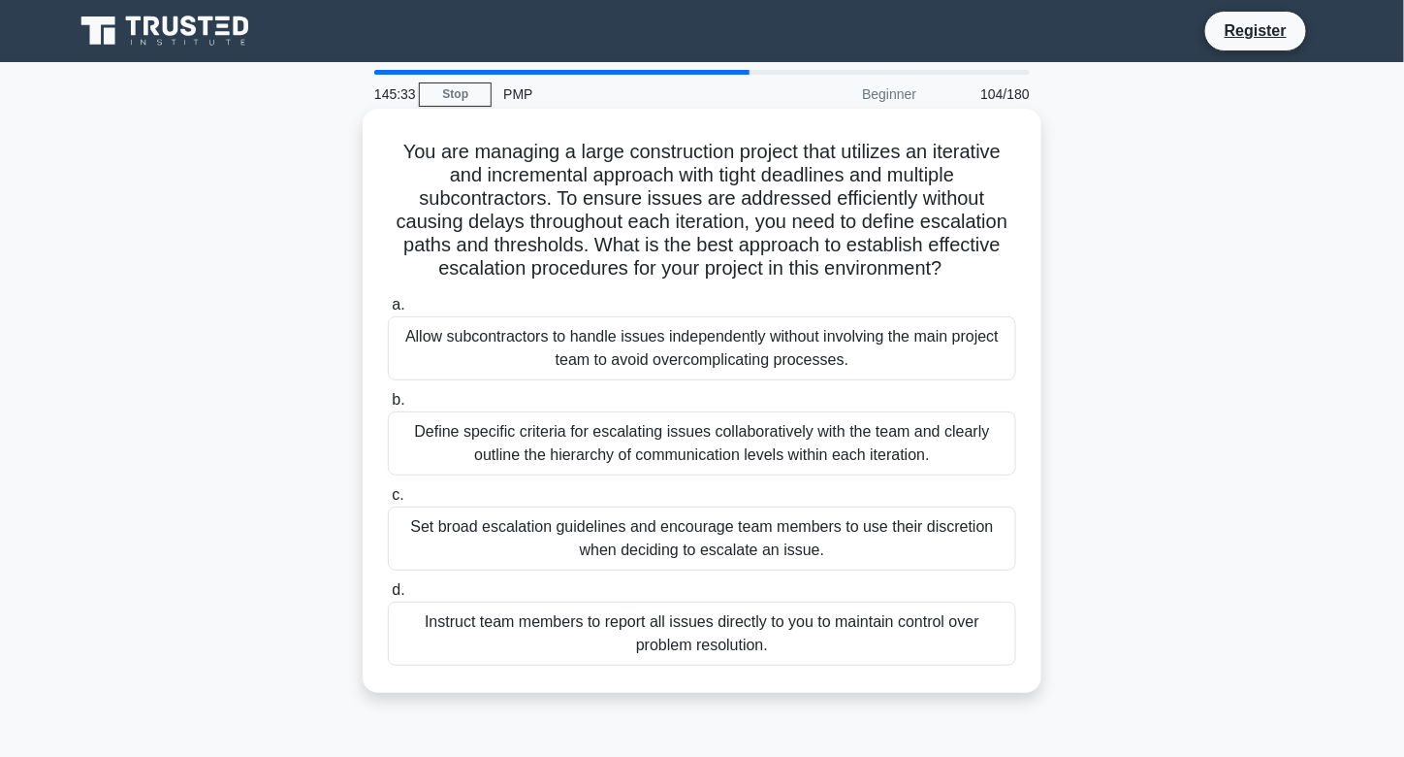
click at [787, 437] on div "Define specific criteria for escalating issues collaboratively with the team an…" at bounding box center [702, 443] width 628 height 64
click at [388, 406] on input "b. Define specific criteria for escalating issues collaboratively with the team…" at bounding box center [388, 400] width 0 height 13
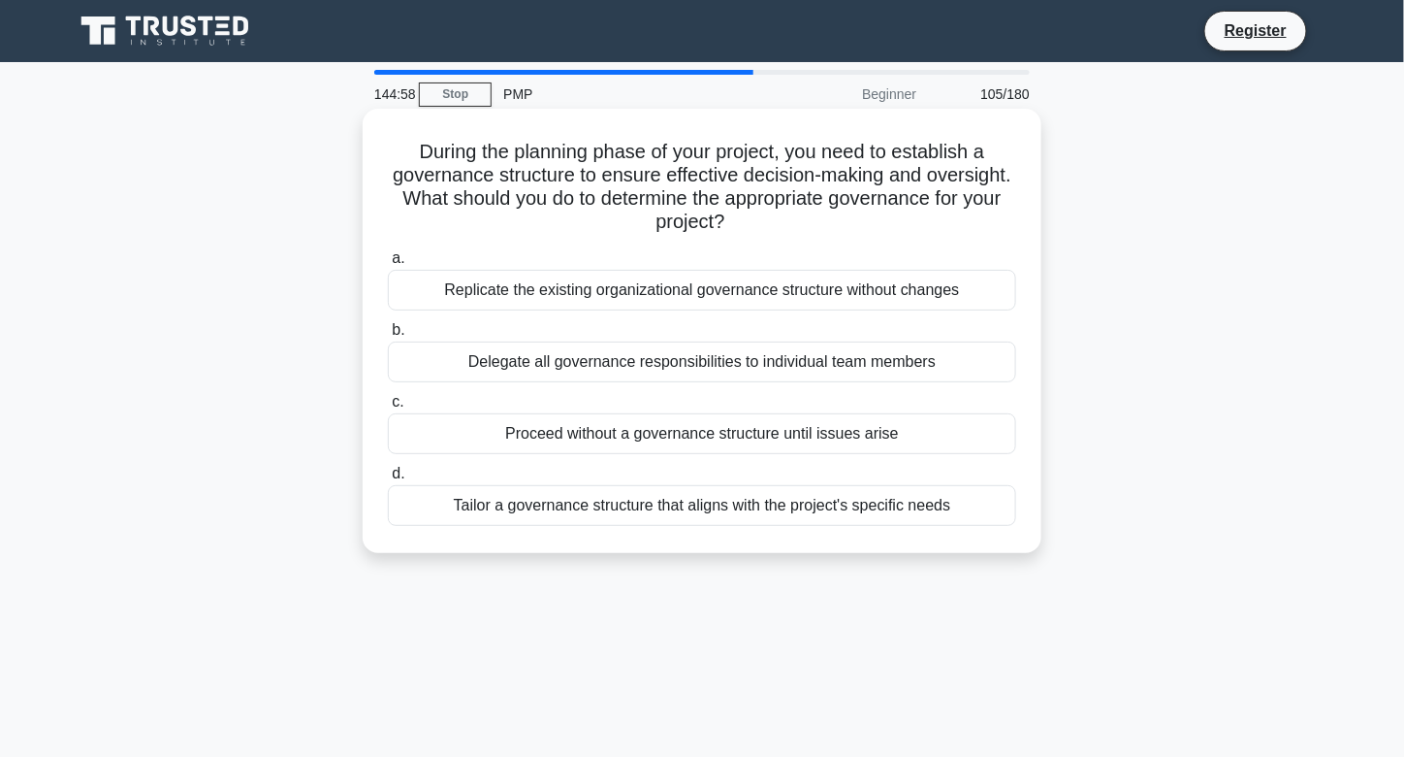
click at [783, 508] on div "Tailor a governance structure that aligns with the project's specific needs" at bounding box center [702, 505] width 628 height 41
click at [388, 480] on input "d. Tailor a governance structure that aligns with the project's specific needs" at bounding box center [388, 473] width 0 height 13
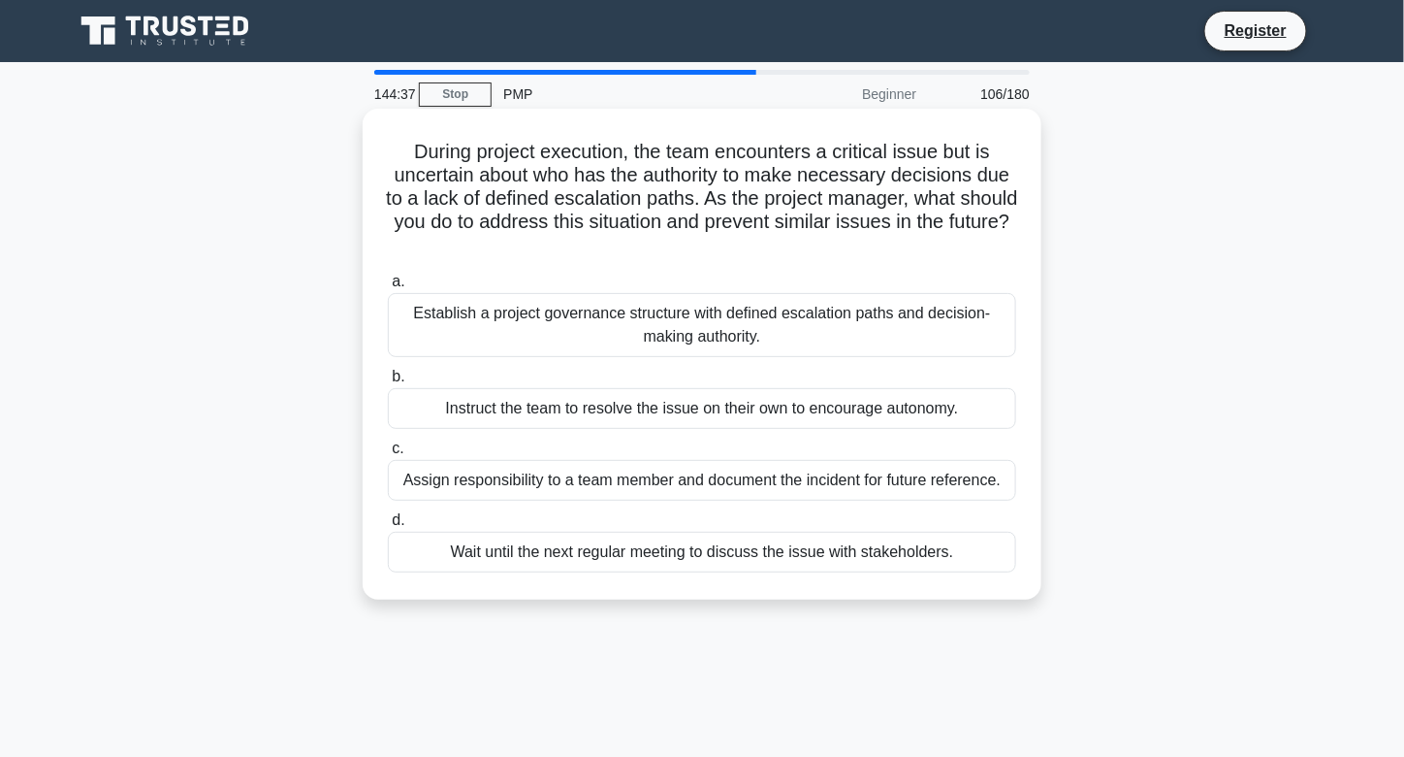
click at [834, 320] on div "Establish a project governance structure with defined escalation paths and deci…" at bounding box center [702, 325] width 628 height 64
click at [388, 288] on input "a. Establish a project governance structure with defined escalation paths and d…" at bounding box center [388, 281] width 0 height 13
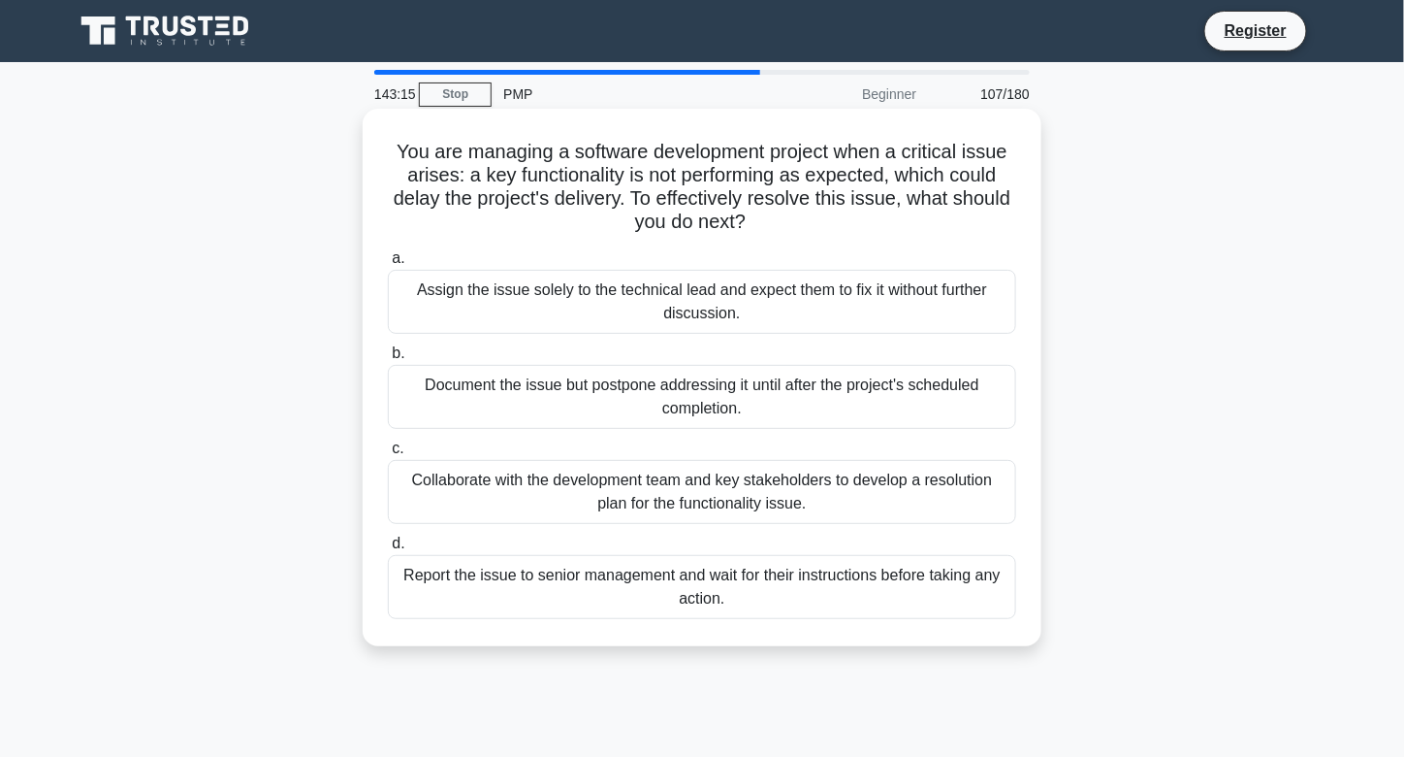
click at [869, 480] on div "Collaborate with the development team and key stakeholders to develop a resolut…" at bounding box center [702, 492] width 628 height 64
click at [388, 455] on input "c. Collaborate with the development team and key stakeholders to develop a reso…" at bounding box center [388, 448] width 0 height 13
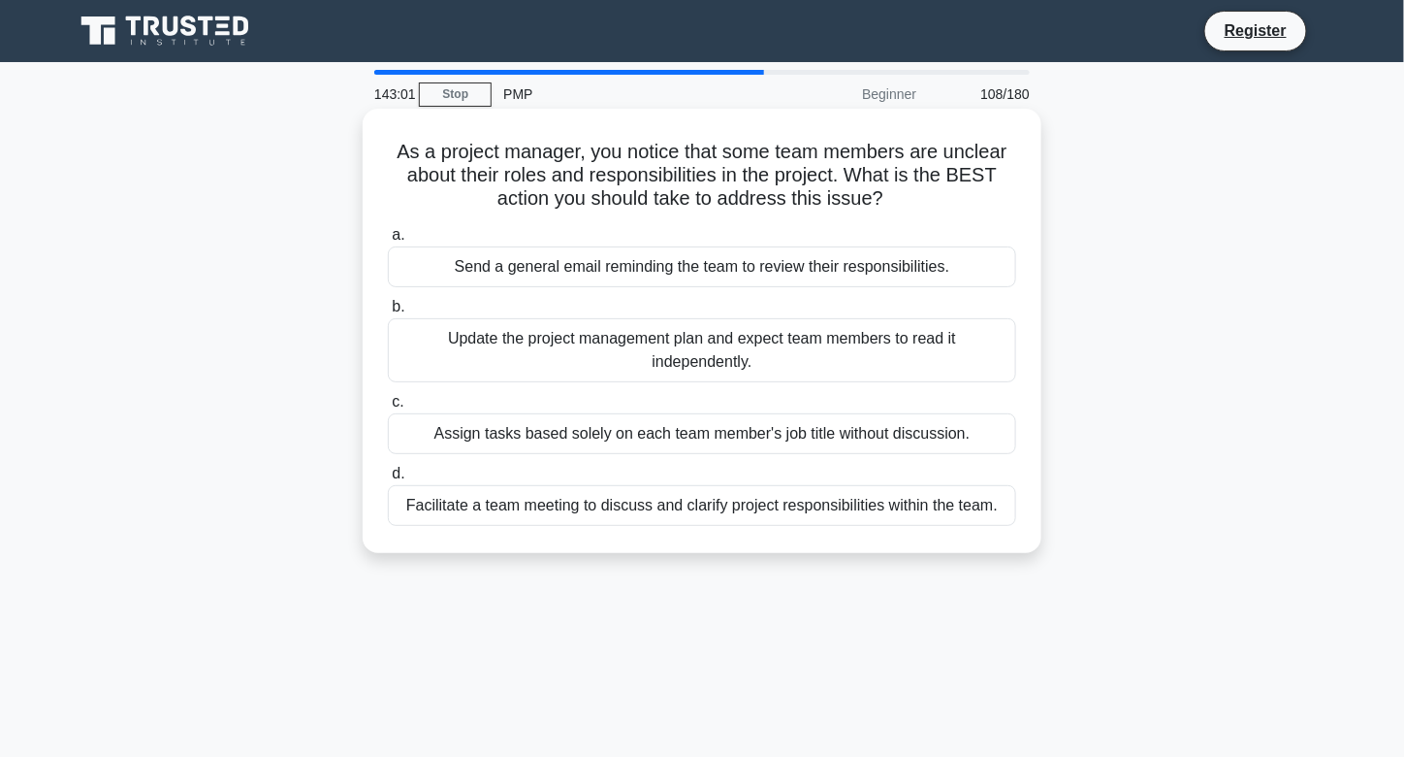
click at [869, 514] on div "Facilitate a team meeting to discuss and clarify project responsibilities withi…" at bounding box center [702, 505] width 628 height 41
click at [388, 480] on input "d. Facilitate a team meeting to discuss and clarify project responsibilities wi…" at bounding box center [388, 473] width 0 height 13
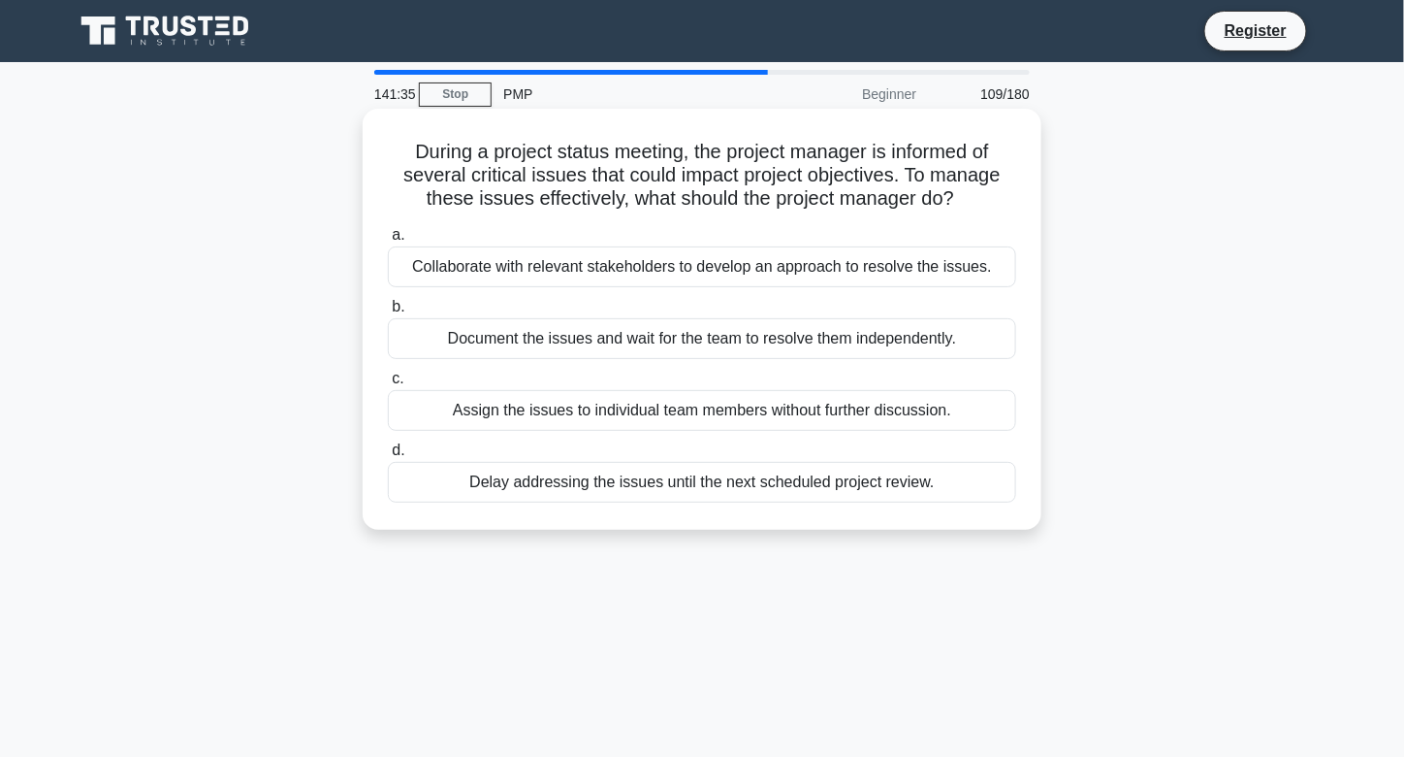
click at [859, 254] on div "Collaborate with relevant stakeholders to develop an approach to resolve the is…" at bounding box center [702, 266] width 628 height 41
click at [388, 241] on input "a. Collaborate with relevant stakeholders to develop an approach to resolve the…" at bounding box center [388, 235] width 0 height 13
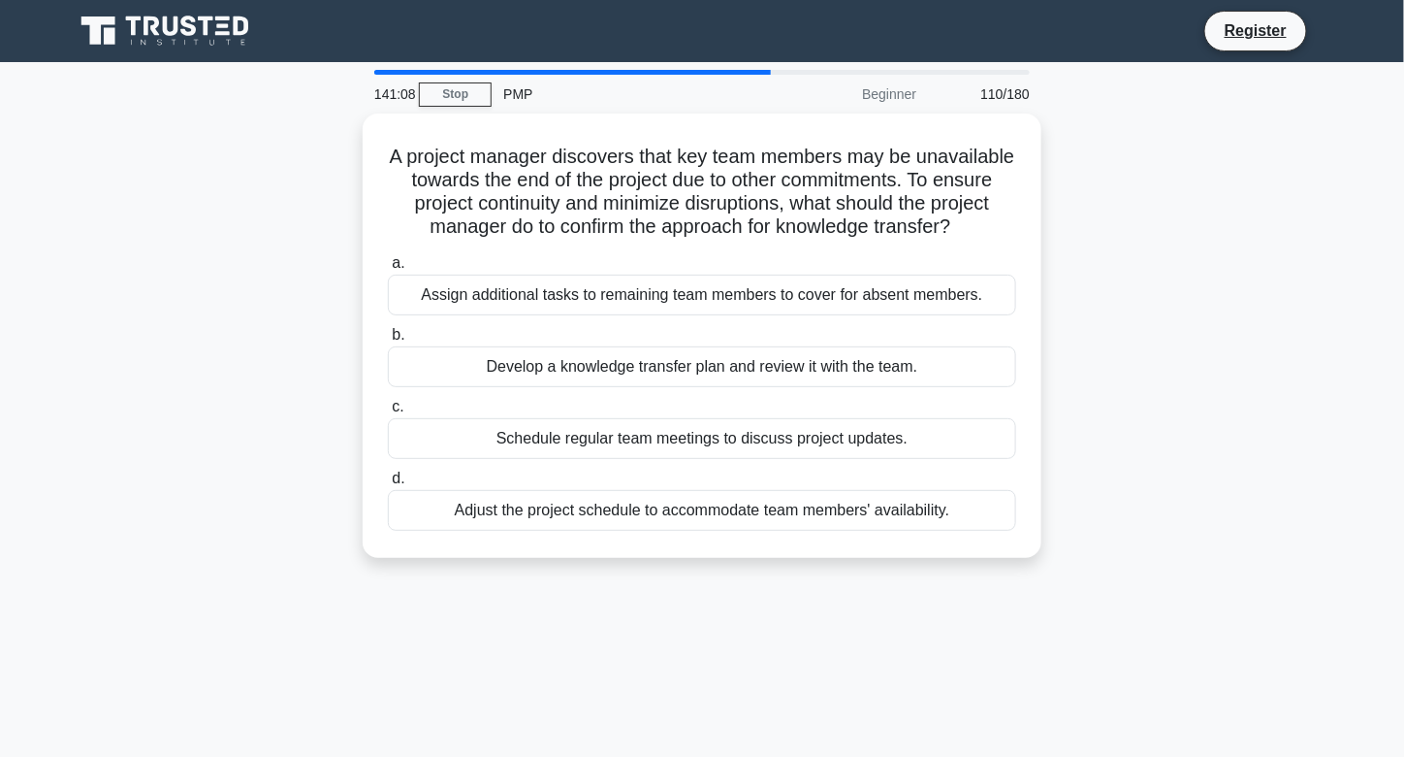
click at [859, 240] on h5 "A project manager discovers that key team members may be unavailable towards th…" at bounding box center [702, 192] width 632 height 95
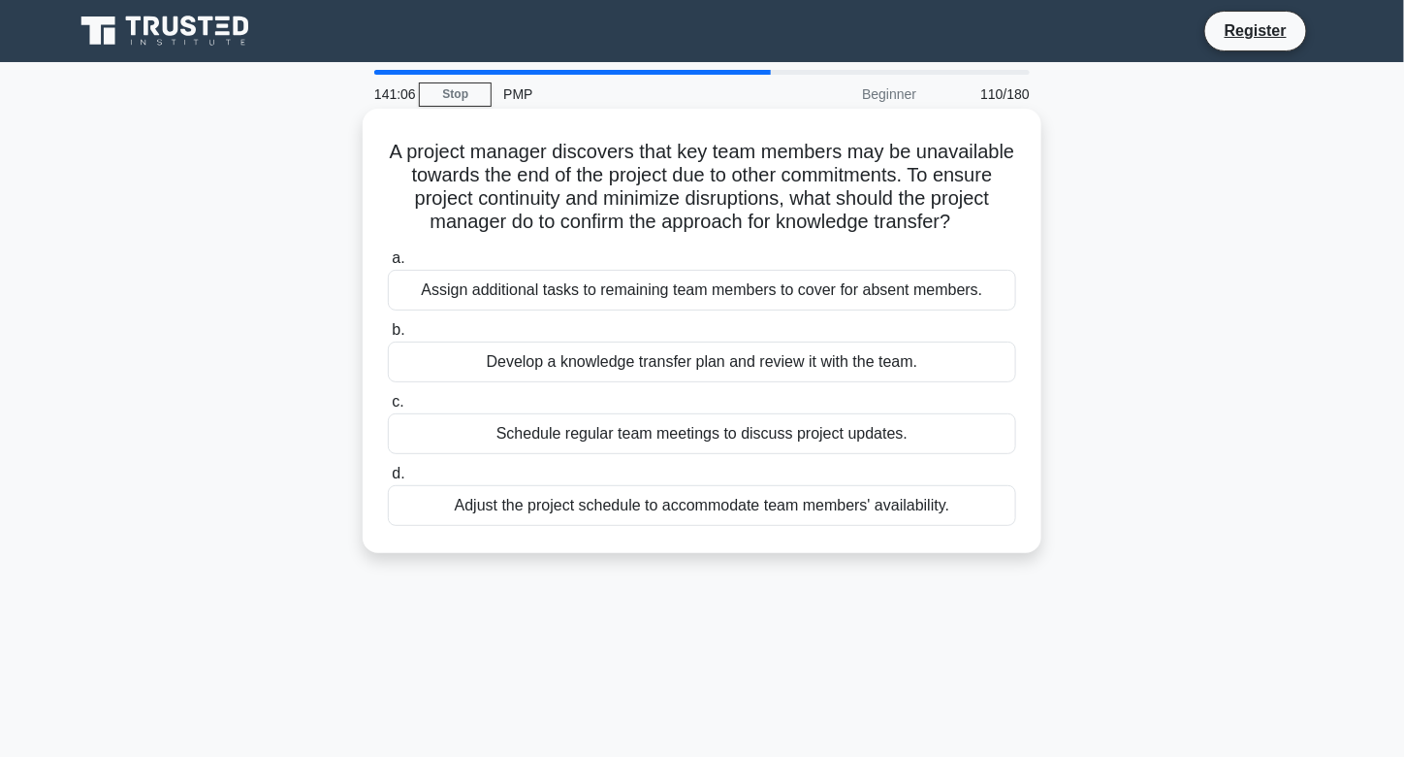
click at [870, 375] on div "Develop a knowledge transfer plan and review it with the team." at bounding box center [702, 361] width 628 height 41
click at [388, 337] on input "b. Develop a knowledge transfer plan and review it with the team." at bounding box center [388, 330] width 0 height 13
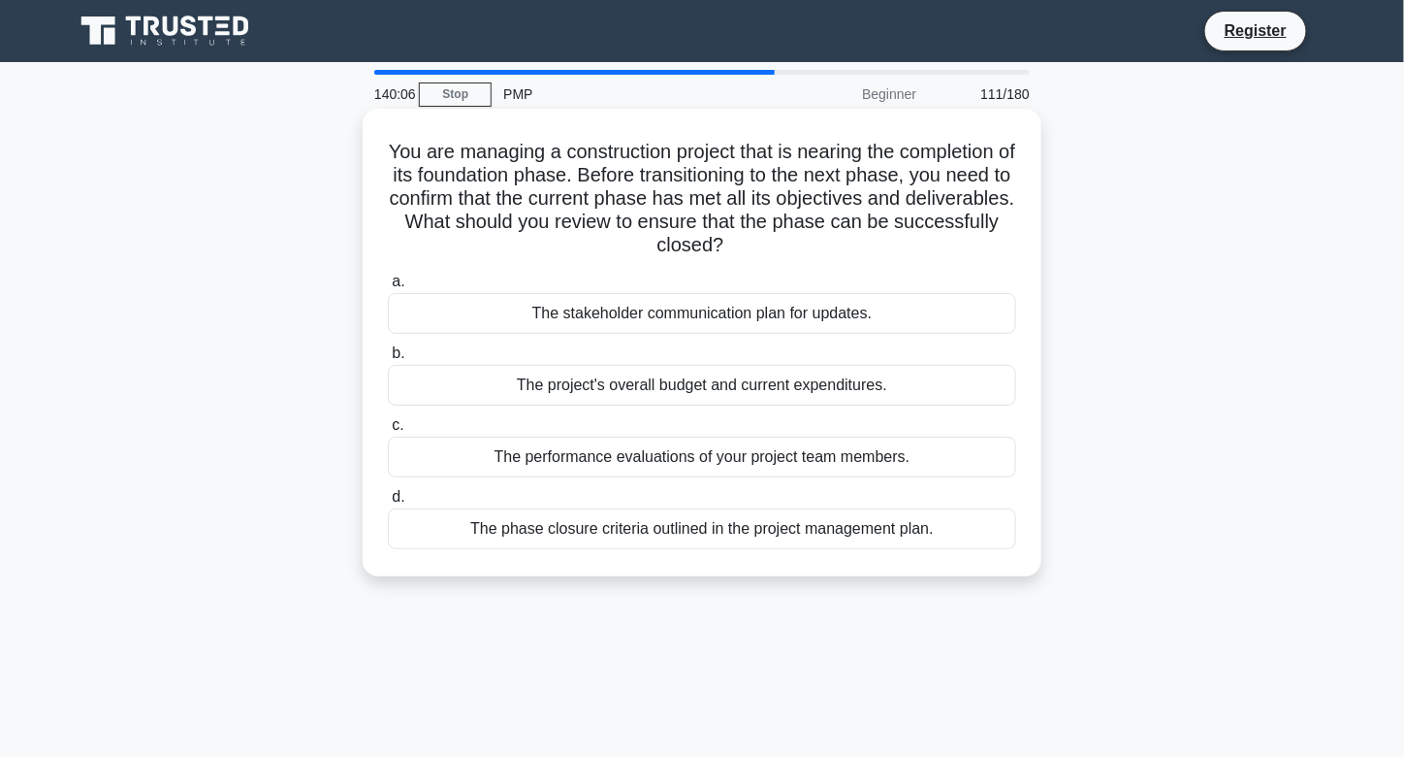
click at [826, 524] on div "The phase closure criteria outlined in the project management plan." at bounding box center [702, 528] width 628 height 41
click at [388, 503] on input "d. The phase closure criteria outlined in the project management plan." at bounding box center [388, 497] width 0 height 13
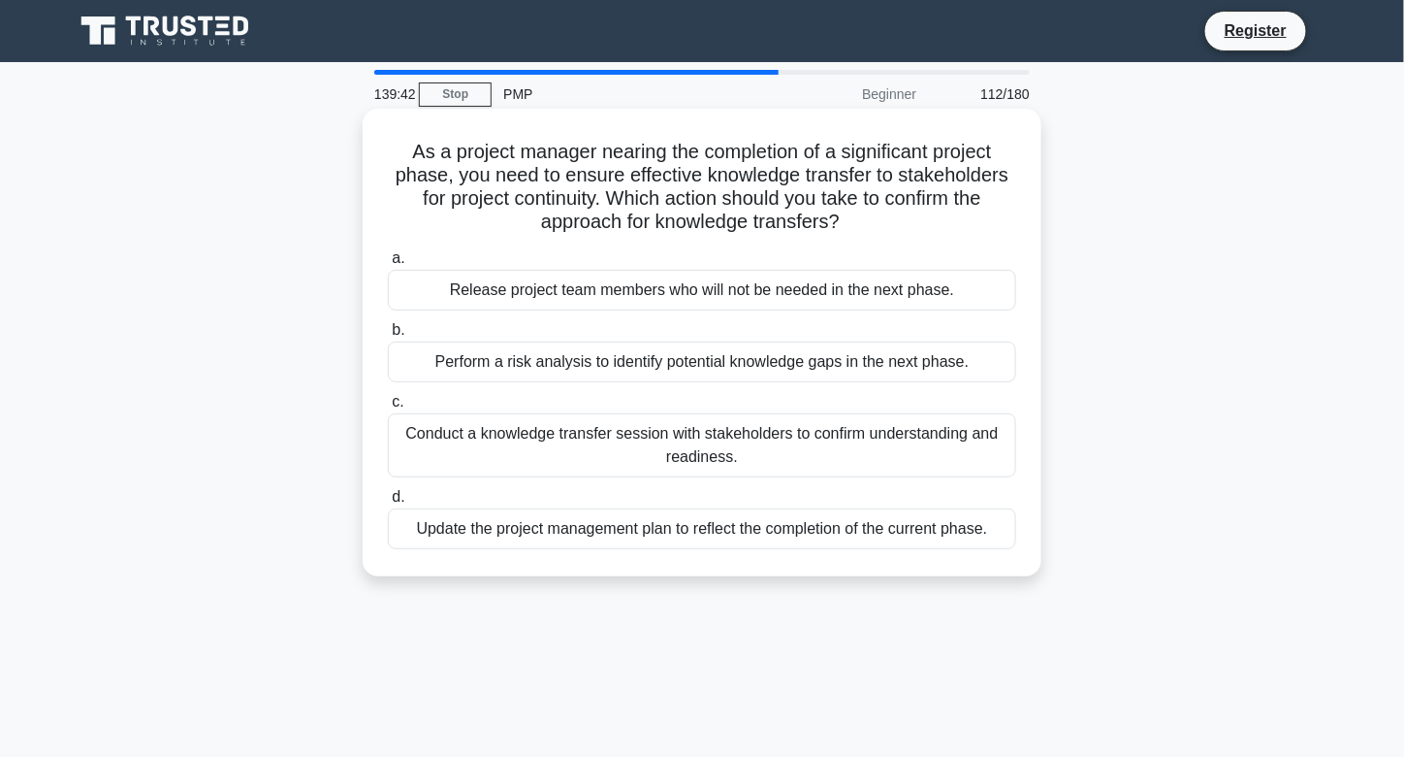
click at [865, 441] on div "Conduct a knowledge transfer session with stakeholders to confirm understanding…" at bounding box center [702, 445] width 628 height 64
click at [388, 408] on input "c. Conduct a knowledge transfer session with stakeholders to confirm understand…" at bounding box center [388, 402] width 0 height 13
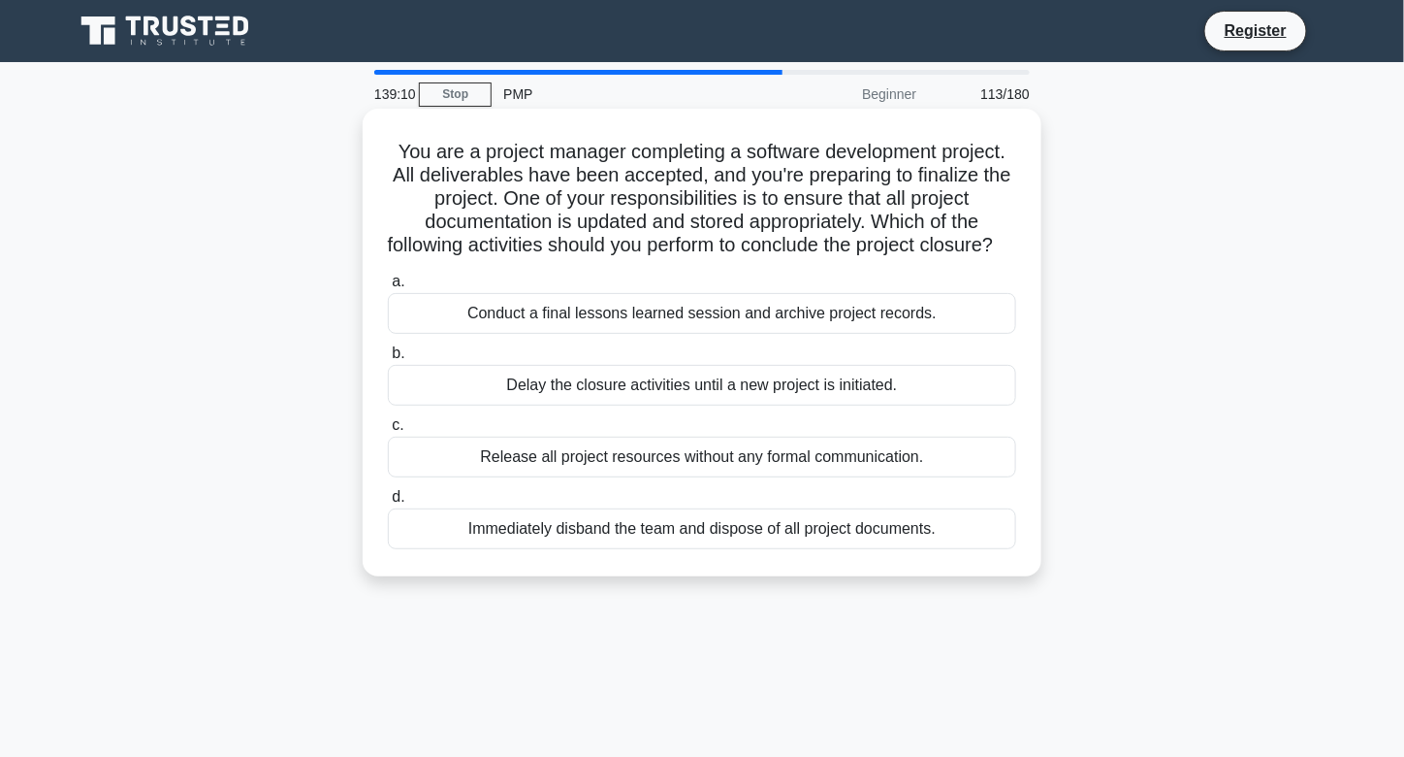
click at [878, 334] on div "Conduct a final lessons learned session and archive project records." at bounding box center [702, 313] width 628 height 41
click at [388, 288] on input "a. Conduct a final lessons learned session and archive project records." at bounding box center [388, 281] width 0 height 13
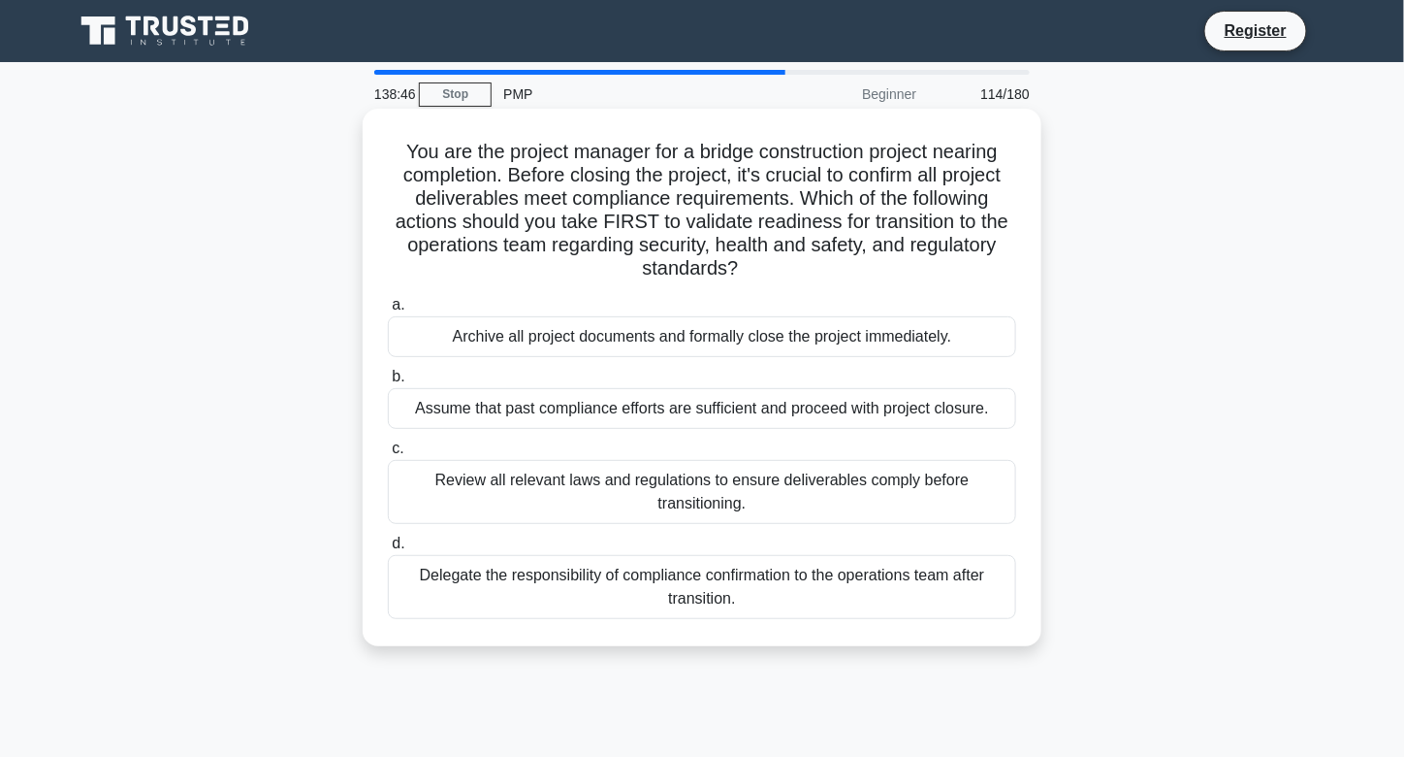
click at [870, 500] on div "Review all relevant laws and regulations to ensure deliverables comply before t…" at bounding box center [702, 492] width 628 height 64
click at [388, 455] on input "c. Review all relevant laws and regulations to ensure deliverables comply befor…" at bounding box center [388, 448] width 0 height 13
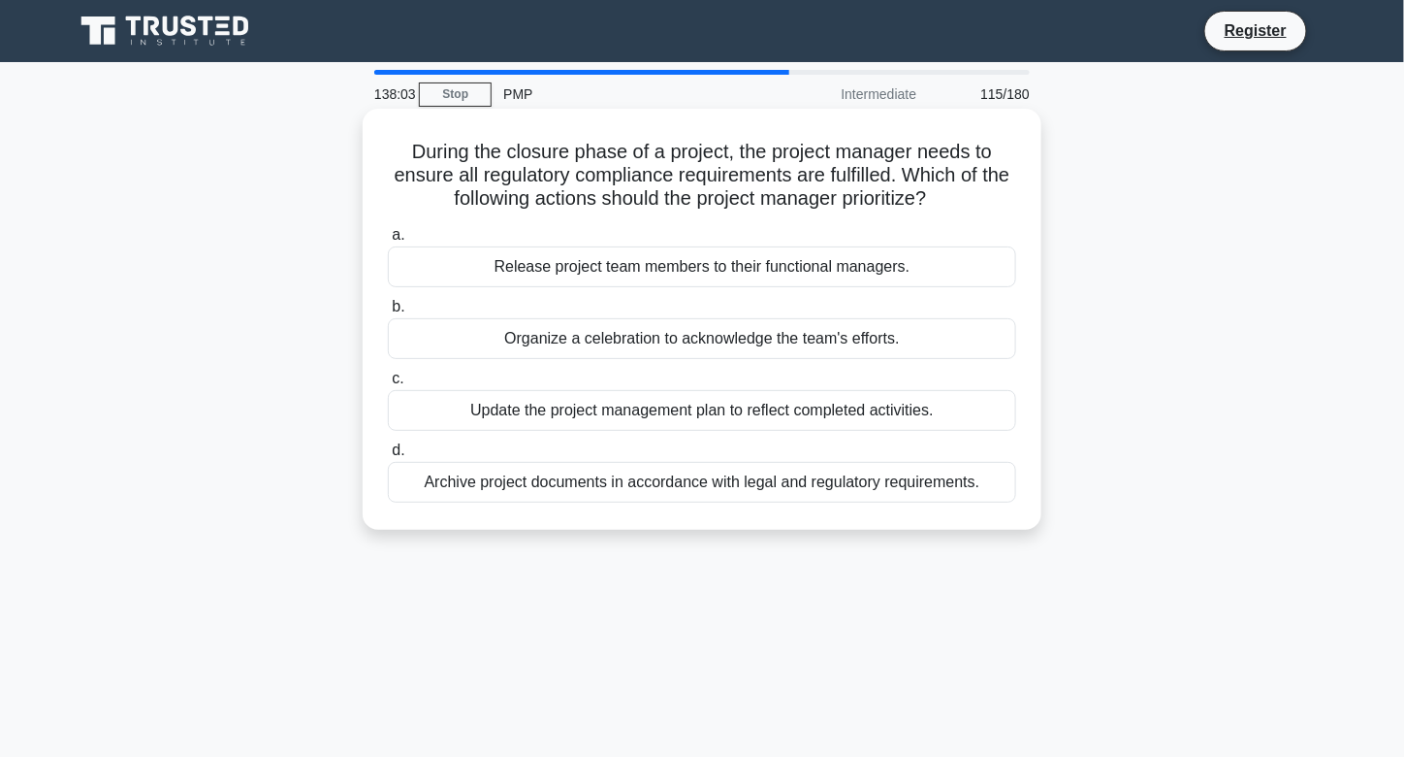
click at [901, 402] on div "Update the project management plan to reflect completed activities." at bounding box center [702, 410] width 628 height 41
click at [388, 385] on input "c. Update the project management plan to reflect completed activities." at bounding box center [388, 378] width 0 height 13
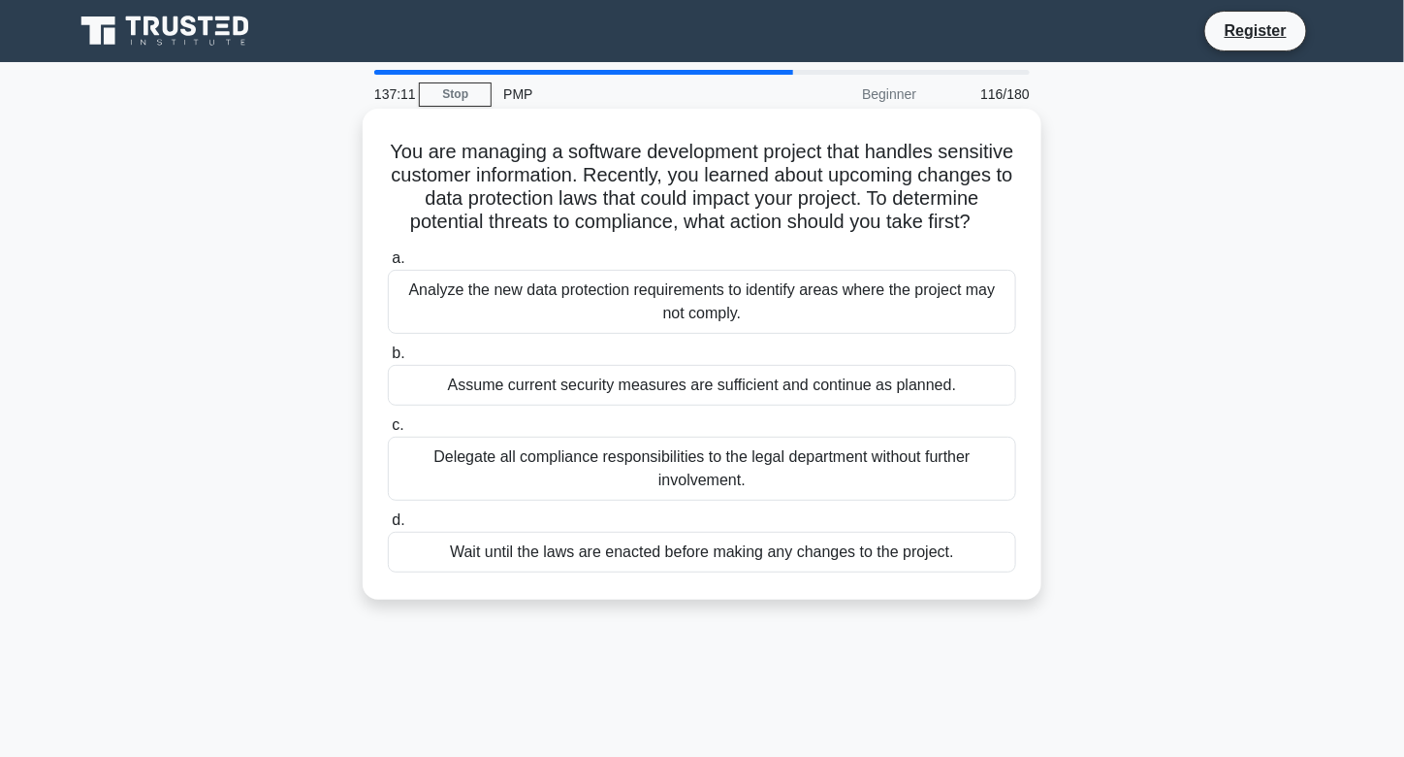
click at [706, 334] on div "Analyze the new data protection requirements to identify areas where the projec…" at bounding box center [702, 302] width 628 height 64
click at [388, 265] on input "a. Analyze the new data protection requirements to identify areas where the pro…" at bounding box center [388, 258] width 0 height 13
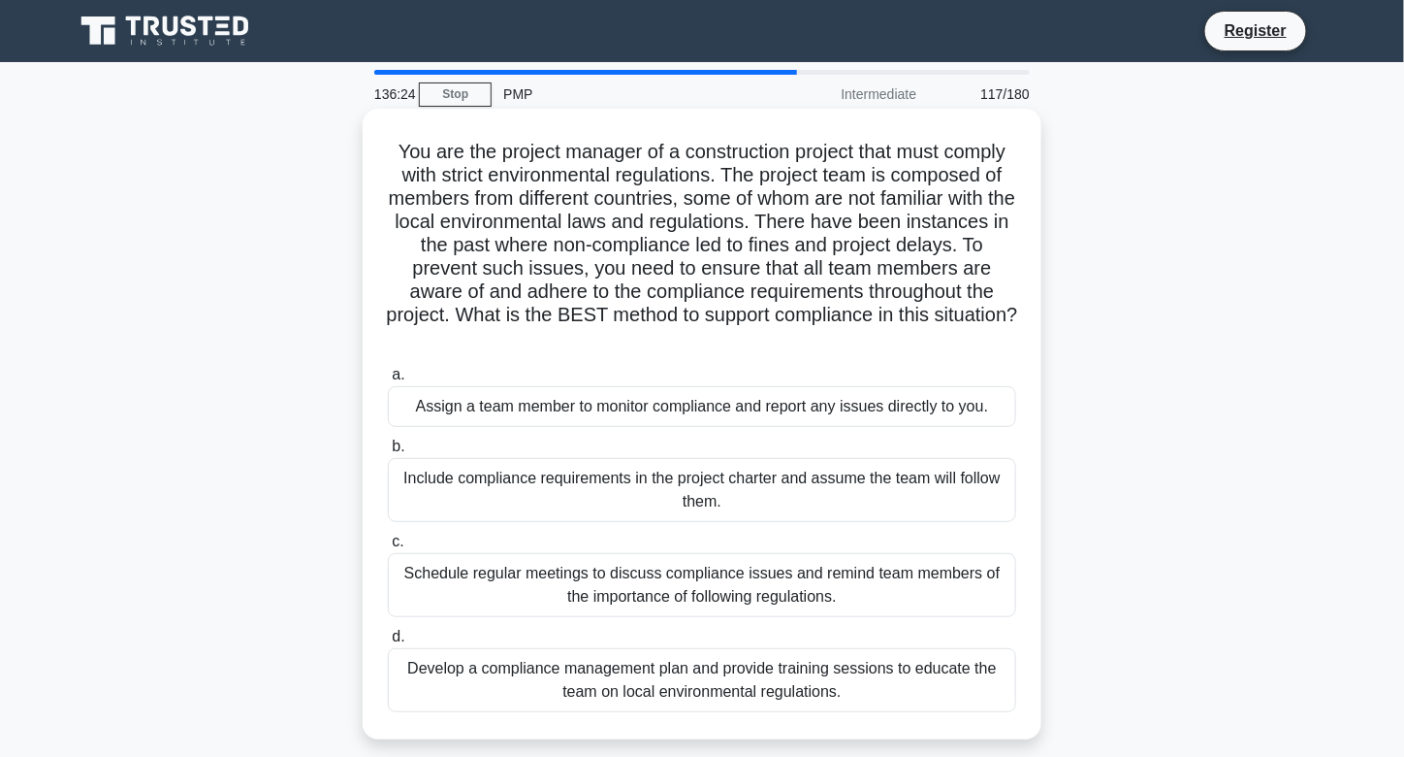
click at [712, 688] on div "Develop a compliance management plan and provide training sessions to educate t…" at bounding box center [702, 680] width 628 height 64
click at [388, 643] on input "d. Develop a compliance management plan and provide training sessions to educat…" at bounding box center [388, 636] width 0 height 13
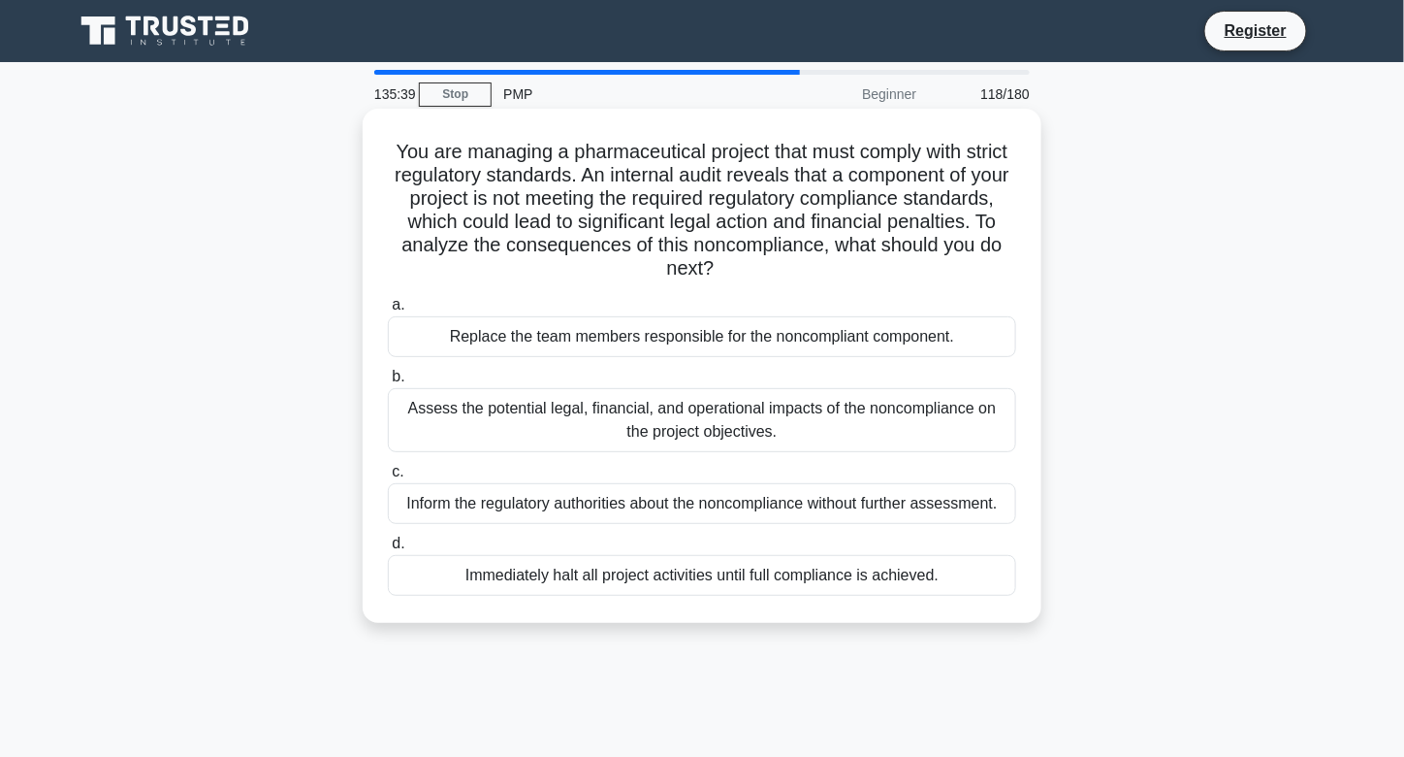
click at [644, 406] on div "Assess the potential legal, financial, and operational impacts of the noncompli…" at bounding box center [702, 420] width 628 height 64
click at [388, 383] on input "b. Assess the potential legal, financial, and operational impacts of the noncom…" at bounding box center [388, 376] width 0 height 13
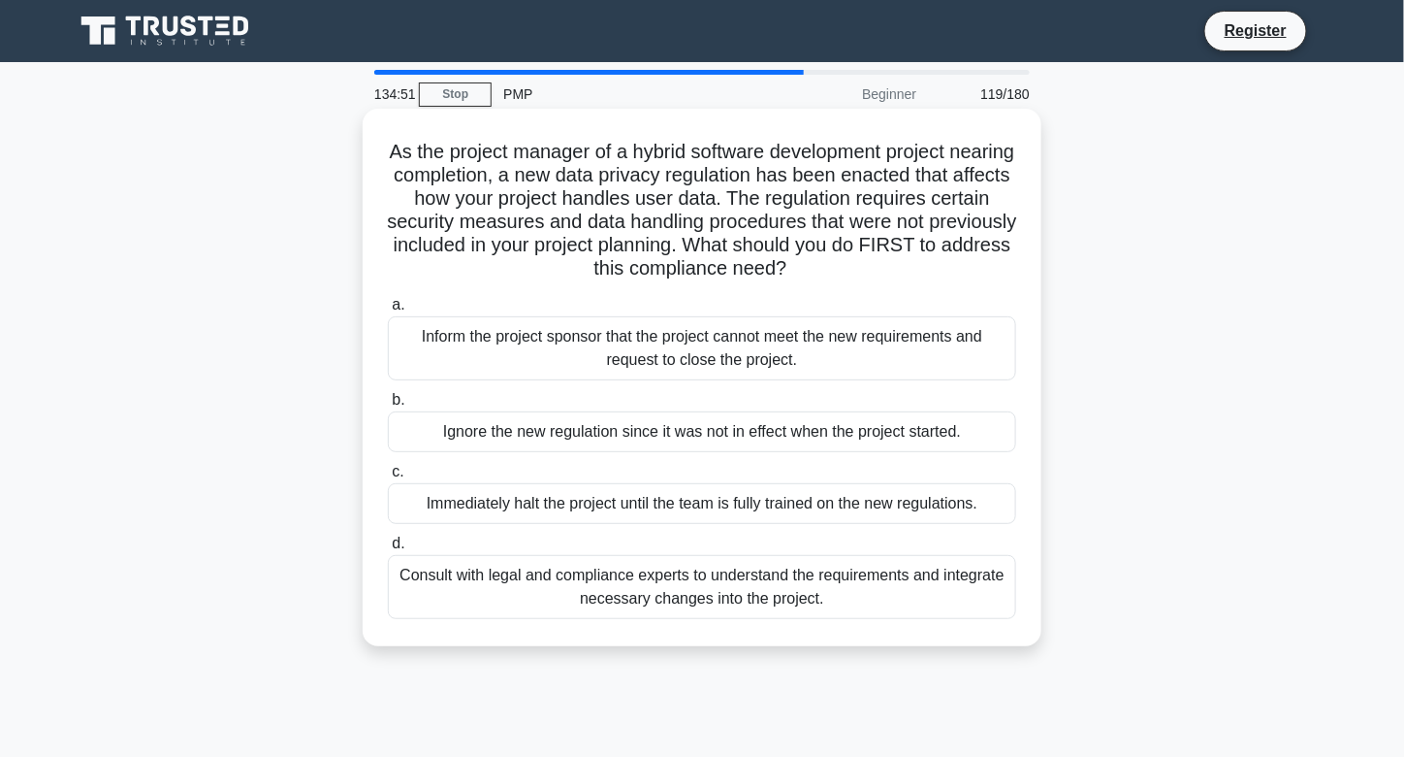
click at [731, 582] on div "Consult with legal and compliance experts to understand the requirements and in…" at bounding box center [702, 587] width 628 height 64
click at [388, 550] on input "d. Consult with legal and compliance experts to understand the requirements and…" at bounding box center [388, 543] width 0 height 13
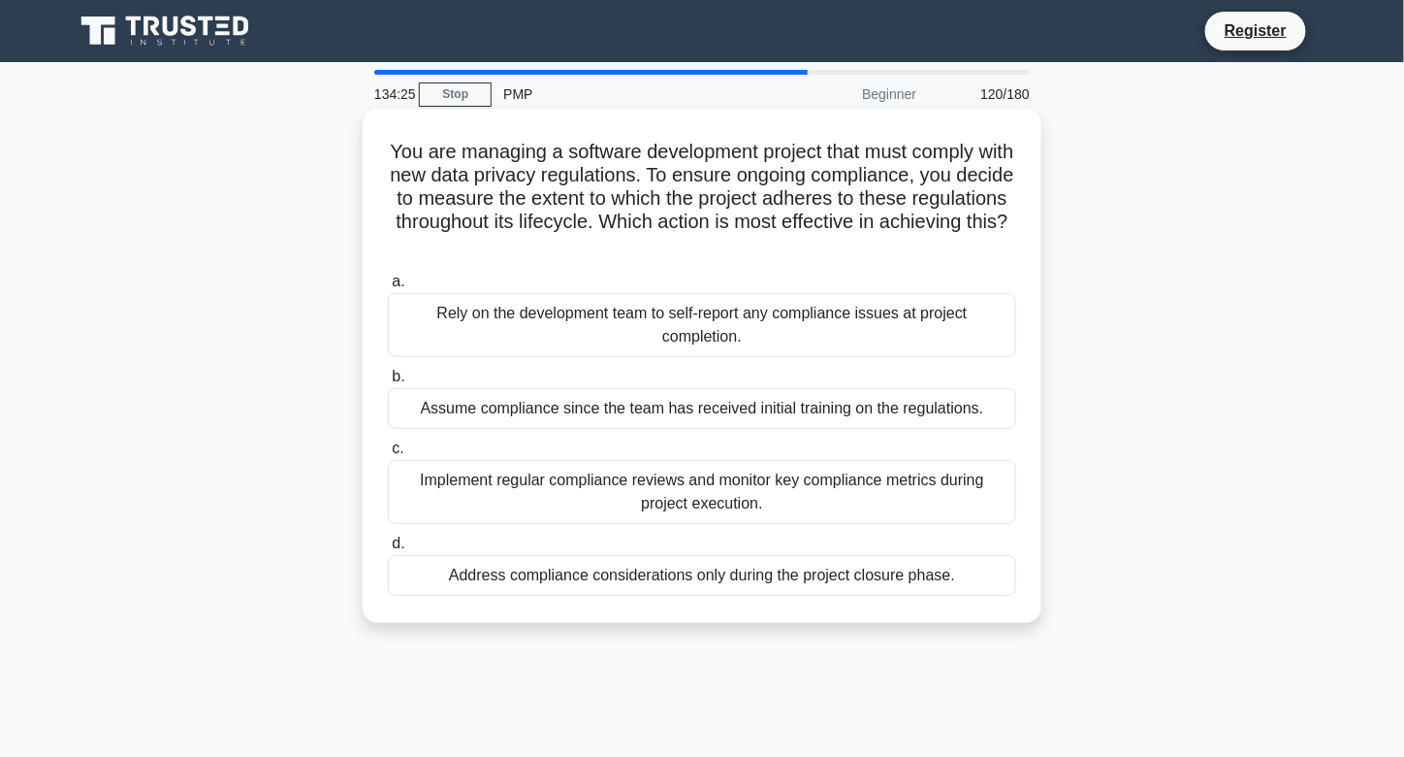
click at [707, 495] on div "Implement regular compliance reviews and monitor key compliance metrics during …" at bounding box center [702, 492] width 628 height 64
click at [388, 455] on input "c. Implement regular compliance reviews and monitor key compliance metrics duri…" at bounding box center [388, 448] width 0 height 13
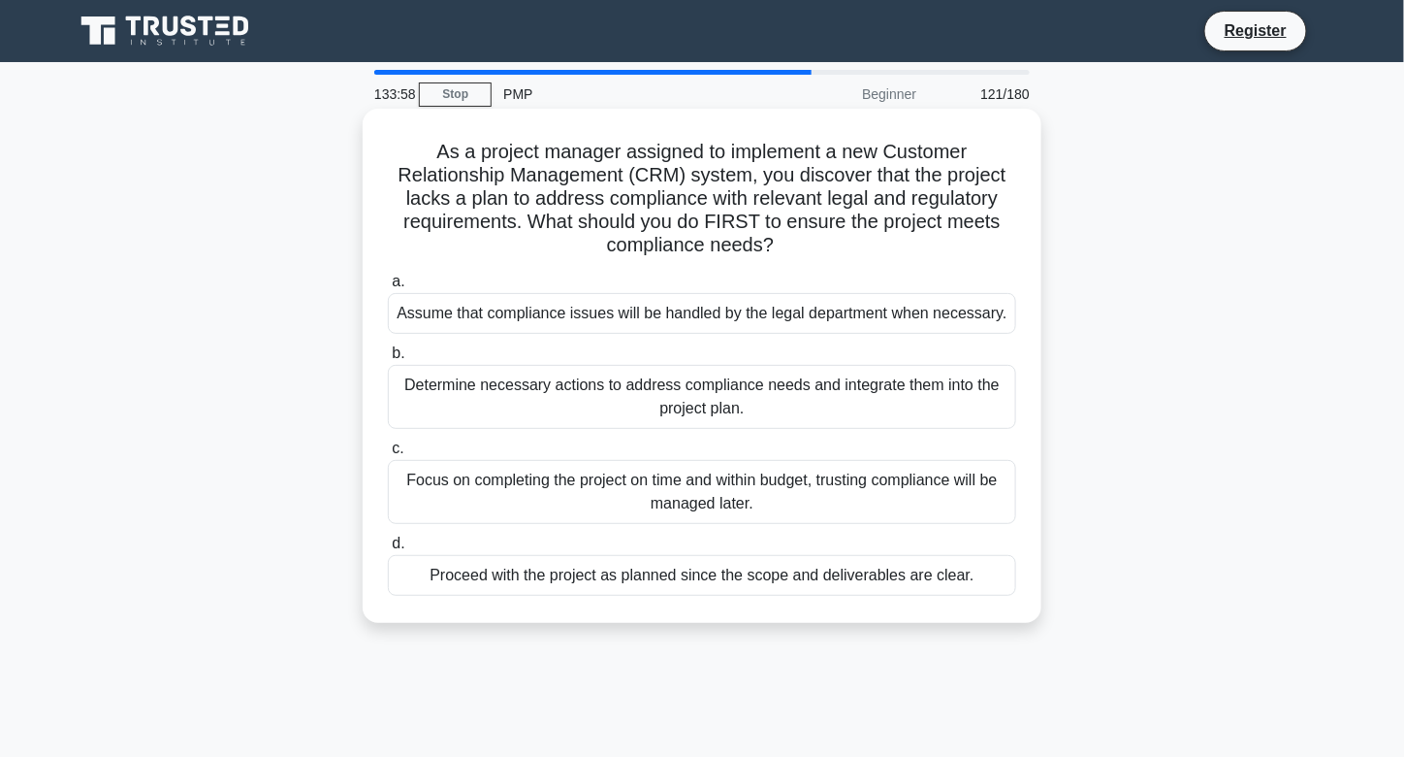
click at [648, 402] on div "Determine necessary actions to address compliance needs and integrate them into…" at bounding box center [702, 397] width 628 height 64
click at [388, 360] on input "b. Determine necessary actions to address compliance needs and integrate them i…" at bounding box center [388, 353] width 0 height 13
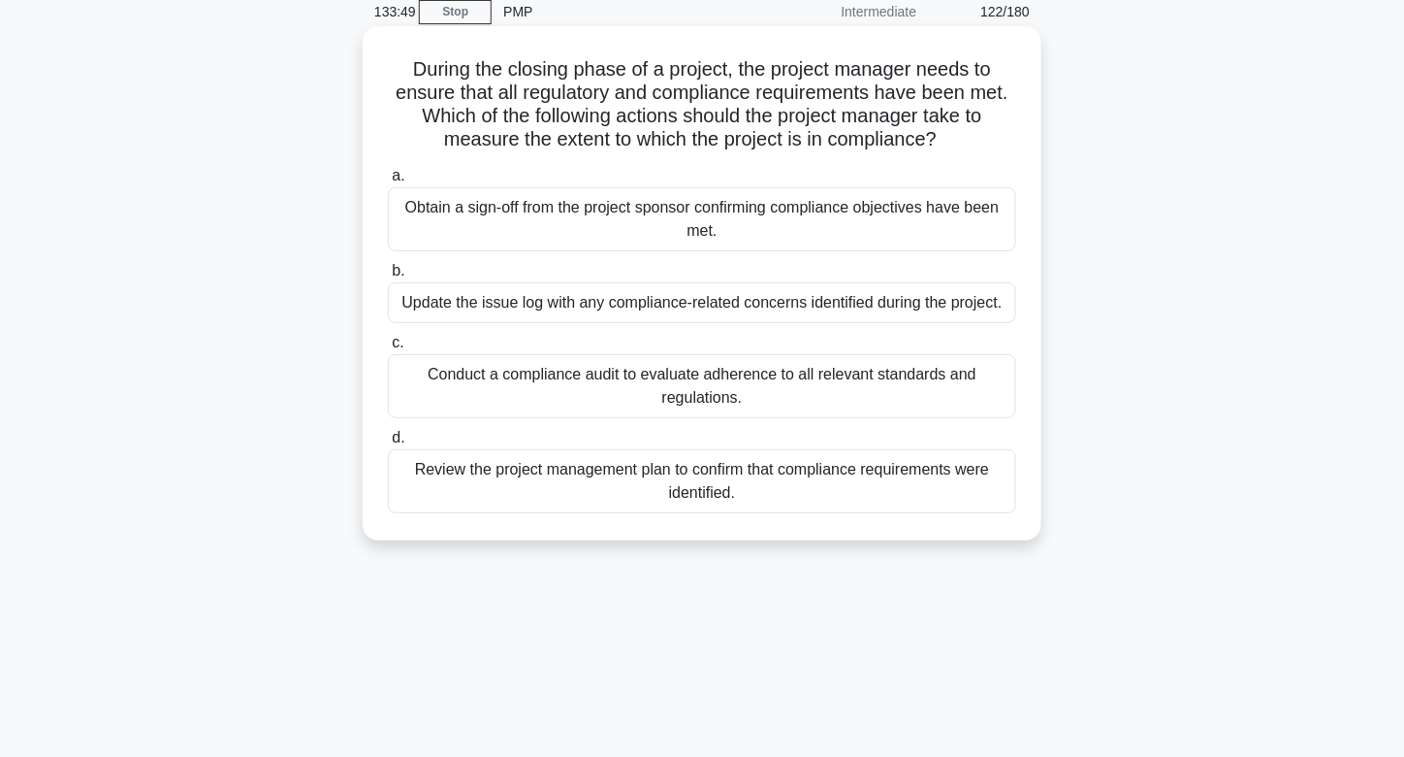
scroll to position [85, 0]
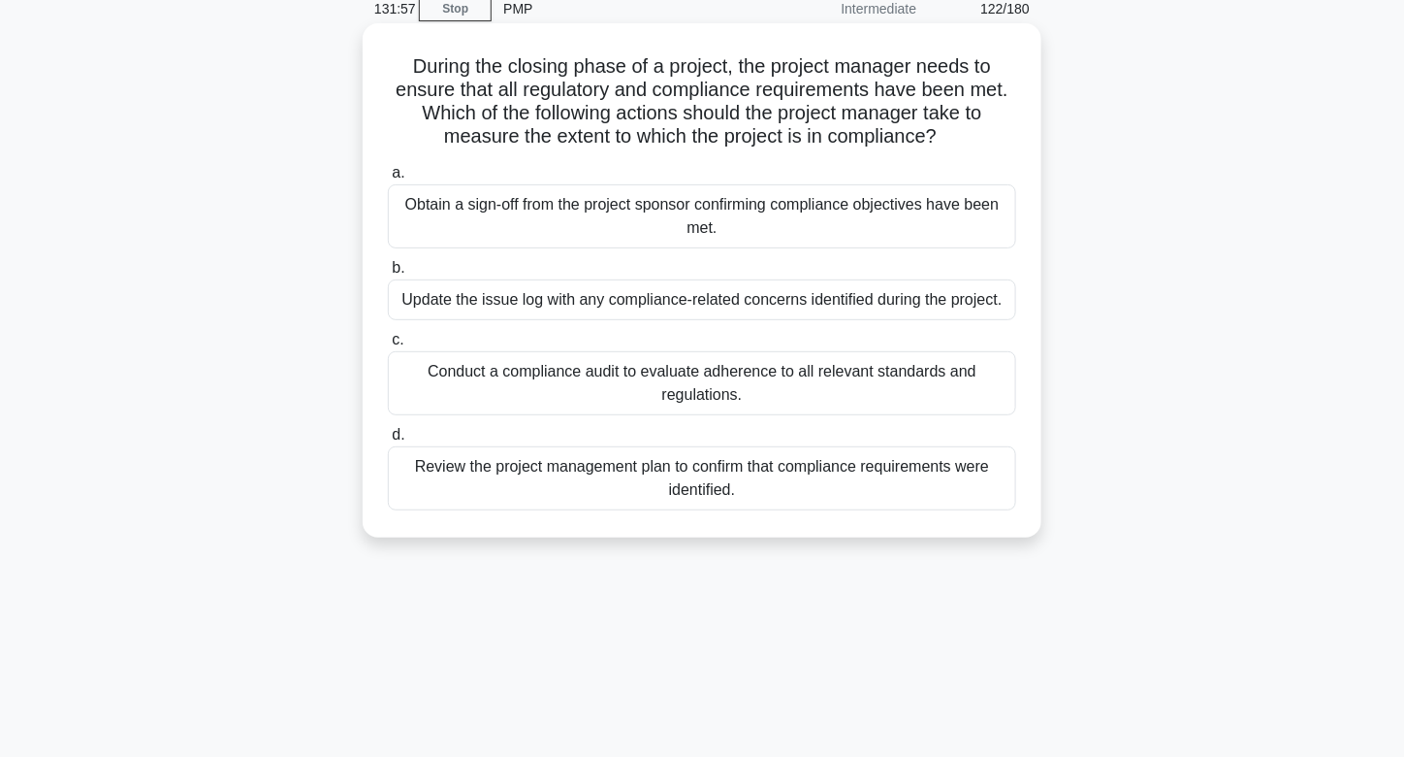
click at [656, 370] on div "Conduct a compliance audit to evaluate adherence to all relevant standards and …" at bounding box center [702, 383] width 628 height 64
click at [388, 346] on input "c. Conduct a compliance audit to evaluate adherence to all relevant standards a…" at bounding box center [388, 340] width 0 height 13
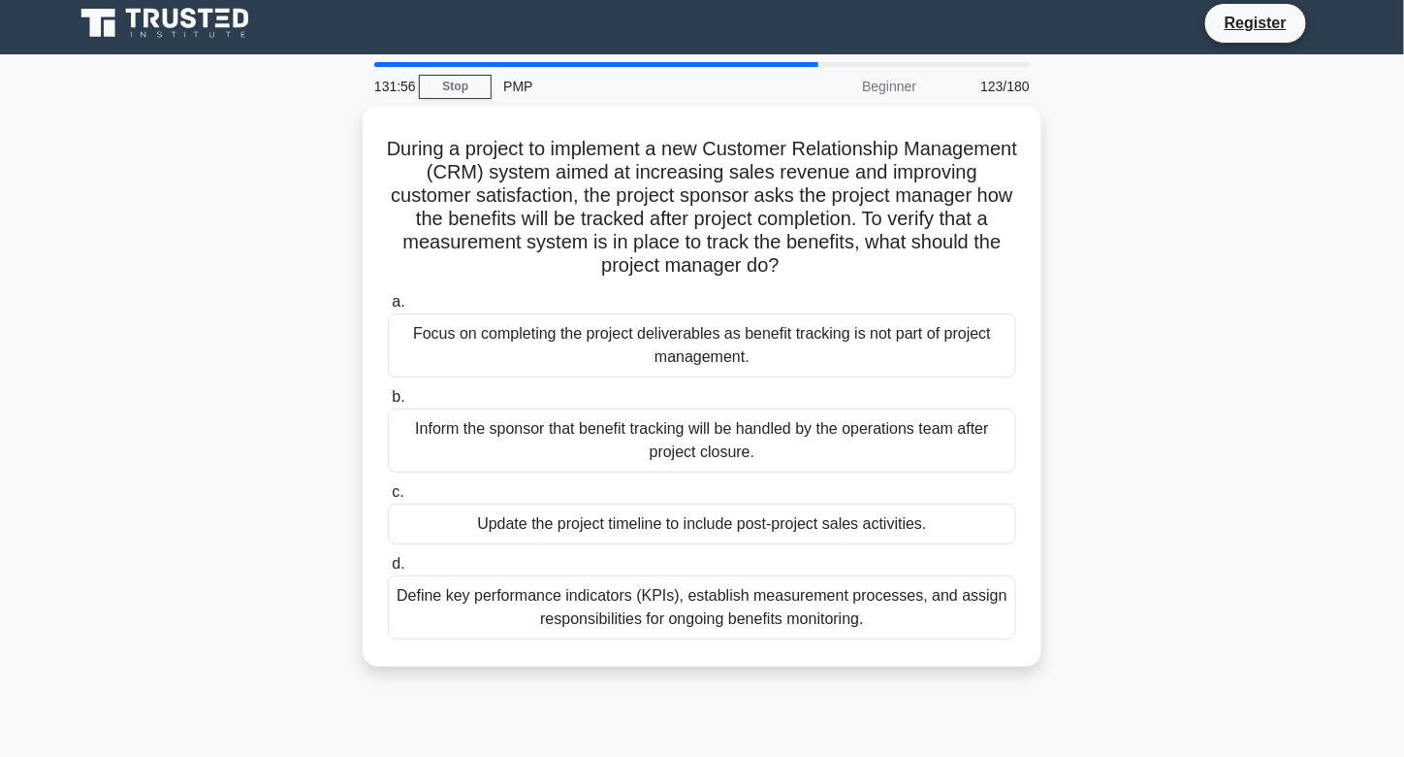
scroll to position [0, 0]
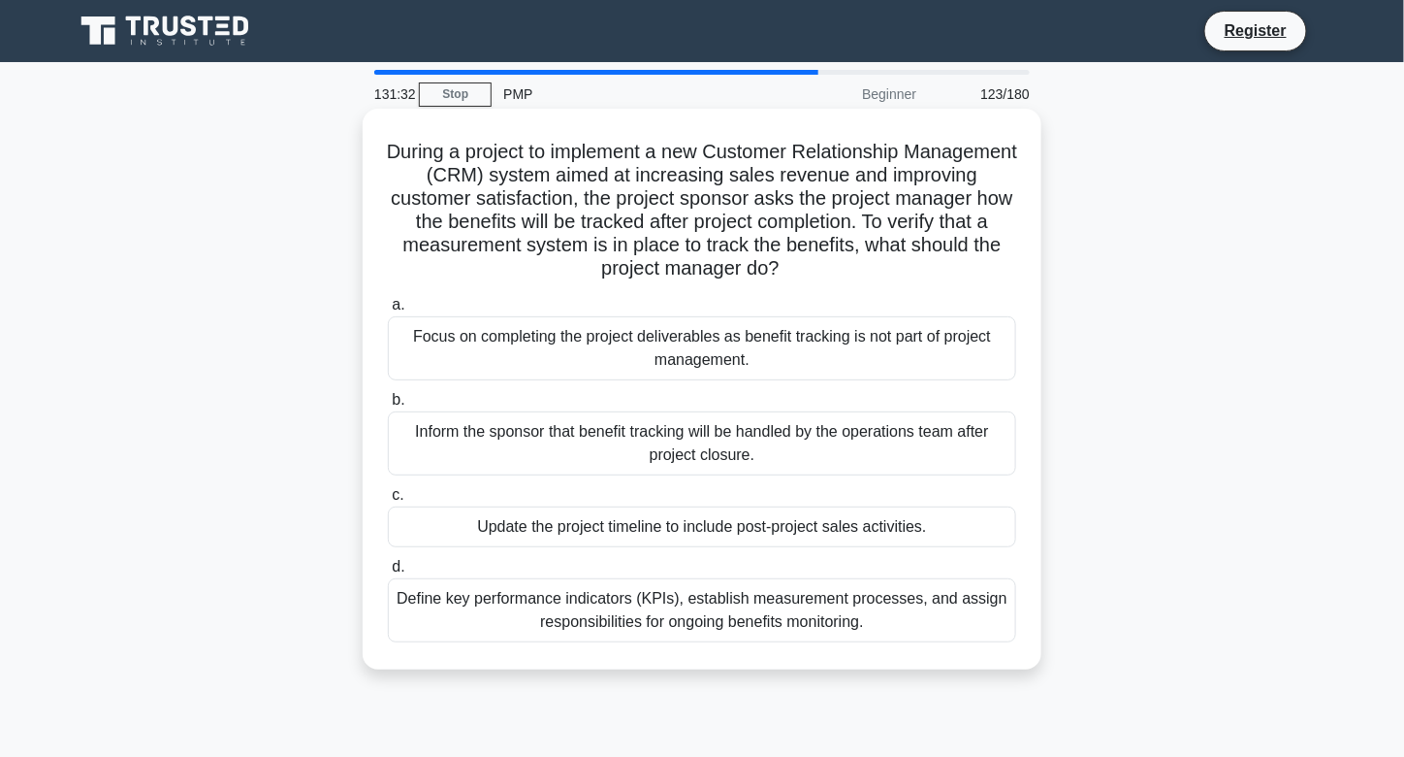
click at [714, 585] on div "Define key performance indicators (KPIs), establish measurement processes, and …" at bounding box center [702, 610] width 628 height 64
click at [388, 573] on input "d. Define key performance indicators (KPIs), establish measurement processes, a…" at bounding box center [388, 567] width 0 height 13
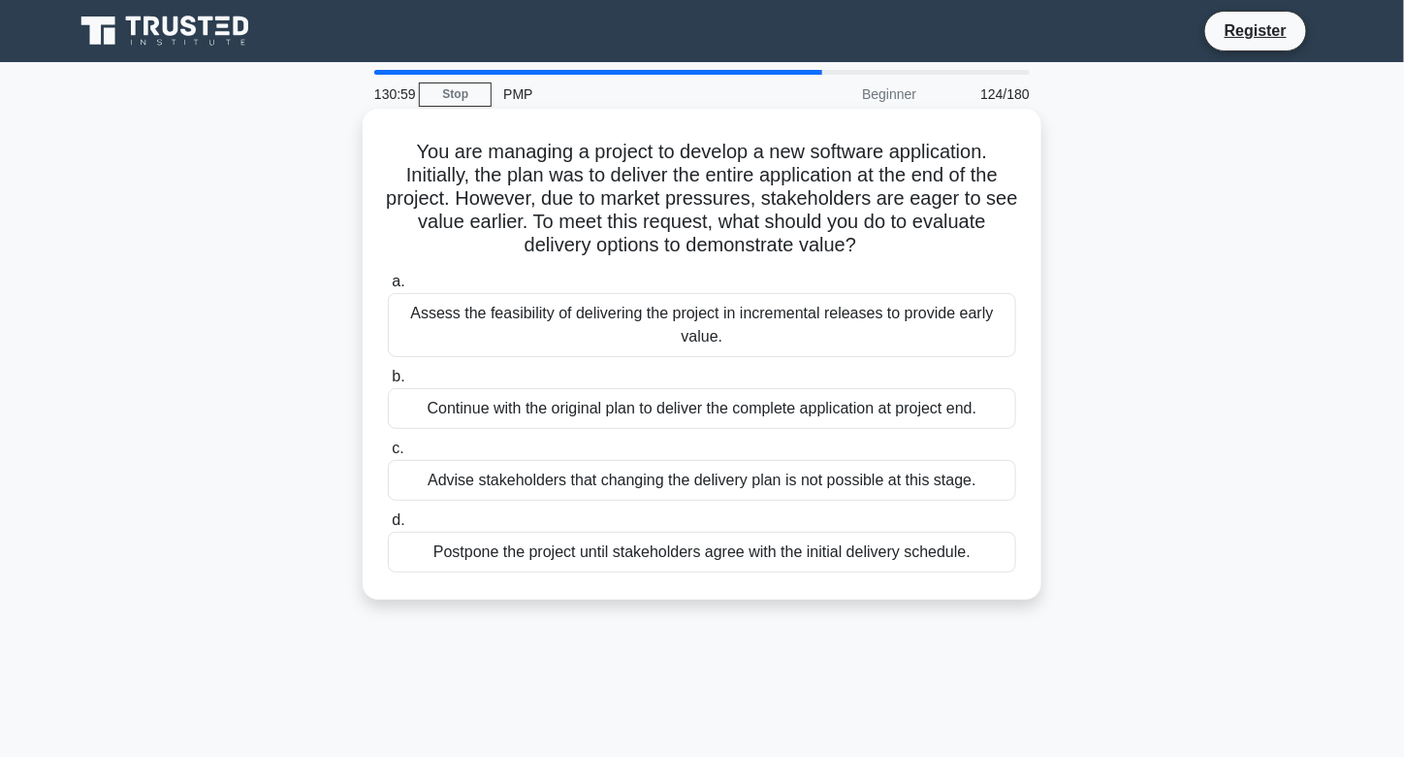
click at [717, 320] on div "Assess the feasibility of delivering the project in incremental releases to pro…" at bounding box center [702, 325] width 628 height 64
click at [388, 288] on input "a. Assess the feasibility of delivering the project in incremental releases to …" at bounding box center [388, 281] width 0 height 13
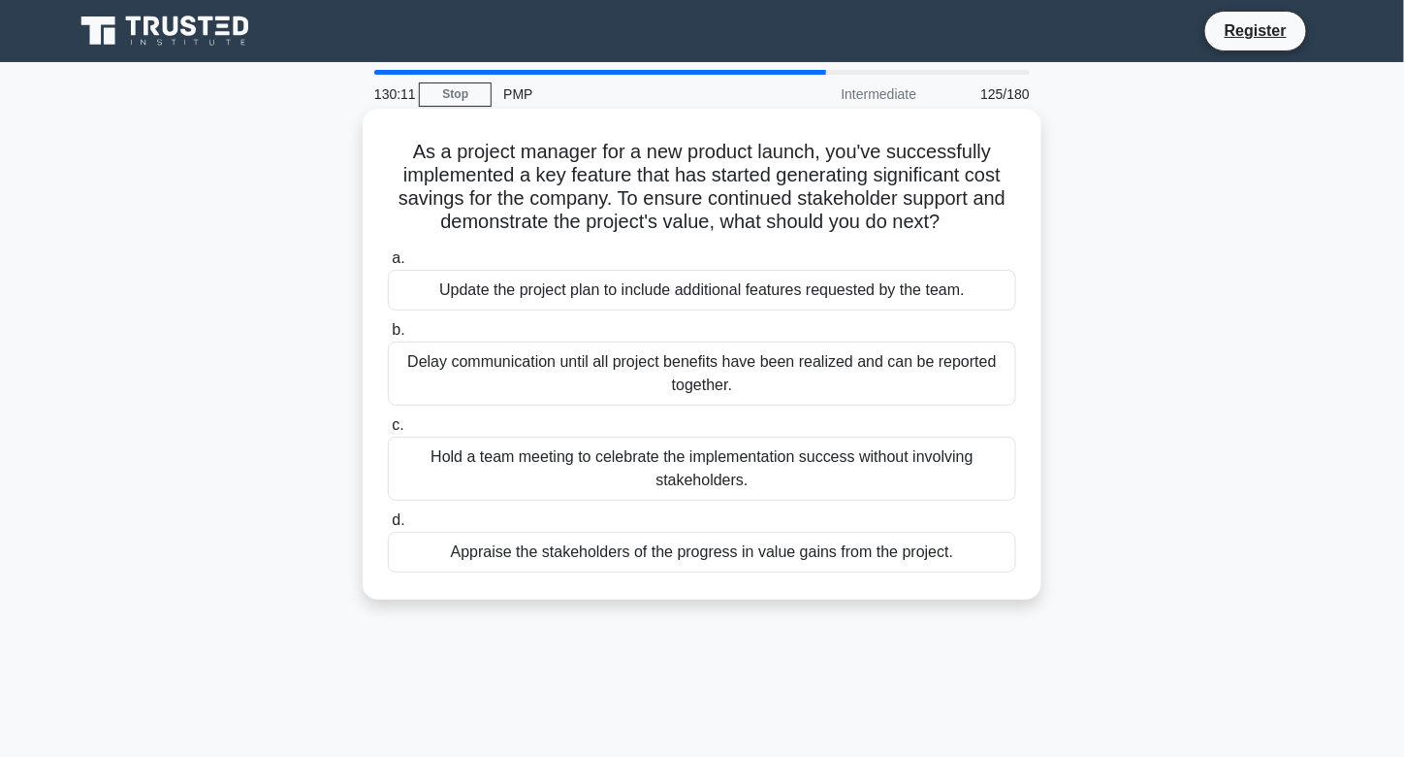
click at [765, 562] on div "Appraise the stakeholders of the progress in value gains from the project." at bounding box center [702, 551] width 628 height 41
click at [388, 527] on input "d. Appraise the stakeholders of the progress in value gains from the project." at bounding box center [388, 520] width 0 height 13
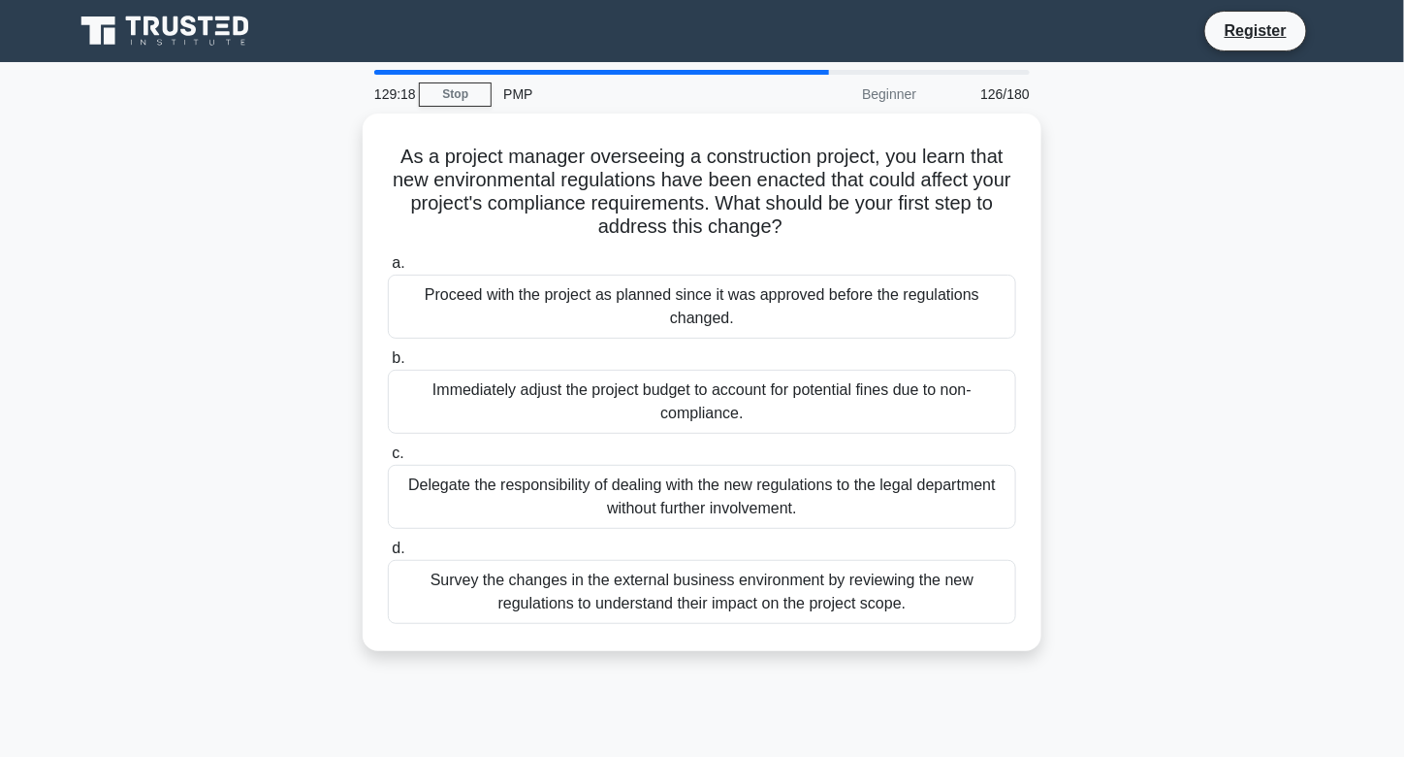
click at [765, 562] on div "Survey the changes in the external business environment by reviewing the new re…" at bounding box center [702, 592] width 628 height 64
click at [388, 555] on input "d. Survey the changes in the external business environment by reviewing the new…" at bounding box center [388, 548] width 0 height 13
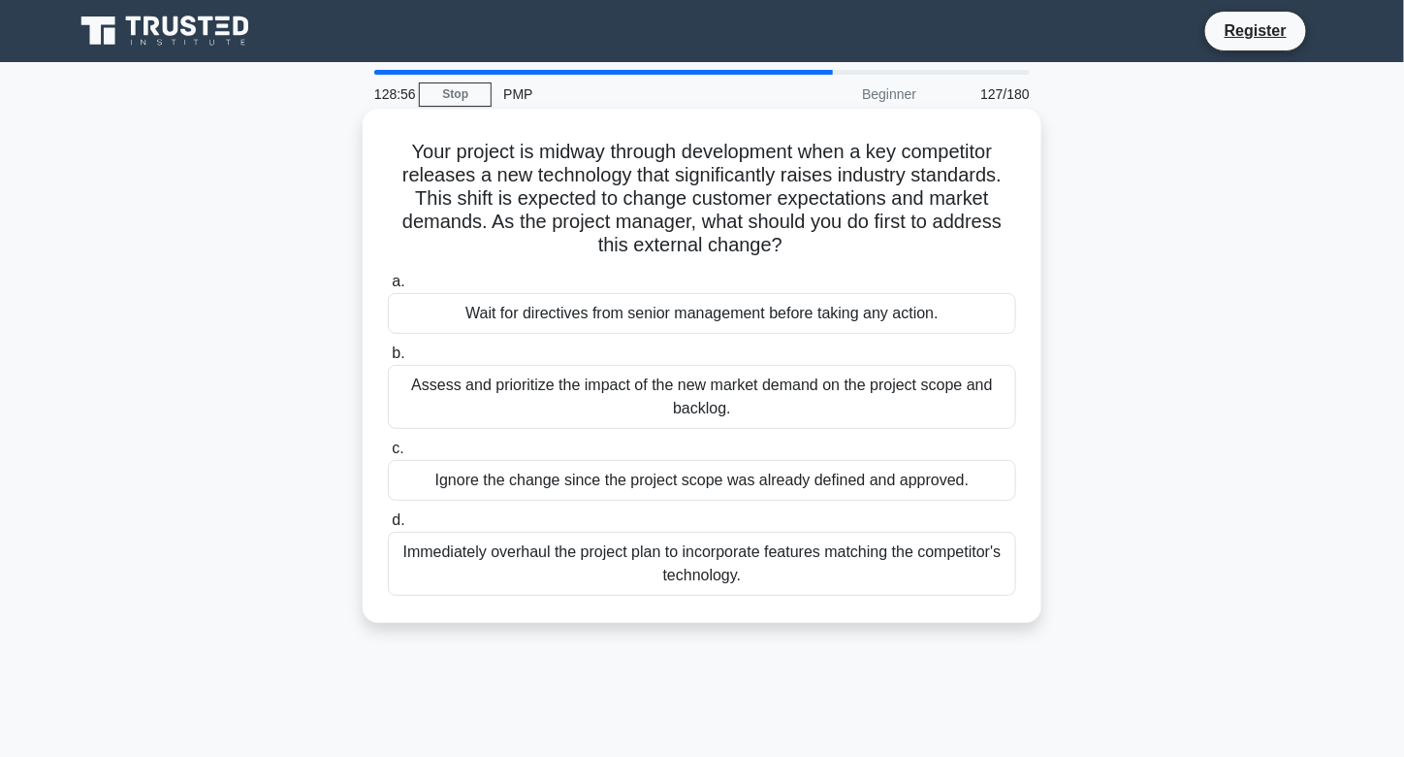
click at [771, 393] on div "Assess and prioritize the impact of the new market demand on the project scope …" at bounding box center [702, 397] width 628 height 64
click at [388, 360] on input "b. Assess and prioritize the impact of the new market demand on the project sco…" at bounding box center [388, 353] width 0 height 13
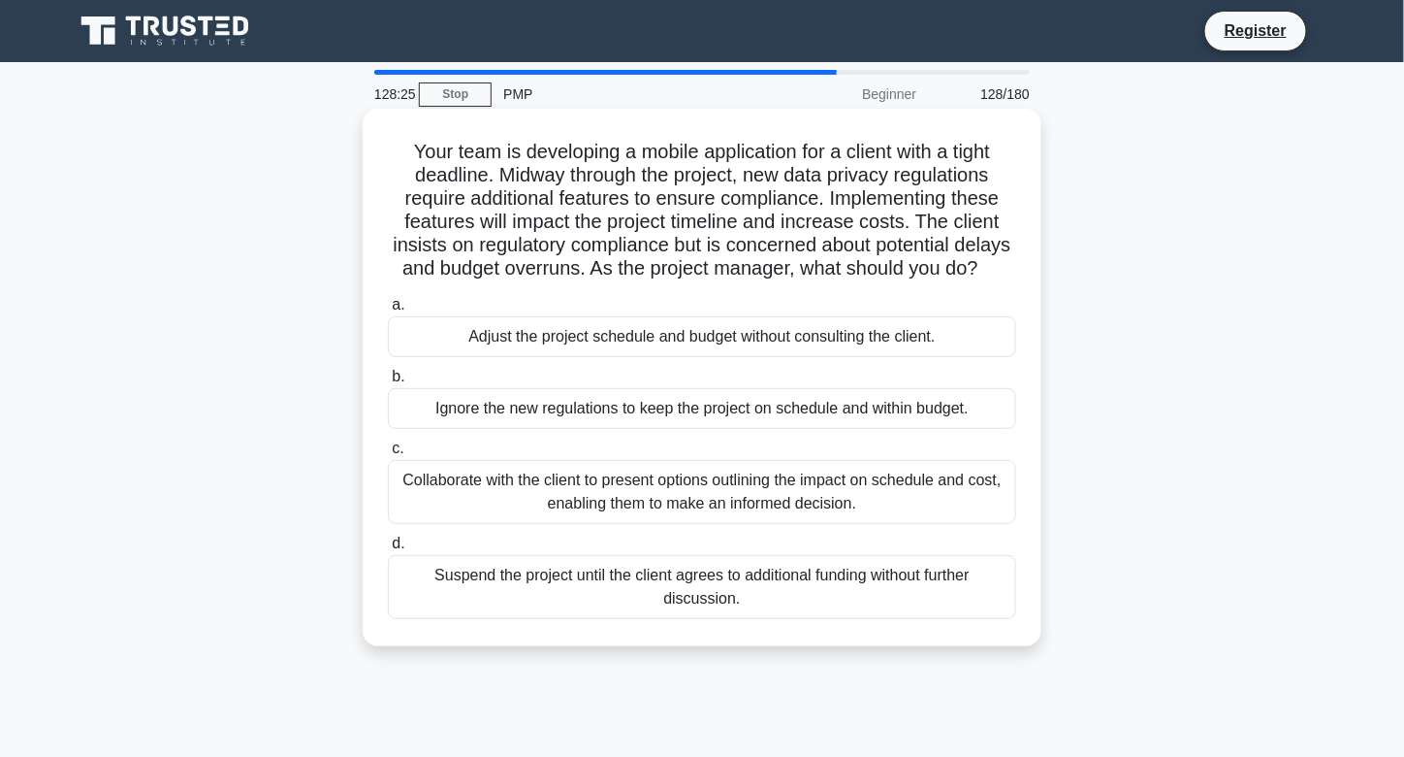
click at [801, 500] on div "Collaborate with the client to present options outlining the impact on schedule…" at bounding box center [702, 492] width 628 height 64
click at [388, 455] on input "c. Collaborate with the client to present options outlining the impact on sched…" at bounding box center [388, 448] width 0 height 13
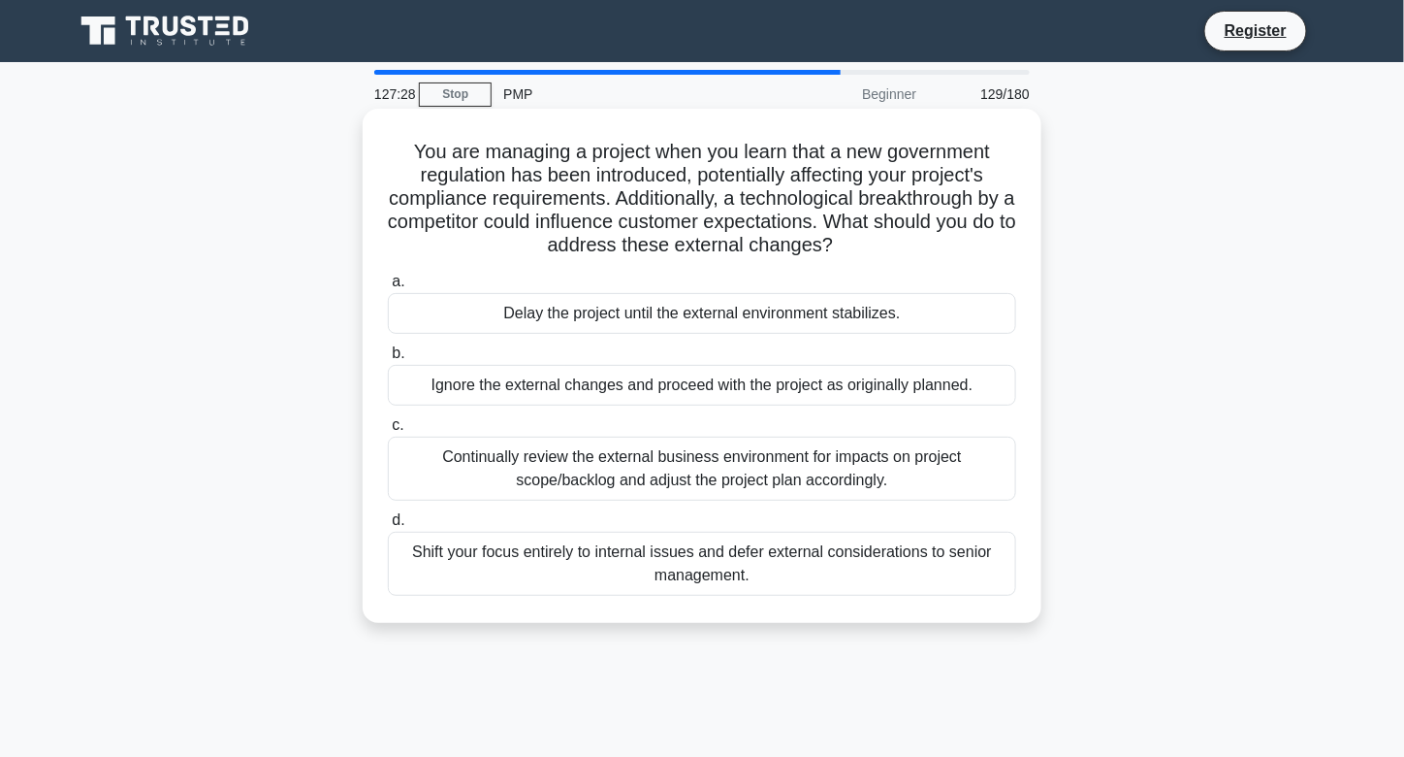
click at [772, 458] on div "Continually review the external business environment for impacts on project sco…" at bounding box center [702, 468] width 628 height 64
click at [388, 432] on input "c. Continually review the external business environment for impacts on project …" at bounding box center [388, 425] width 0 height 13
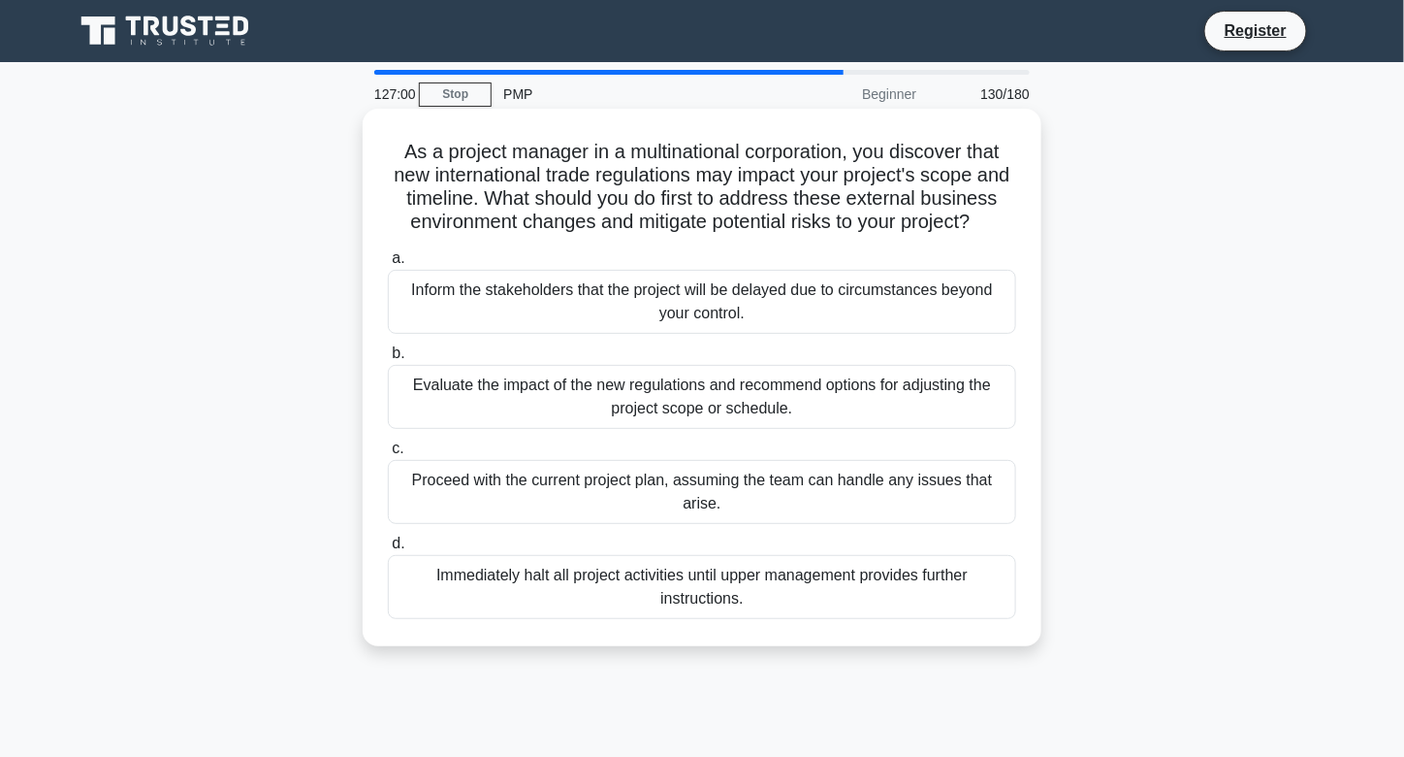
click at [807, 426] on div "Evaluate the impact of the new regulations and recommend options for adjusting …" at bounding box center [702, 397] width 628 height 64
click at [388, 360] on input "b. Evaluate the impact of the new regulations and recommend options for adjusti…" at bounding box center [388, 353] width 0 height 13
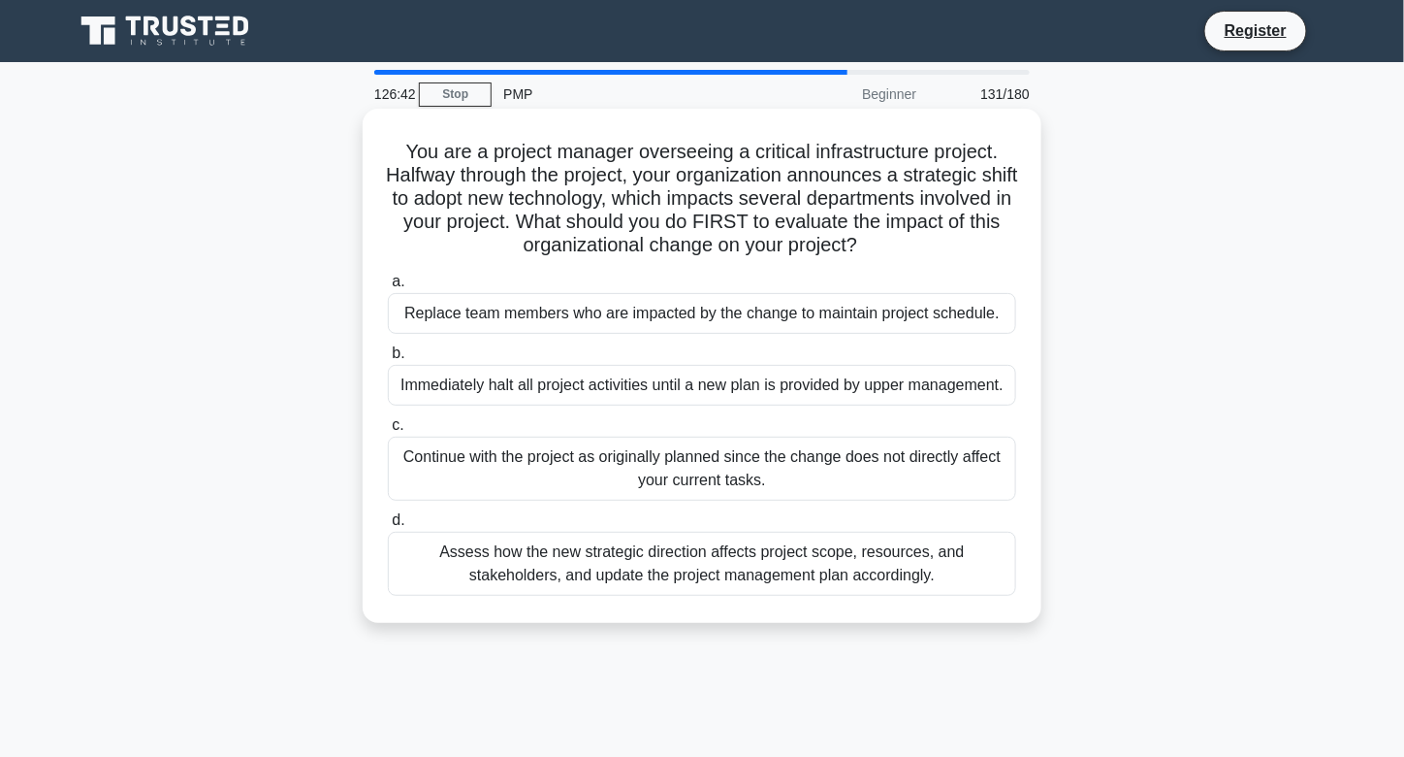
click at [831, 562] on div "Assess how the new strategic direction affects project scope, resources, and st…" at bounding box center [702, 563] width 628 height 64
click at [388, 527] on input "d. Assess how the new strategic direction affects project scope, resources, and…" at bounding box center [388, 520] width 0 height 13
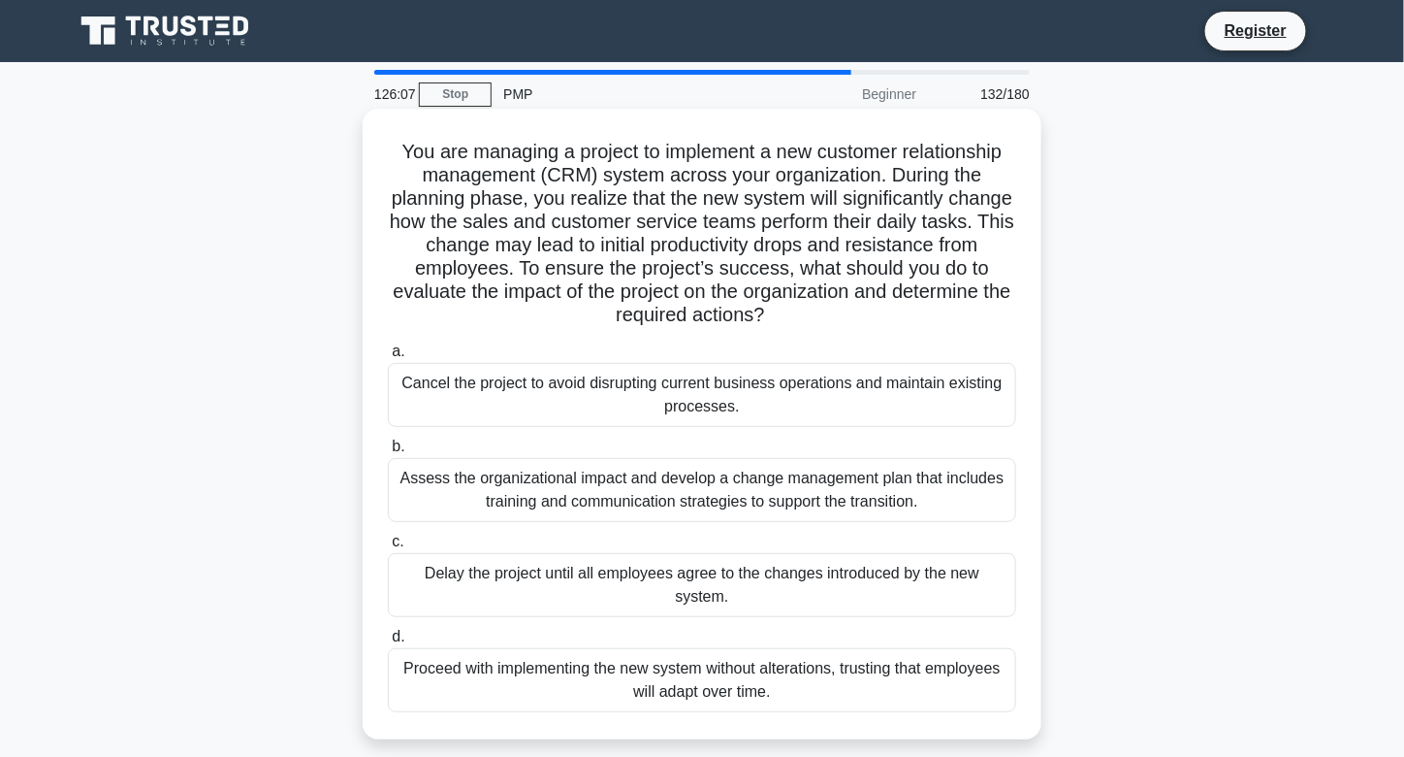
click at [861, 476] on div "Assess the organizational impact and develop a change management plan that incl…" at bounding box center [702, 490] width 628 height 64
click at [388, 453] on input "b. Assess the organizational impact and develop a change management plan that i…" at bounding box center [388, 446] width 0 height 13
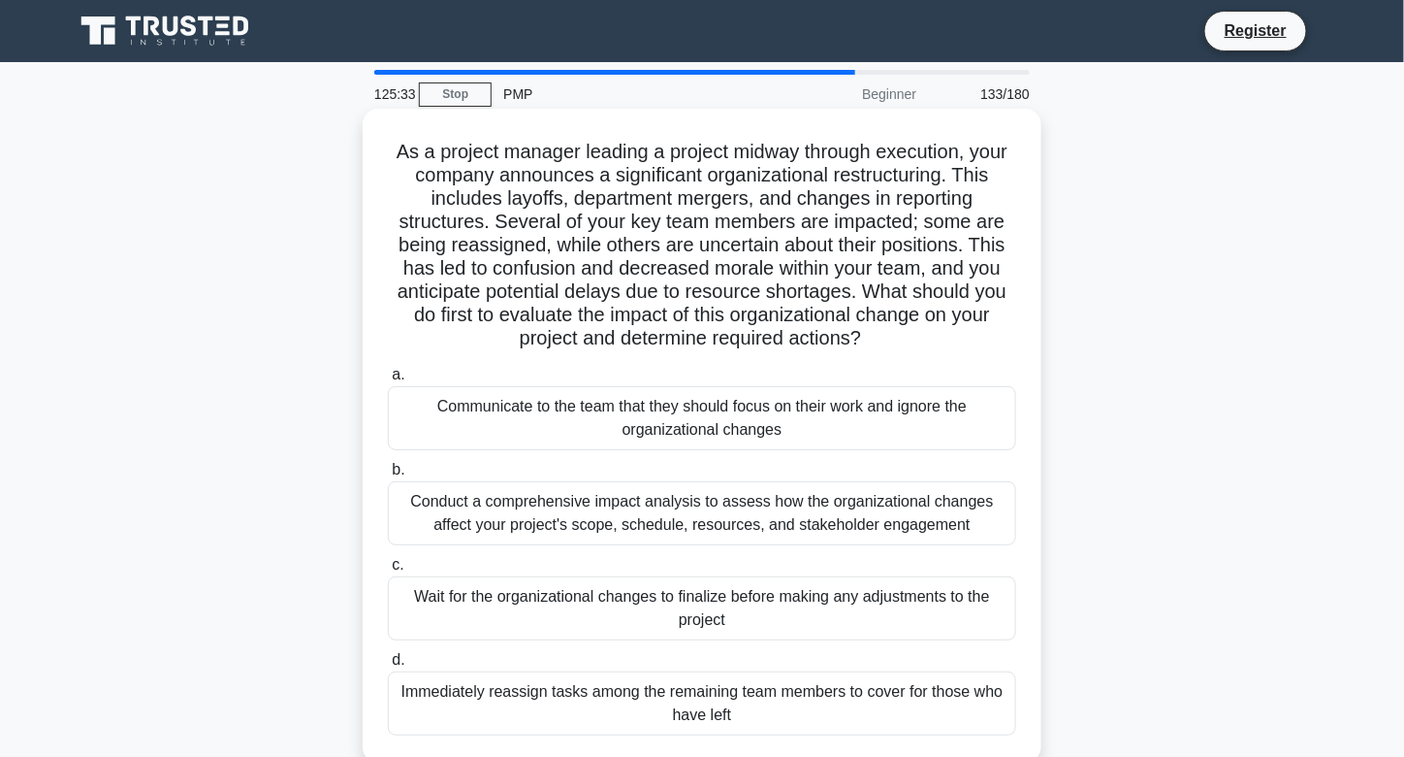
click at [874, 526] on div "Conduct a comprehensive impact analysis to assess how the organizational change…" at bounding box center [702, 513] width 628 height 64
click at [388, 476] on input "b. Conduct a comprehensive impact analysis to assess how the organizational cha…" at bounding box center [388, 470] width 0 height 13
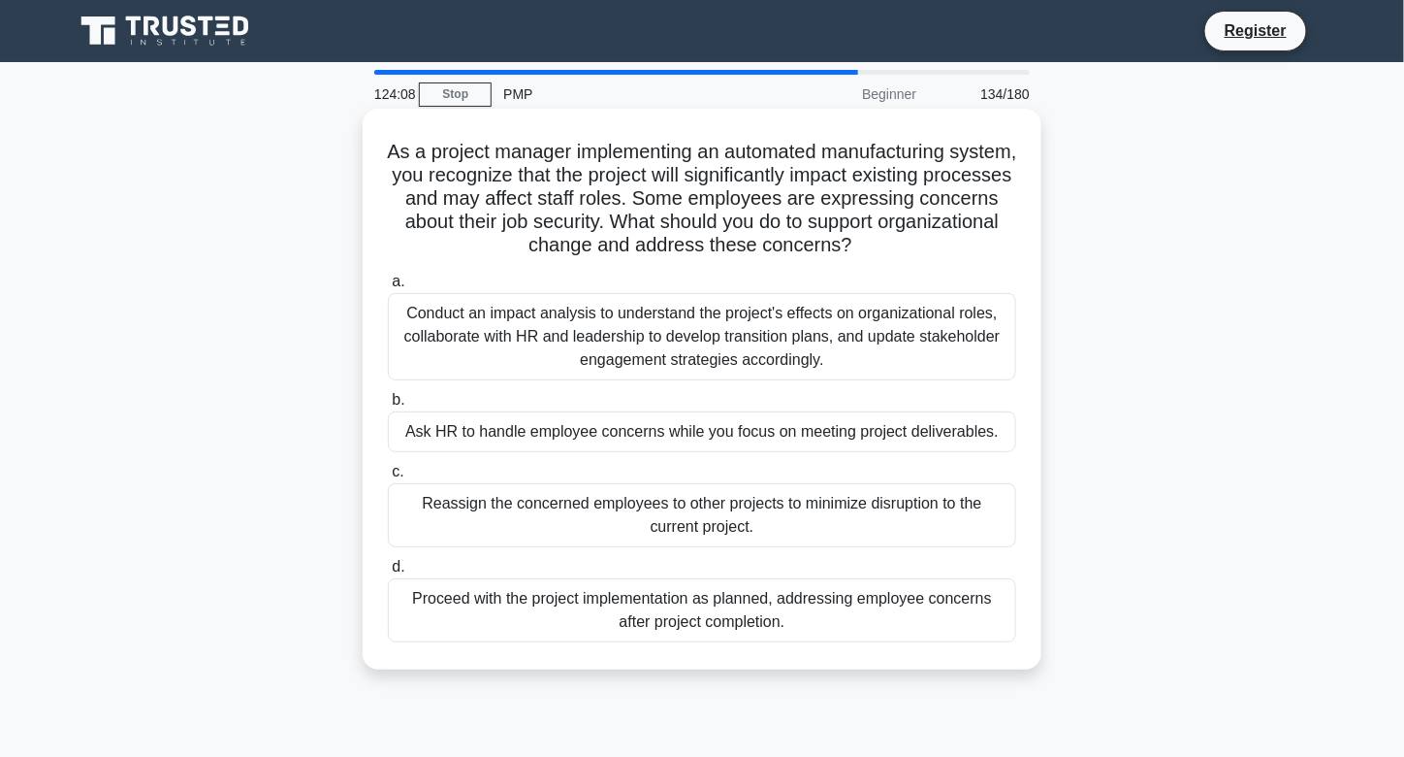
click at [699, 316] on div "Conduct an impact analysis to understand the project's effects on organizationa…" at bounding box center [702, 336] width 628 height 87
click at [388, 288] on input "a. Conduct an impact analysis to understand the project's effects on organizati…" at bounding box center [388, 281] width 0 height 13
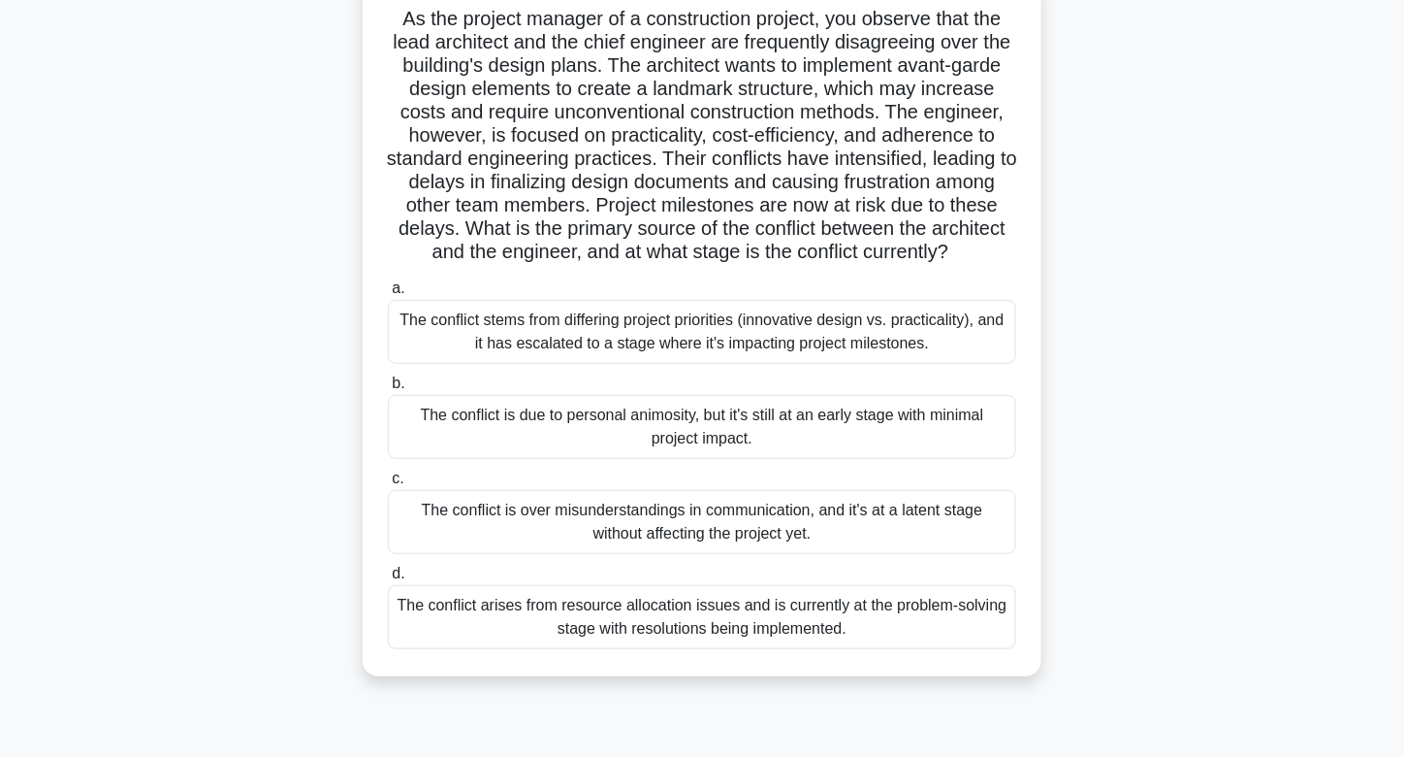
scroll to position [142, 0]
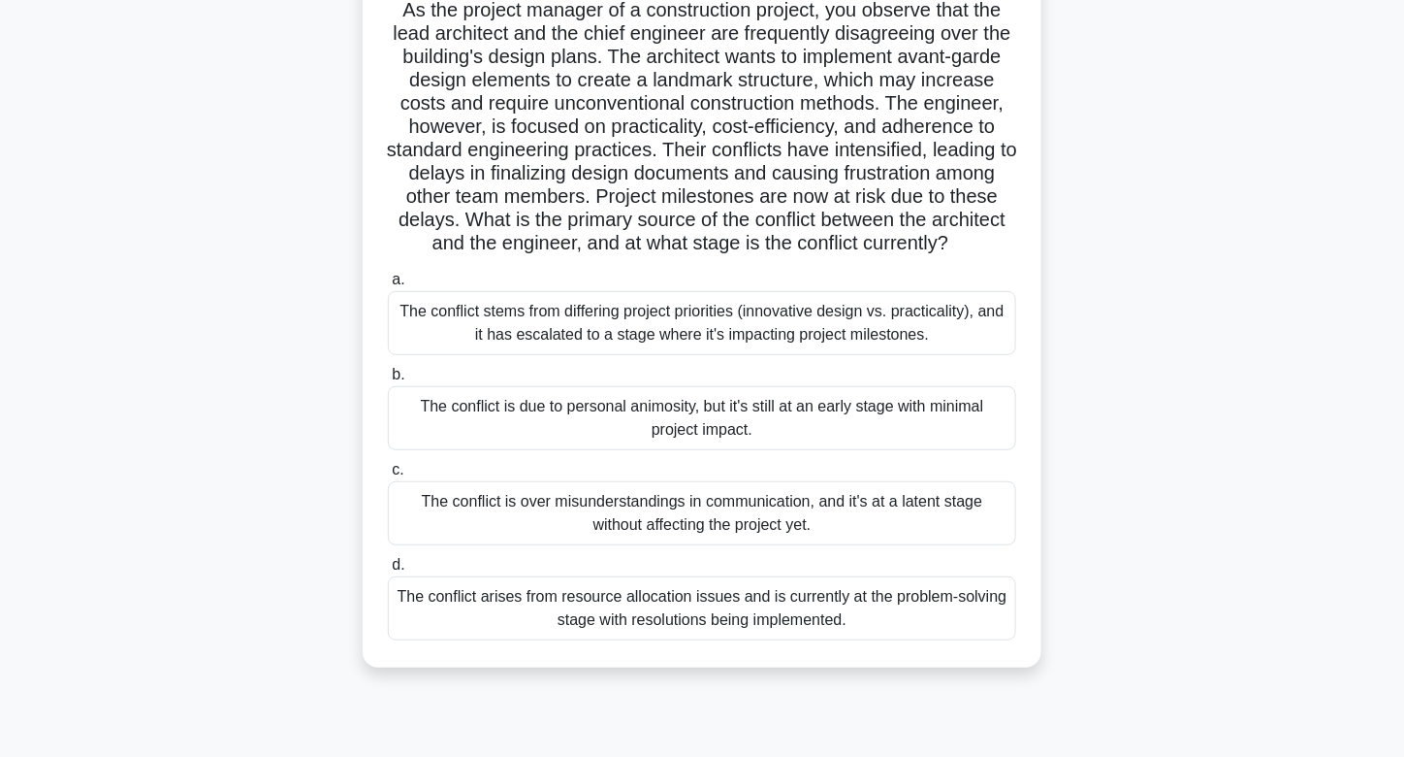
click at [816, 344] on div "The conflict stems from differing project priorities (innovative design vs. pra…" at bounding box center [702, 323] width 628 height 64
click at [388, 286] on input "a. The conflict stems from differing project priorities (innovative design vs. …" at bounding box center [388, 280] width 0 height 13
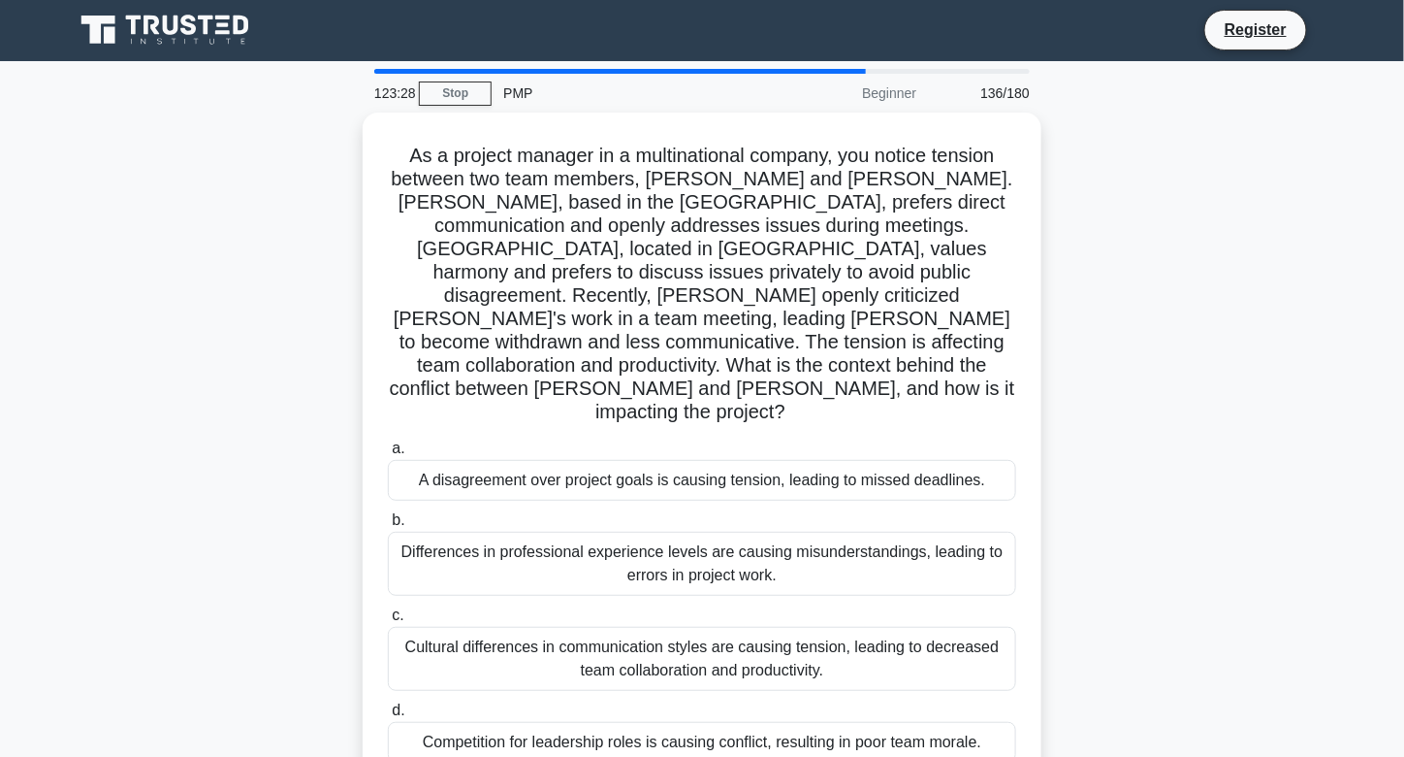
scroll to position [0, 0]
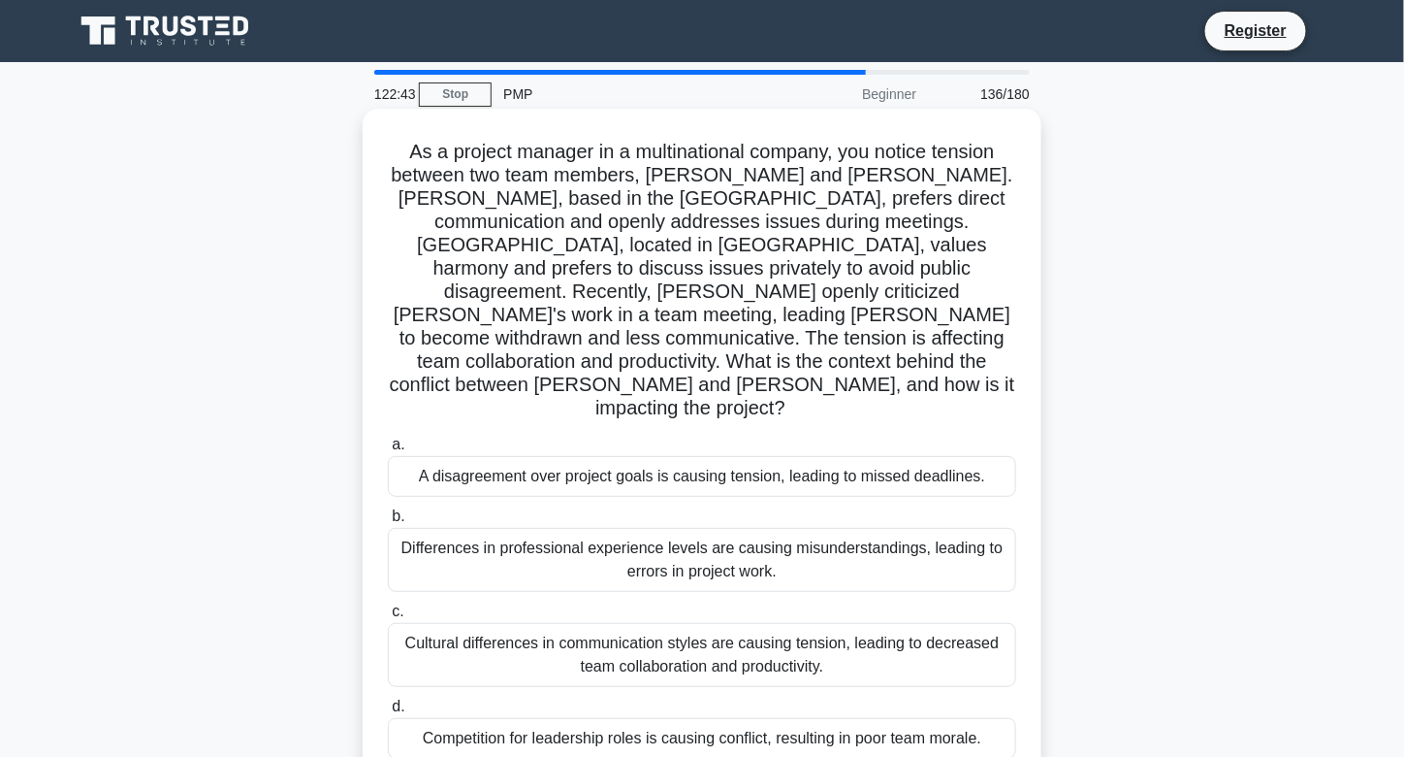
click at [848, 623] on div "Cultural differences in communication styles are causing tension, leading to de…" at bounding box center [702, 655] width 628 height 64
click at [388, 608] on input "c. Cultural differences in communication styles are causing tension, leading to…" at bounding box center [388, 611] width 0 height 13
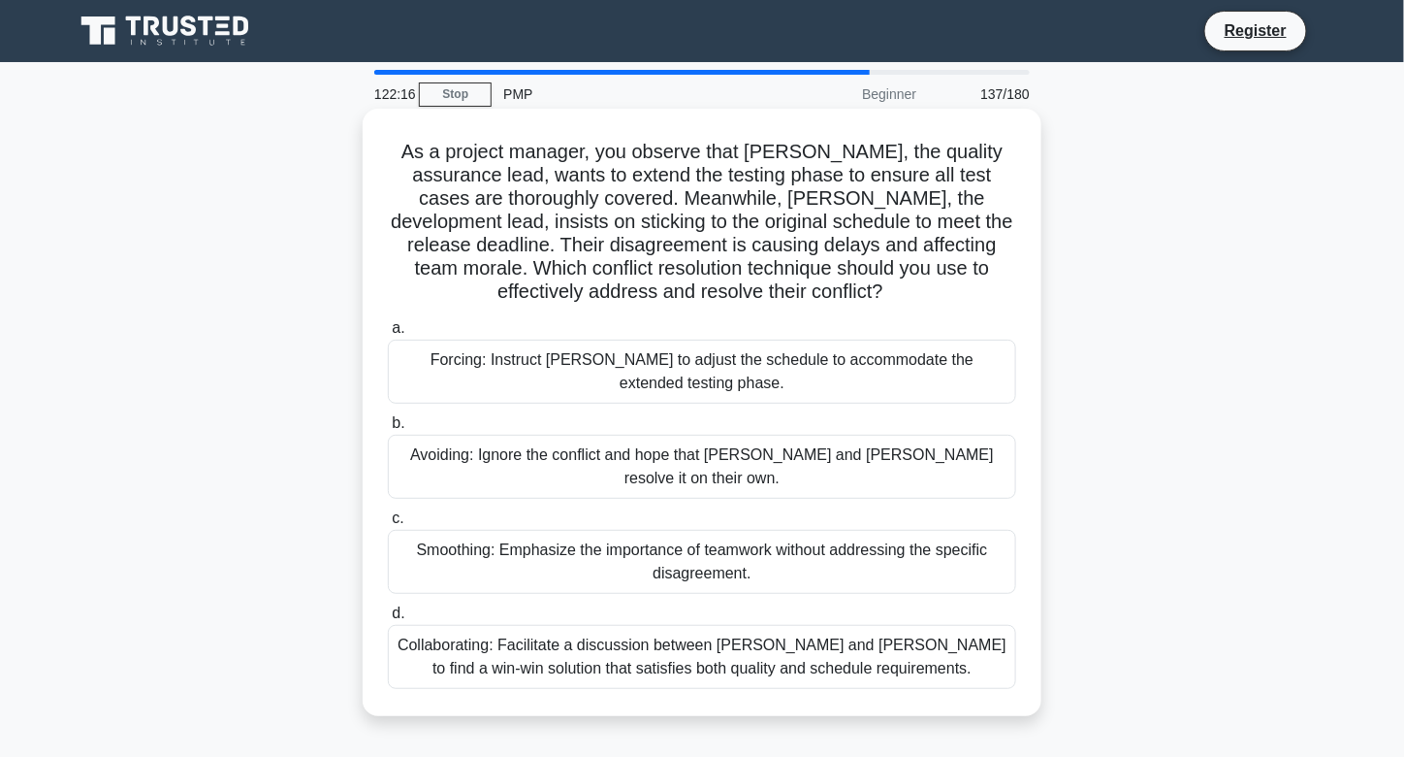
click at [750, 628] on div "Collaborating: Facilitate a discussion between [PERSON_NAME] and [PERSON_NAME] …" at bounding box center [702, 657] width 628 height 64
click at [388, 620] on input "d. Collaborating: Facilitate a discussion between [PERSON_NAME] and [PERSON_NAM…" at bounding box center [388, 613] width 0 height 13
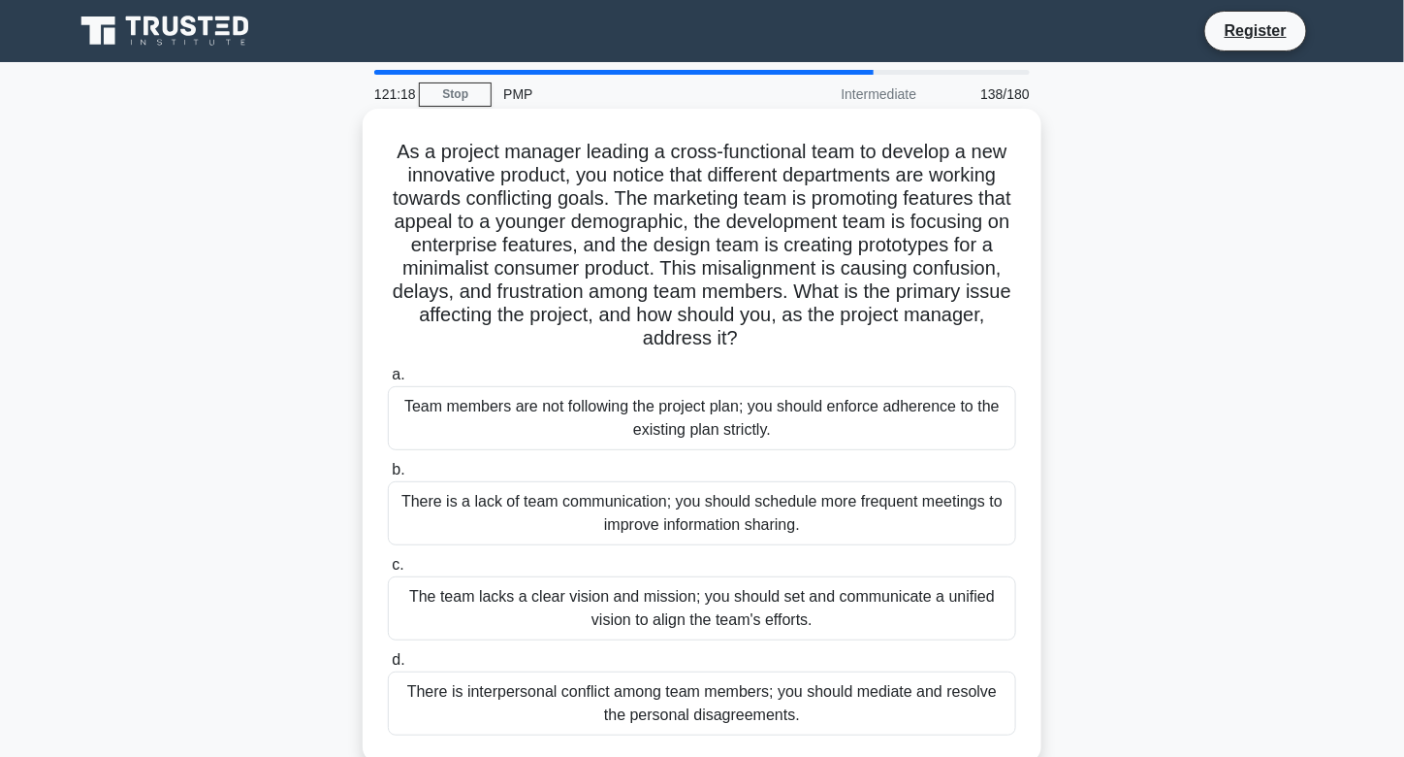
click at [775, 588] on div "The team lacks a clear vision and mission; you should set and communicate a uni…" at bounding box center [702, 608] width 628 height 64
click at [388, 571] on input "c. The team lacks a clear vision and mission; you should set and communicate a …" at bounding box center [388, 565] width 0 height 13
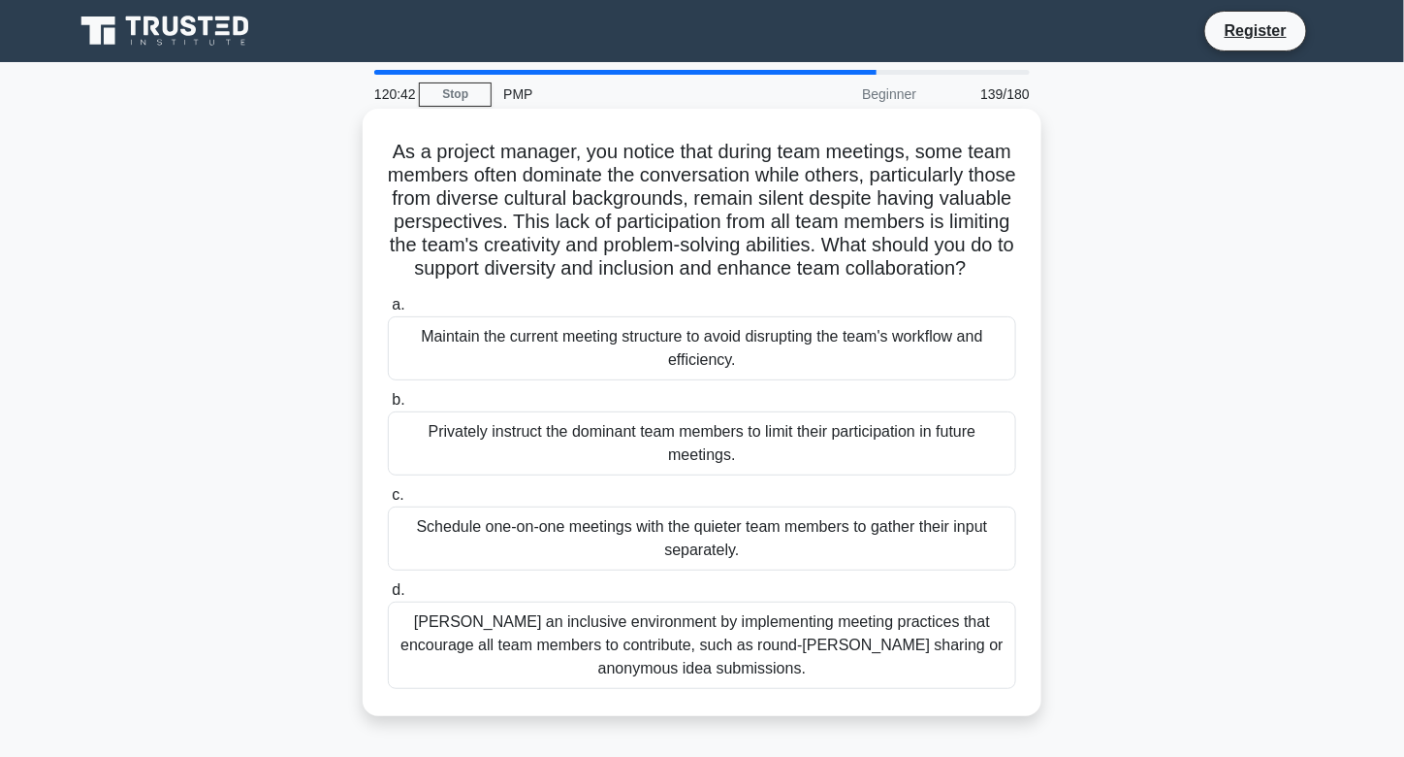
click at [754, 679] on div "[PERSON_NAME] an inclusive environment by implementing meeting practices that e…" at bounding box center [702, 644] width 628 height 87
click at [388, 596] on input "[PERSON_NAME] an inclusive environment by implementing meeting practices that e…" at bounding box center [388, 590] width 0 height 13
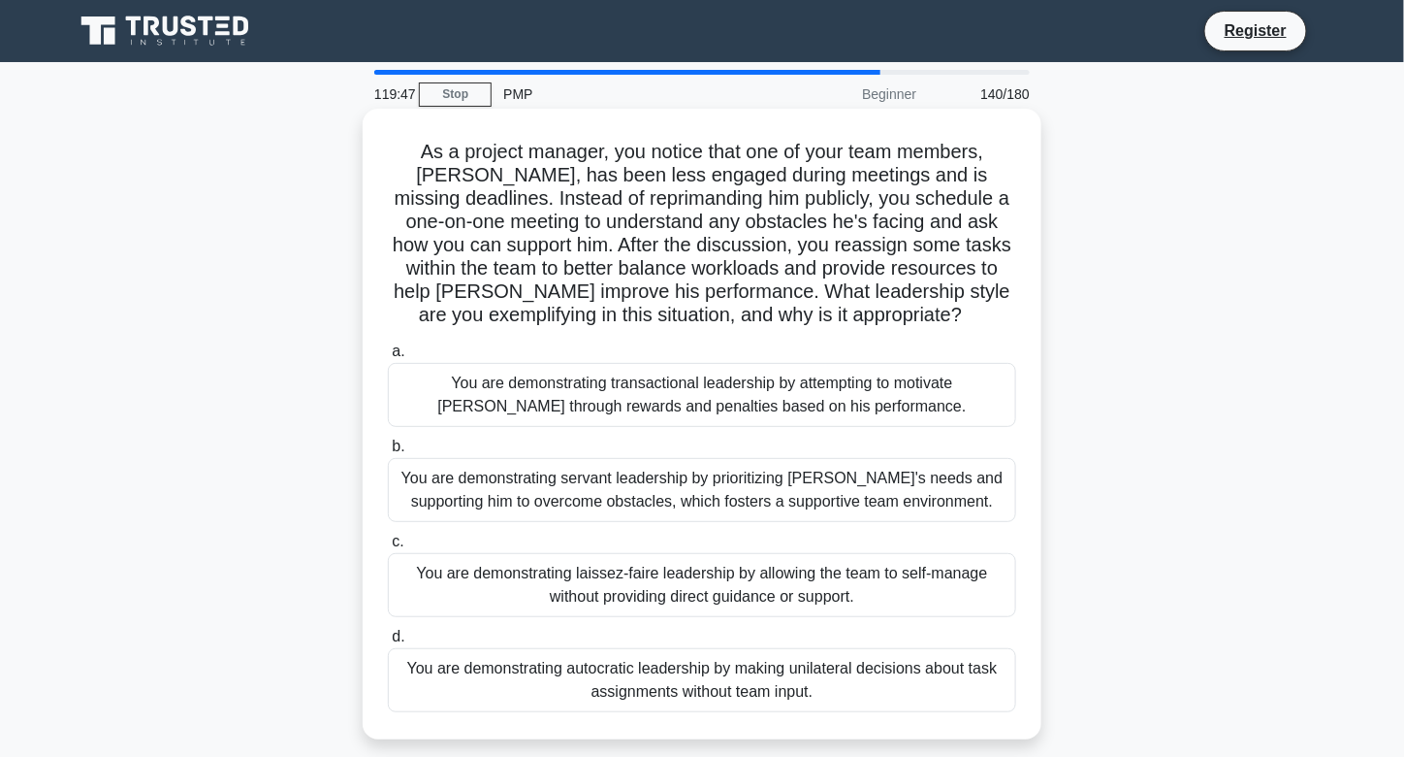
click at [692, 478] on div "You are demonstrating servant leadership by prioritizing [PERSON_NAME]'s needs …" at bounding box center [702, 490] width 628 height 64
click at [388, 453] on input "b. You are demonstrating servant leadership by prioritizing [PERSON_NAME]'s nee…" at bounding box center [388, 446] width 0 height 13
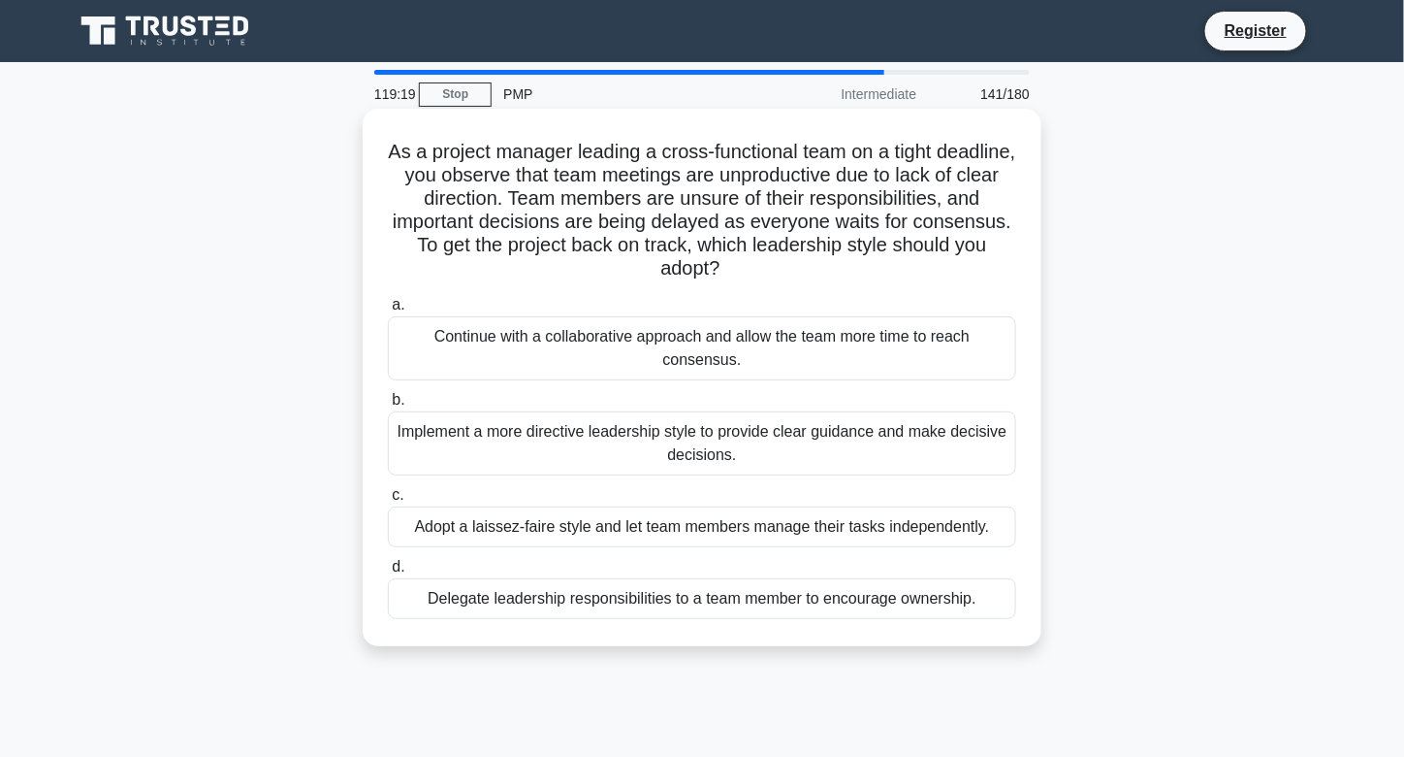
click at [744, 464] on div "Implement a more directive leadership style to provide clear guidance and make …" at bounding box center [702, 443] width 628 height 64
click at [388, 406] on input "b. Implement a more directive leadership style to provide clear guidance and ma…" at bounding box center [388, 400] width 0 height 13
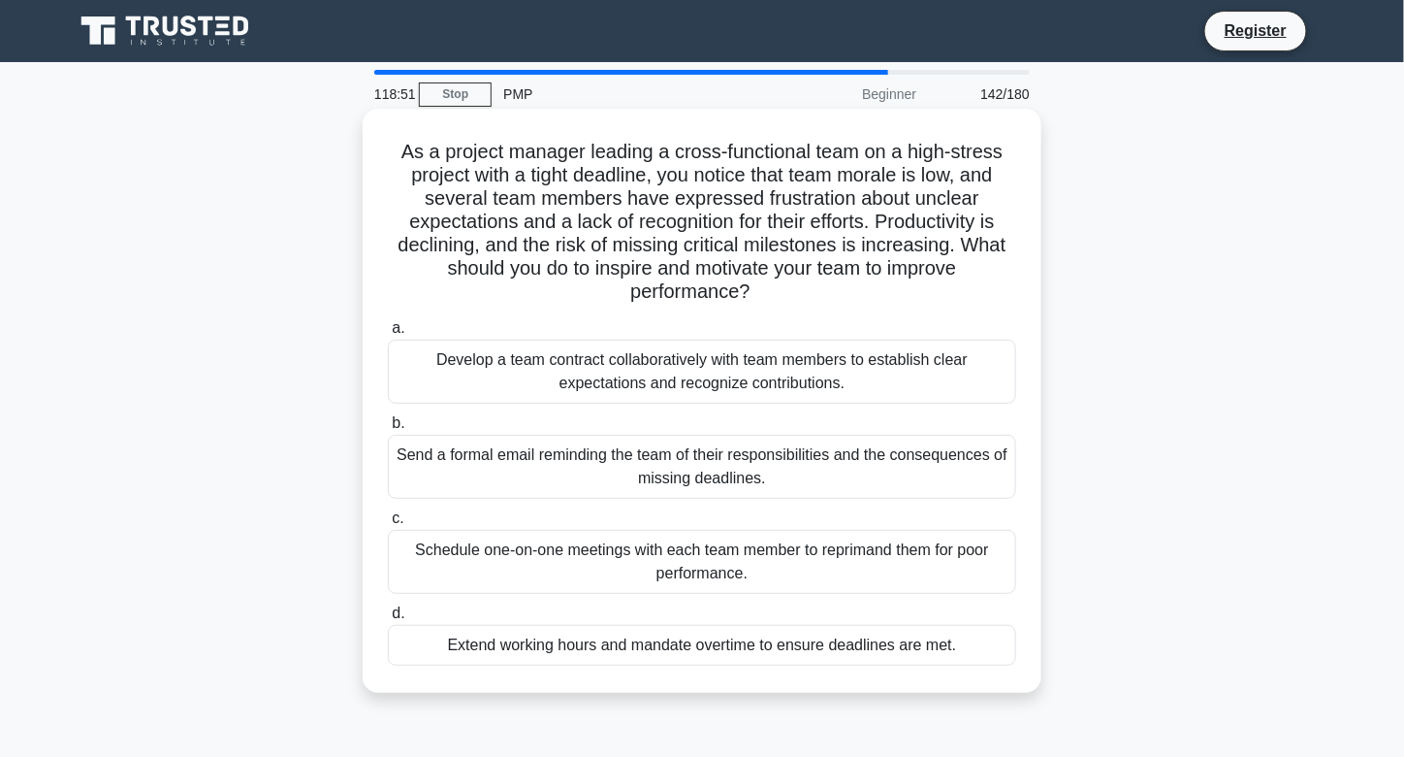
click at [579, 386] on div "Develop a team contract collaboratively with team members to establish clear ex…" at bounding box center [702, 371] width 628 height 64
click at [388, 335] on input "a. Develop a team contract collaboratively with team members to establish clear…" at bounding box center [388, 328] width 0 height 13
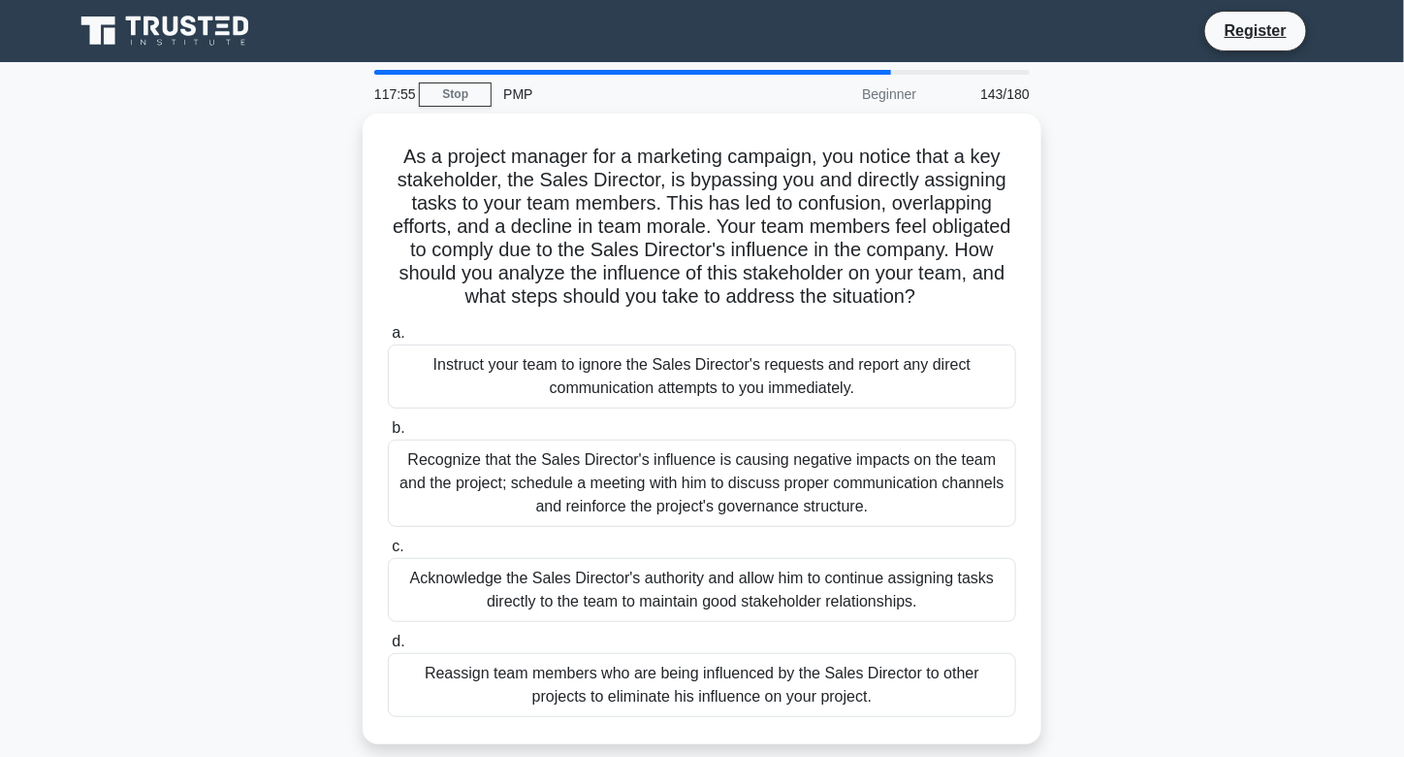
drag, startPoint x: 579, startPoint y: 386, endPoint x: 1135, endPoint y: 437, distance: 558.1
click at [1135, 437] on div "As a project manager for a marketing campaign, you notice that a key stakeholde…" at bounding box center [702, 440] width 1280 height 654
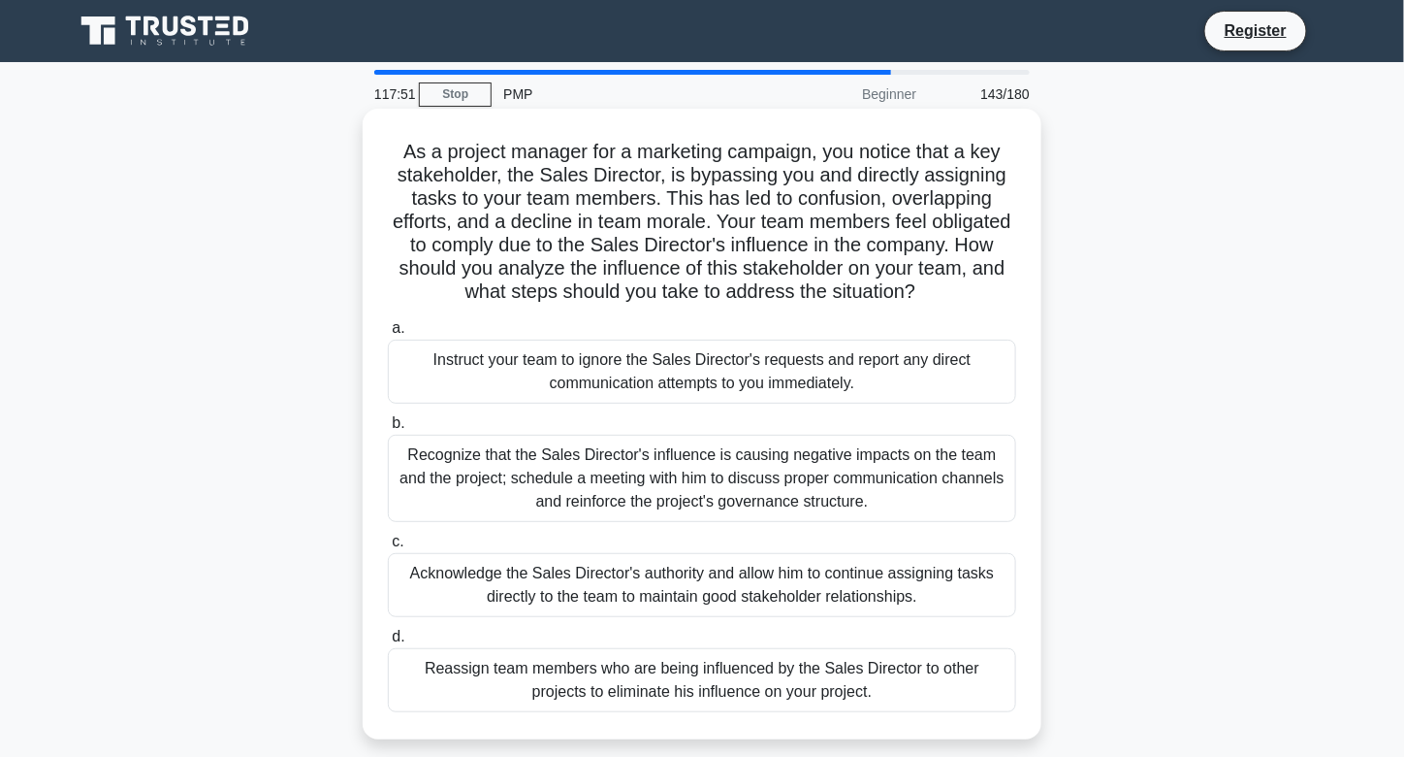
click at [707, 481] on div "Recognize that the Sales Director's influence is causing negative impacts on th…" at bounding box center [702, 478] width 628 height 87
click at [388, 430] on input "b. Recognize that the Sales Director's influence is causing negative impacts on…" at bounding box center [388, 423] width 0 height 13
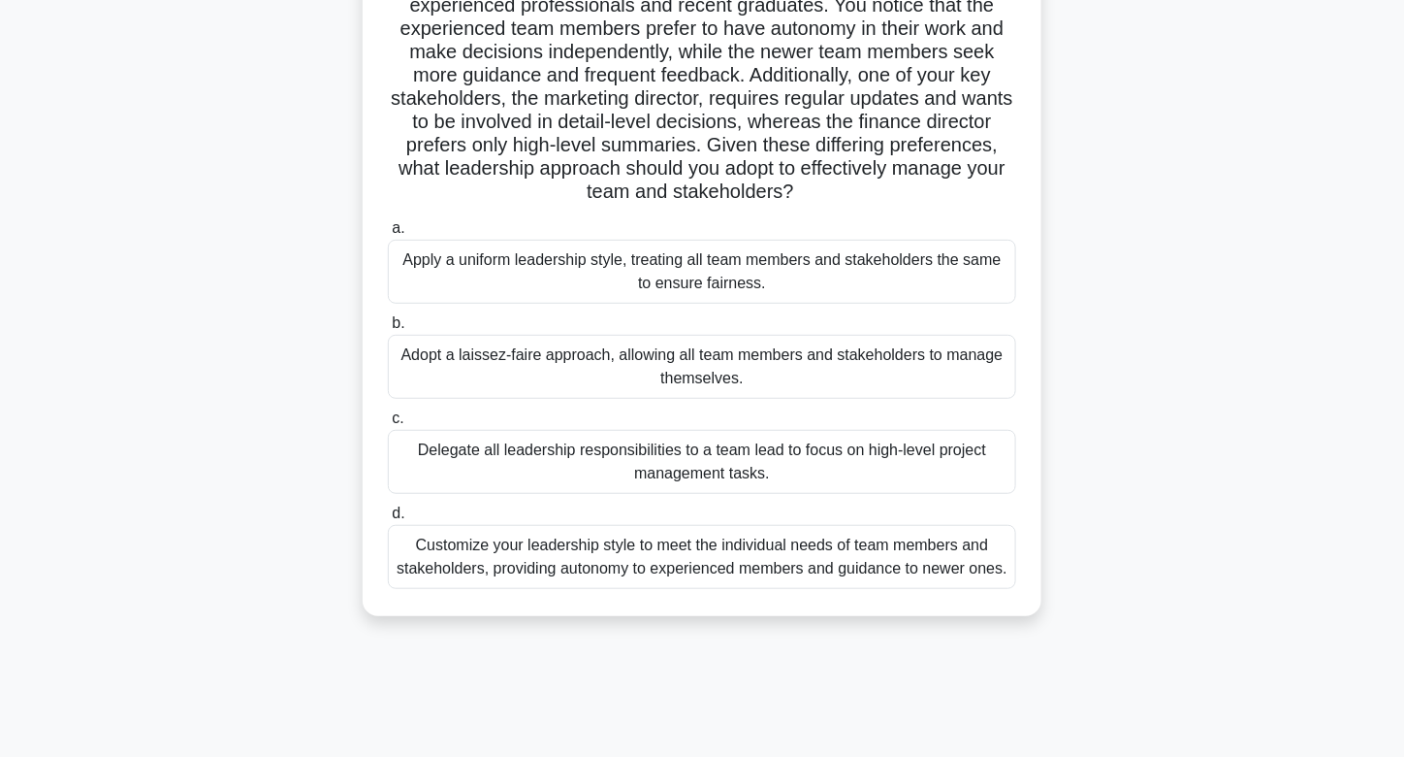
scroll to position [177, 0]
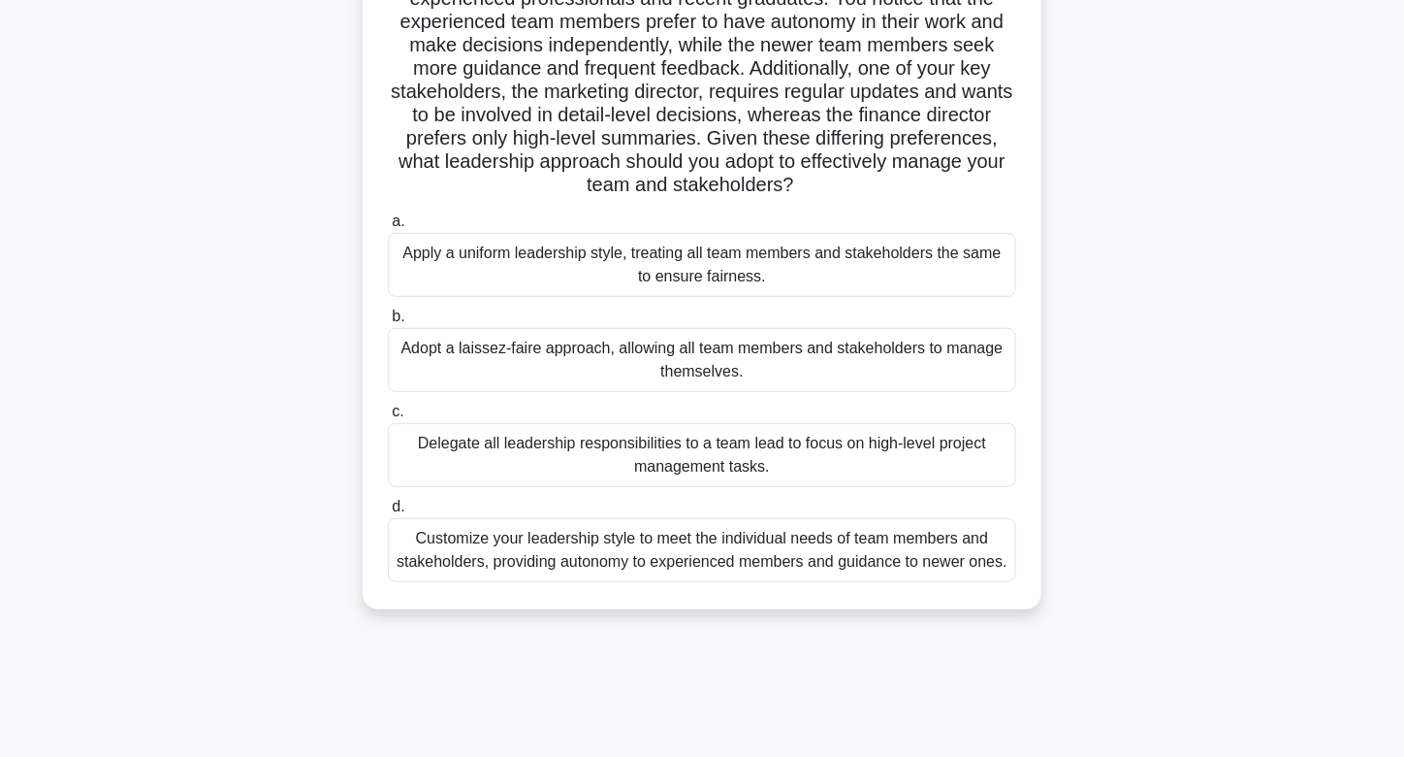
click at [670, 548] on div "Customize your leadership style to meet the individual needs of team members an…" at bounding box center [702, 550] width 628 height 64
click at [388, 513] on input "d. Customize your leadership style to meet the individual needs of team members…" at bounding box center [388, 506] width 0 height 13
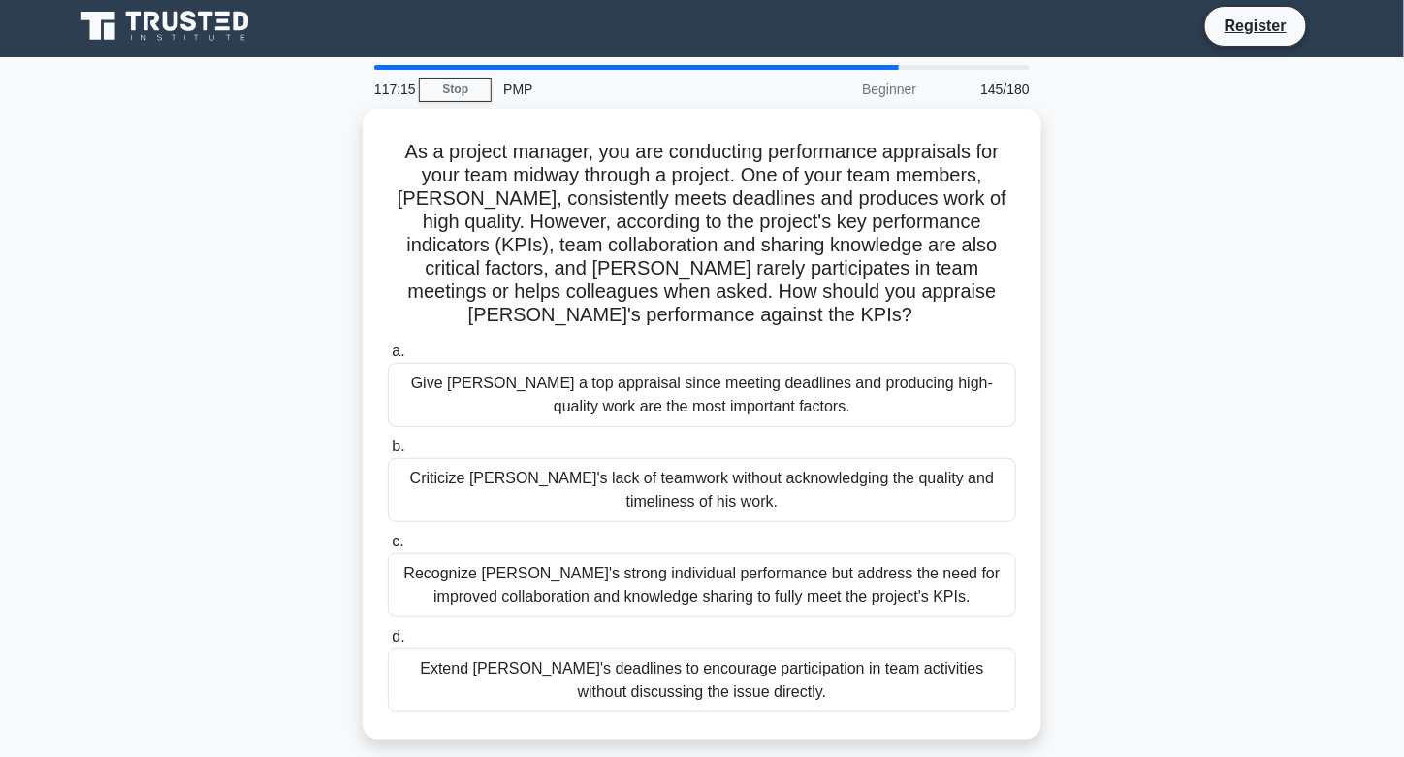
scroll to position [0, 0]
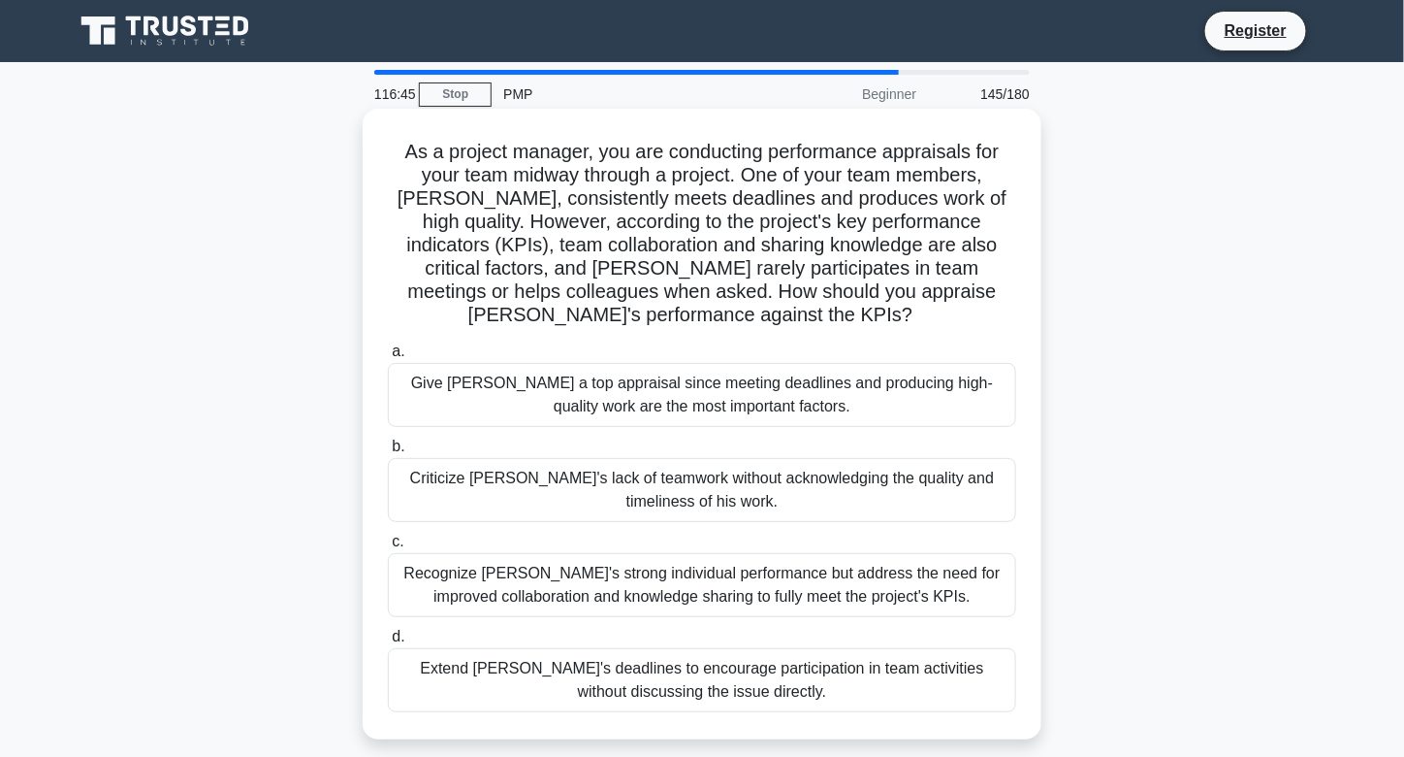
click at [683, 585] on div "Recognize [PERSON_NAME]'s strong individual performance but address the need fo…" at bounding box center [702, 585] width 628 height 64
click at [388, 548] on input "c. Recognize [PERSON_NAME]'s strong individual performance but address the need…" at bounding box center [388, 541] width 0 height 13
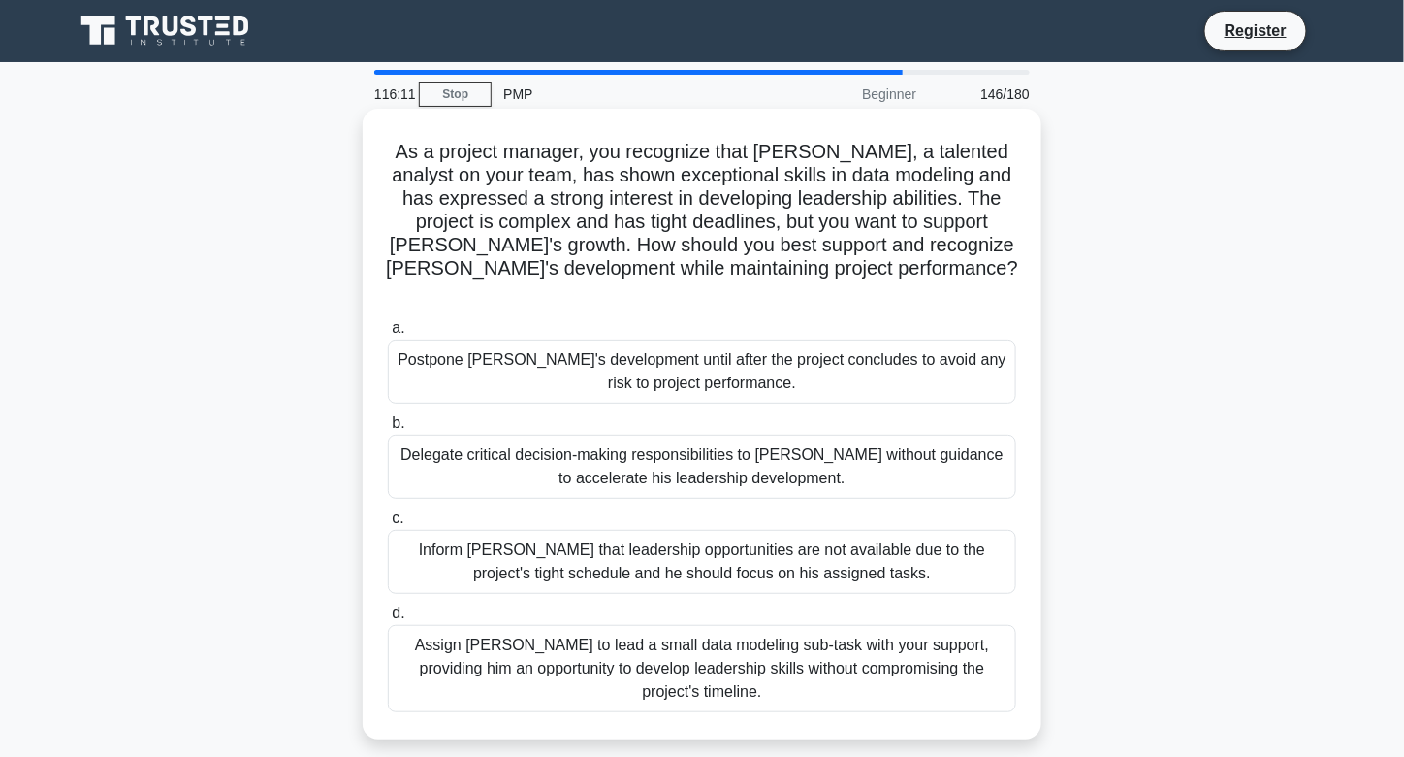
click at [679, 635] on div "Assign [PERSON_NAME] to lead a small data modeling sub-task with your support, …" at bounding box center [702, 668] width 628 height 87
click at [388, 620] on input "d. Assign [PERSON_NAME] to lead a small data modeling sub-task with your suppor…" at bounding box center [388, 613] width 0 height 13
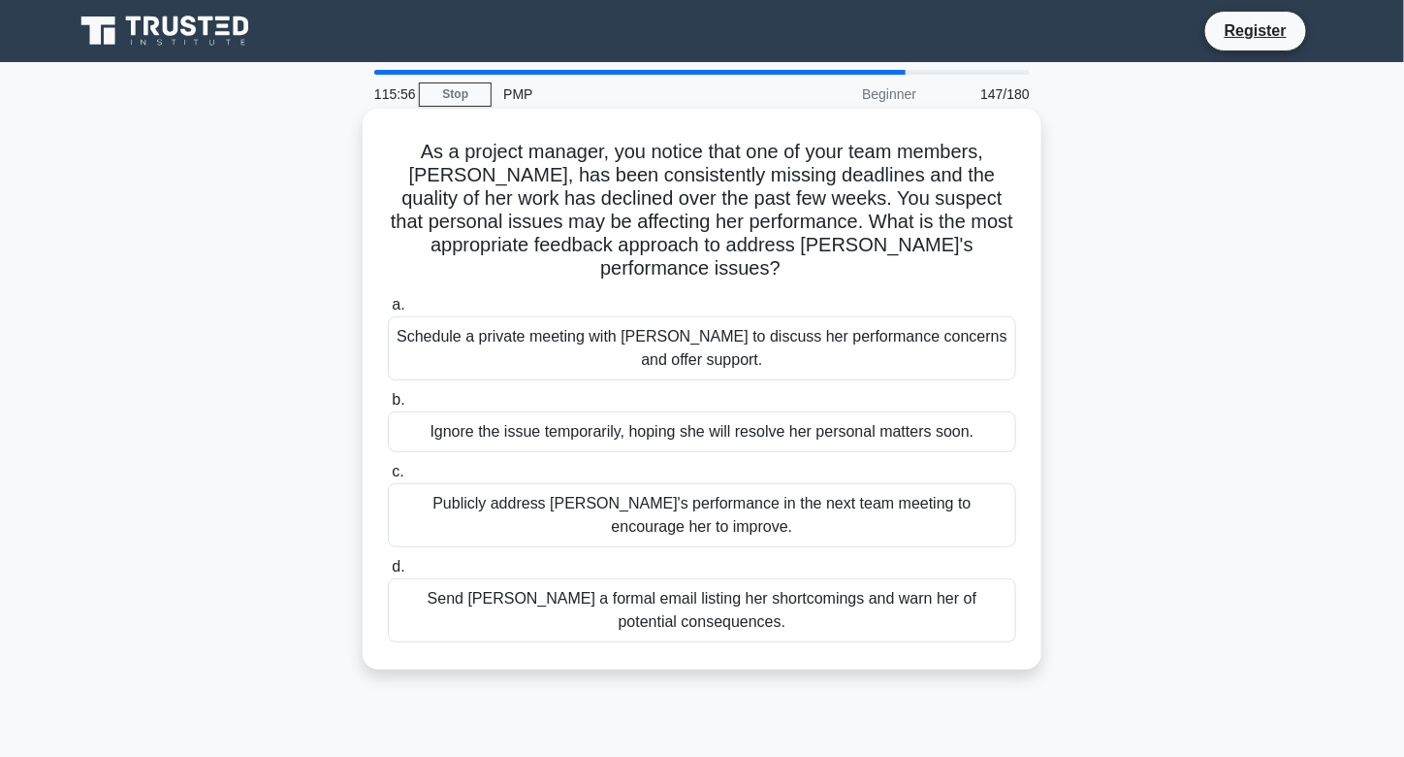
click at [660, 336] on div "Schedule a private meeting with [PERSON_NAME] to discuss her performance concer…" at bounding box center [702, 348] width 628 height 64
click at [388, 311] on input "a. Schedule a private meeting with [PERSON_NAME] to discuss her performance con…" at bounding box center [388, 305] width 0 height 13
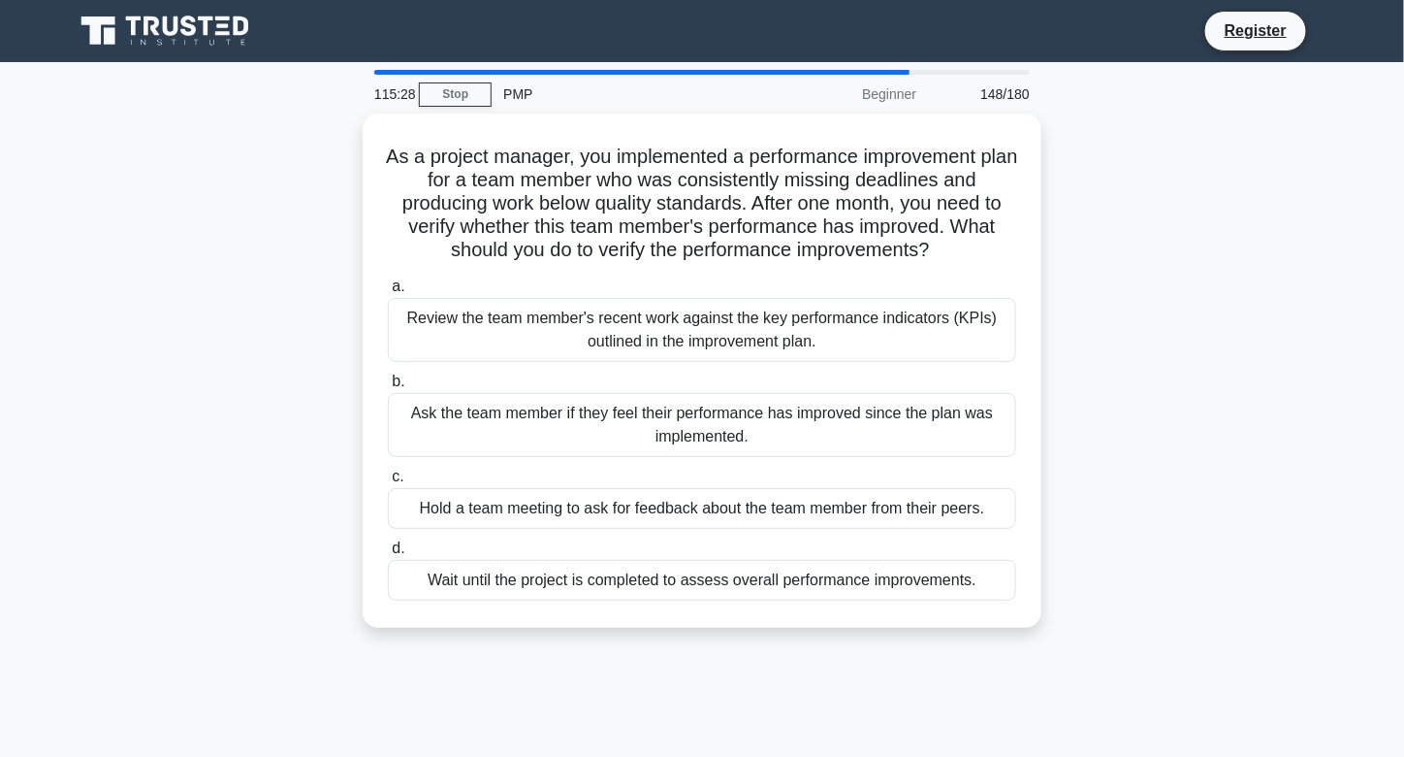
click at [660, 336] on div "Review the team member's recent work against the key performance indicators (KP…" at bounding box center [702, 330] width 628 height 64
click at [388, 293] on input "a. Review the team member's recent work against the key performance indicators …" at bounding box center [388, 286] width 0 height 13
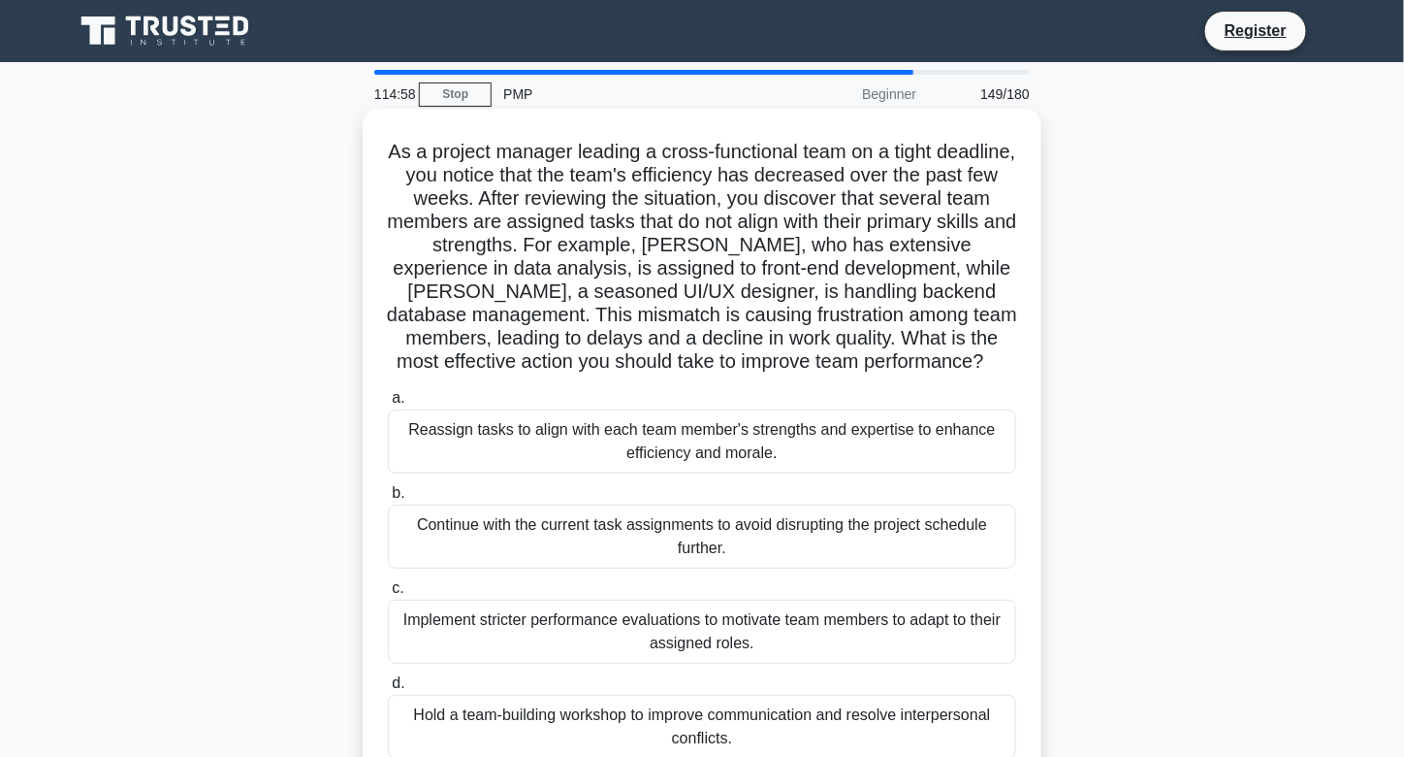
click at [630, 443] on div "Reassign tasks to align with each team member's strengths and expertise to enha…" at bounding box center [702, 441] width 628 height 64
click at [388, 404] on input "a. Reassign tasks to align with each team member's strengths and expertise to e…" at bounding box center [388, 398] width 0 height 13
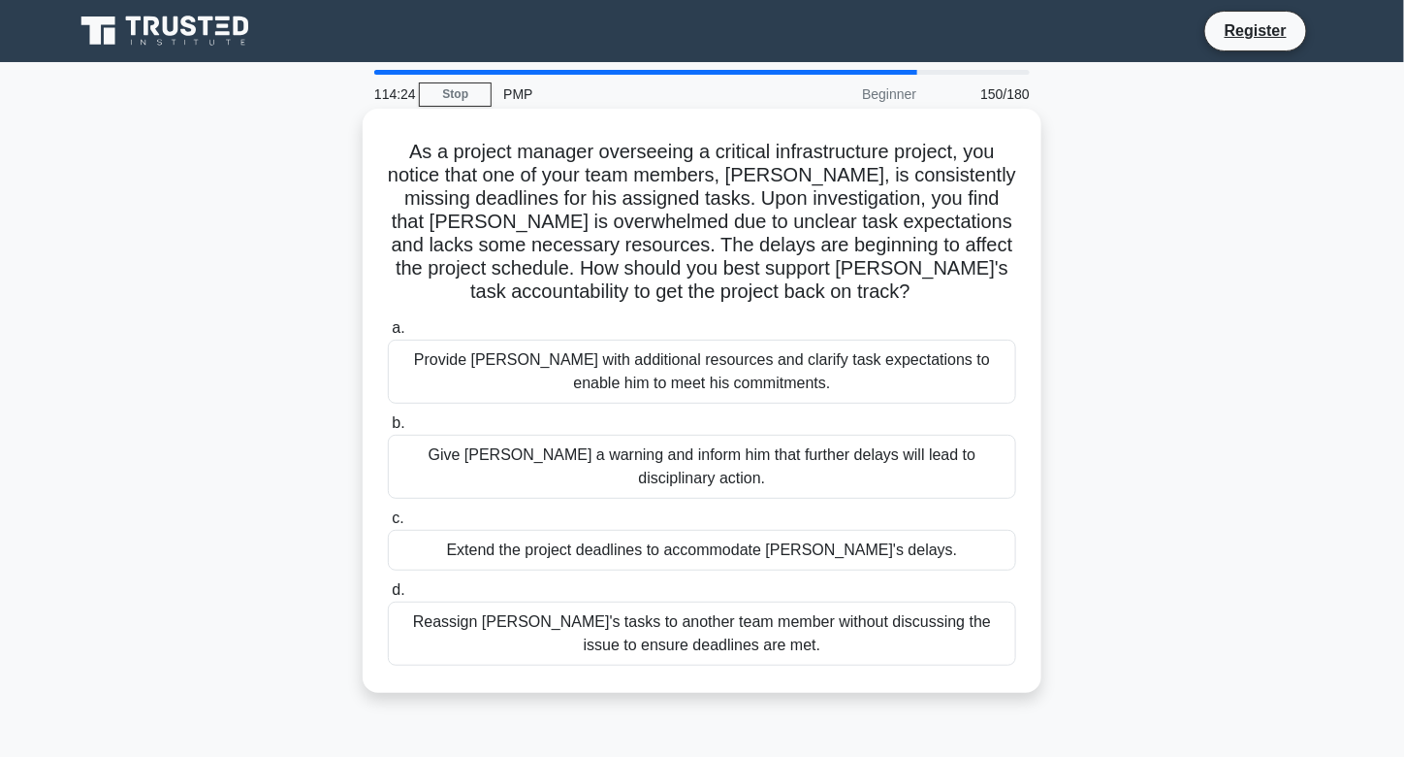
click at [646, 387] on div "Provide [PERSON_NAME] with additional resources and clarify task expectations t…" at bounding box center [702, 371] width 628 height 64
click at [388, 335] on input "a. Provide [PERSON_NAME] with additional resources and clarify task expectation…" at bounding box center [388, 328] width 0 height 13
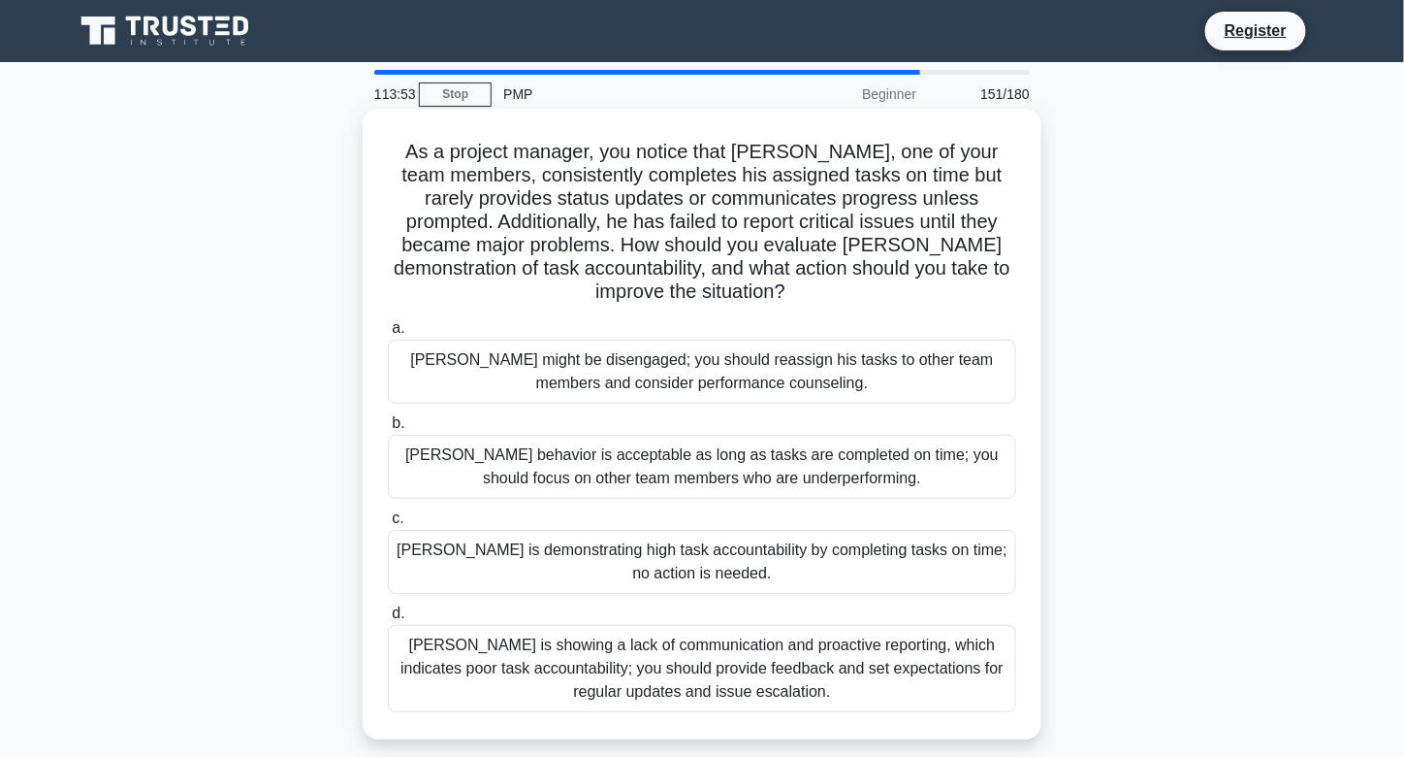
click at [877, 673] on div "[PERSON_NAME] is showing a lack of communication and proactive reporting, which…" at bounding box center [702, 668] width 628 height 87
click at [388, 620] on input "[PERSON_NAME] is showing a lack of communication and proactive reporting, which…" at bounding box center [388, 613] width 0 height 13
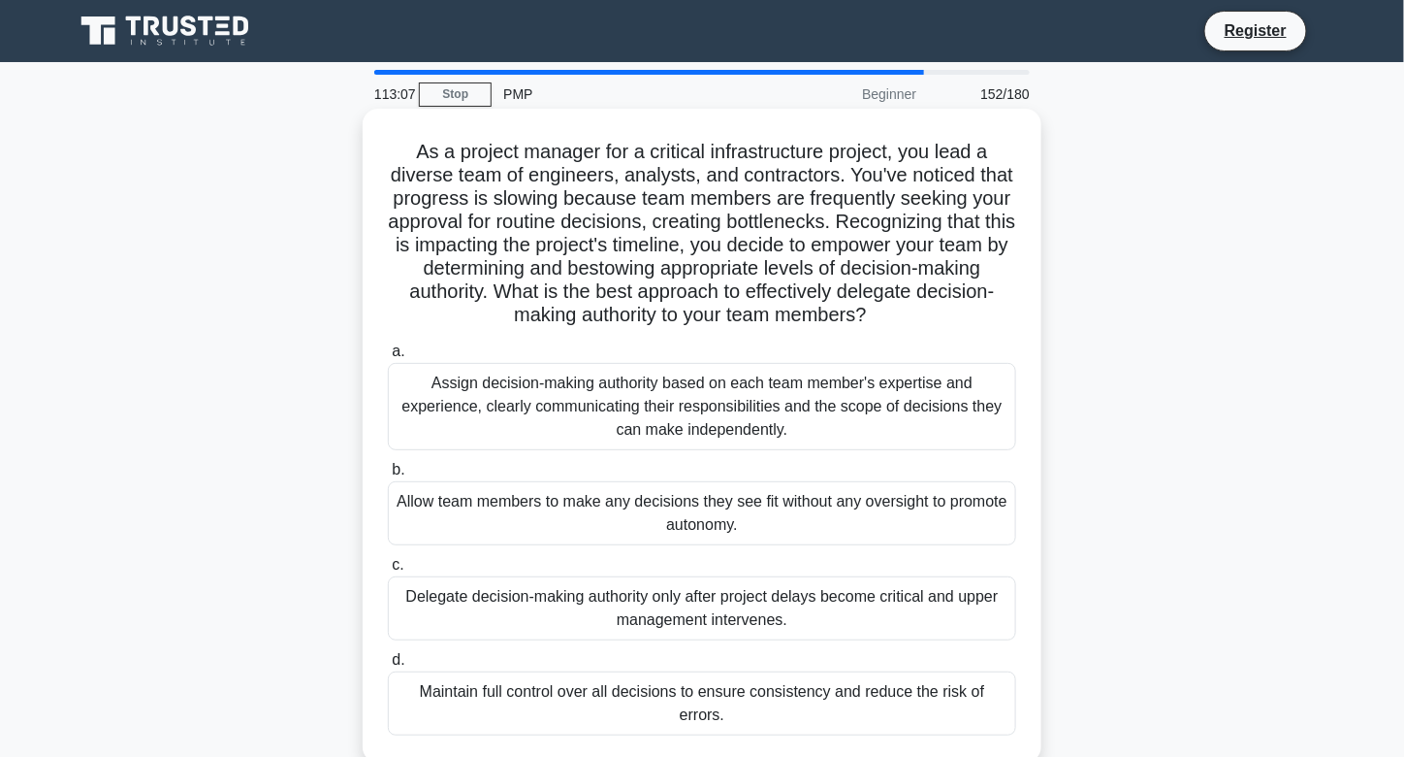
click at [778, 402] on div "Assign decision-making authority based on each team member's expertise and expe…" at bounding box center [702, 406] width 628 height 87
click at [388, 358] on input "a. Assign decision-making authority based on each team member's expertise and e…" at bounding box center [388, 351] width 0 height 13
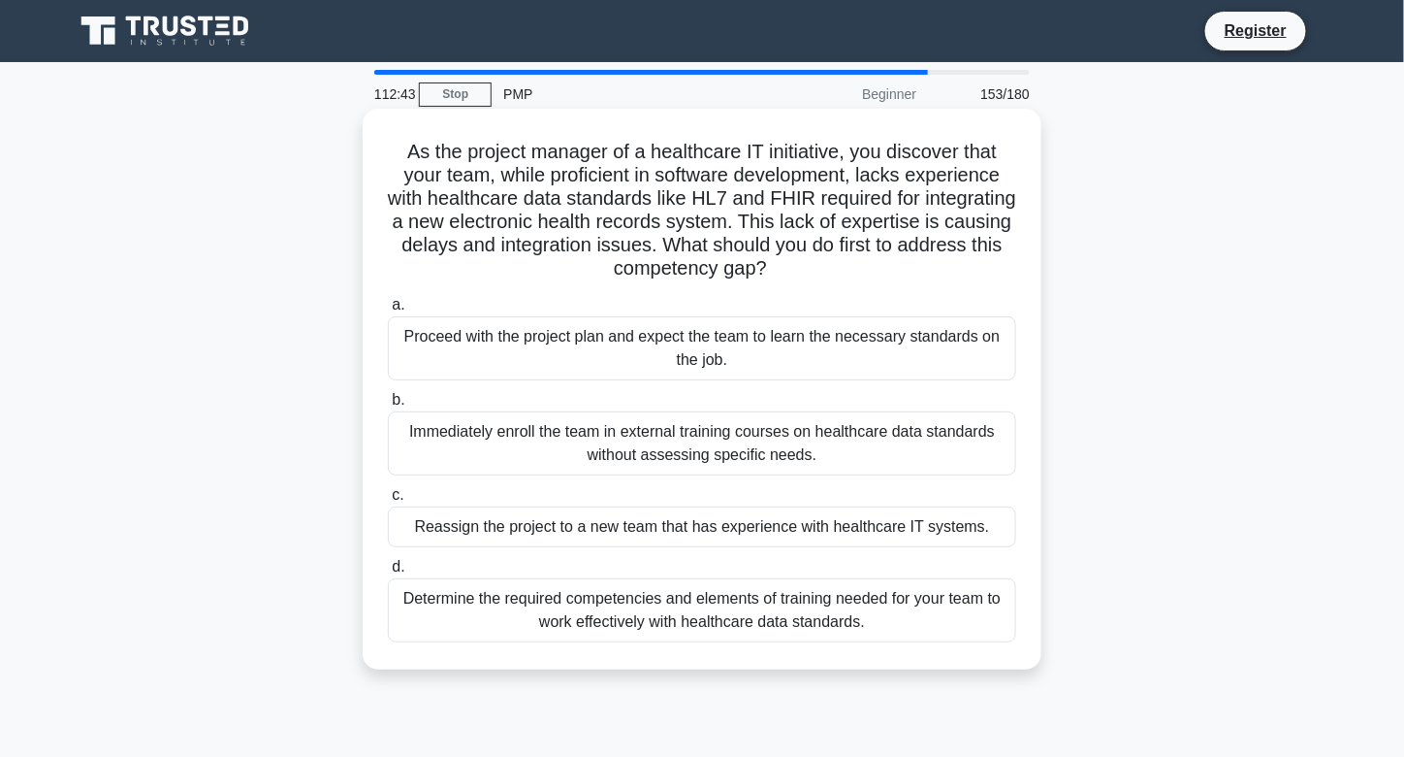
click at [758, 623] on div "Determine the required competencies and elements of training needed for your te…" at bounding box center [702, 610] width 628 height 64
click at [388, 573] on input "d. Determine the required competencies and elements of training needed for your…" at bounding box center [388, 567] width 0 height 13
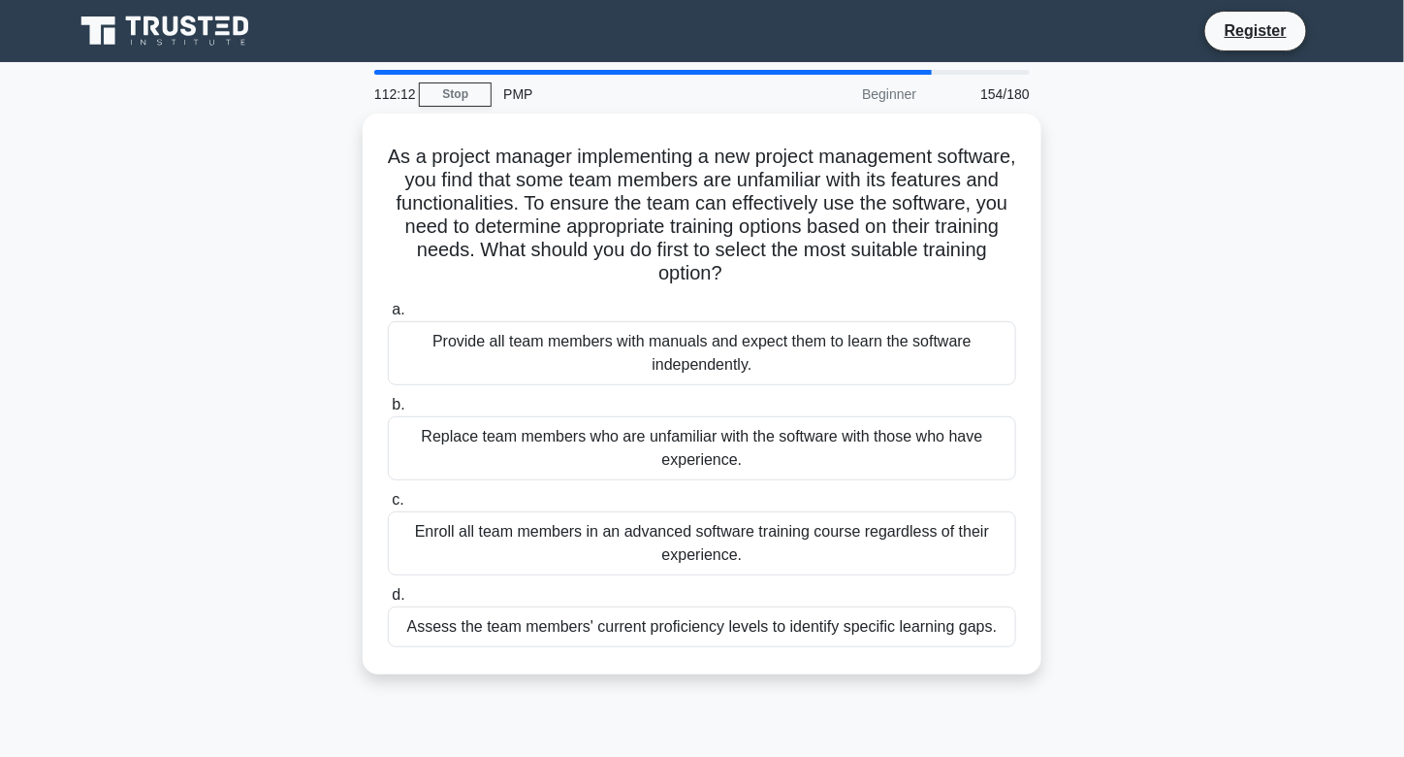
click at [758, 623] on div "Assess the team members' current proficiency levels to identify specific learni…" at bounding box center [702, 626] width 628 height 41
click at [388, 601] on input "d. Assess the team members' current proficiency levels to identify specific lea…" at bounding box center [388, 595] width 0 height 13
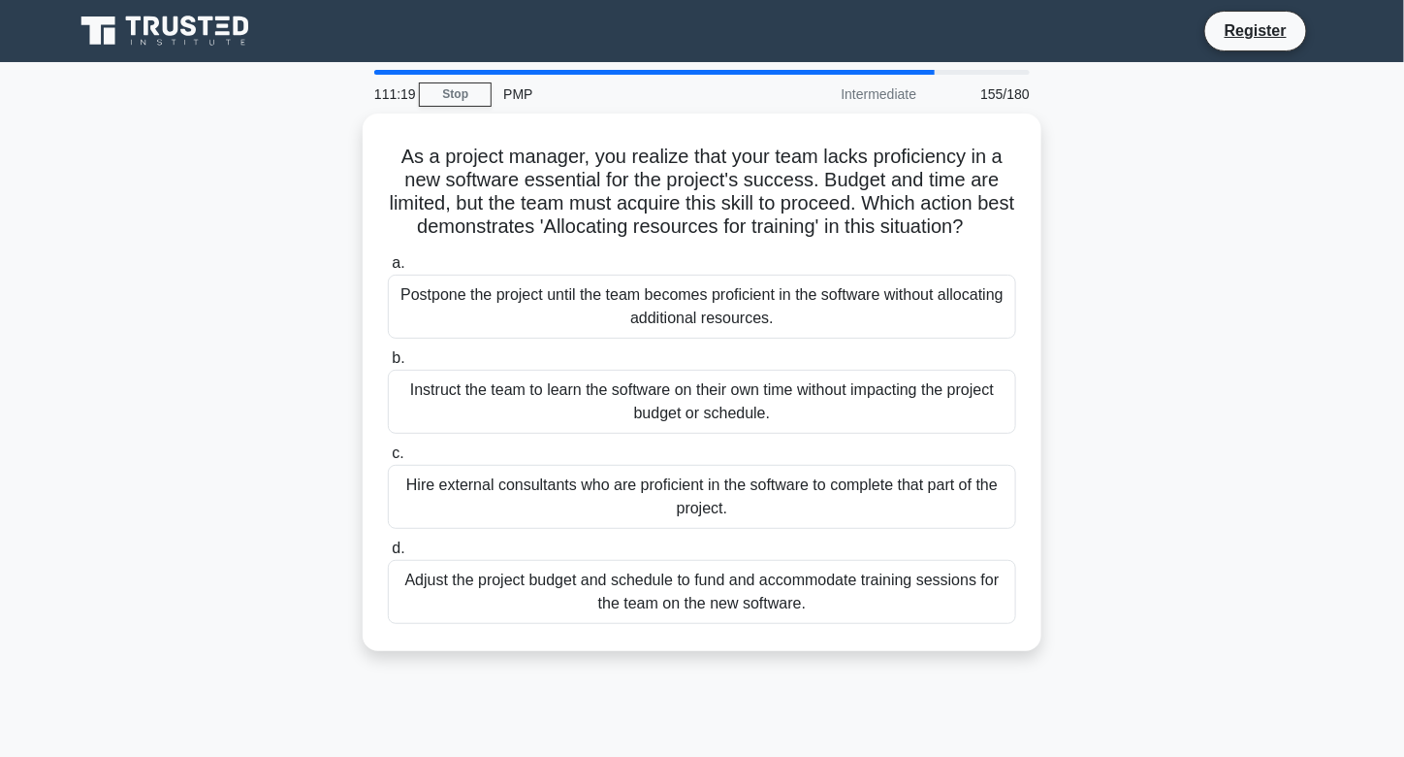
click at [758, 623] on div "Adjust the project budget and schedule to fund and accommodate training session…" at bounding box center [702, 592] width 628 height 64
click at [388, 555] on input "d. Adjust the project budget and schedule to fund and accommodate training sess…" at bounding box center [388, 548] width 0 height 13
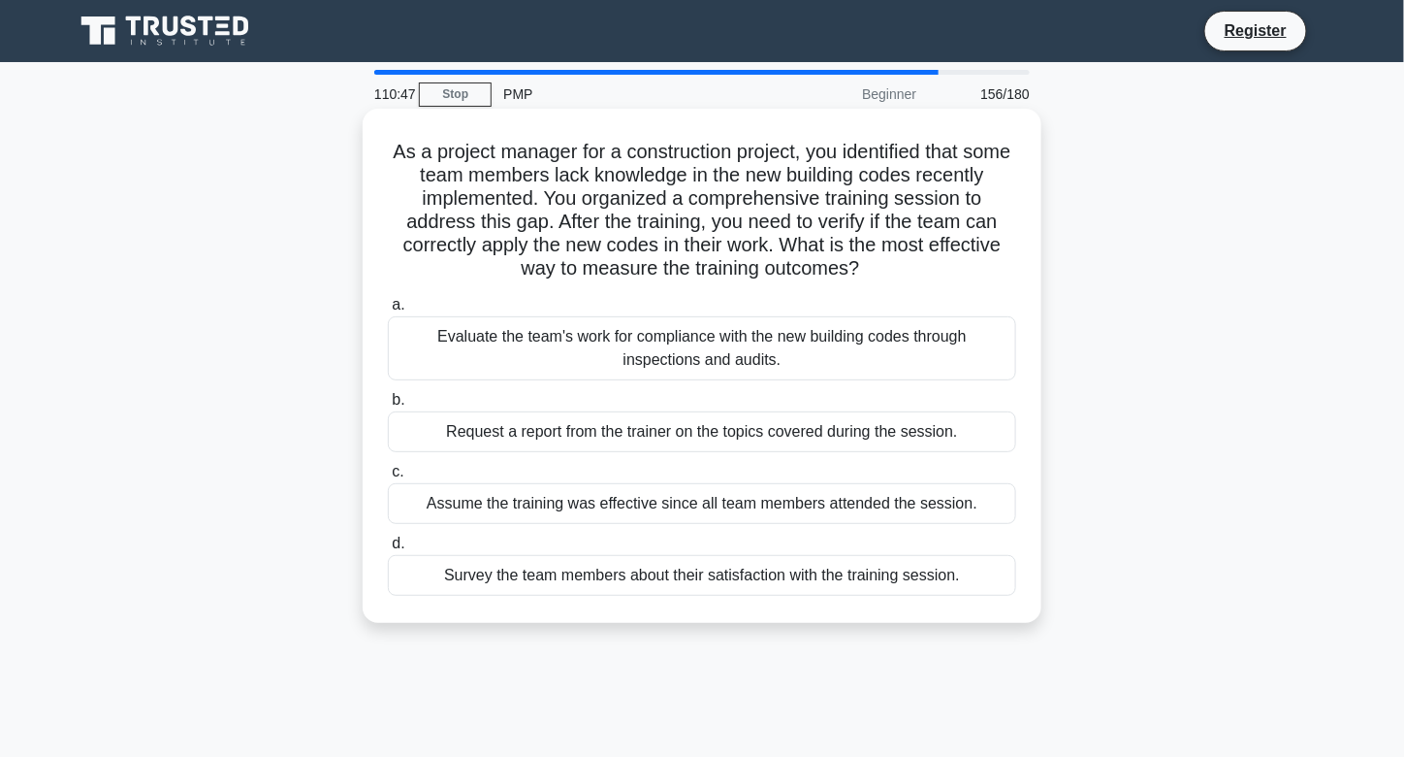
click at [821, 338] on div "Evaluate the team's work for compliance with the new building codes through ins…" at bounding box center [702, 348] width 628 height 64
click at [388, 311] on input "a. Evaluate the team's work for compliance with the new building codes through …" at bounding box center [388, 305] width 0 height 13
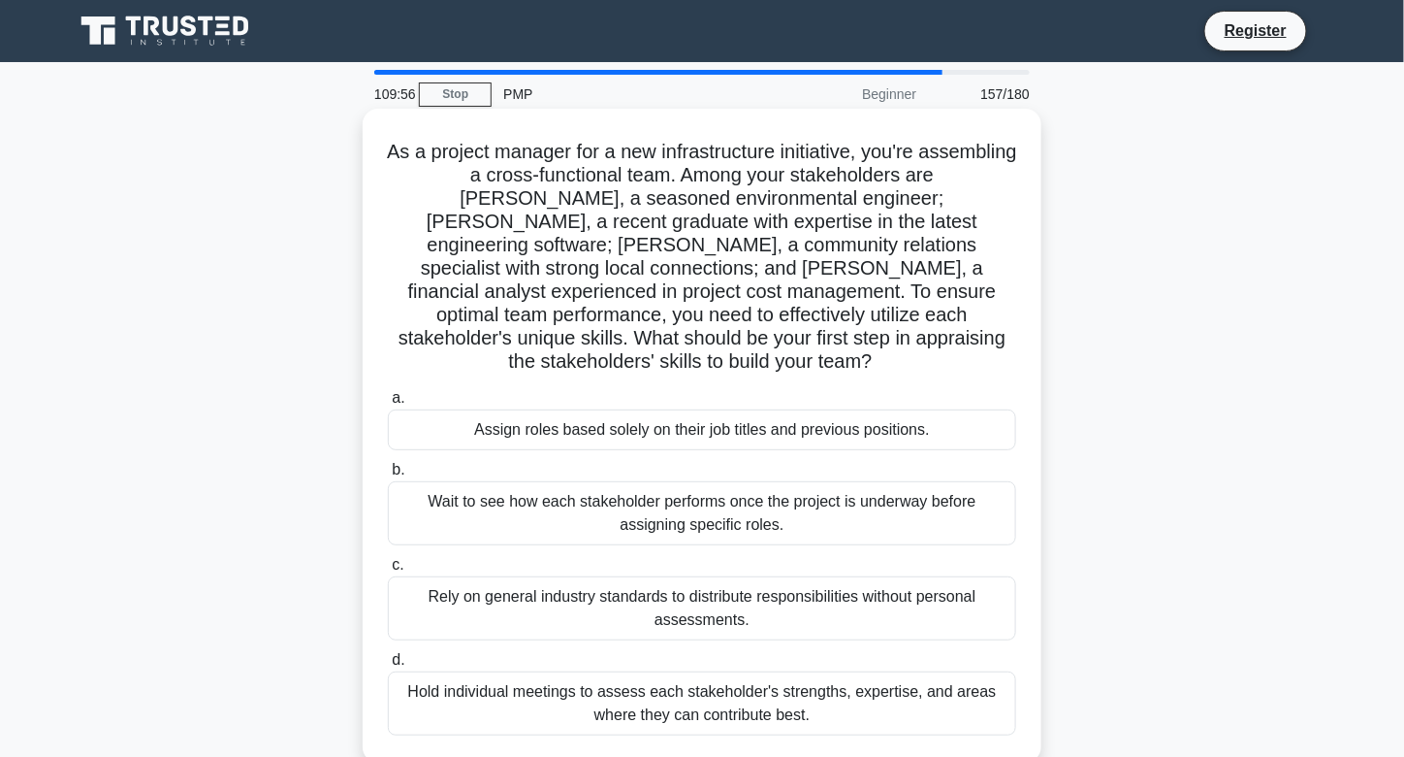
click at [817, 673] on div "Hold individual meetings to assess each stakeholder's strengths, expertise, and…" at bounding box center [702, 703] width 628 height 64
click at [388, 666] on input "d. Hold individual meetings to assess each stakeholder's strengths, expertise, …" at bounding box center [388, 660] width 0 height 13
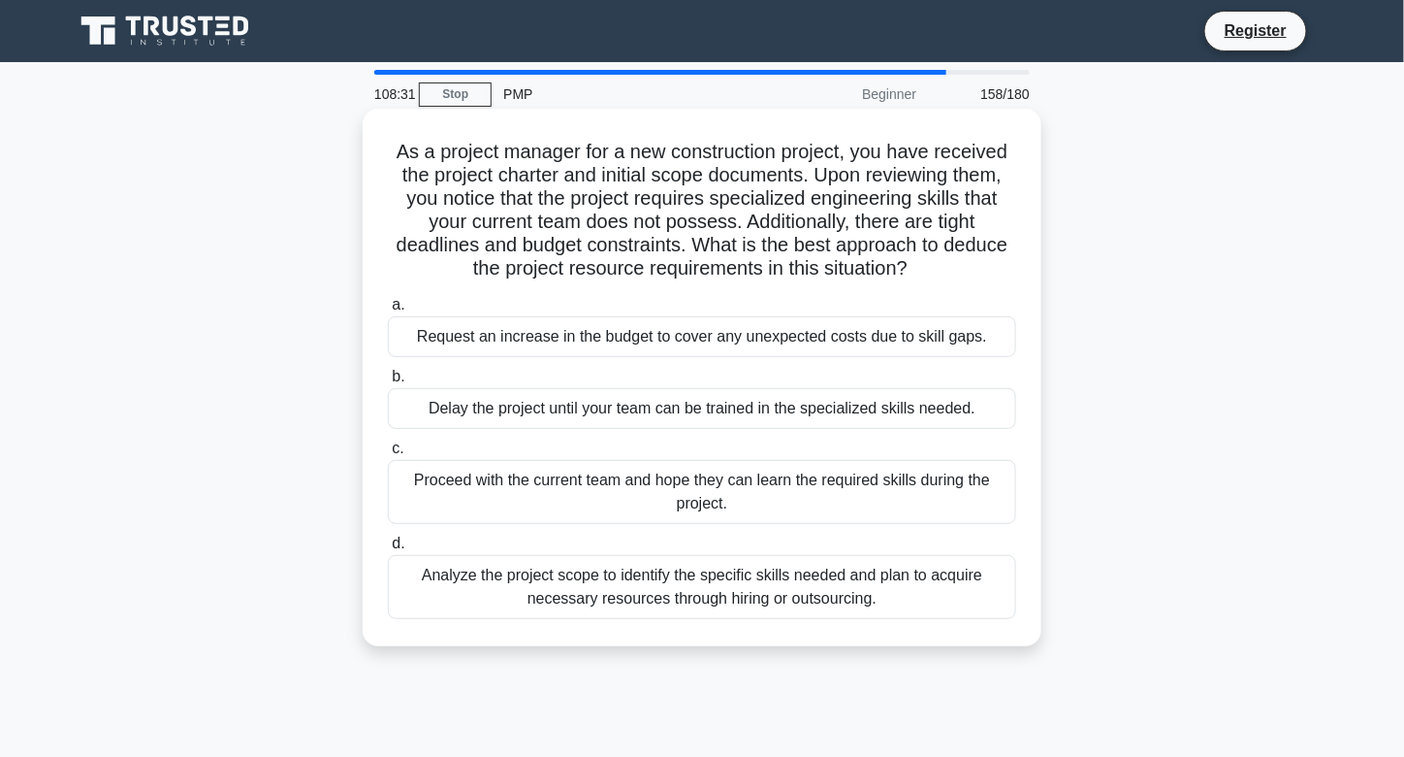
click at [781, 593] on div "Analyze the project scope to identify the specific skills needed and plan to ac…" at bounding box center [702, 587] width 628 height 64
click at [388, 550] on input "d. Analyze the project scope to identify the specific skills needed and plan to…" at bounding box center [388, 543] width 0 height 13
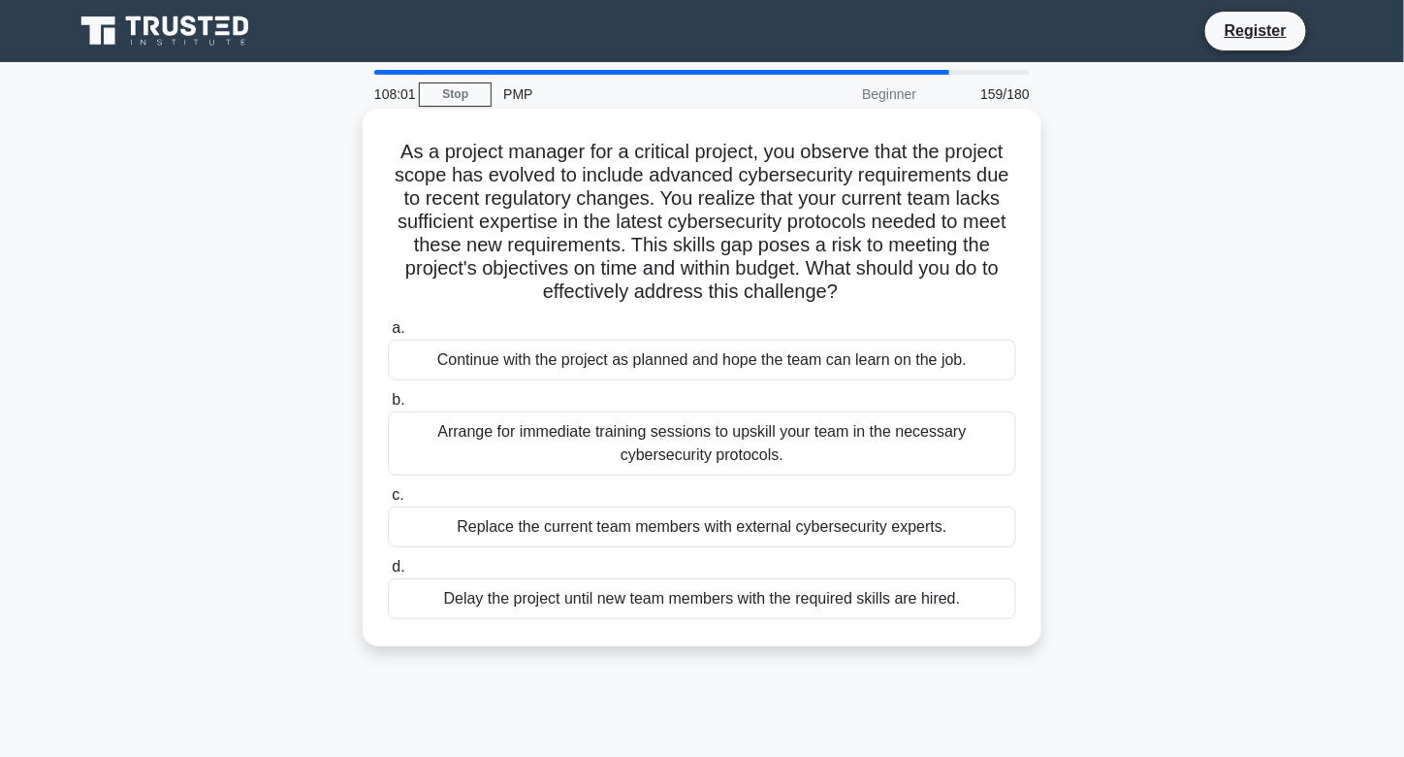
click at [606, 438] on div "Arrange for immediate training sessions to upskill your team in the necessary c…" at bounding box center [702, 443] width 628 height 64
click at [388, 406] on input "b. Arrange for immediate training sessions to upskill your team in the necessar…" at bounding box center [388, 400] width 0 height 13
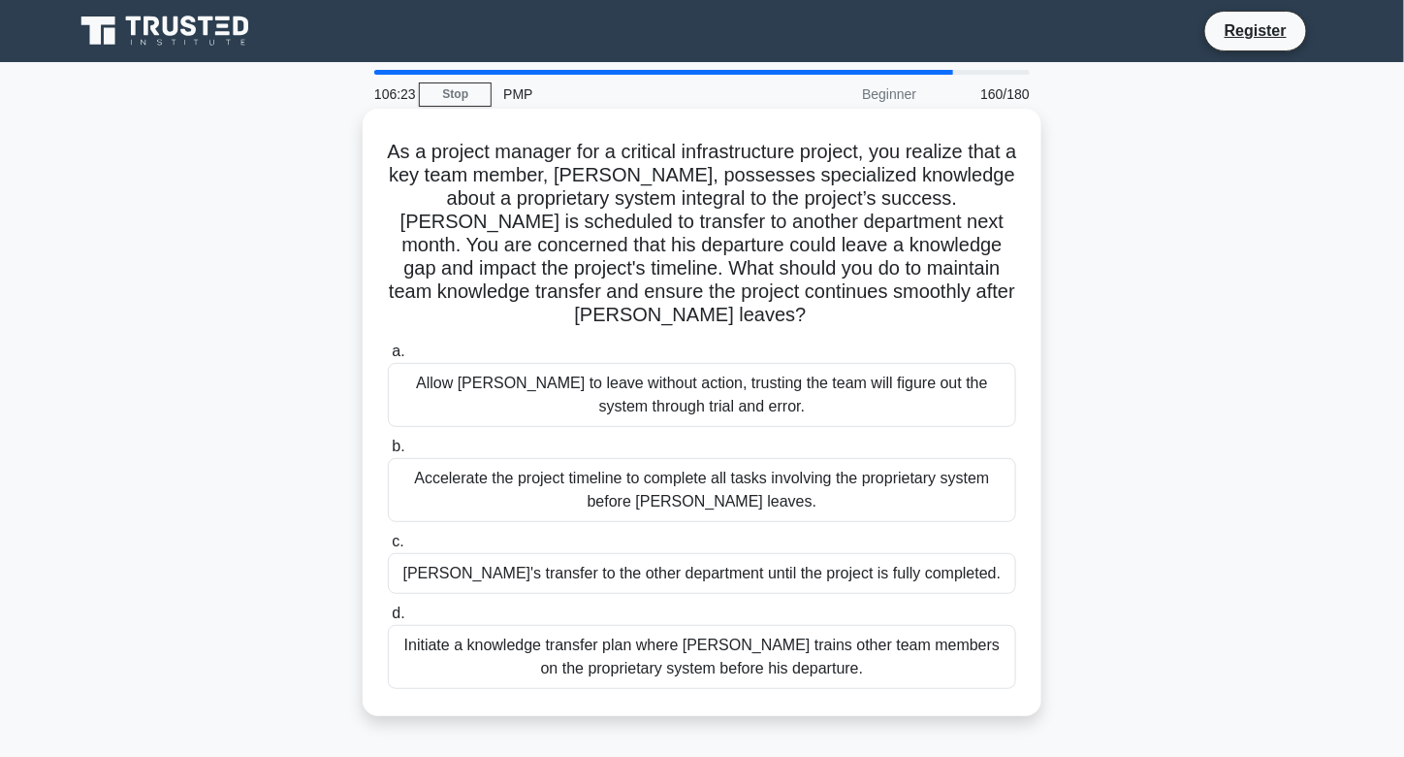
click at [580, 645] on div "Initiate a knowledge transfer plan where [PERSON_NAME] trains other team member…" at bounding box center [702, 657] width 628 height 64
click at [388, 620] on input "d. Initiate a knowledge transfer plan where [PERSON_NAME] trains other team mem…" at bounding box center [388, 613] width 0 height 13
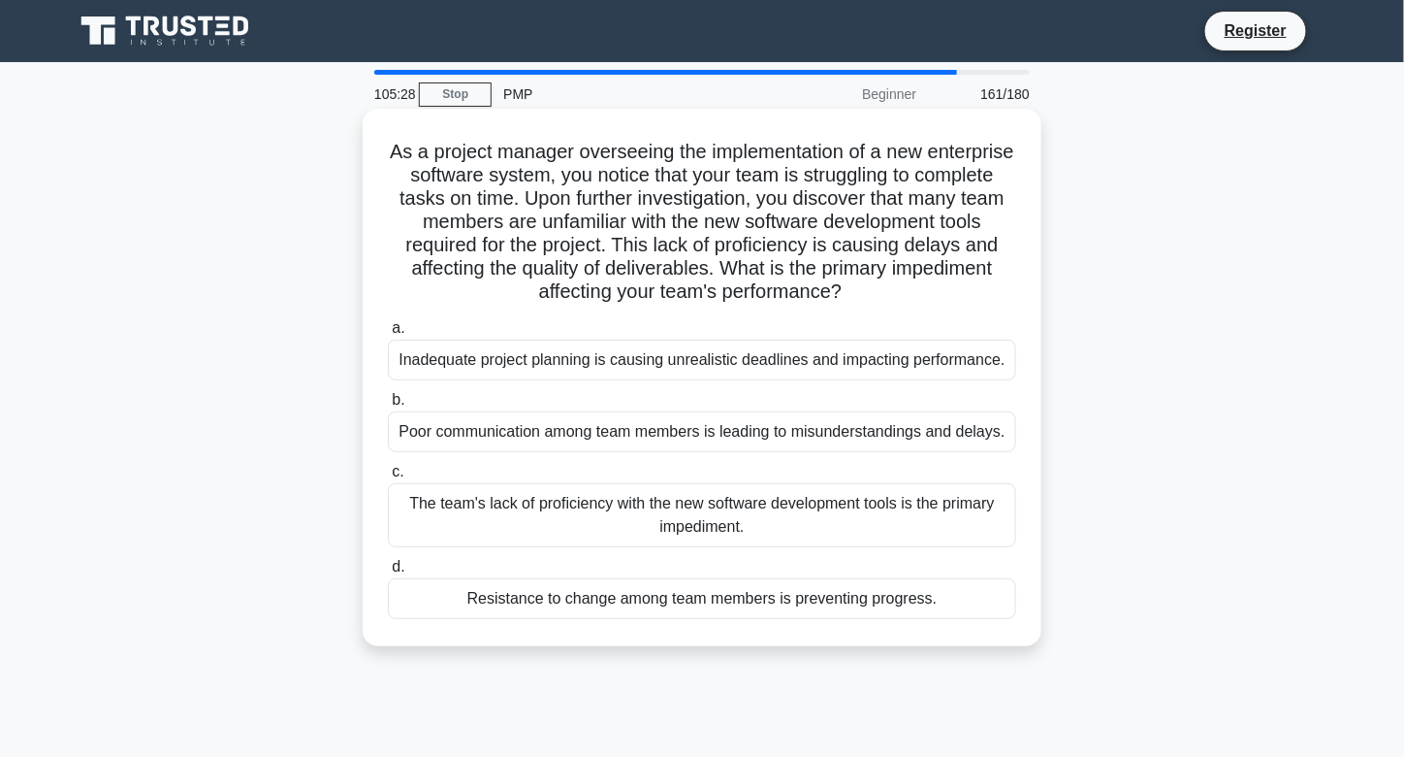
click at [617, 496] on div "The team's lack of proficiency with the new software development tools is the p…" at bounding box center [702, 515] width 628 height 64
click at [388, 478] on input "c. The team's lack of proficiency with the new software development tools is th…" at bounding box center [388, 472] width 0 height 13
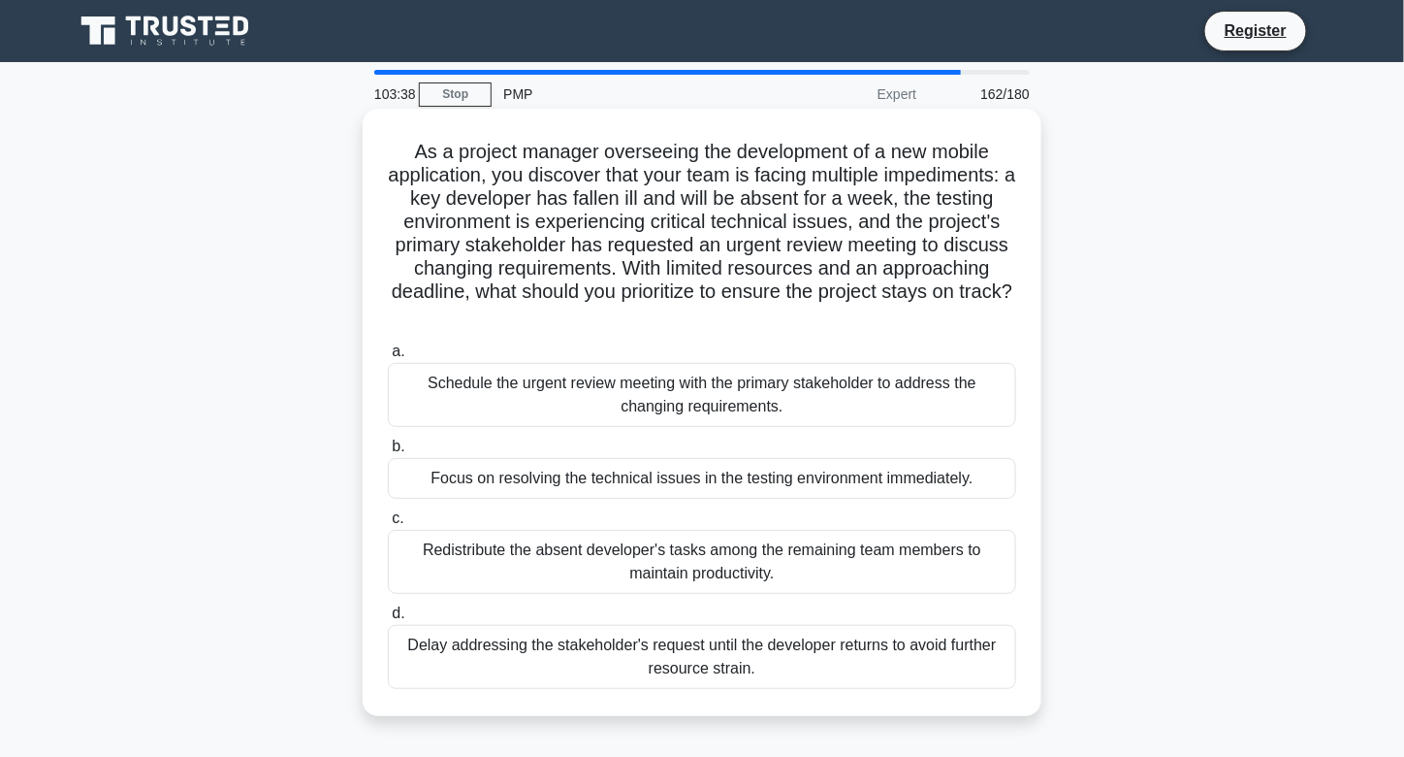
click at [629, 390] on div "Schedule the urgent review meeting with the primary stakeholder to address the …" at bounding box center [702, 395] width 628 height 64
click at [388, 358] on input "a. Schedule the urgent review meeting with the primary stakeholder to address t…" at bounding box center [388, 351] width 0 height 13
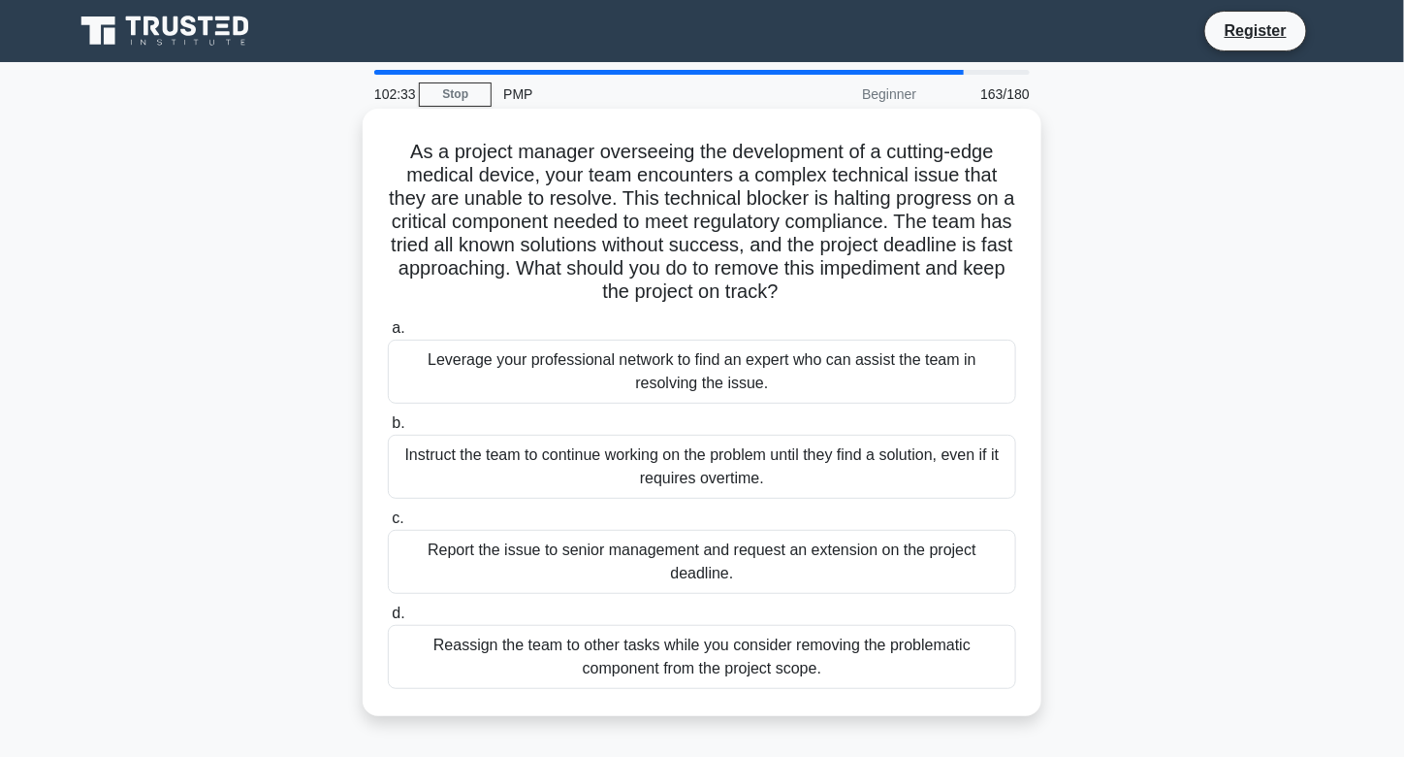
click at [634, 355] on div "Leverage your professional network to find an expert who can assist the team in…" at bounding box center [702, 371] width 628 height 64
click at [388, 335] on input "a. Leverage your professional network to find an expert who can assist the team…" at bounding box center [388, 328] width 0 height 13
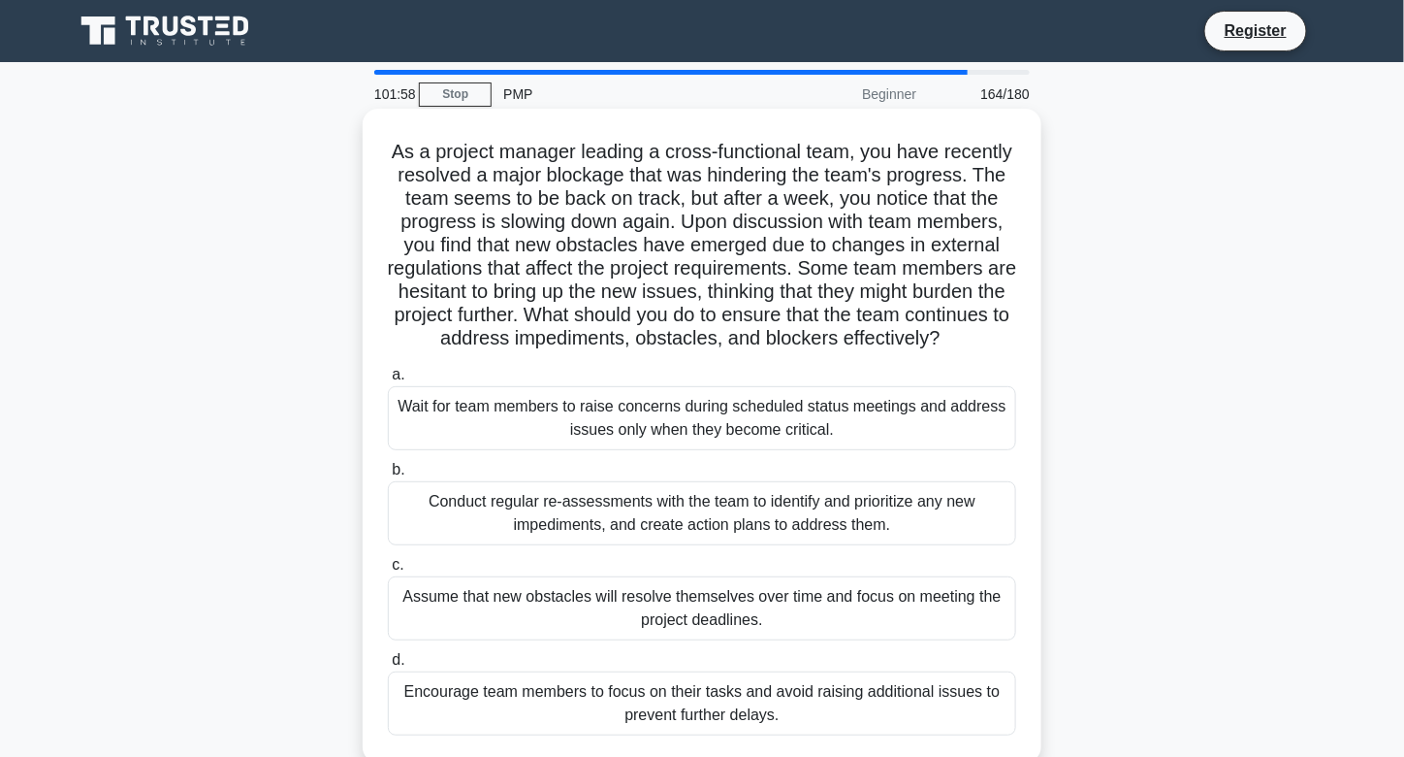
click at [715, 520] on div "Conduct regular re-assessments with the team to identify and prioritize any new…" at bounding box center [702, 513] width 628 height 64
click at [388, 476] on input "b. Conduct regular re-assessments with the team to identify and prioritize any …" at bounding box center [388, 470] width 0 height 13
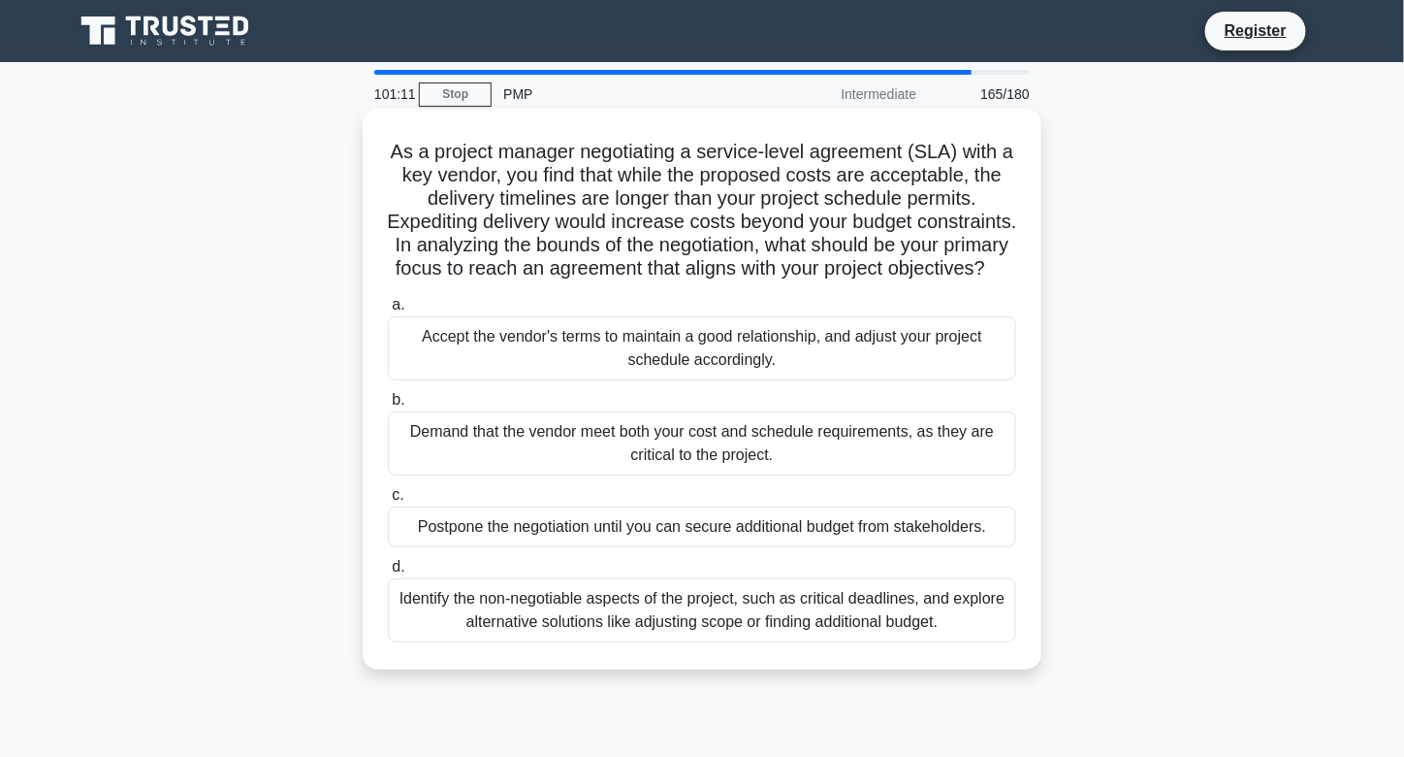
click at [707, 642] on div "Identify the non-negotiable aspects of the project, such as critical deadlines,…" at bounding box center [702, 610] width 628 height 64
click at [388, 573] on input "d. Identify the non-negotiable aspects of the project, such as critical deadlin…" at bounding box center [388, 567] width 0 height 13
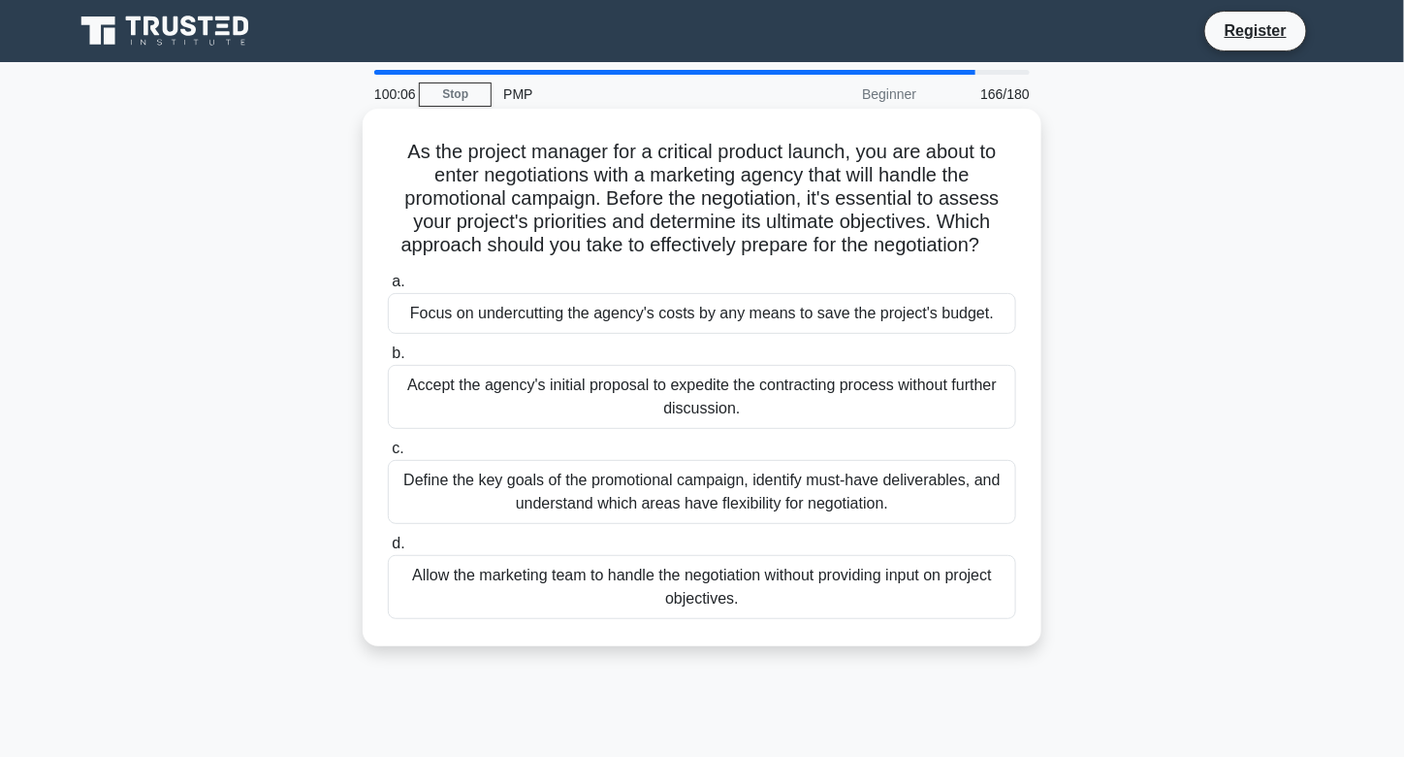
click at [972, 507] on div "Define the key goals of the promotional campaign, identify must-have deliverabl…" at bounding box center [702, 492] width 628 height 64
click at [388, 455] on input "c. Define the key goals of the promotional campaign, identify must-have deliver…" at bounding box center [388, 448] width 0 height 13
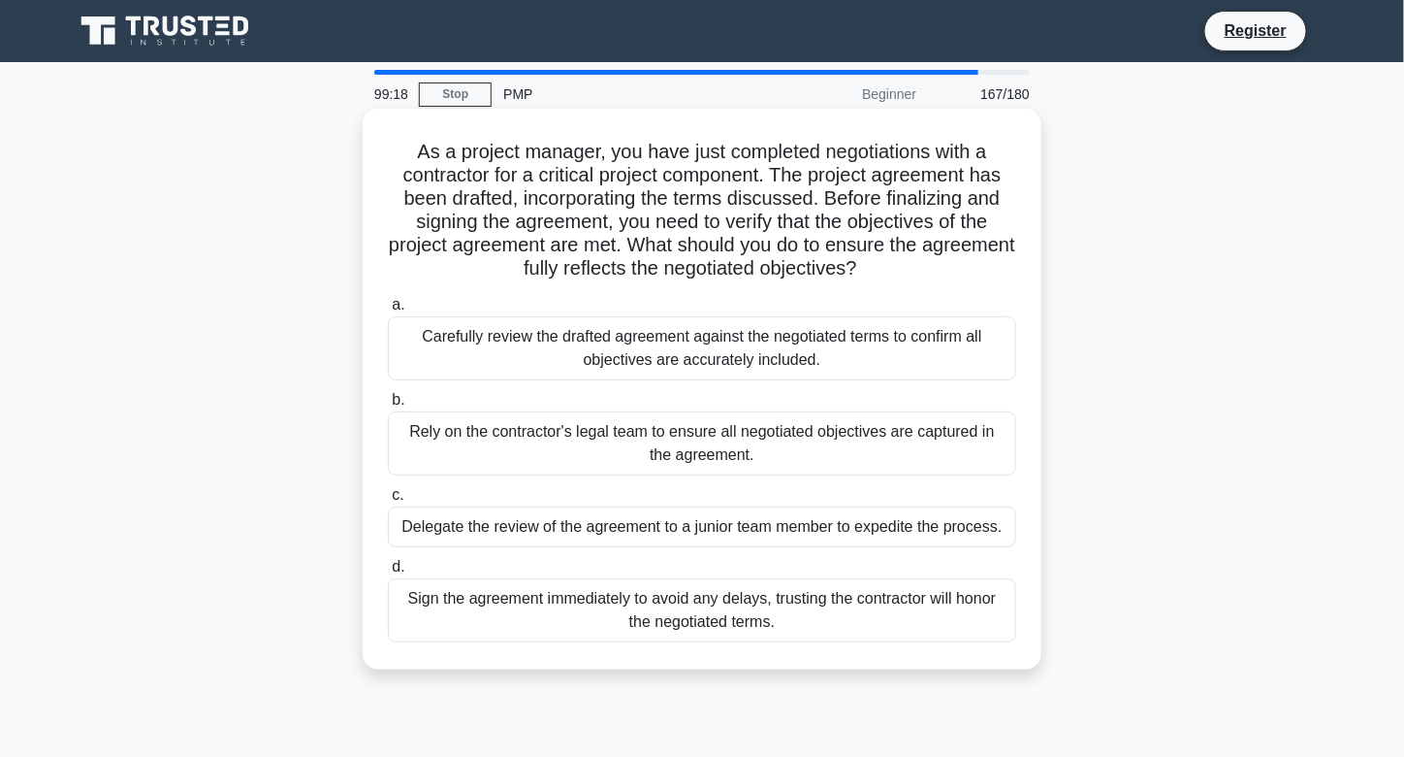
click at [838, 346] on div "Carefully review the drafted agreement against the negotiated terms to confirm …" at bounding box center [702, 348] width 628 height 64
click at [388, 311] on input "a. Carefully review the drafted agreement against the negotiated terms to confi…" at bounding box center [388, 305] width 0 height 13
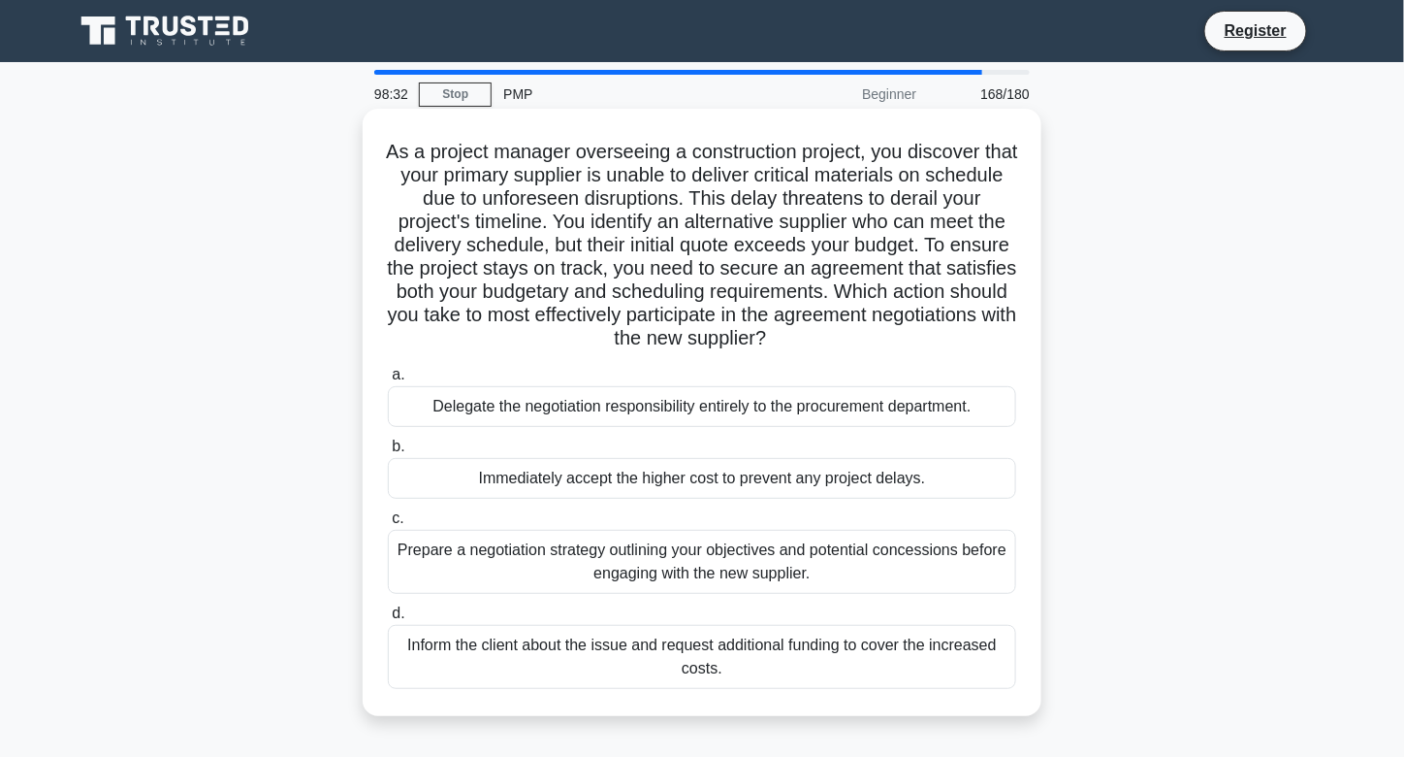
click at [643, 561] on div "Prepare a negotiation strategy outlining your objectives and potential concessi…" at bounding box center [702, 562] width 628 height 64
click at [388, 525] on input "c. Prepare a negotiation strategy outlining your objectives and potential conce…" at bounding box center [388, 518] width 0 height 13
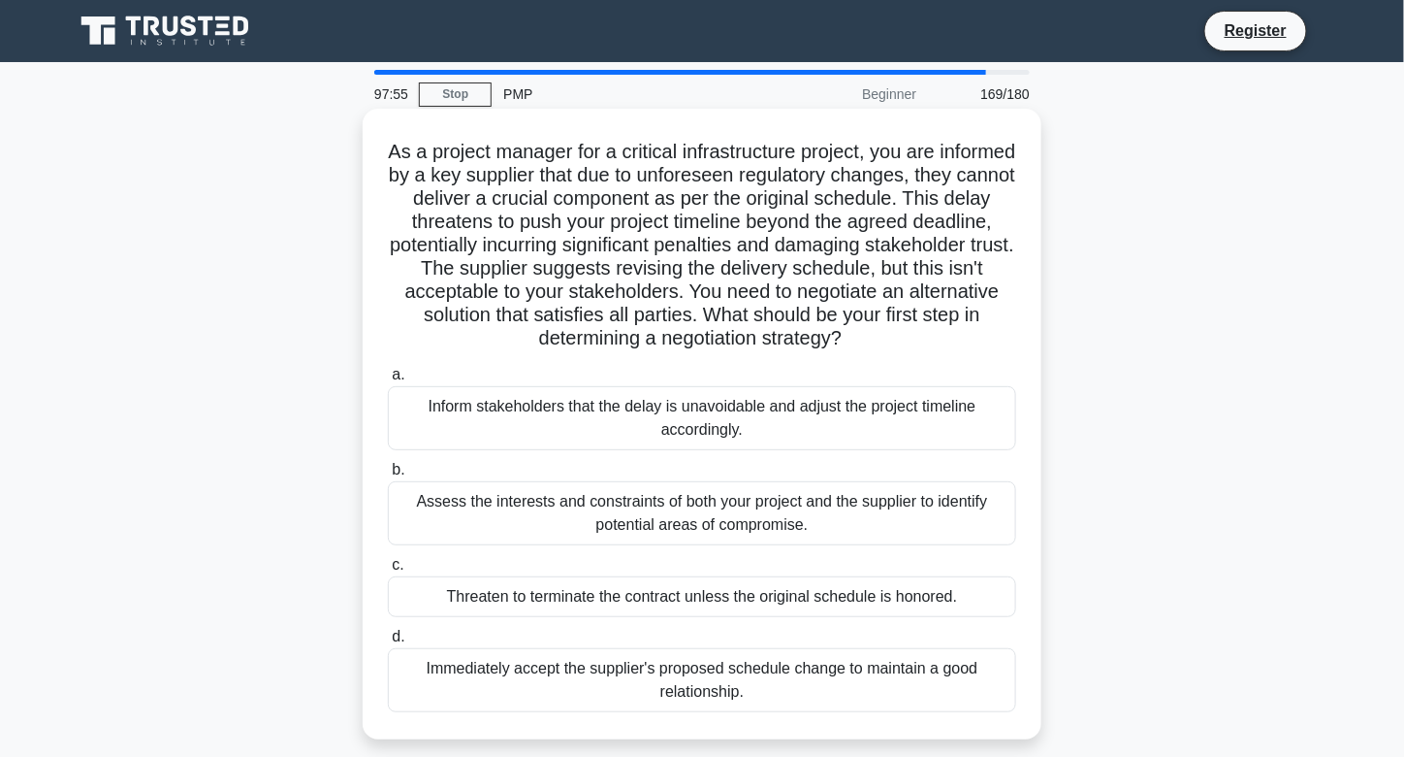
click at [624, 504] on div "Assess the interests and constraints of both your project and the supplier to i…" at bounding box center [702, 513] width 628 height 64
click at [388, 476] on input "b. Assess the interests and constraints of both your project and the supplier t…" at bounding box center [388, 470] width 0 height 13
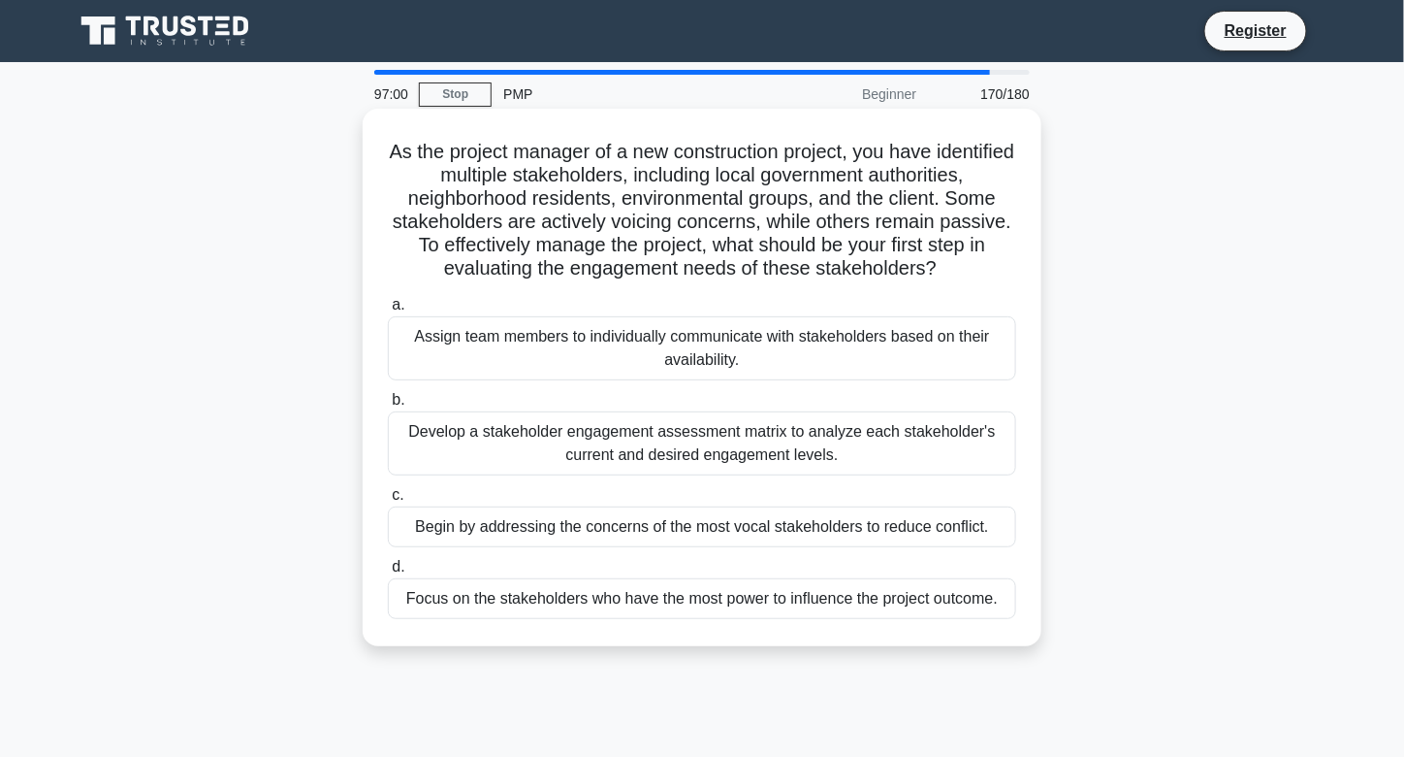
click at [663, 467] on div "Develop a stakeholder engagement assessment matrix to analyze each stakeholder'…" at bounding box center [702, 443] width 628 height 64
click at [388, 406] on input "b. Develop a stakeholder engagement assessment matrix to analyze each stakehold…" at bounding box center [388, 400] width 0 height 13
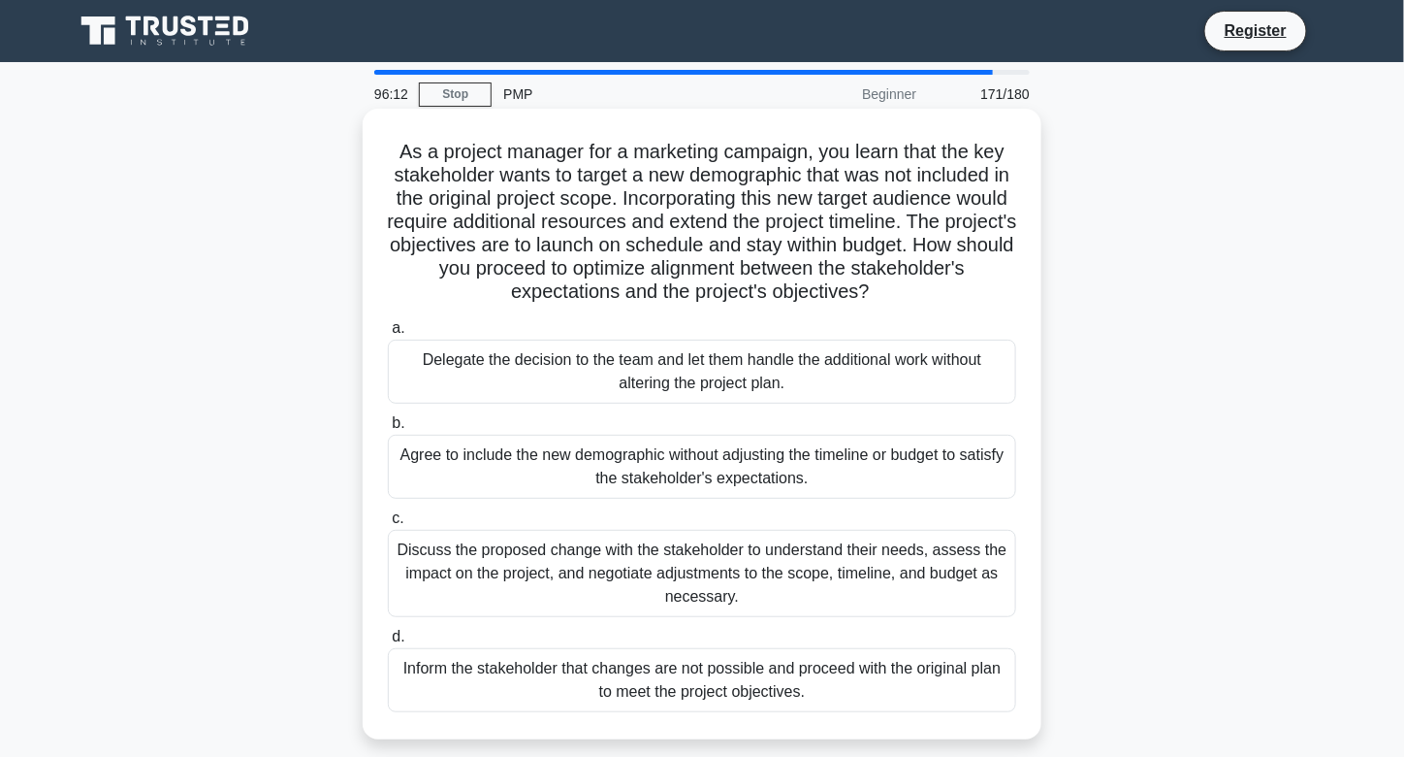
click at [645, 546] on div "Discuss the proposed change with the stakeholder to understand their needs, ass…" at bounding box center [702, 573] width 628 height 87
click at [388, 525] on input "c. Discuss the proposed change with the stakeholder to understand their needs, …" at bounding box center [388, 518] width 0 height 13
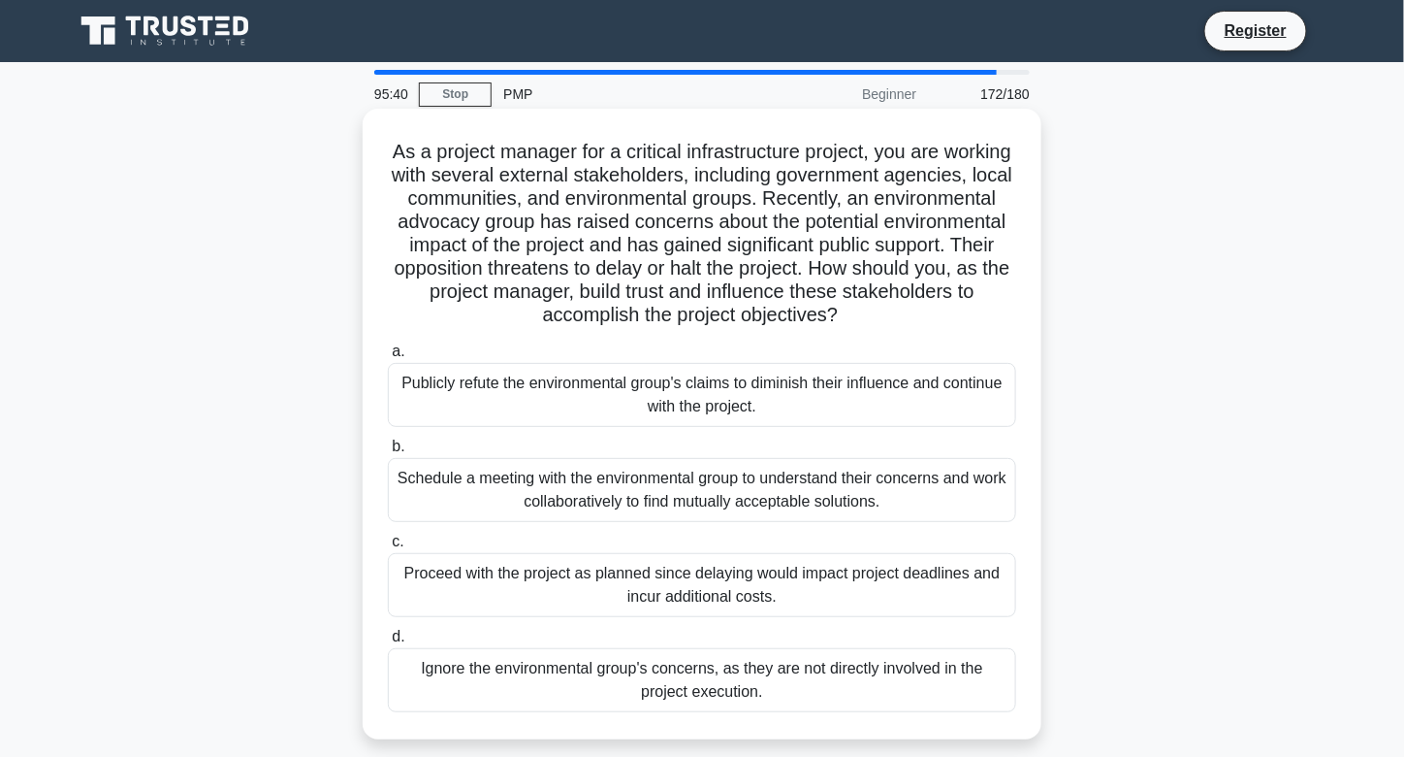
click at [673, 502] on div "Schedule a meeting with the environmental group to understand their concerns an…" at bounding box center [702, 490] width 628 height 64
click at [388, 453] on input "b. Schedule a meeting with the environmental group to understand their concerns…" at bounding box center [388, 446] width 0 height 13
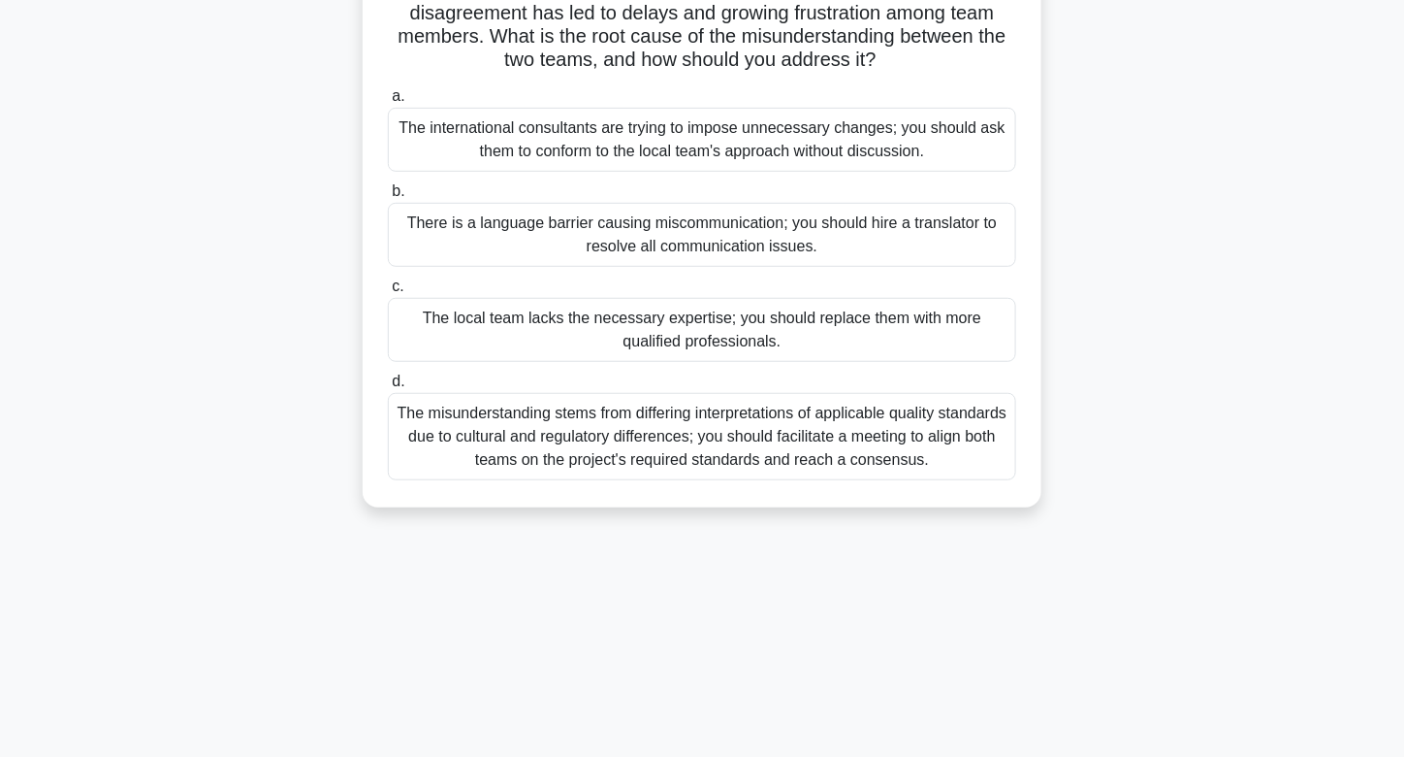
scroll to position [264, 0]
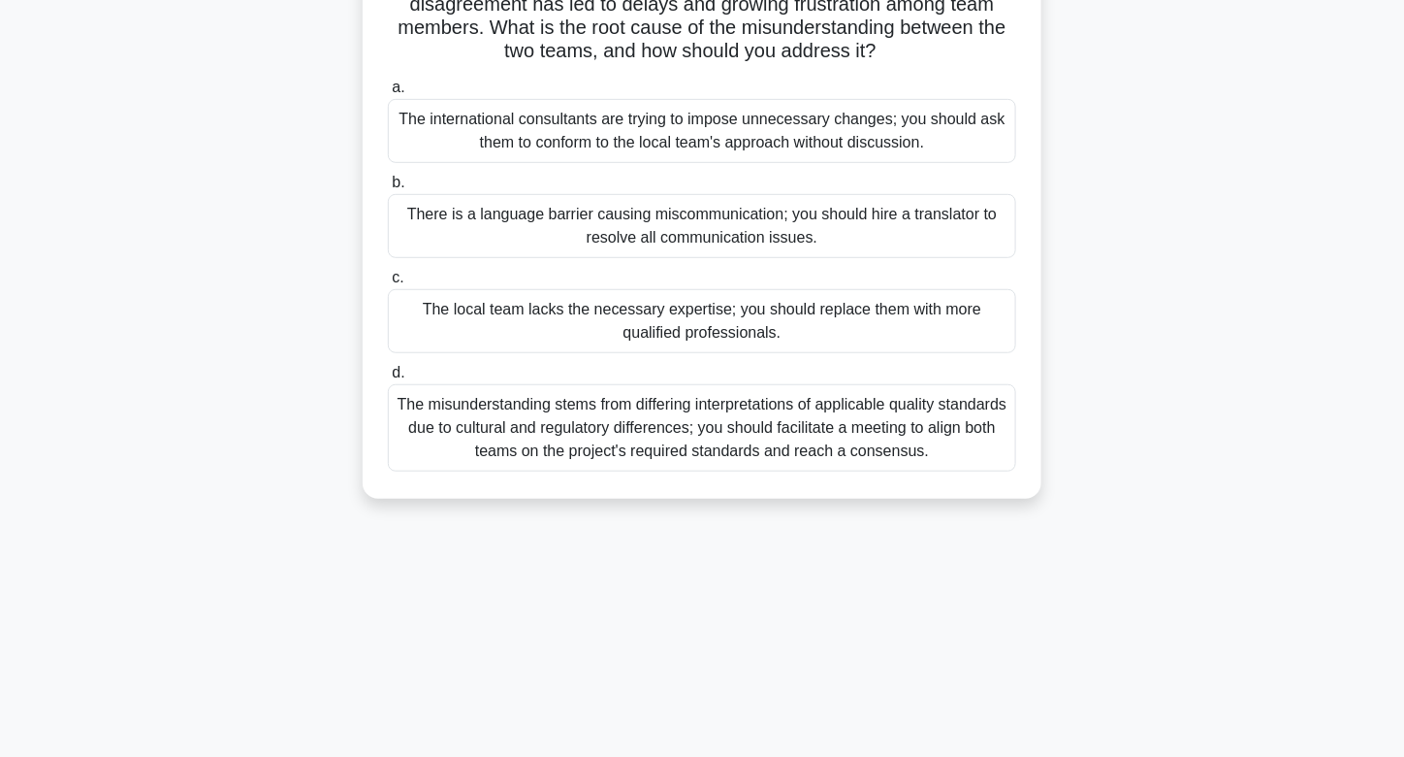
click at [683, 440] on div "The misunderstanding stems from differing interpretations of applicable quality…" at bounding box center [702, 427] width 628 height 87
click at [388, 379] on input "d. The misunderstanding stems from differing interpretations of applicable qual…" at bounding box center [388, 373] width 0 height 13
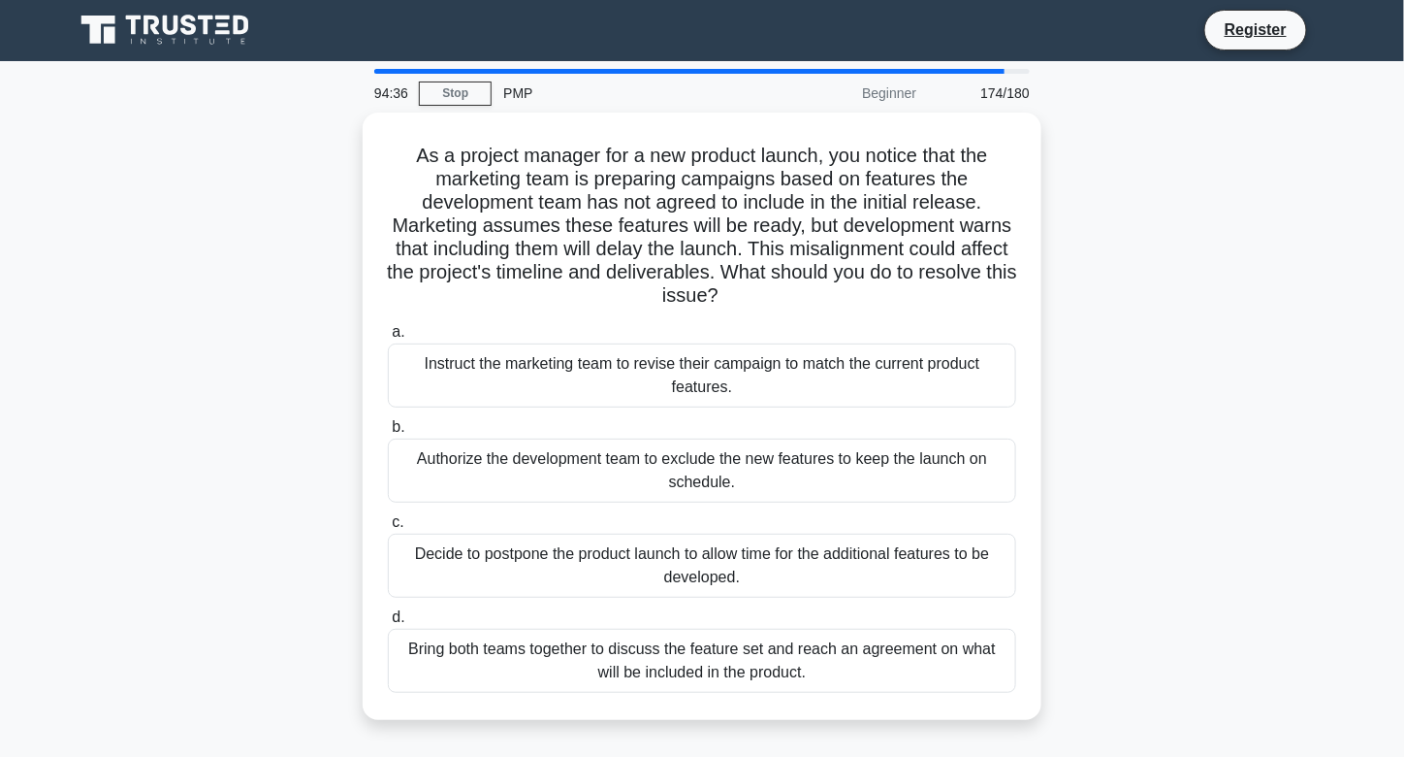
scroll to position [0, 0]
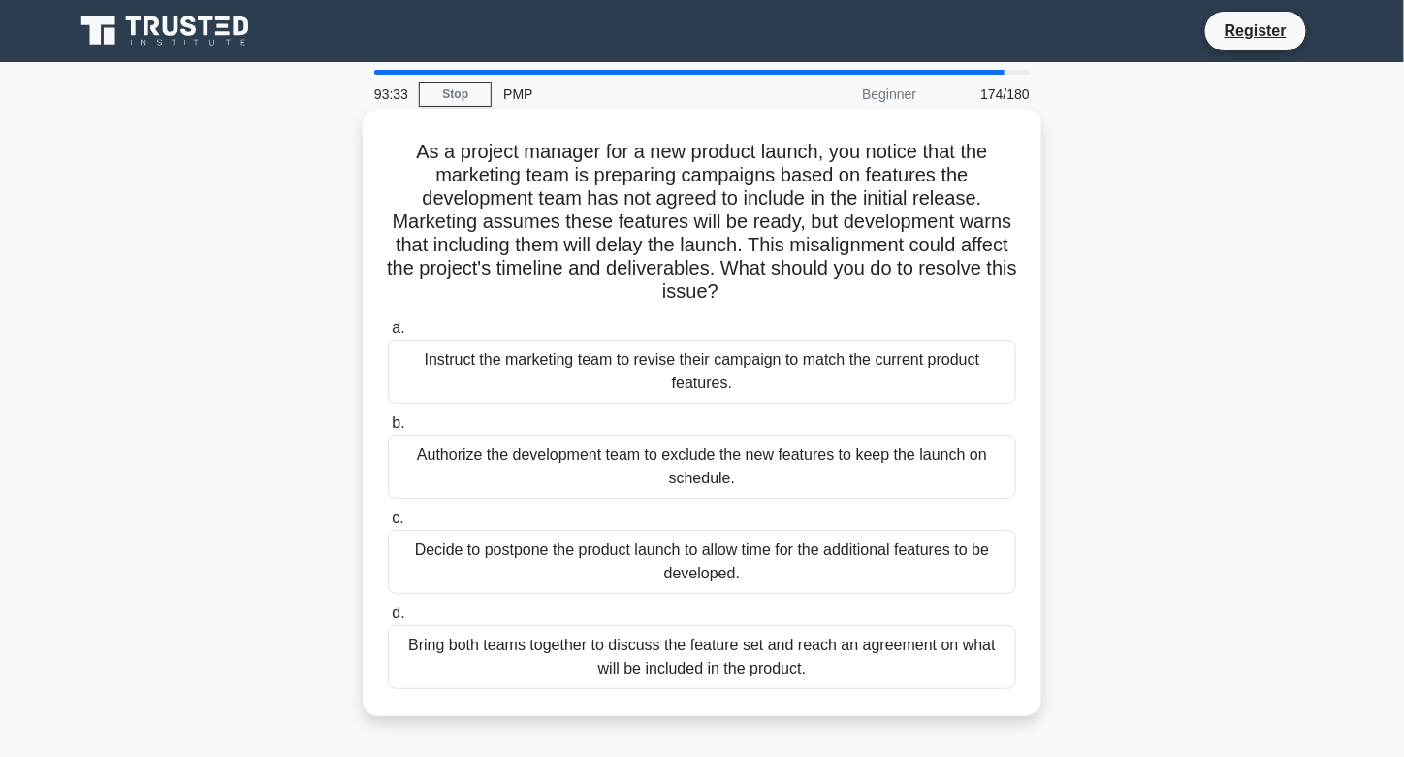
click at [679, 657] on div "Bring both teams together to discuss the feature set and reach an agreement on …" at bounding box center [702, 657] width 628 height 64
click at [388, 620] on input "d. Bring both teams together to discuss the feature set and reach an agreement …" at bounding box center [388, 613] width 0 height 13
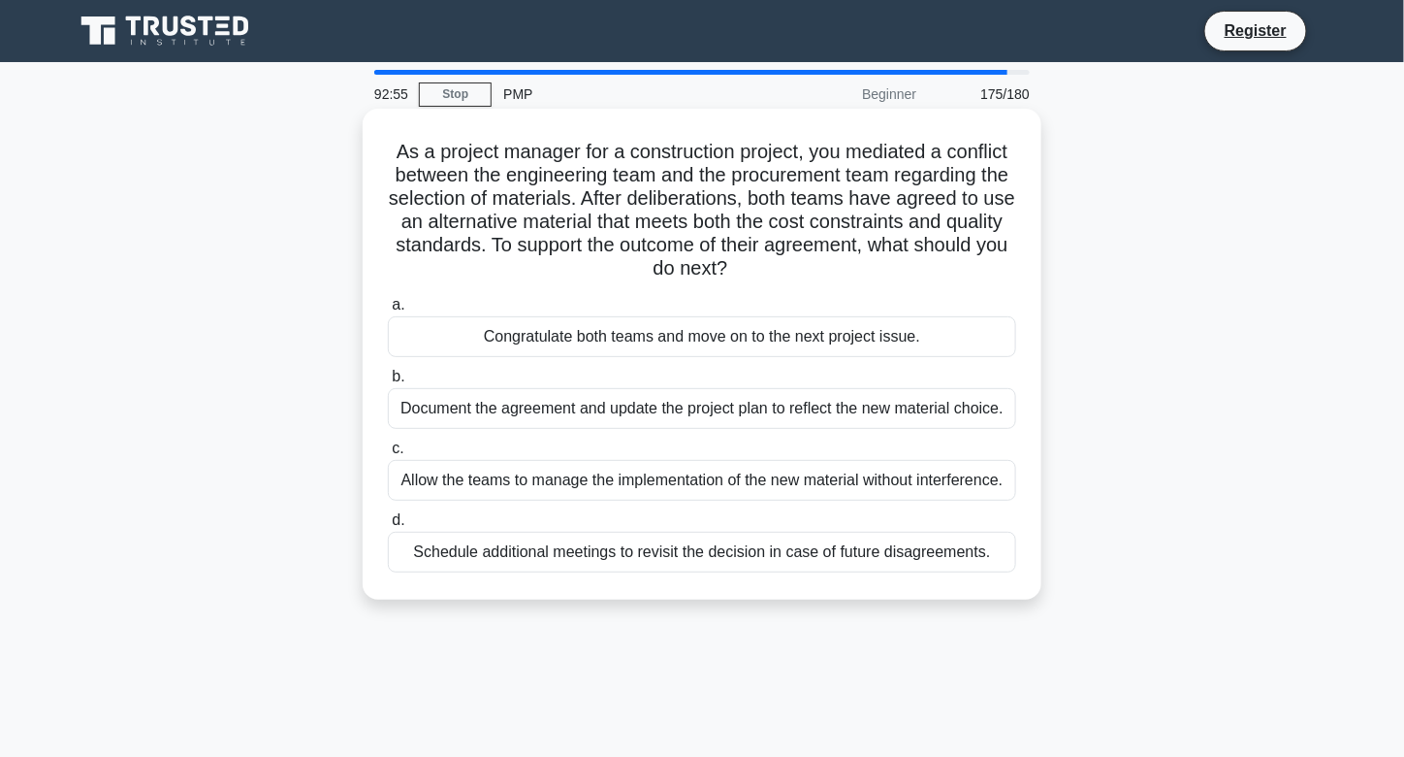
click at [796, 405] on div "Document the agreement and update the project plan to reflect the new material …" at bounding box center [702, 408] width 628 height 41
click at [388, 383] on input "b. Document the agreement and update the project plan to reflect the new materi…" at bounding box center [388, 376] width 0 height 13
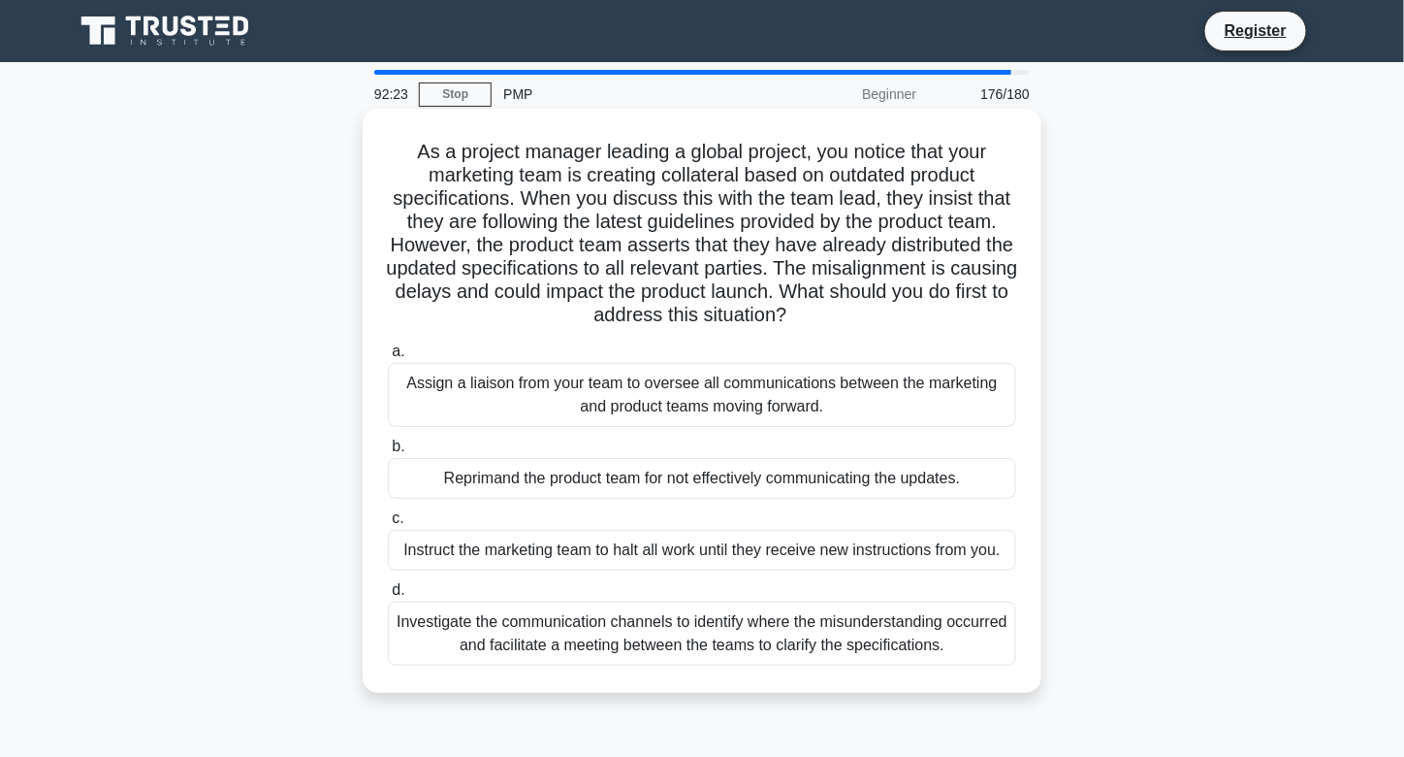
click at [792, 630] on div "Investigate the communication channels to identify where the misunderstanding o…" at bounding box center [702, 633] width 628 height 64
click at [388, 596] on input "d. Investigate the communication channels to identify where the misunderstandin…" at bounding box center [388, 590] width 0 height 13
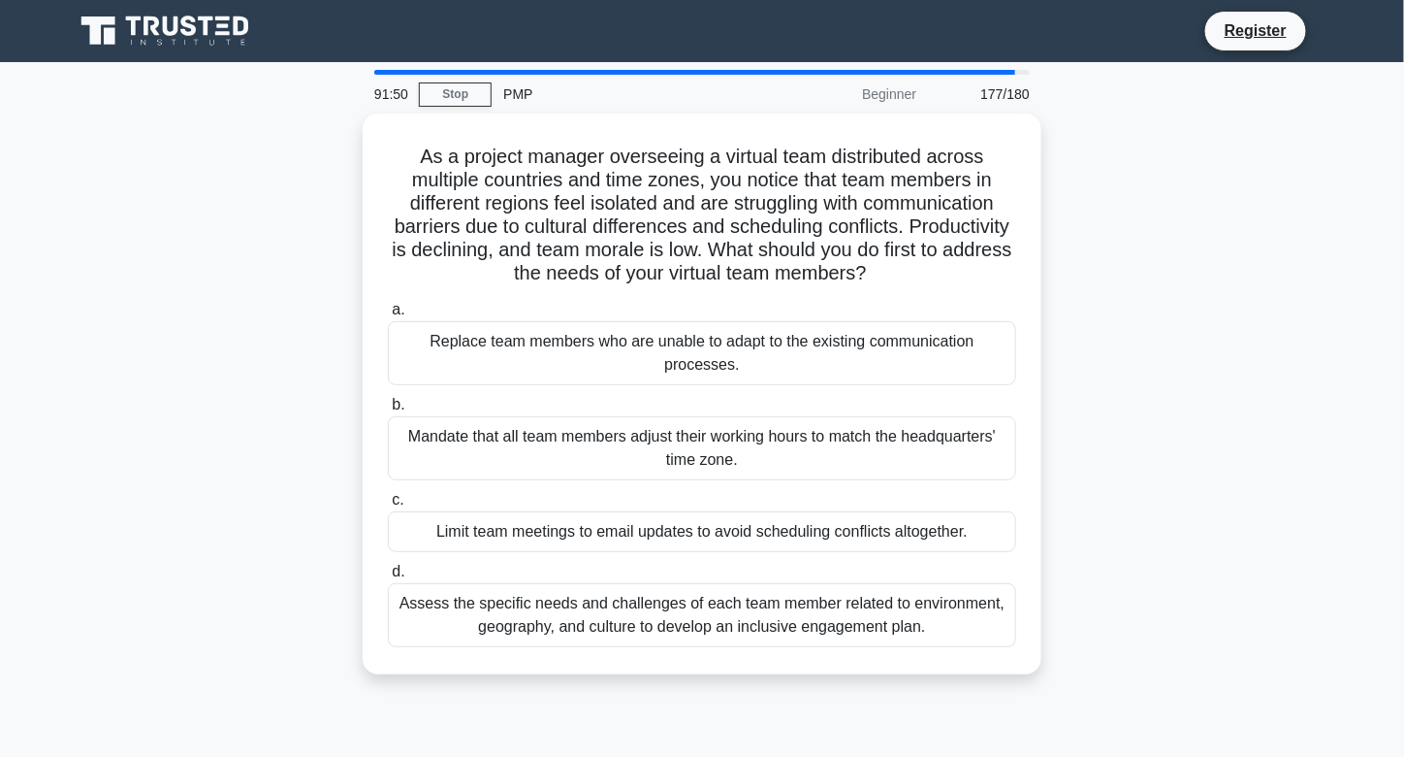
click at [792, 630] on div "Assess the specific needs and challenges of each team member related to environ…" at bounding box center [702, 615] width 628 height 64
click at [388, 578] on input "d. Assess the specific needs and challenges of each team member related to envi…" at bounding box center [388, 571] width 0 height 13
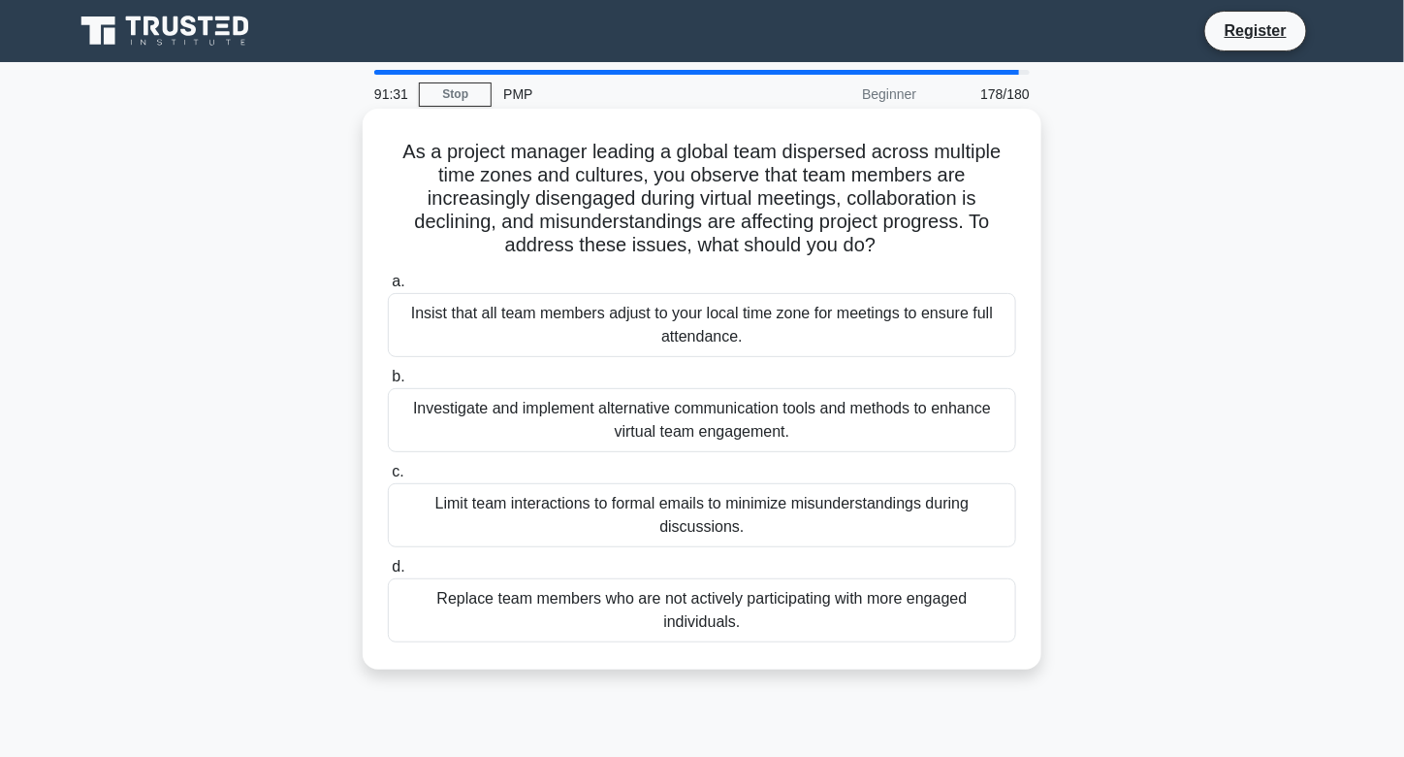
click at [799, 421] on div "Investigate and implement alternative communication tools and methods to enhanc…" at bounding box center [702, 420] width 628 height 64
click at [388, 383] on input "b. Investigate and implement alternative communication tools and methods to enh…" at bounding box center [388, 376] width 0 height 13
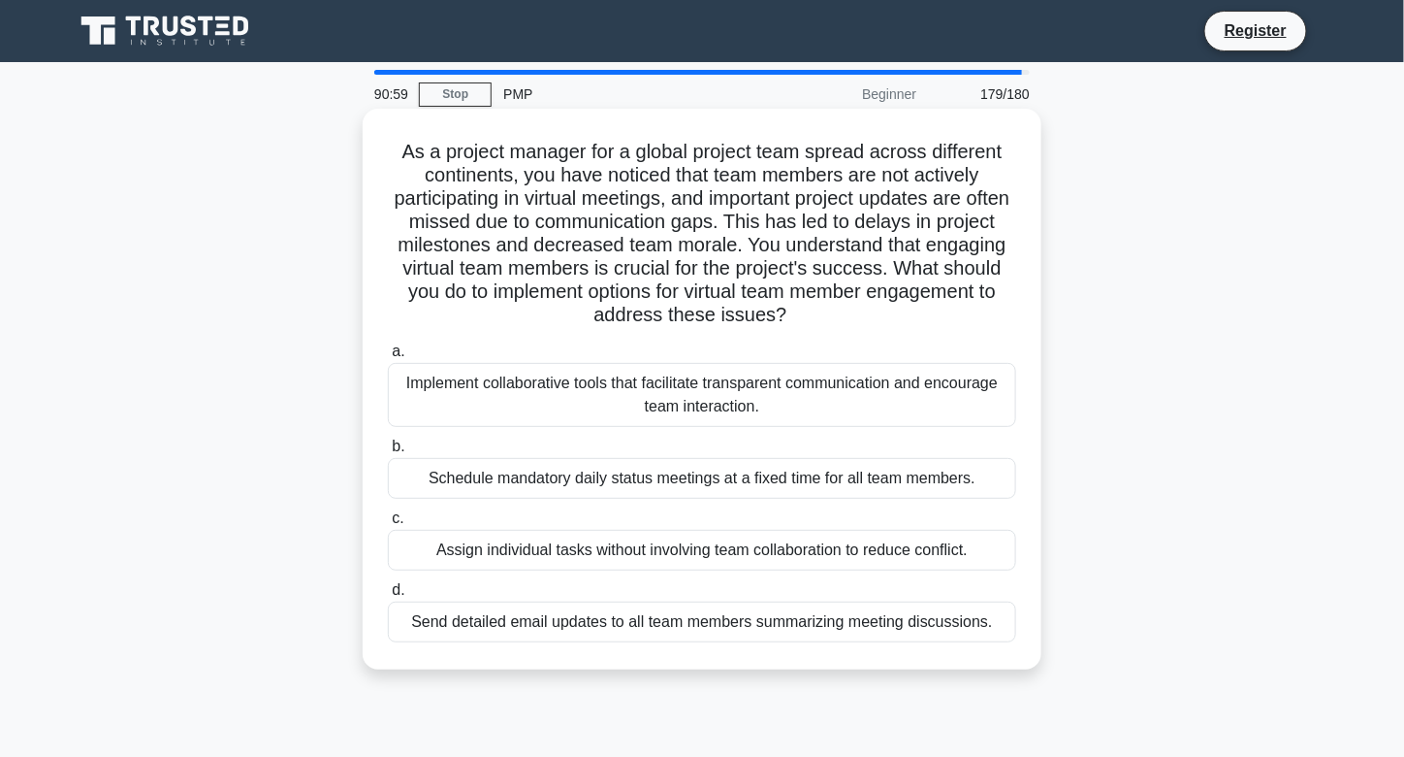
click at [803, 398] on div "Implement collaborative tools that facilitate transparent communication and enc…" at bounding box center [702, 395] width 628 height 64
click at [388, 358] on input "a. Implement collaborative tools that facilitate transparent communication and …" at bounding box center [388, 351] width 0 height 13
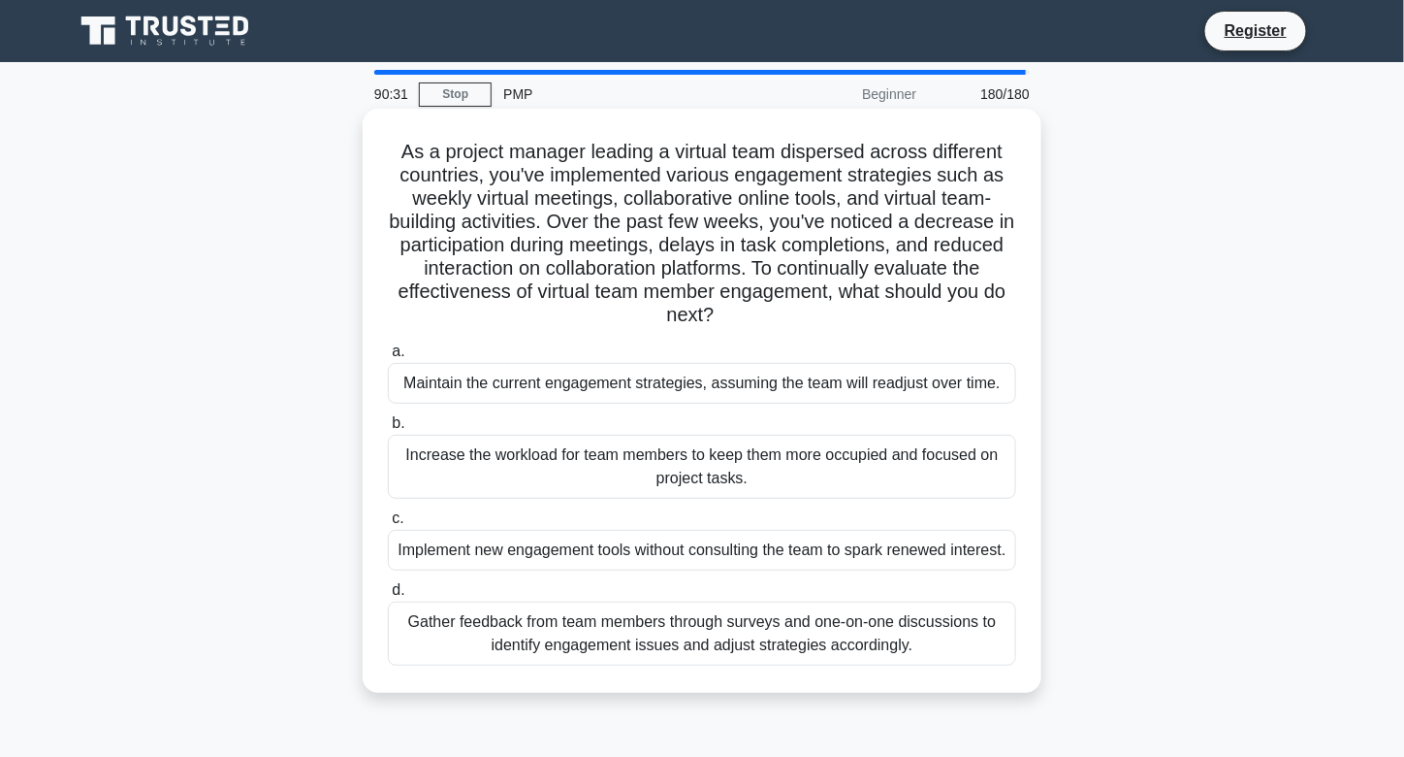
click at [801, 665] on div "Gather feedback from team members through surveys and one-on-one discussions to…" at bounding box center [702, 633] width 628 height 64
click at [388, 596] on input "d. Gather feedback from team members through surveys and one-on-one discussions…" at bounding box center [388, 590] width 0 height 13
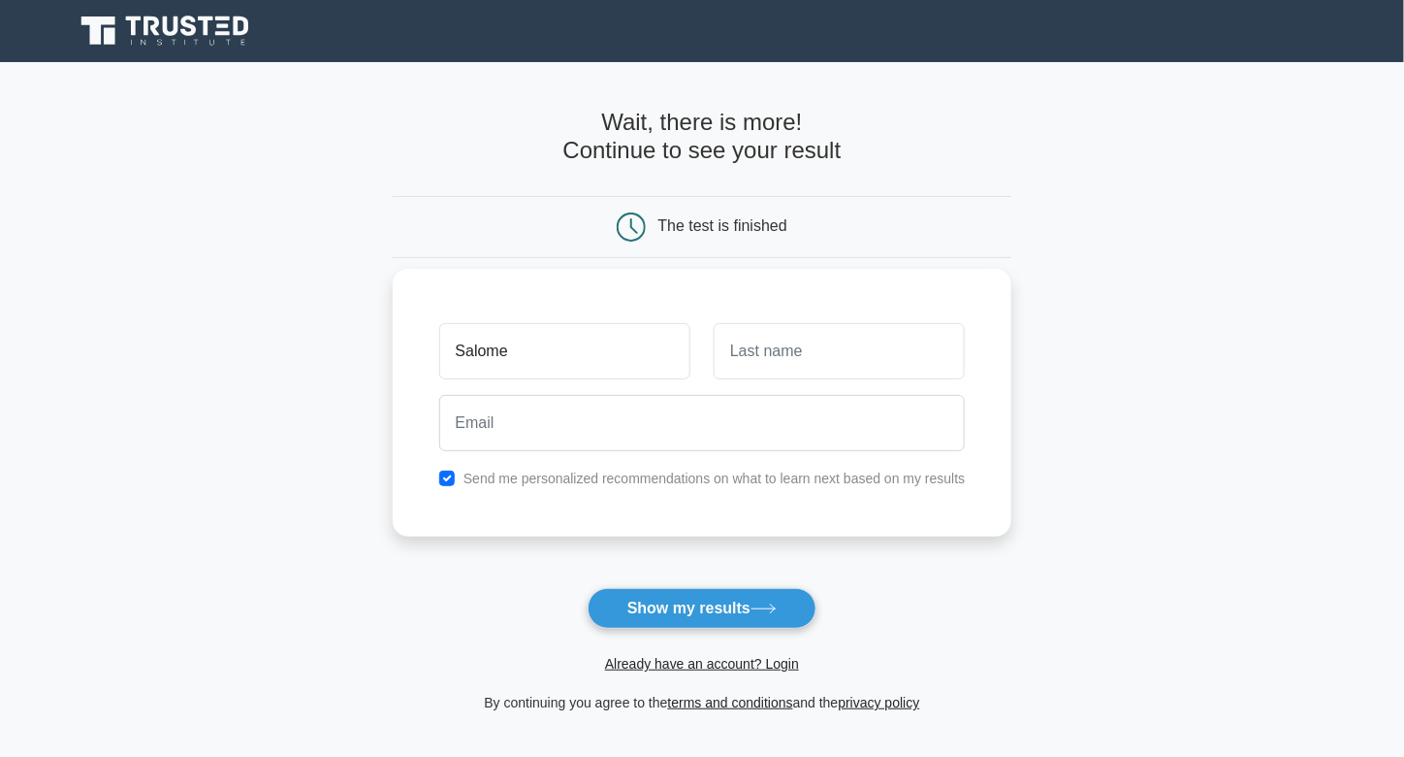
type input "Salome"
click at [869, 371] on input "text" at bounding box center [839, 351] width 251 height 56
type input "[PERSON_NAME]"
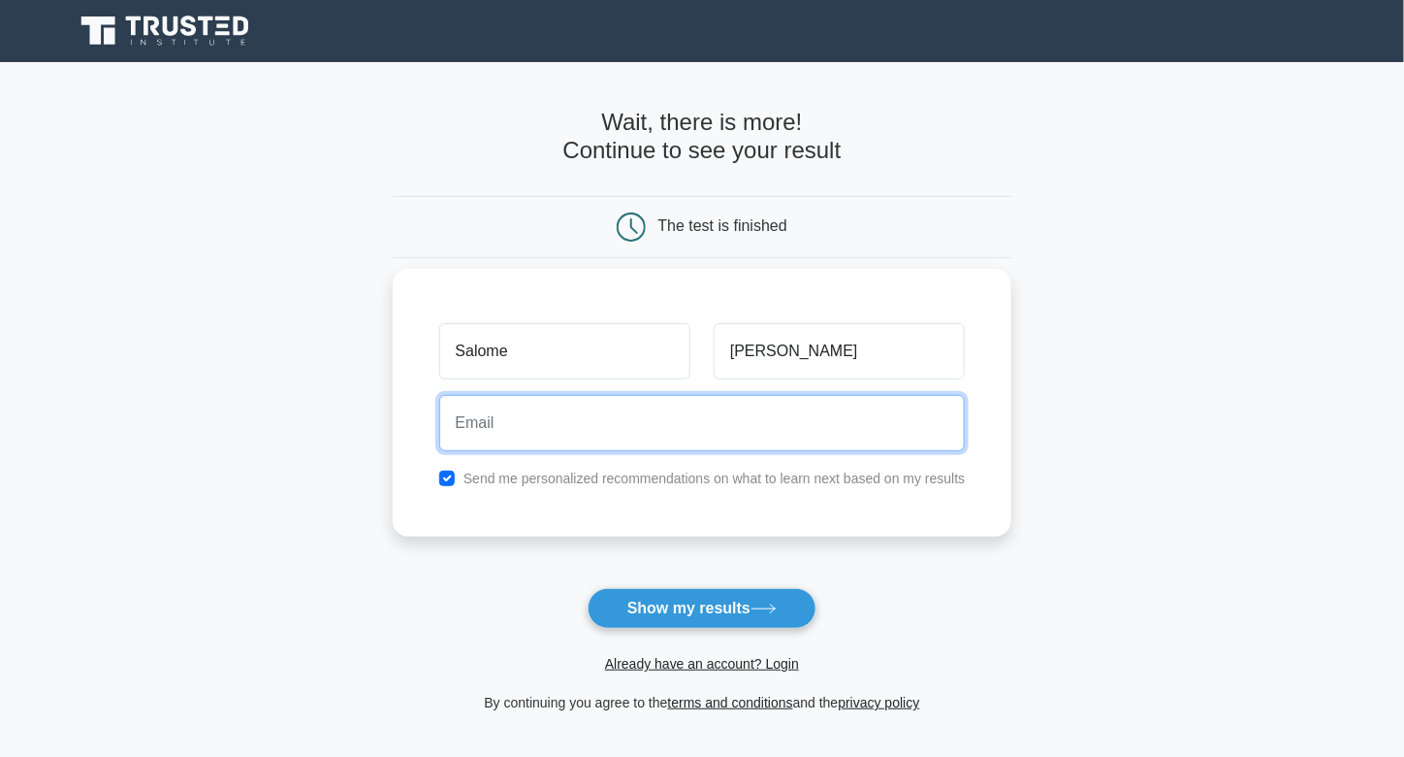
click at [822, 439] on input "email" at bounding box center [702, 423] width 527 height 56
type input "[EMAIL_ADDRESS][PERSON_NAME][DOMAIN_NAME]"
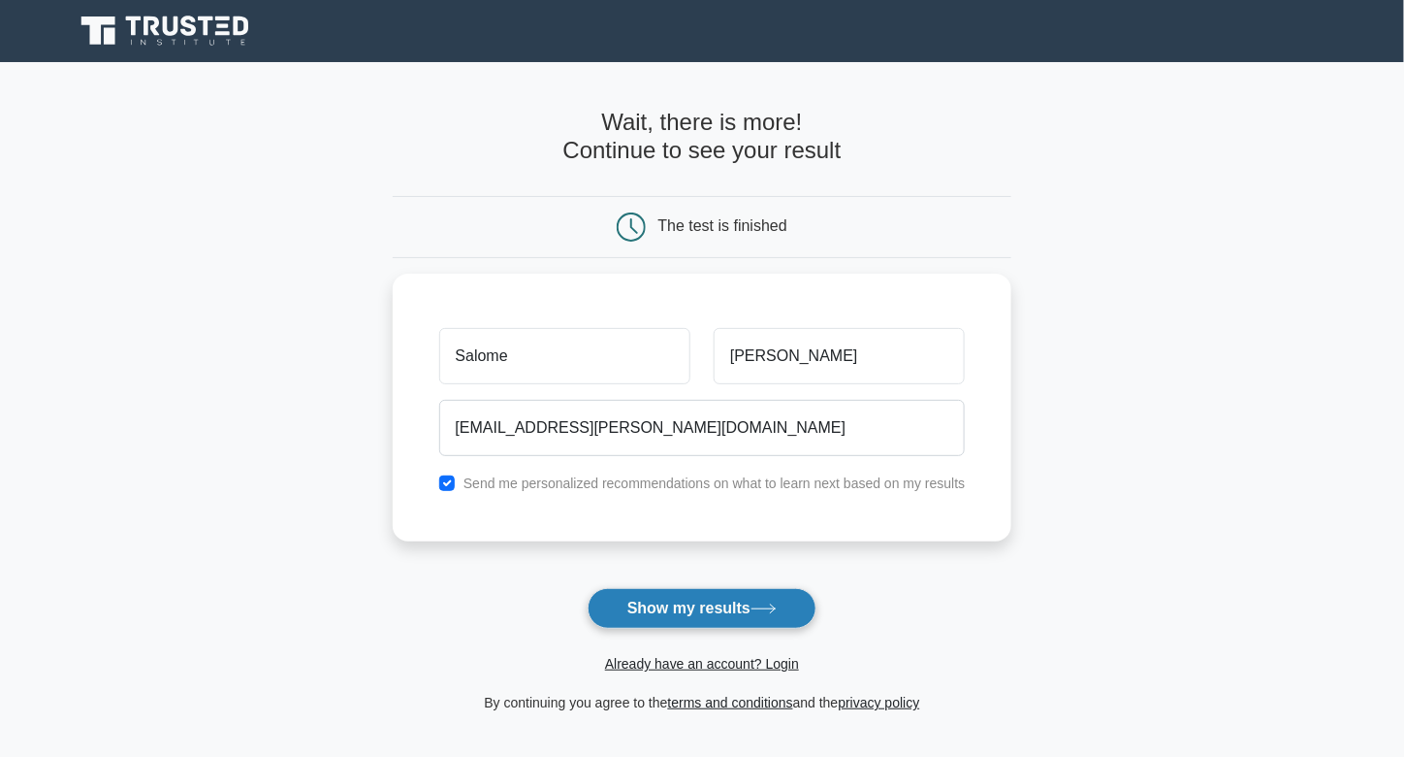
click at [711, 610] on button "Show my results" at bounding box center [702, 608] width 229 height 41
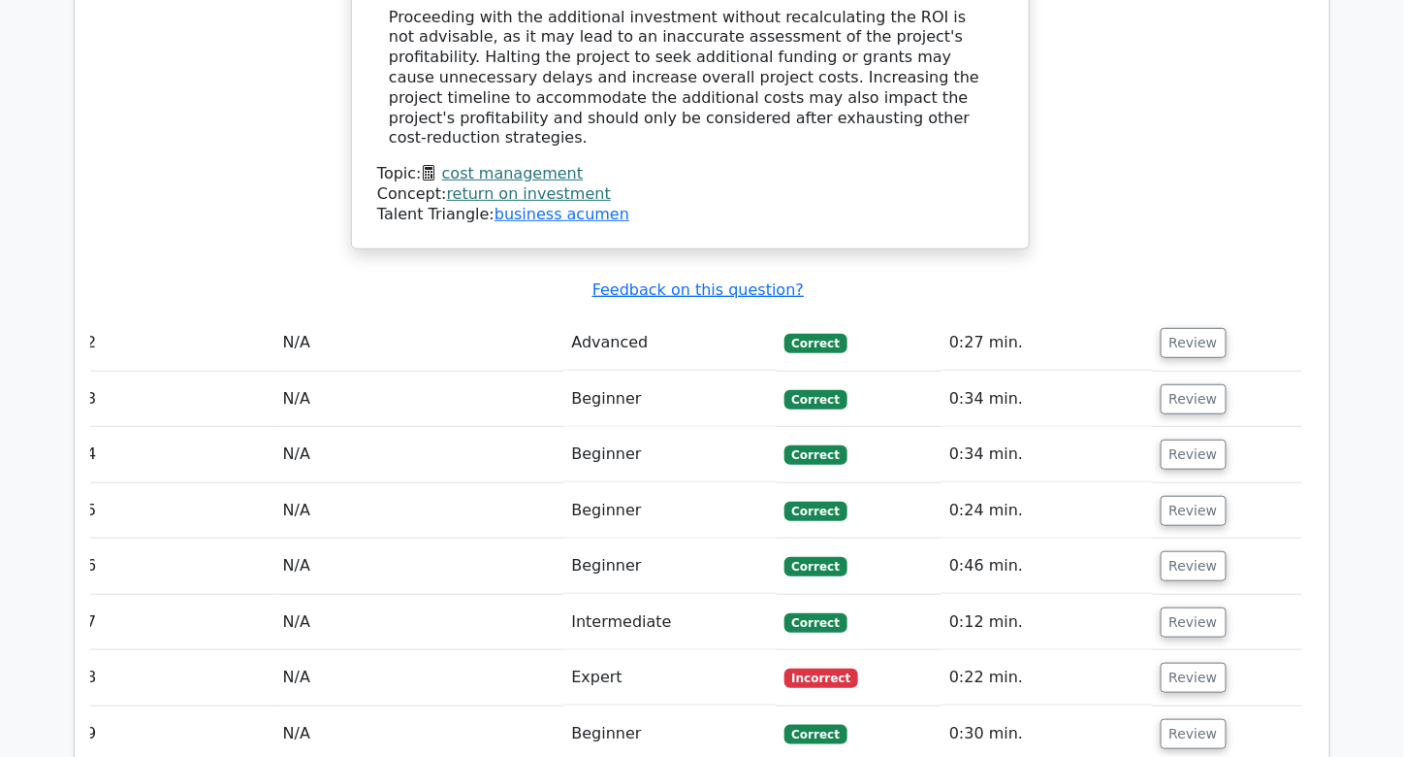
scroll to position [2668, 0]
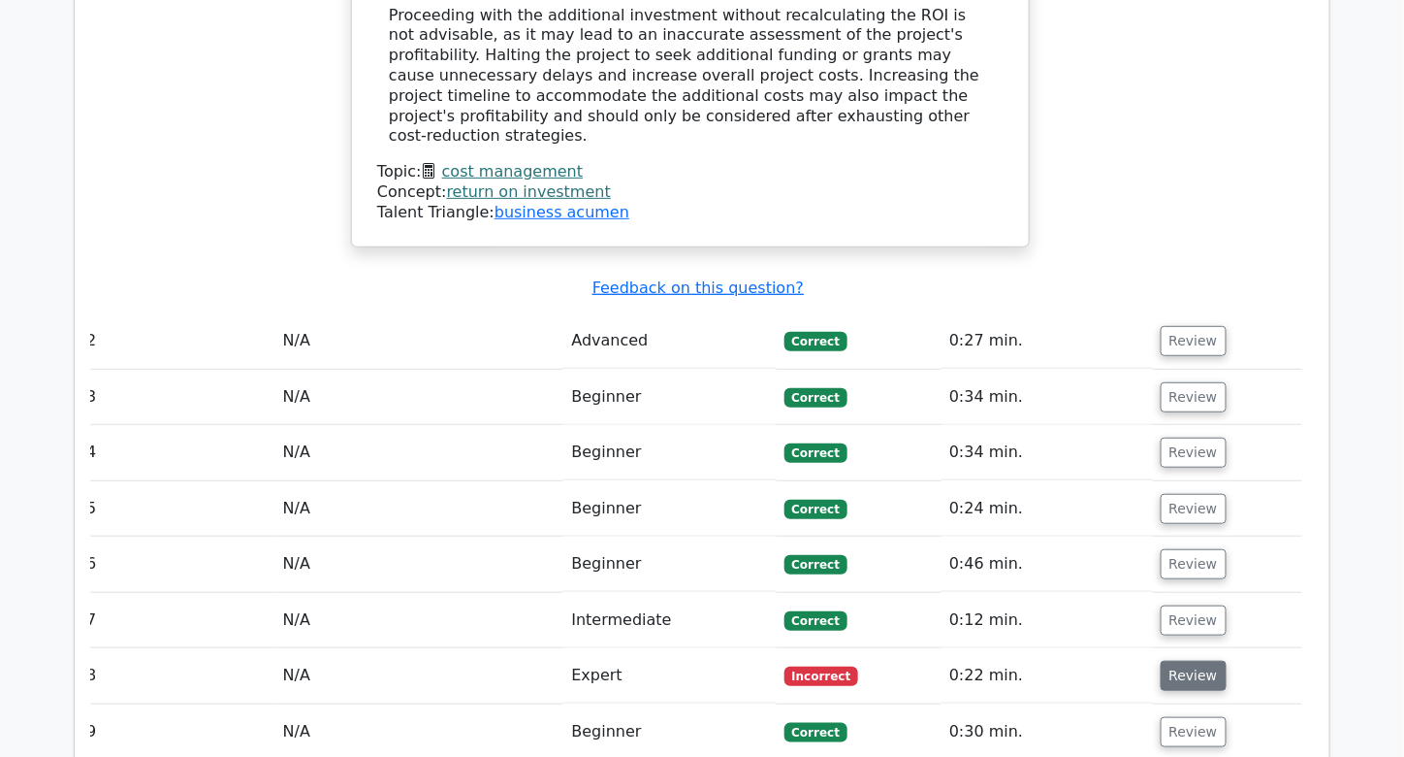
click at [1195, 660] on button "Review" at bounding box center [1194, 675] width 66 height 30
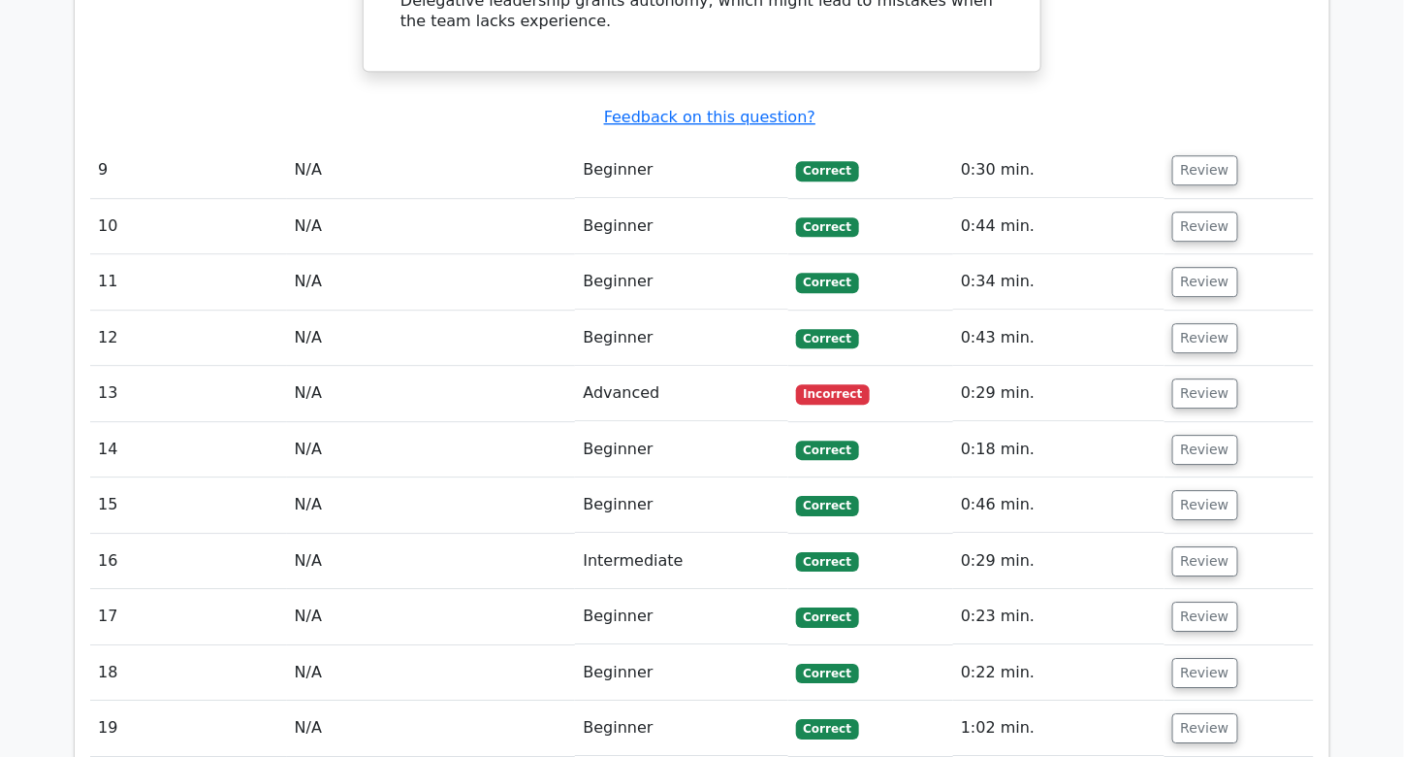
scroll to position [4145, 0]
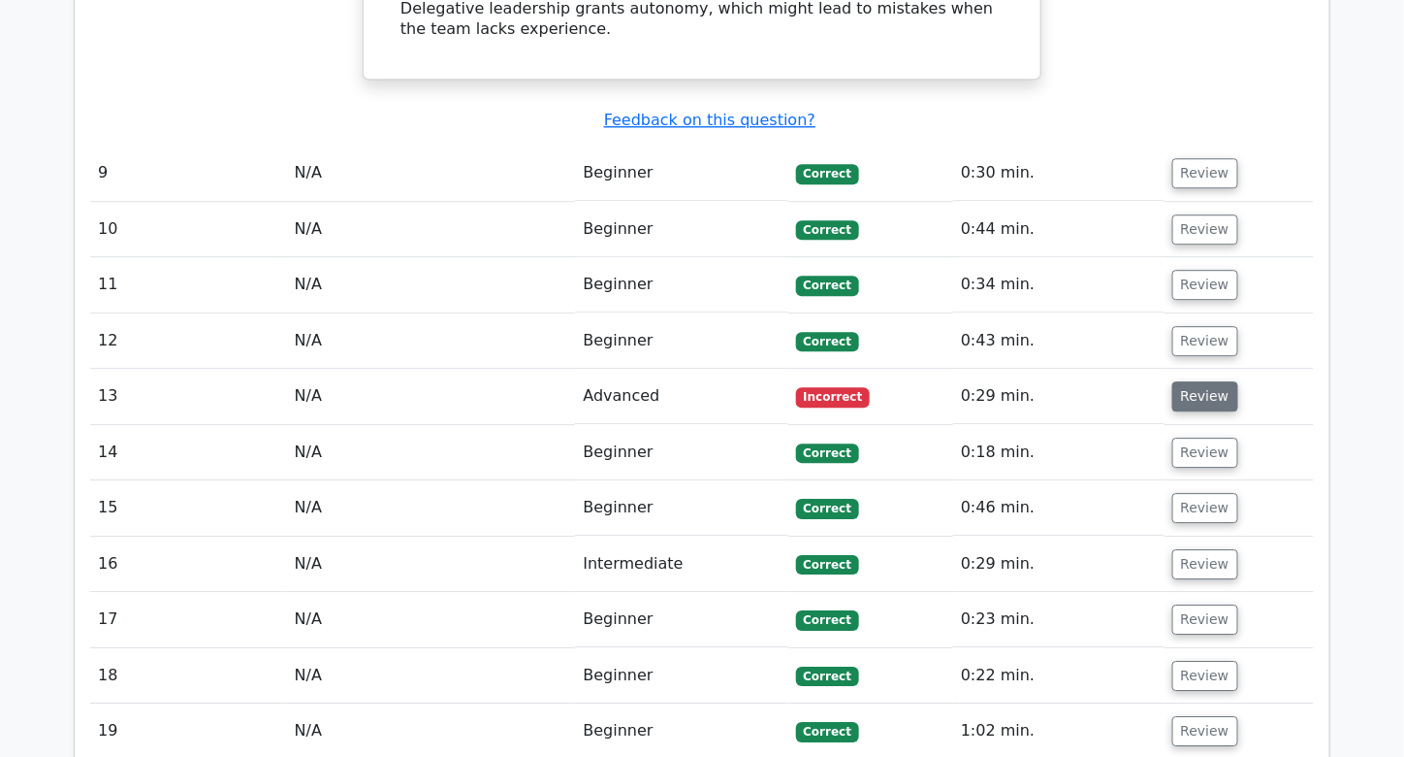
click at [1212, 381] on button "Review" at bounding box center [1206, 396] width 66 height 30
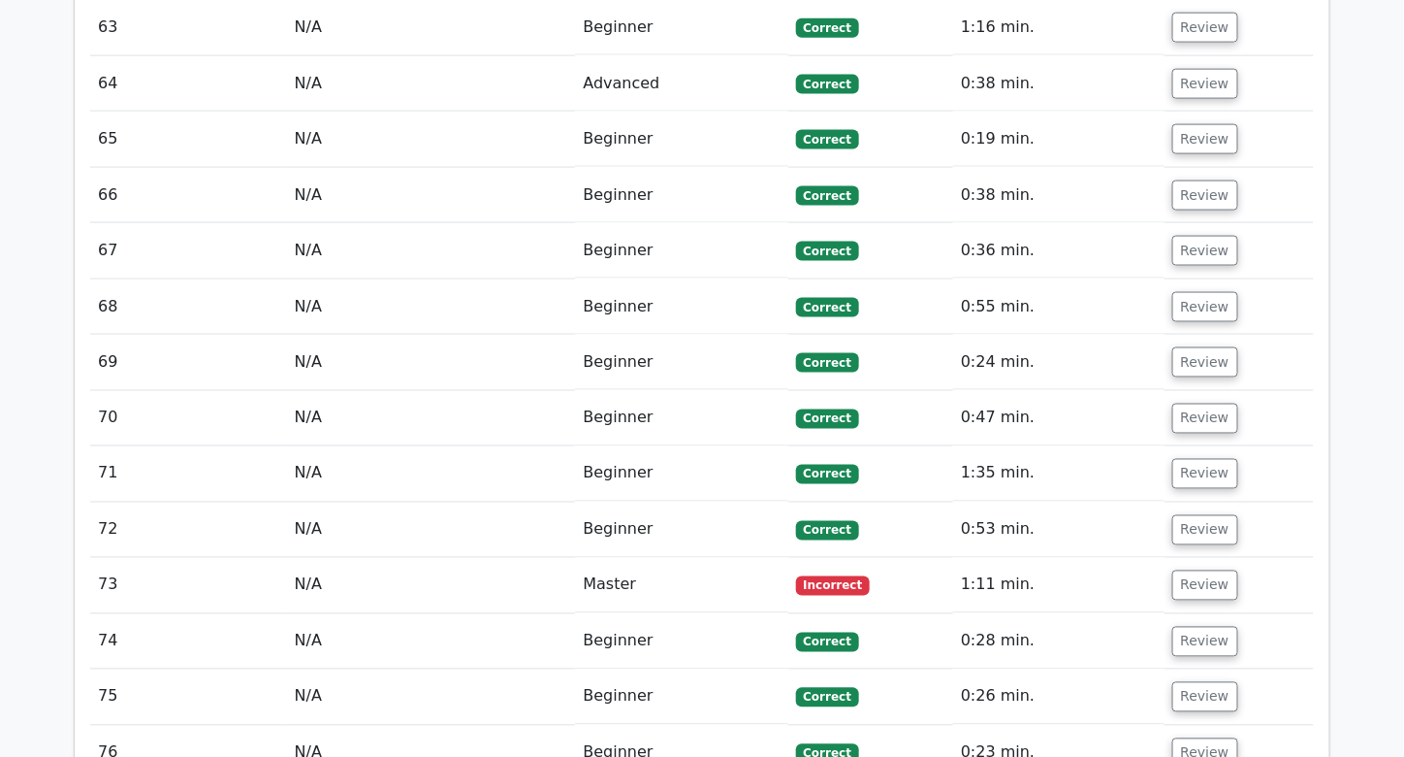
scroll to position [8202, 0]
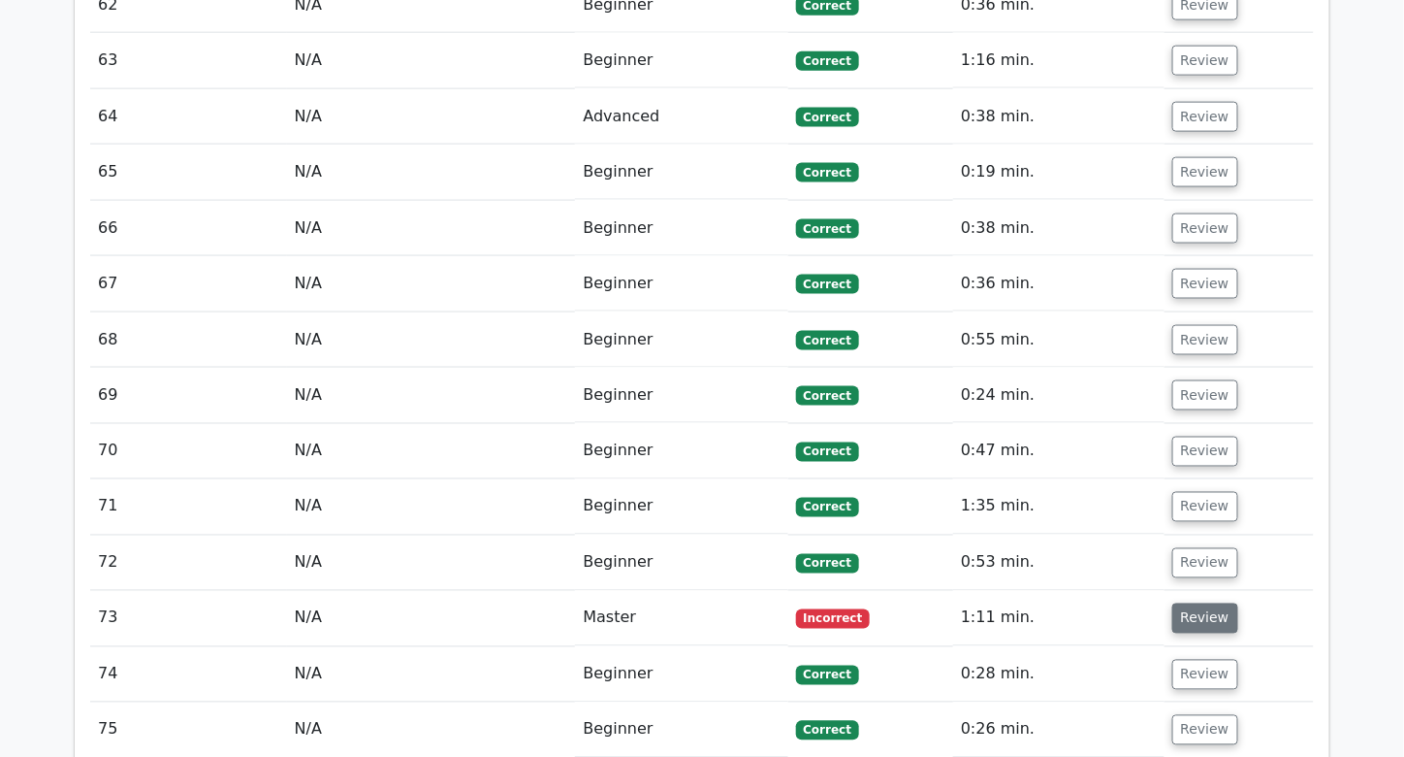
click at [1207, 603] on button "Review" at bounding box center [1206, 618] width 66 height 30
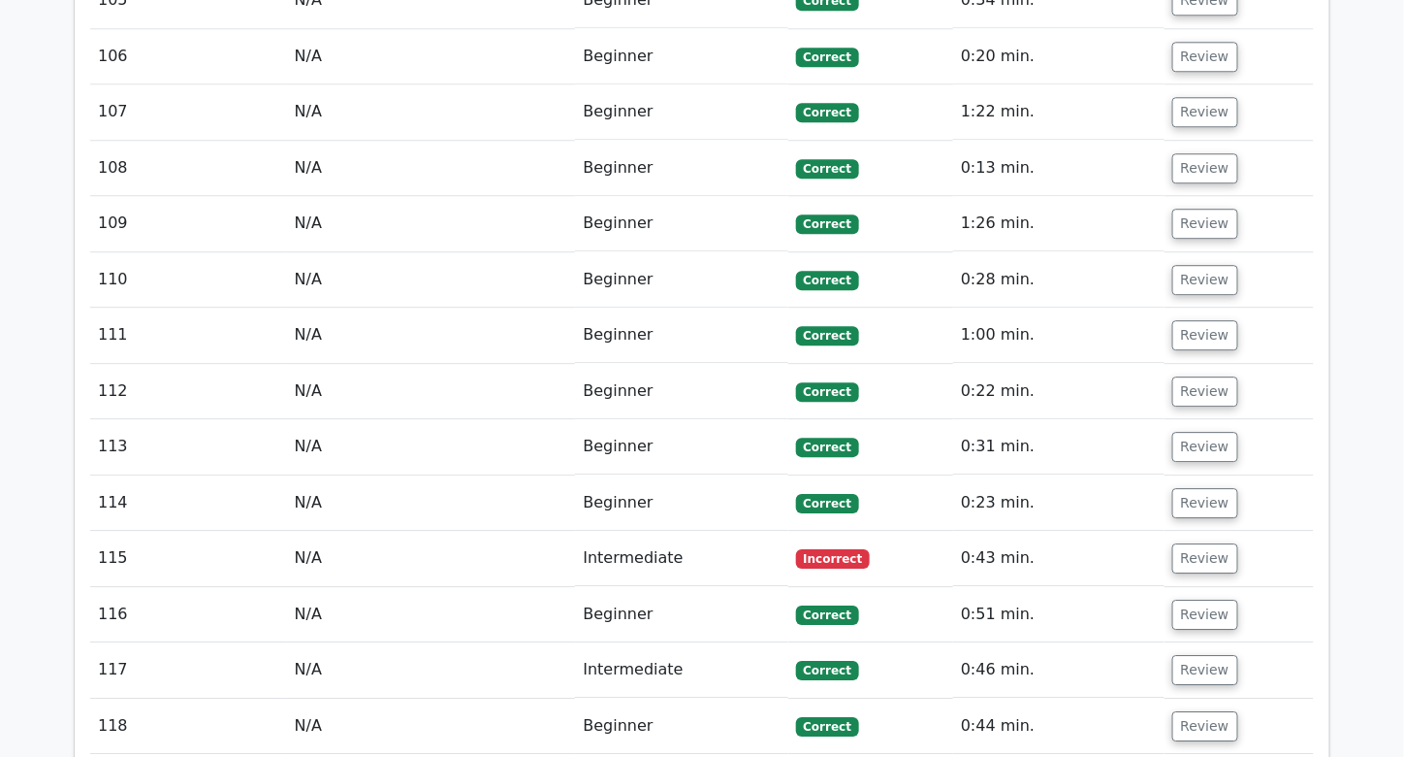
scroll to position [11606, 0]
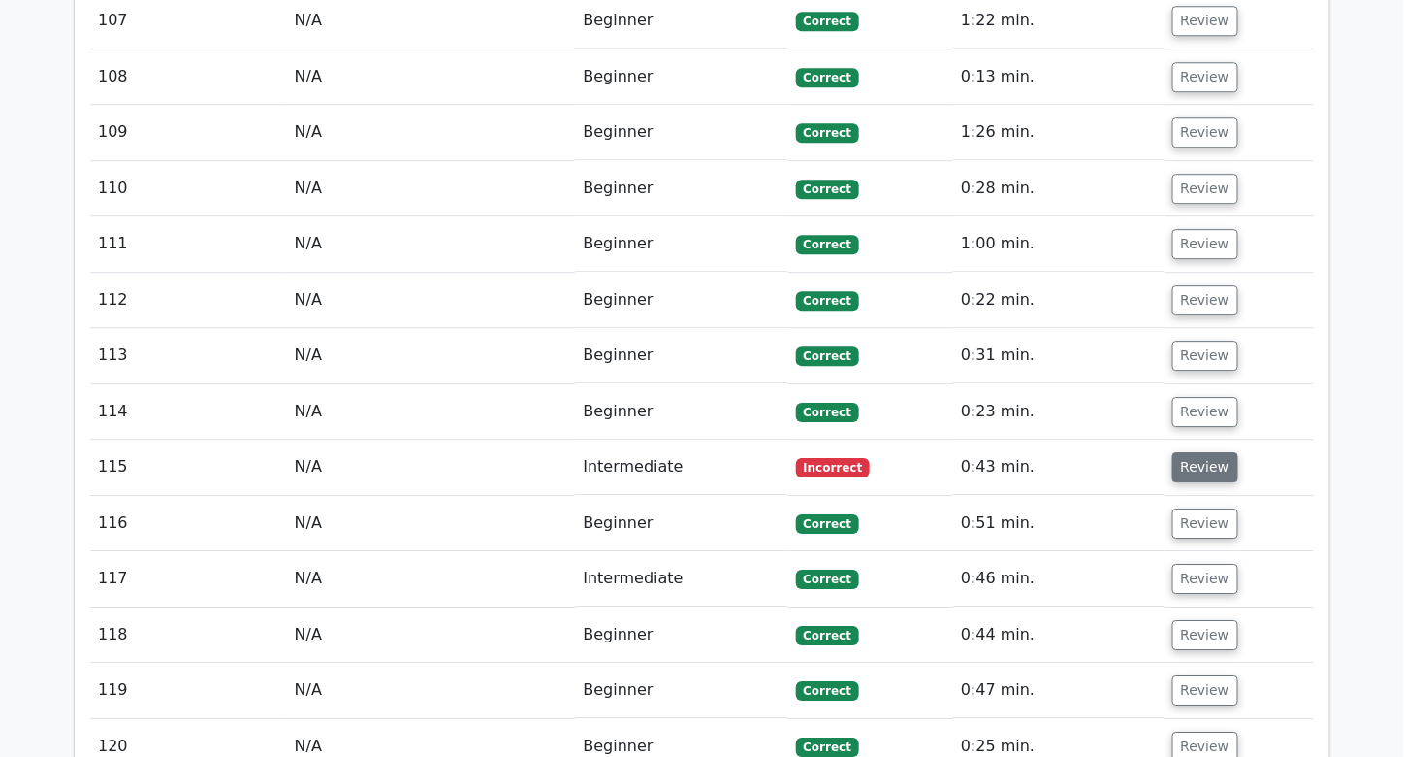
click at [1212, 452] on button "Review" at bounding box center [1206, 467] width 66 height 30
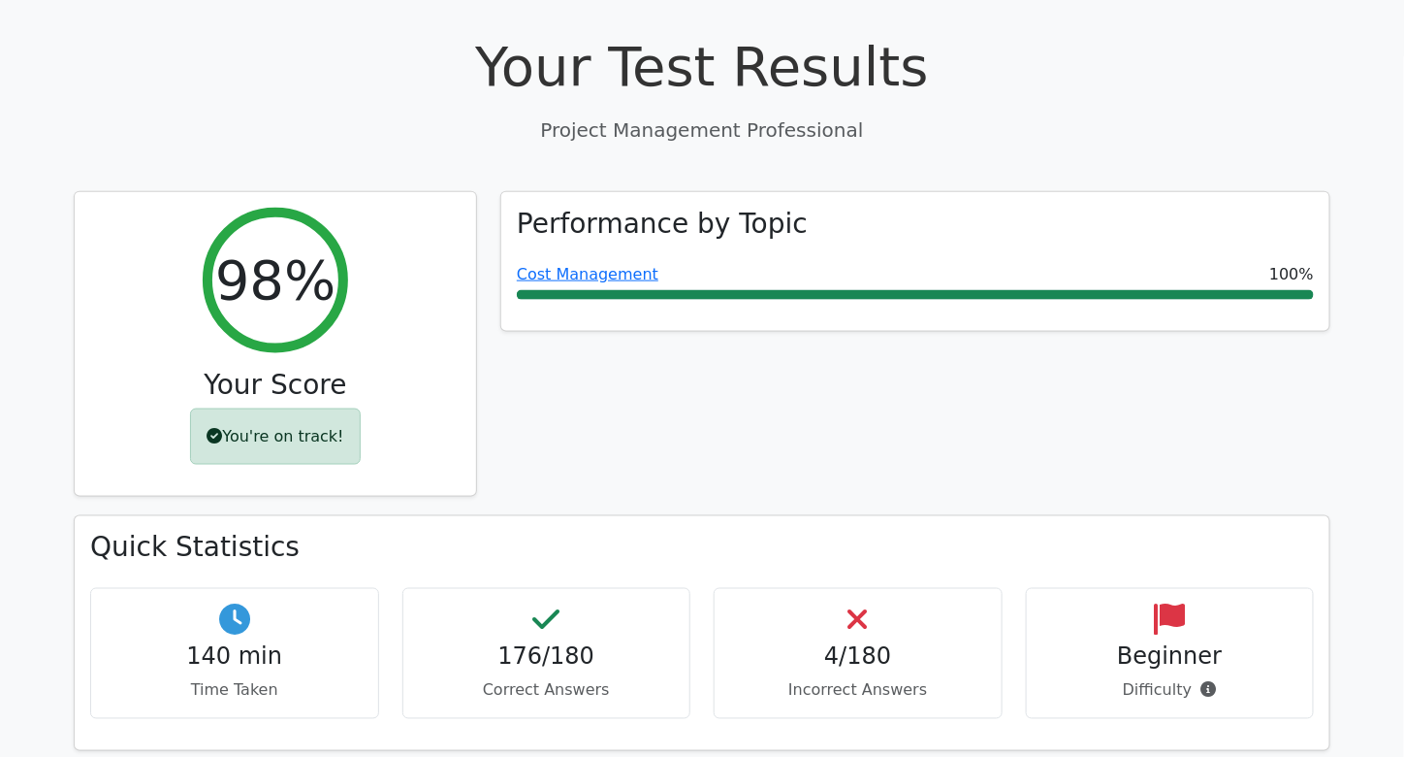
scroll to position [687, 0]
